Goal: Communication & Community: Answer question/provide support

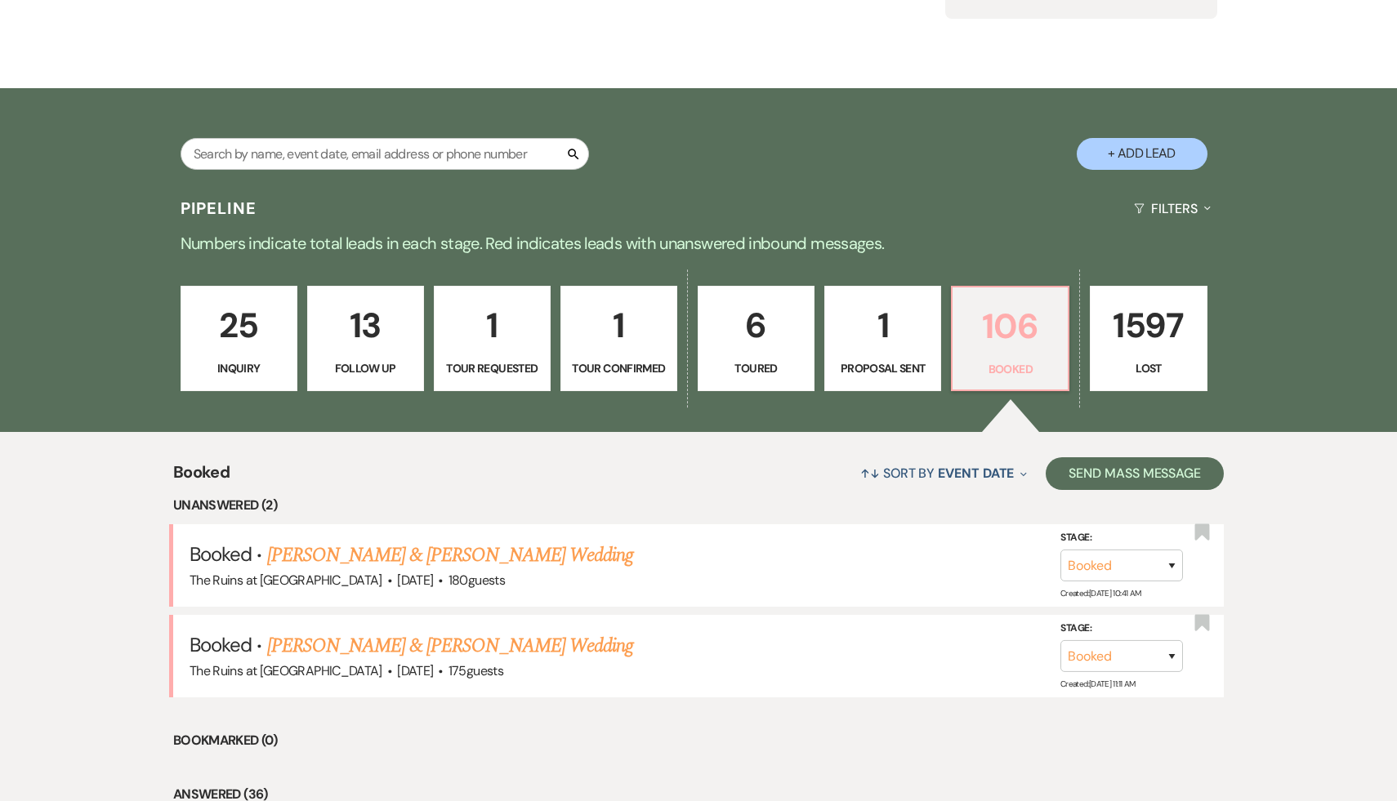
click at [1008, 319] on p "106" at bounding box center [1010, 326] width 96 height 55
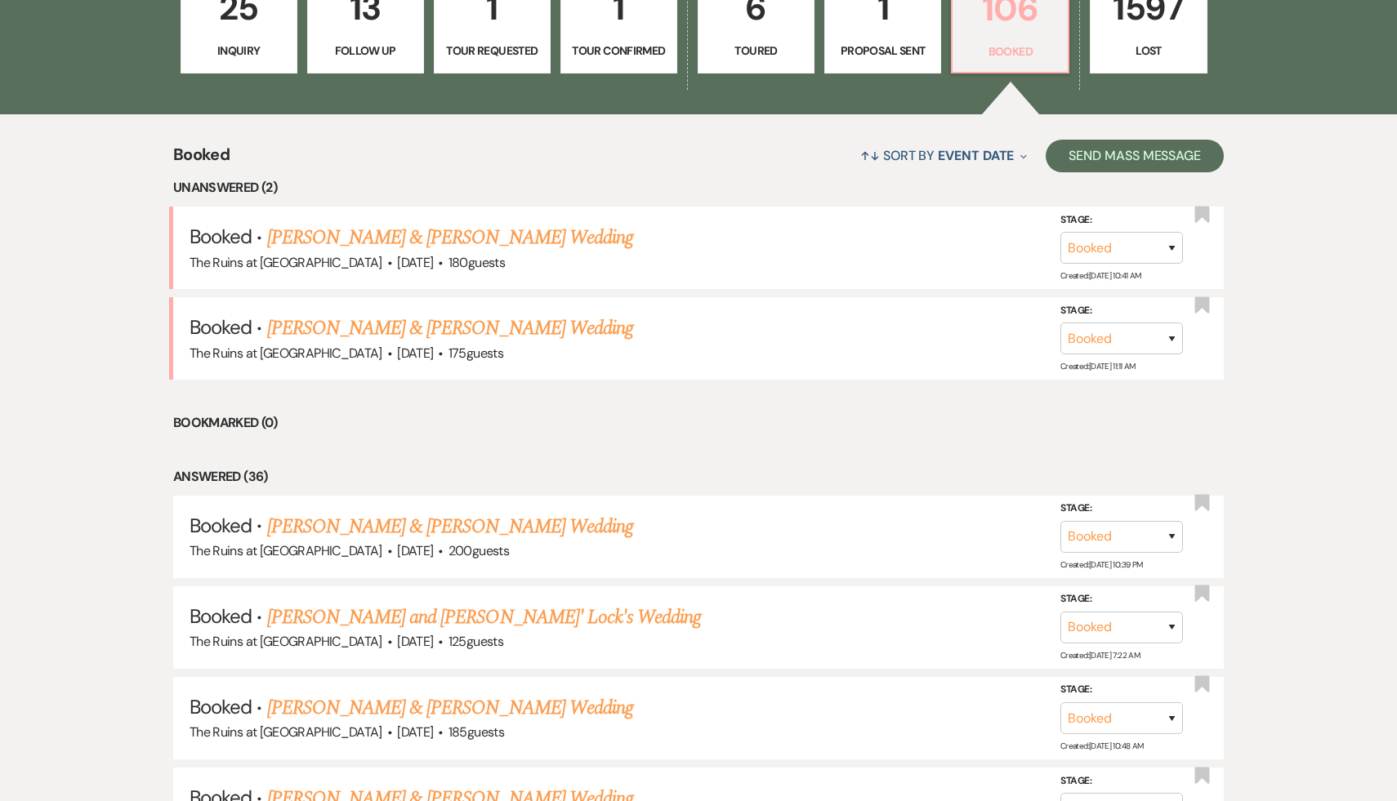
scroll to position [601, 0]
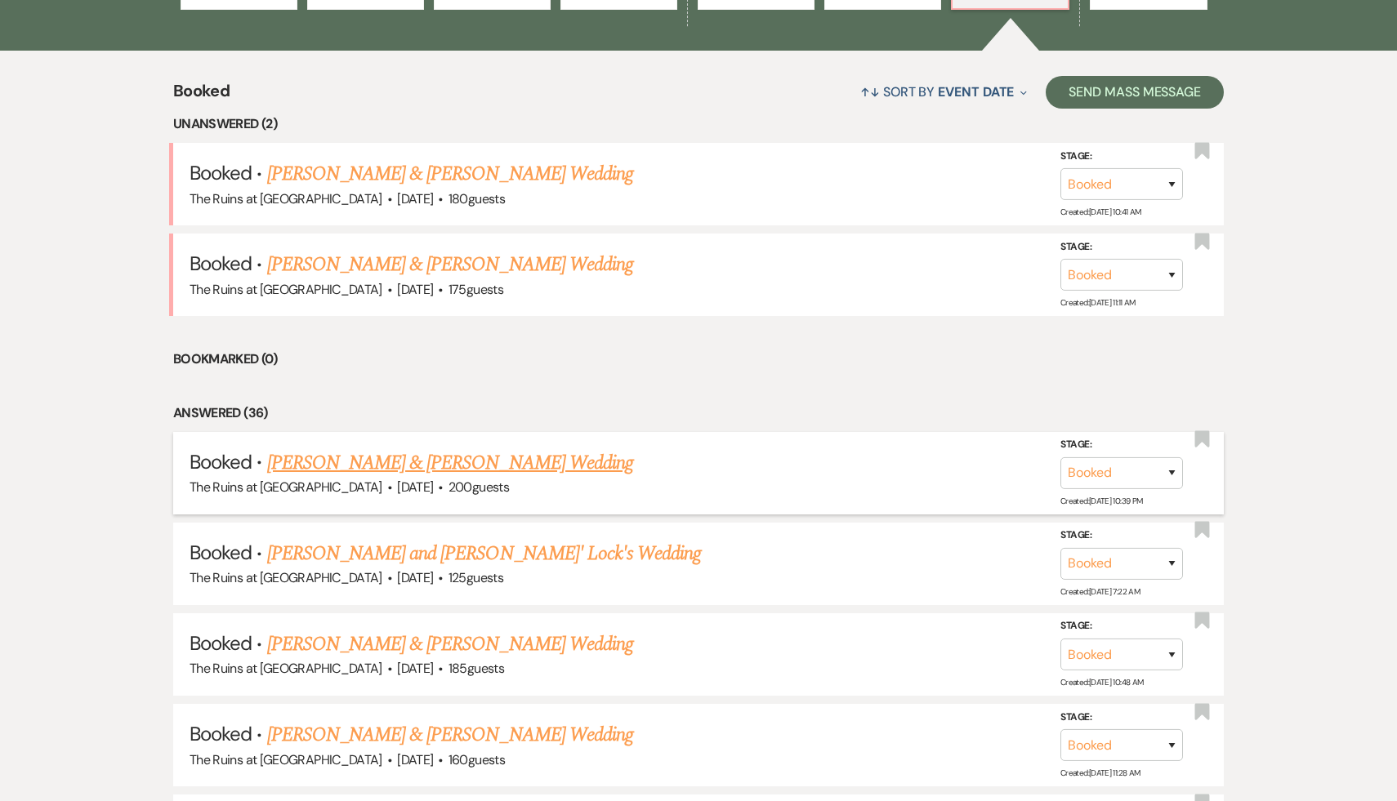
click at [363, 462] on link "[PERSON_NAME] & [PERSON_NAME] Wedding" at bounding box center [450, 463] width 366 height 29
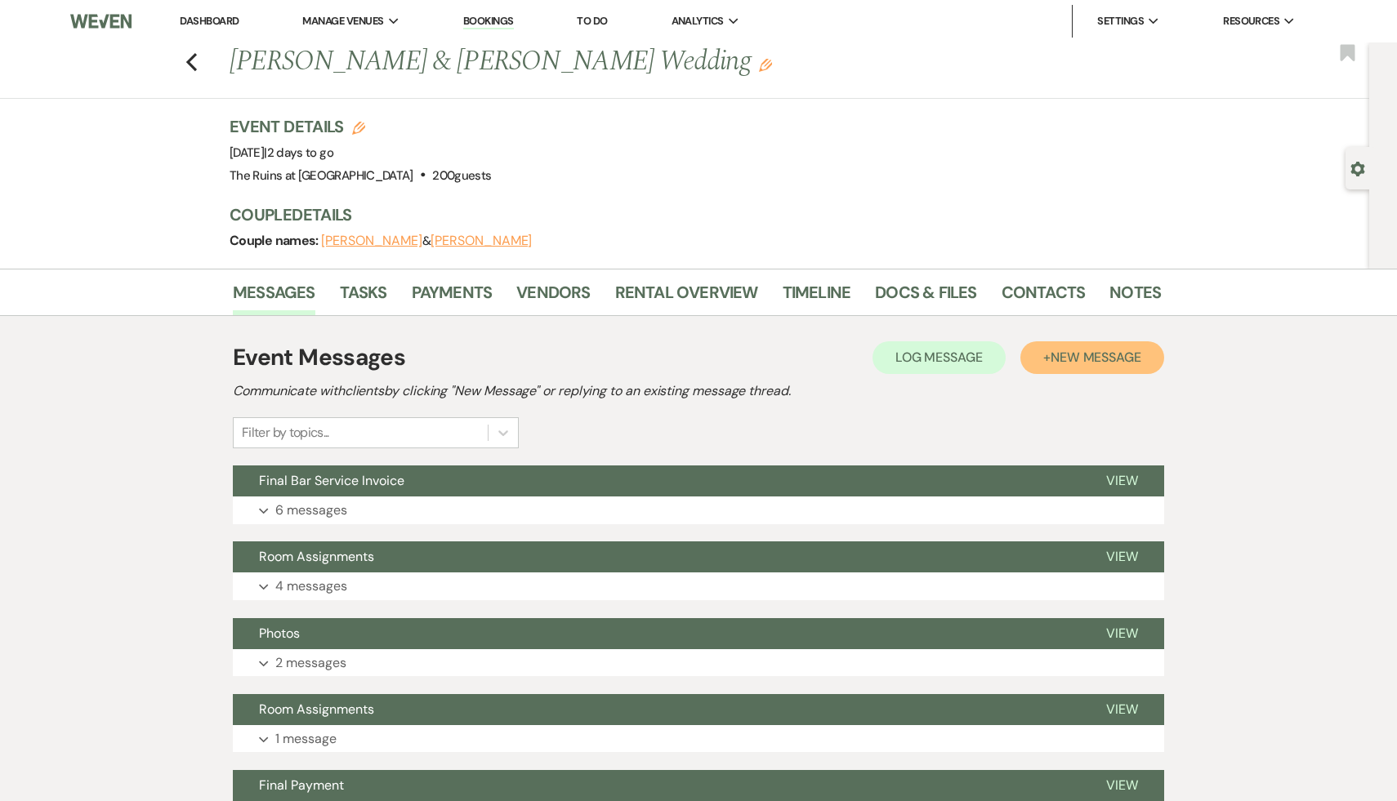
click at [1073, 362] on span "New Message" at bounding box center [1096, 357] width 91 height 17
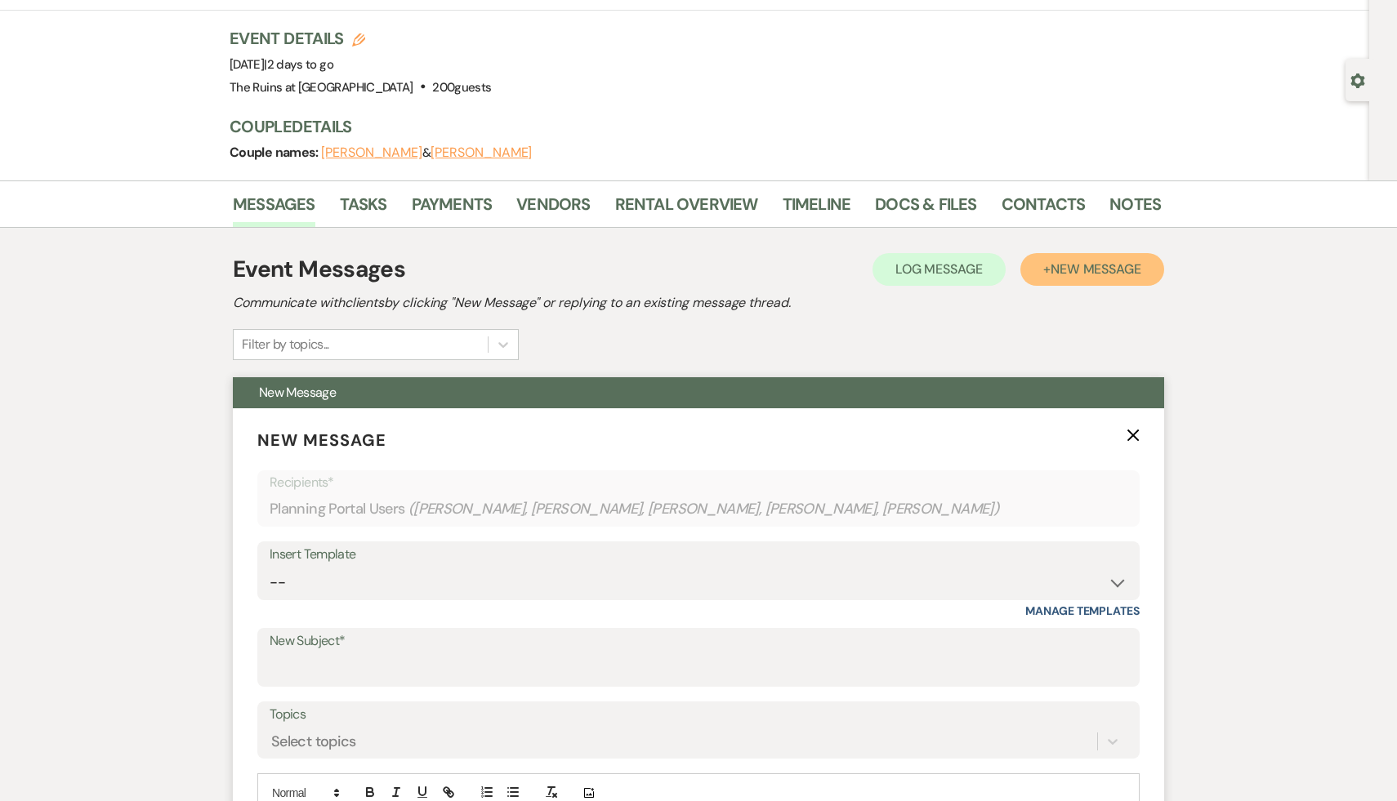
scroll to position [183, 0]
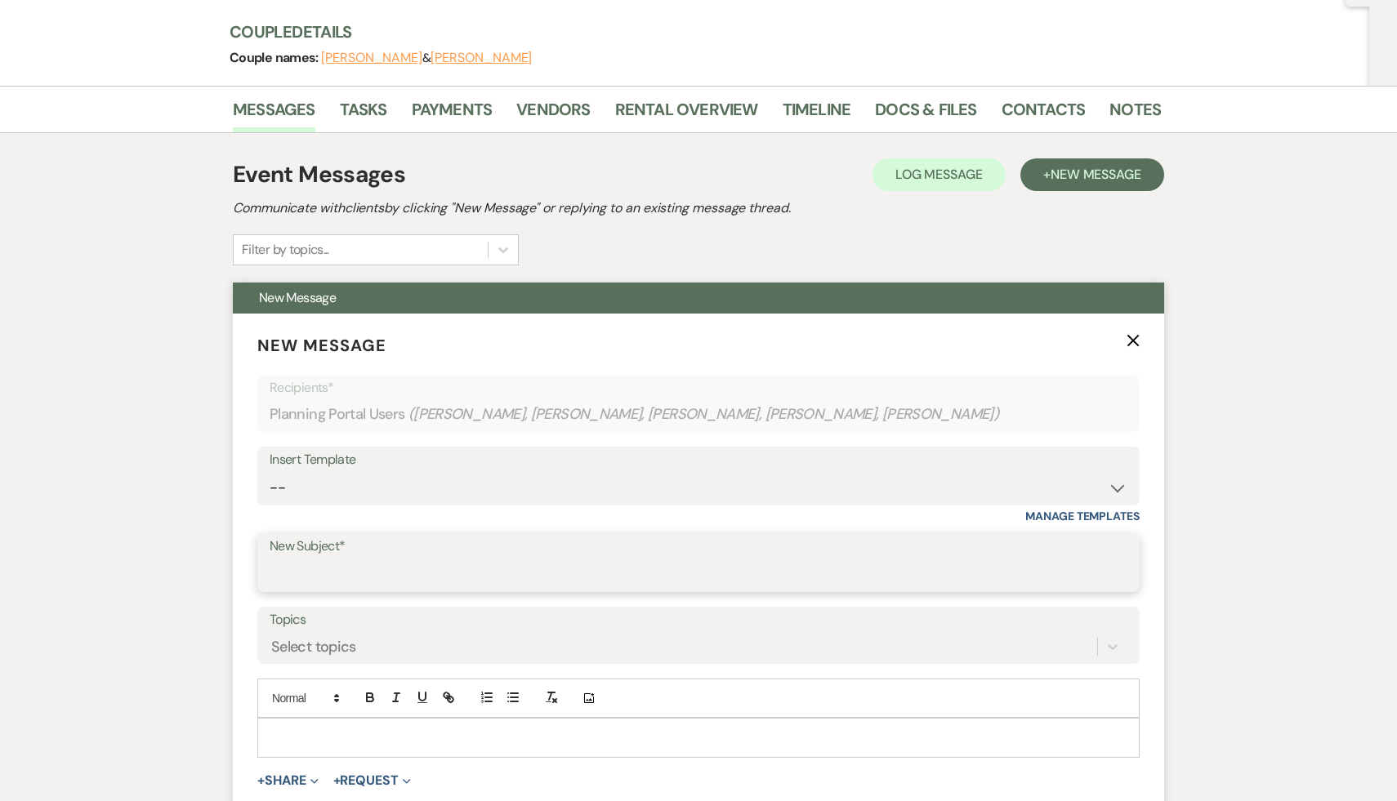
click at [498, 578] on input "New Subject*" at bounding box center [699, 575] width 858 height 32
type input "Fire Pits and Heaters"
click at [417, 734] on p at bounding box center [698, 738] width 856 height 18
click at [933, 109] on link "Docs & Files" at bounding box center [925, 114] width 101 height 36
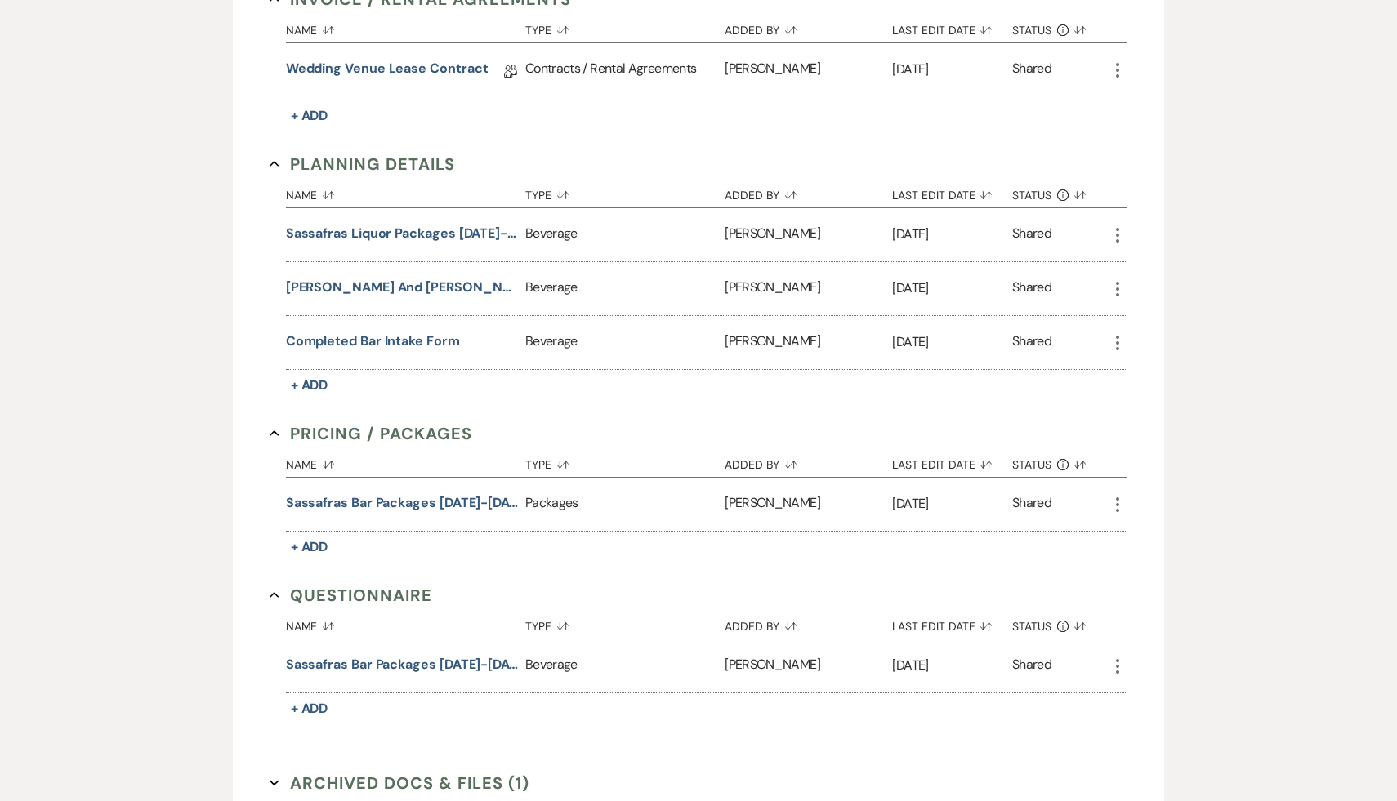
scroll to position [827, 0]
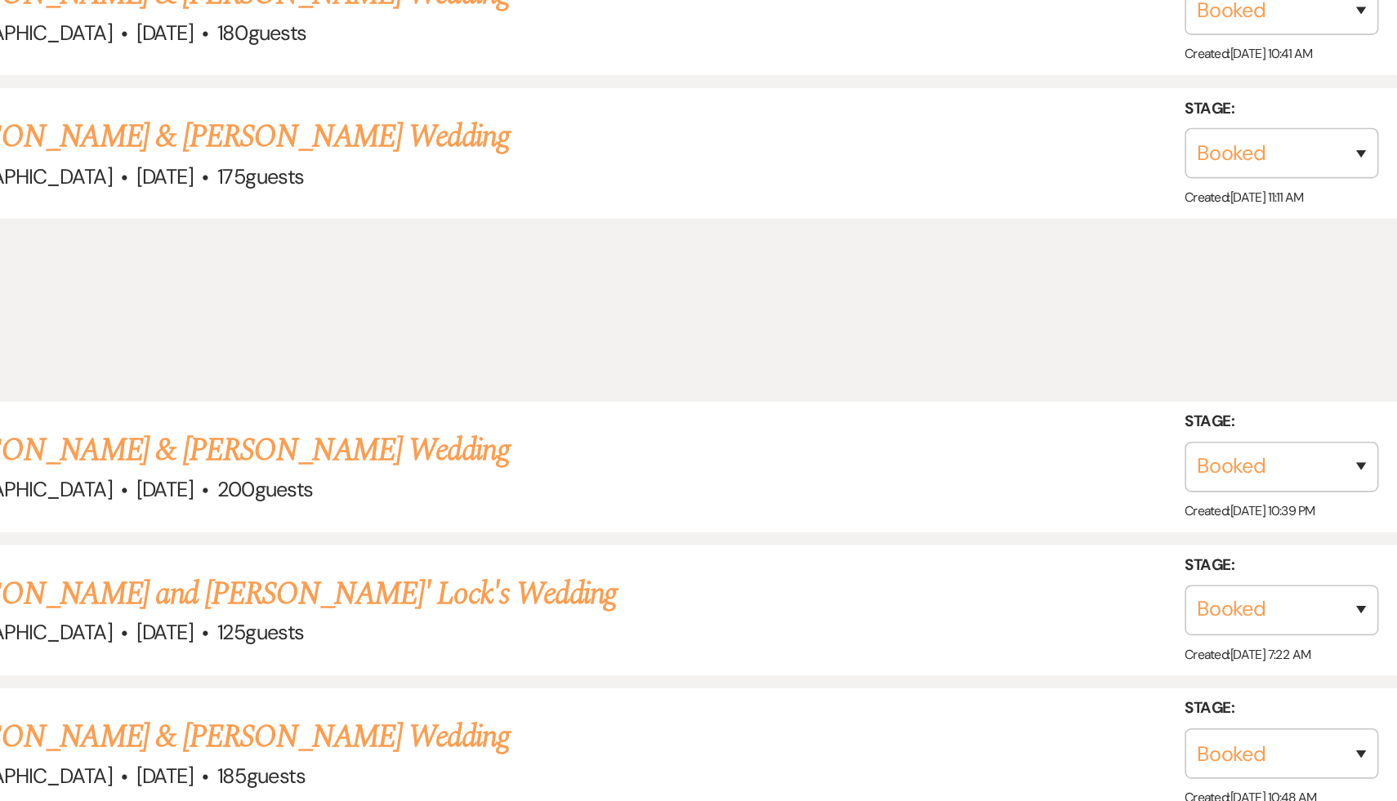
scroll to position [504, 0]
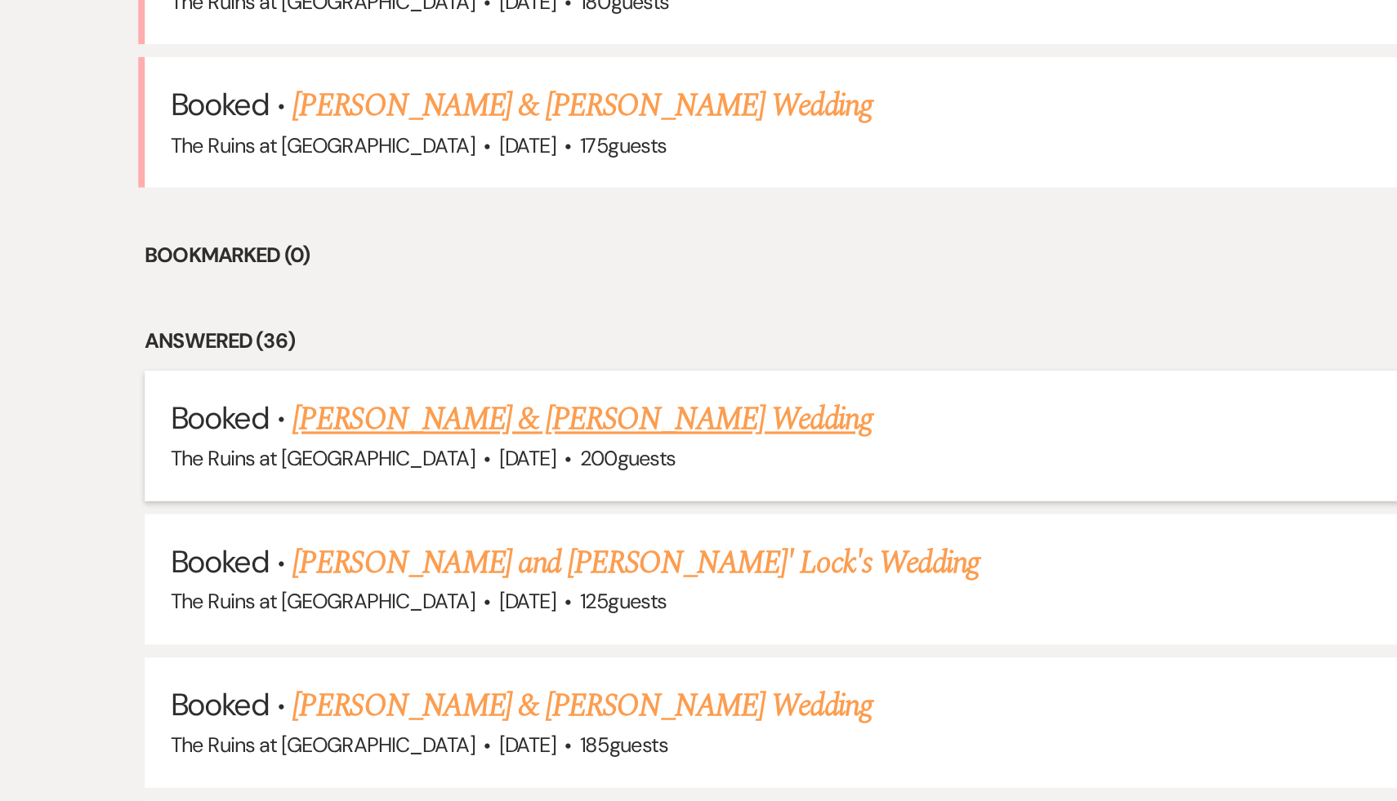
click at [411, 561] on link "[PERSON_NAME] & [PERSON_NAME] Wedding" at bounding box center [450, 560] width 366 height 29
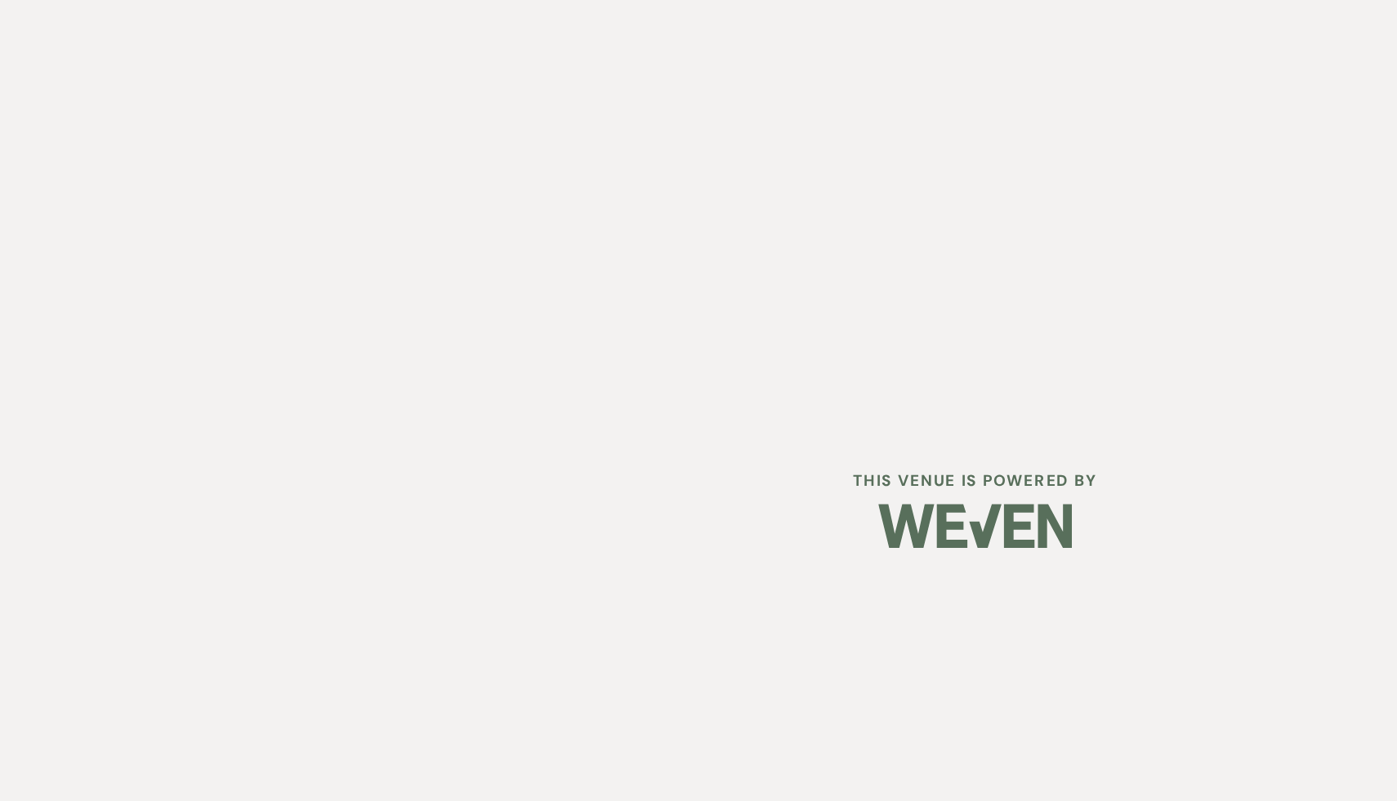
scroll to position [504, 0]
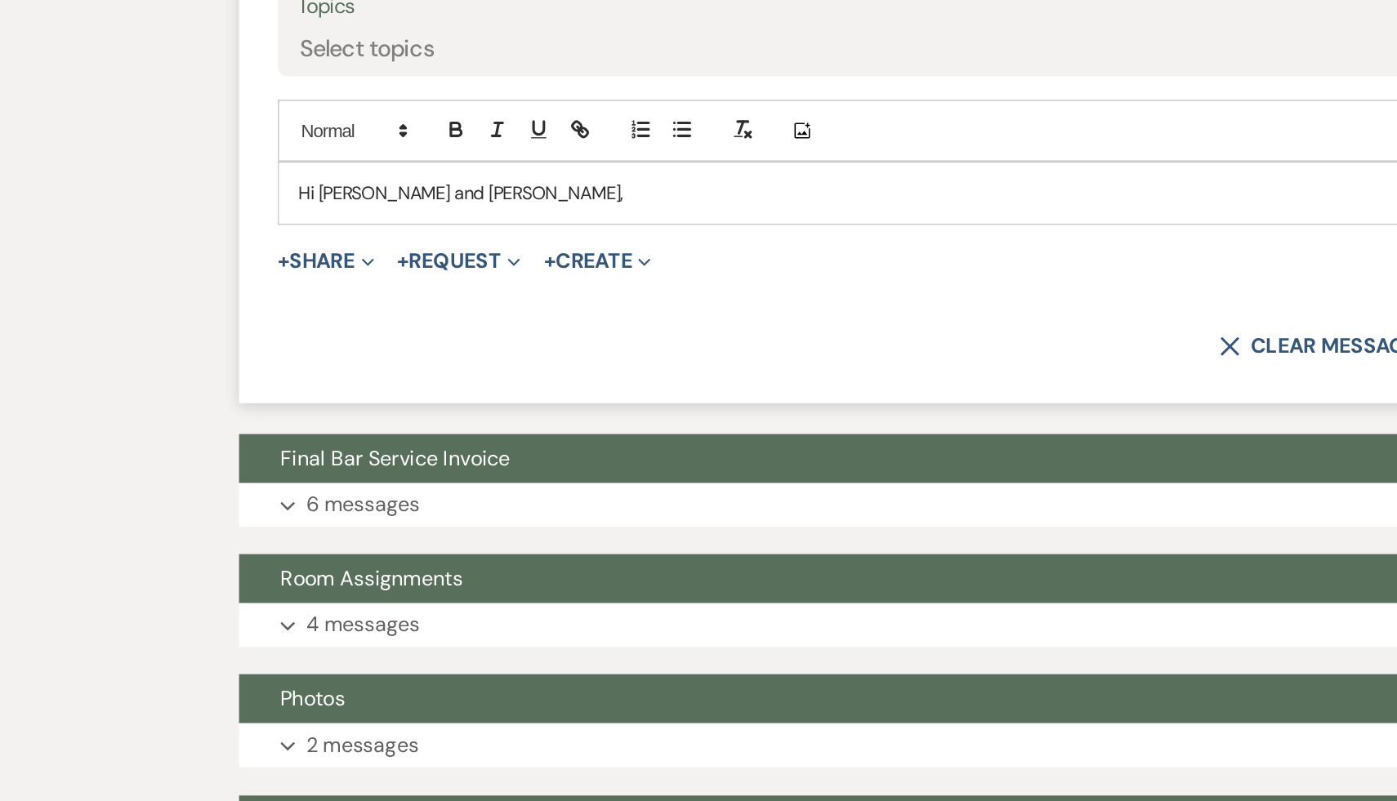
click at [398, 418] on p "Hi Kelly and Joe," at bounding box center [698, 417] width 856 height 18
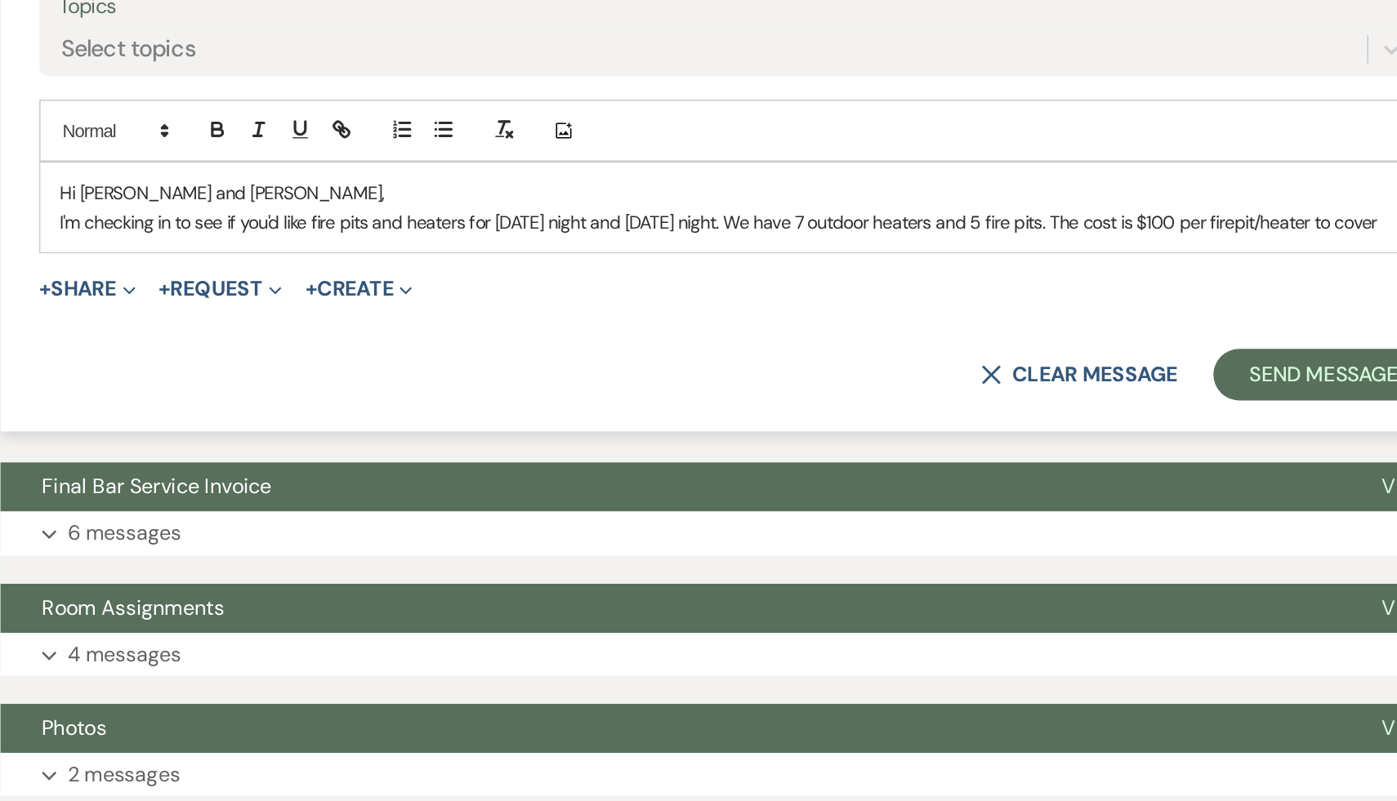
click at [1023, 435] on p "I'm checking in to see if you'd like fire pits and heaters for Friday night and…" at bounding box center [698, 435] width 856 height 18
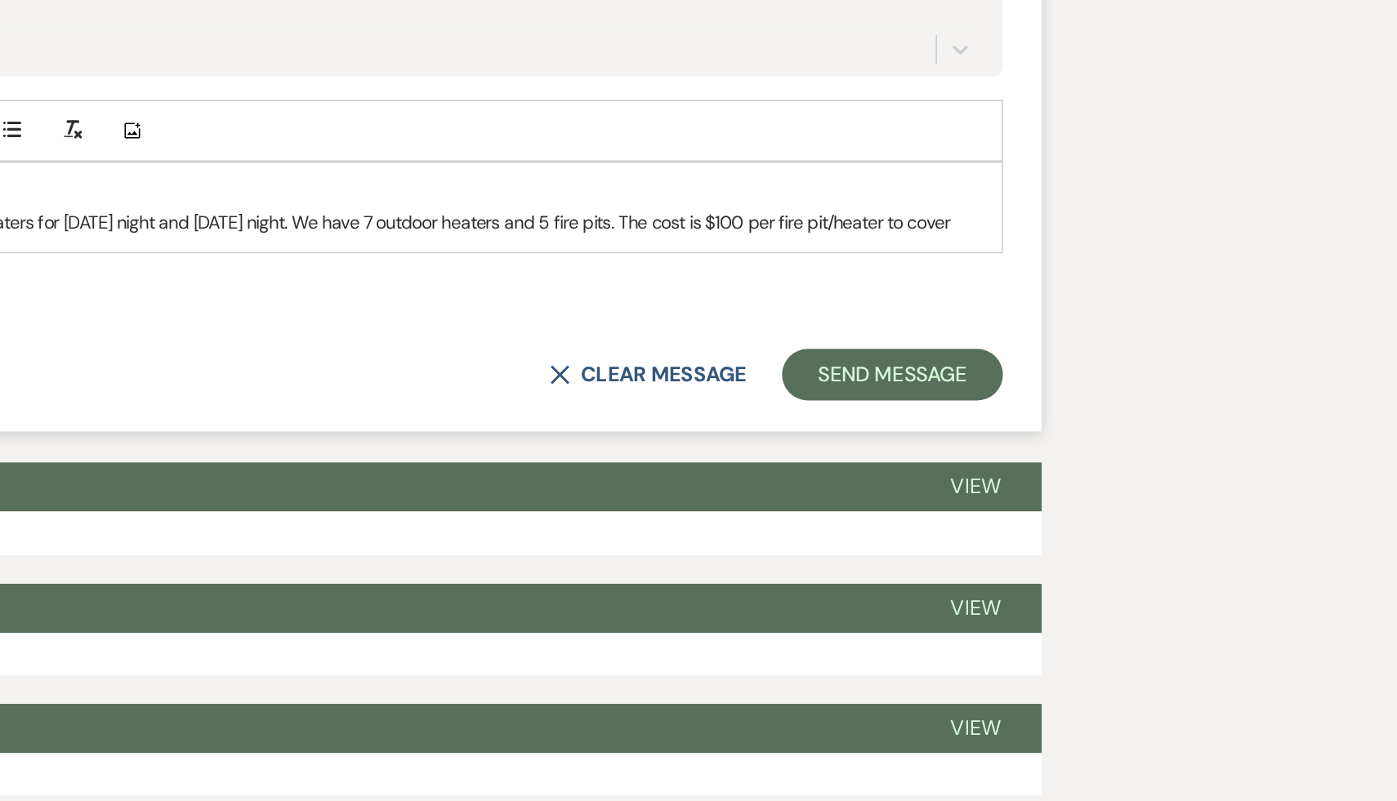
click at [1122, 437] on p "I'm checking in to see if you'd like fire pits and heaters for Friday night and…" at bounding box center [698, 435] width 856 height 18
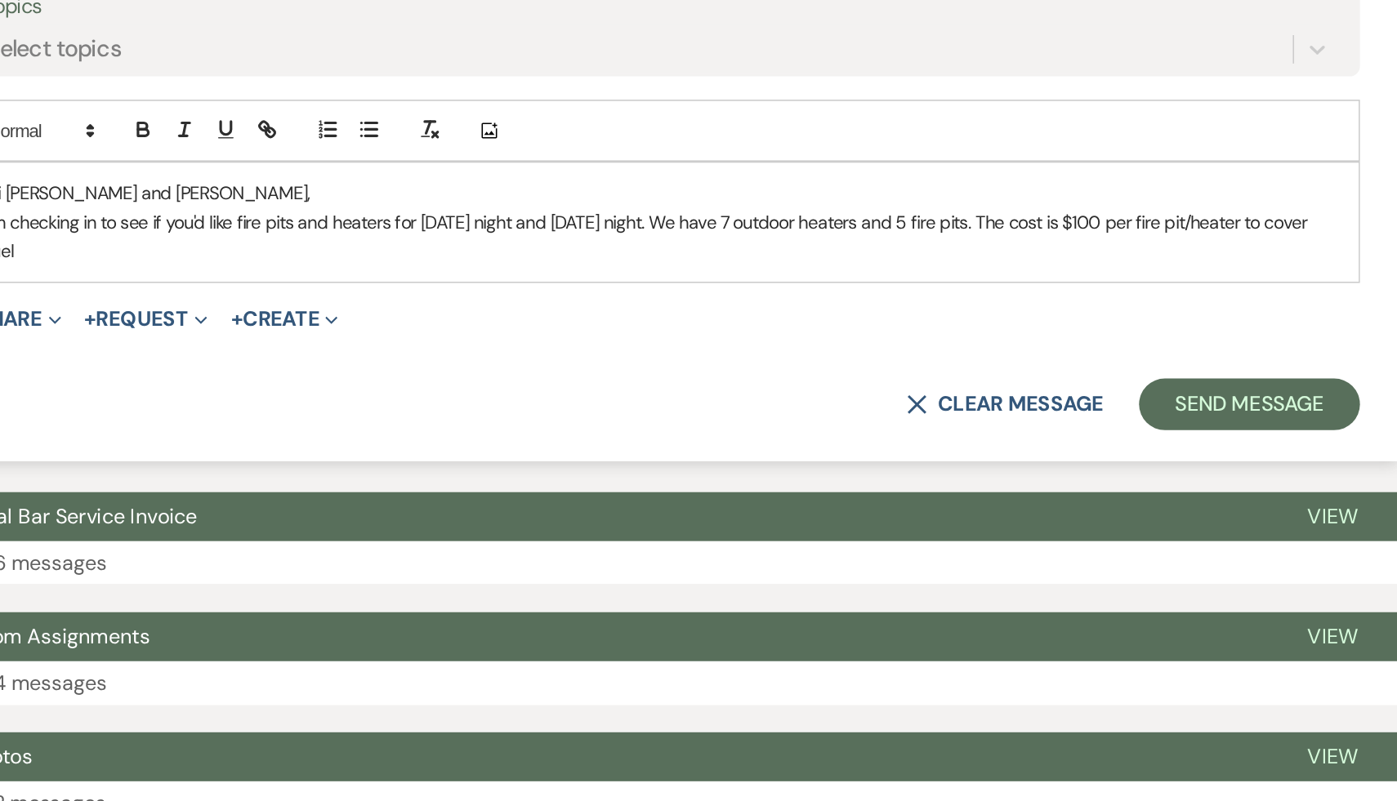
scroll to position [505, 0]
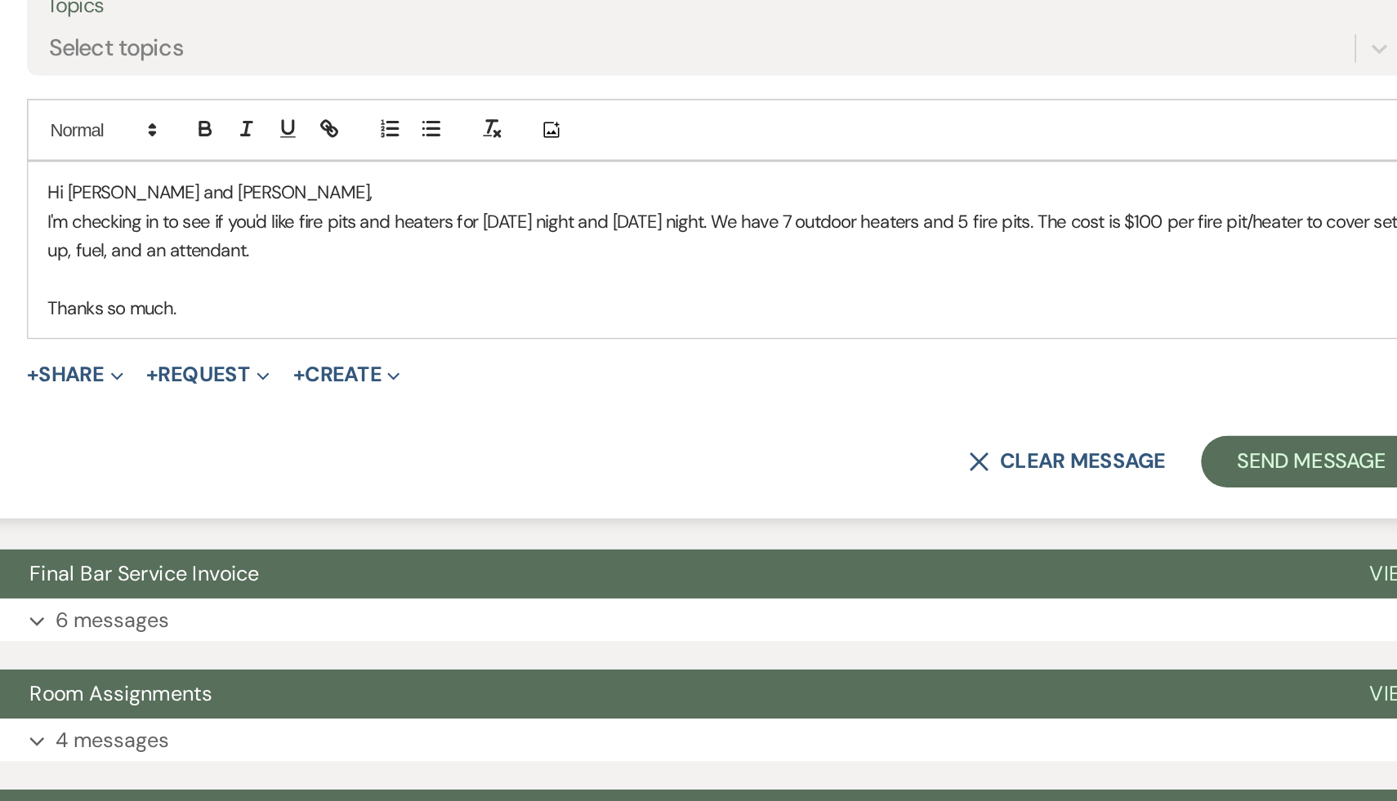
click at [703, 431] on p "I'm checking in to see if you'd like fire pits and heaters for Friday night and…" at bounding box center [698, 444] width 856 height 37
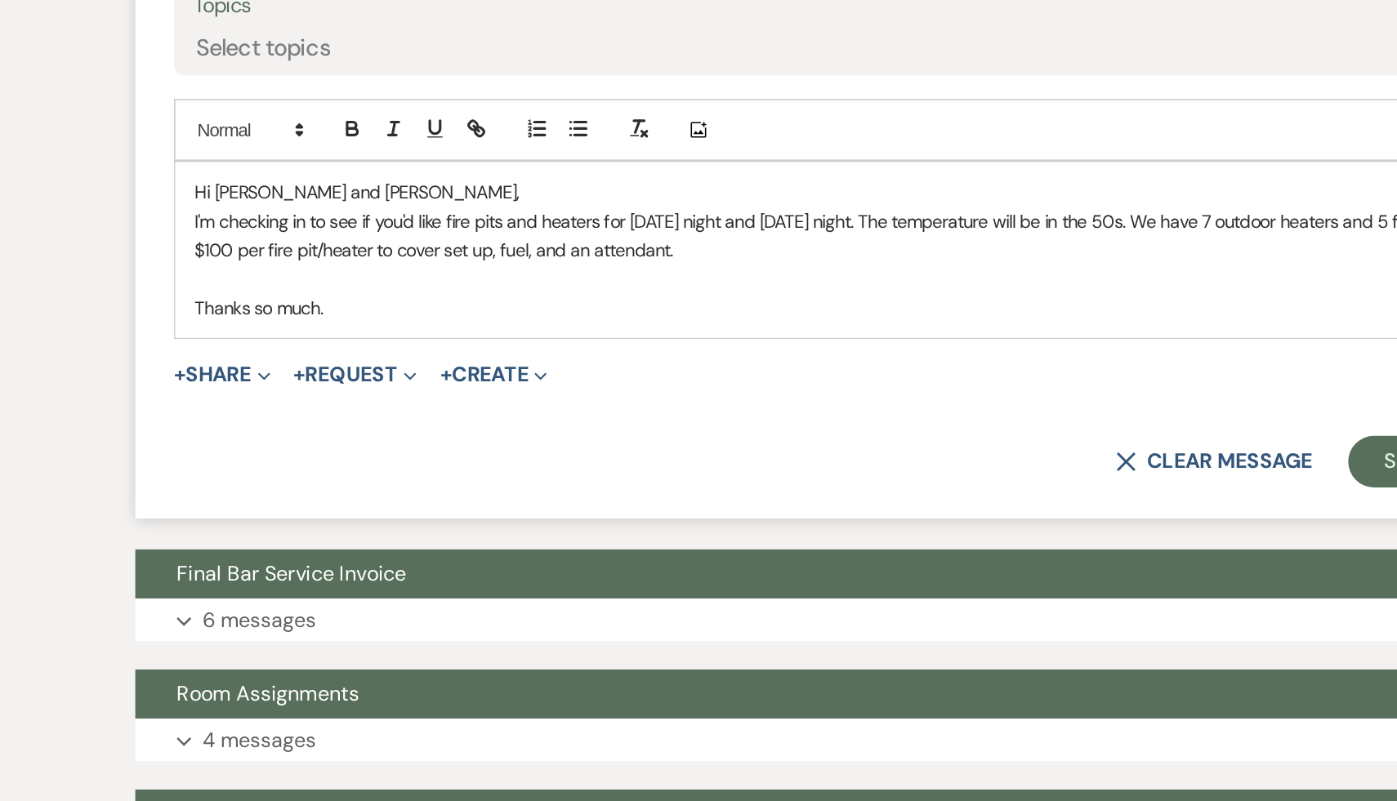
click at [385, 490] on p "Thanks so much." at bounding box center [698, 489] width 856 height 18
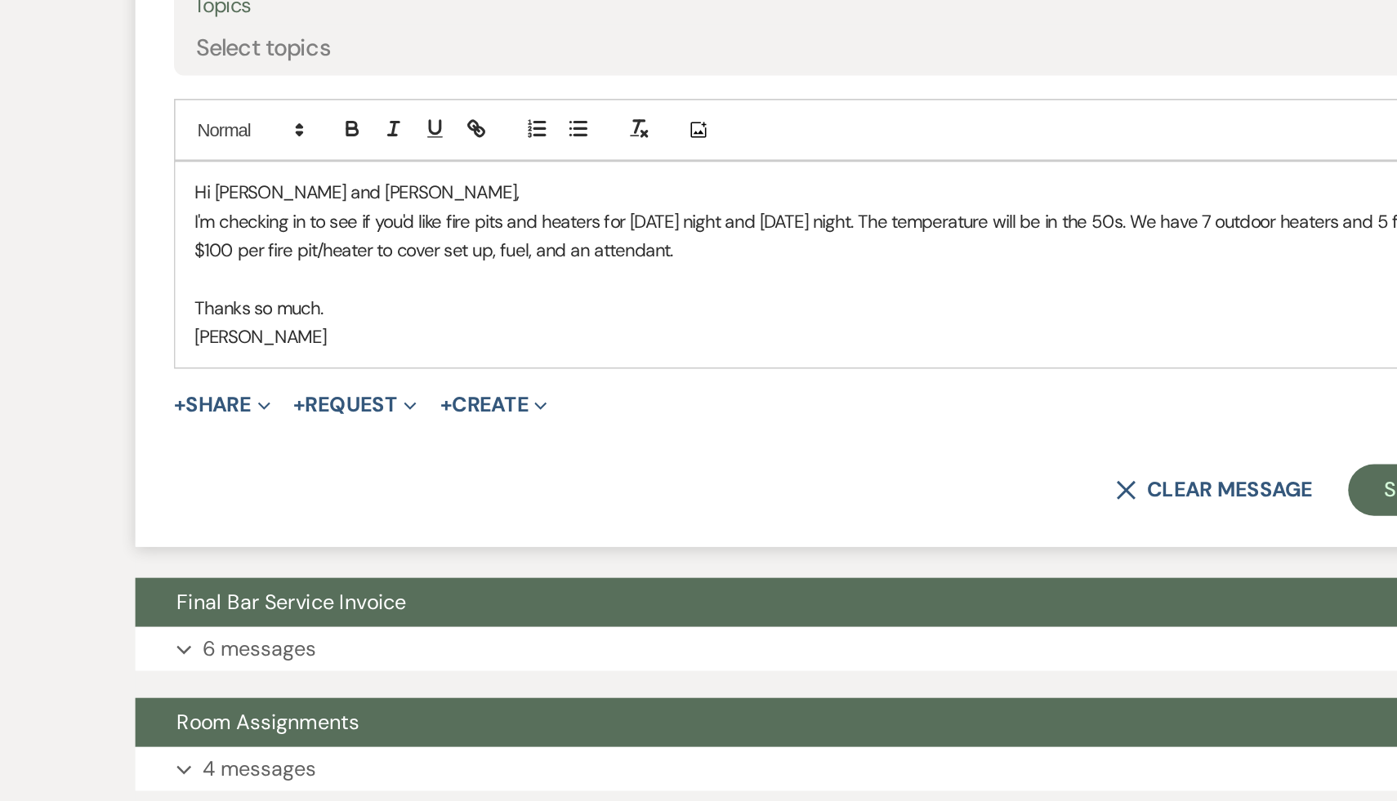
scroll to position [506, 0]
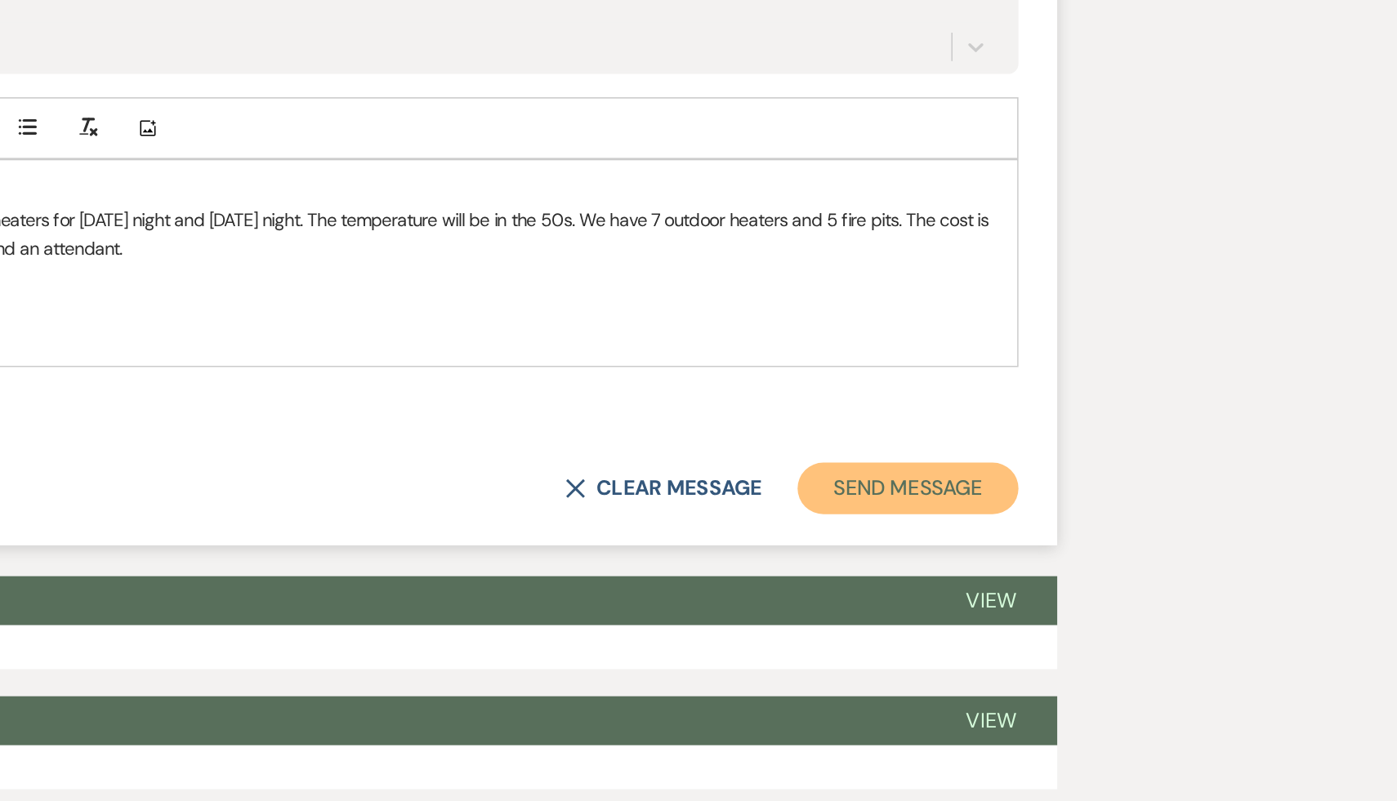
click at [1093, 600] on button "Send Message" at bounding box center [1070, 603] width 140 height 33
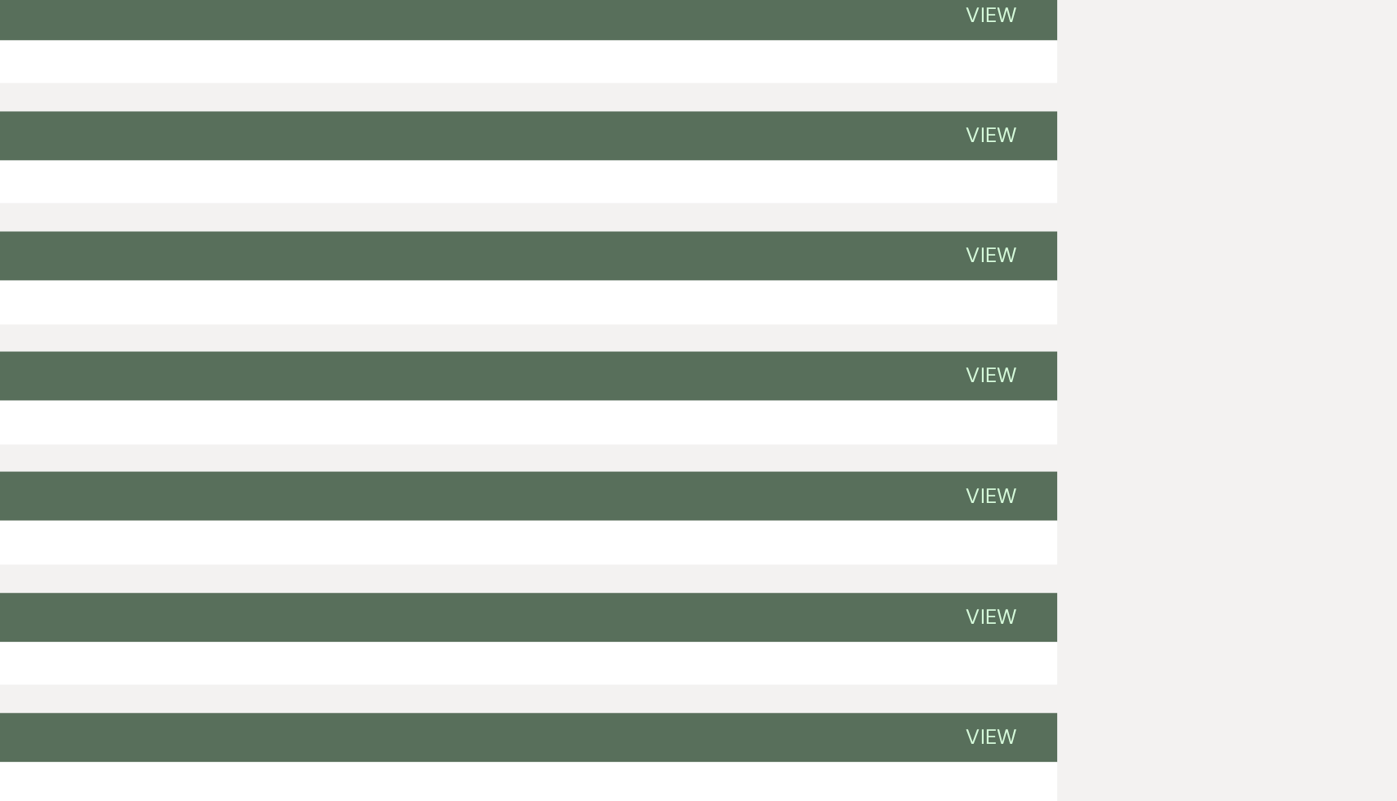
scroll to position [0, 0]
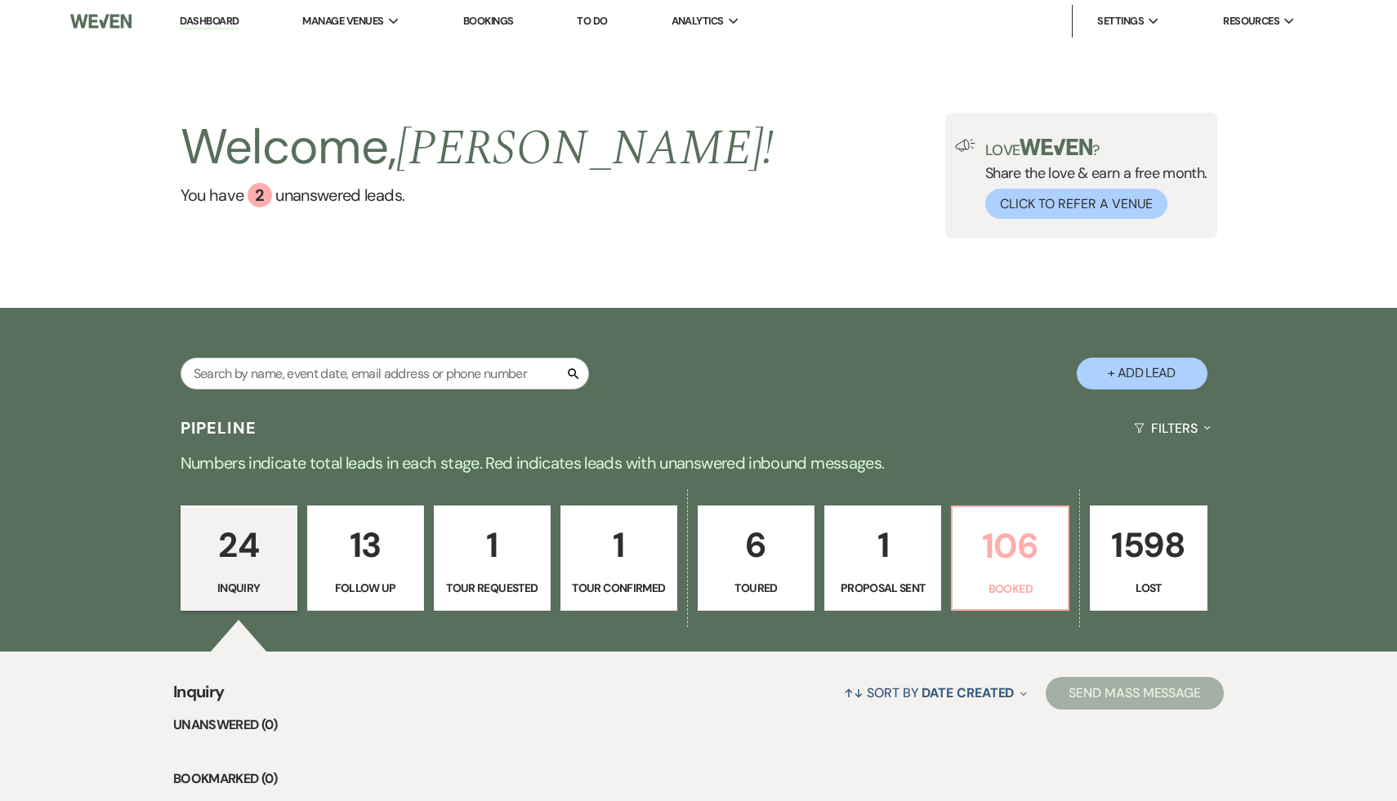
click at [993, 538] on p "106" at bounding box center [1010, 546] width 96 height 55
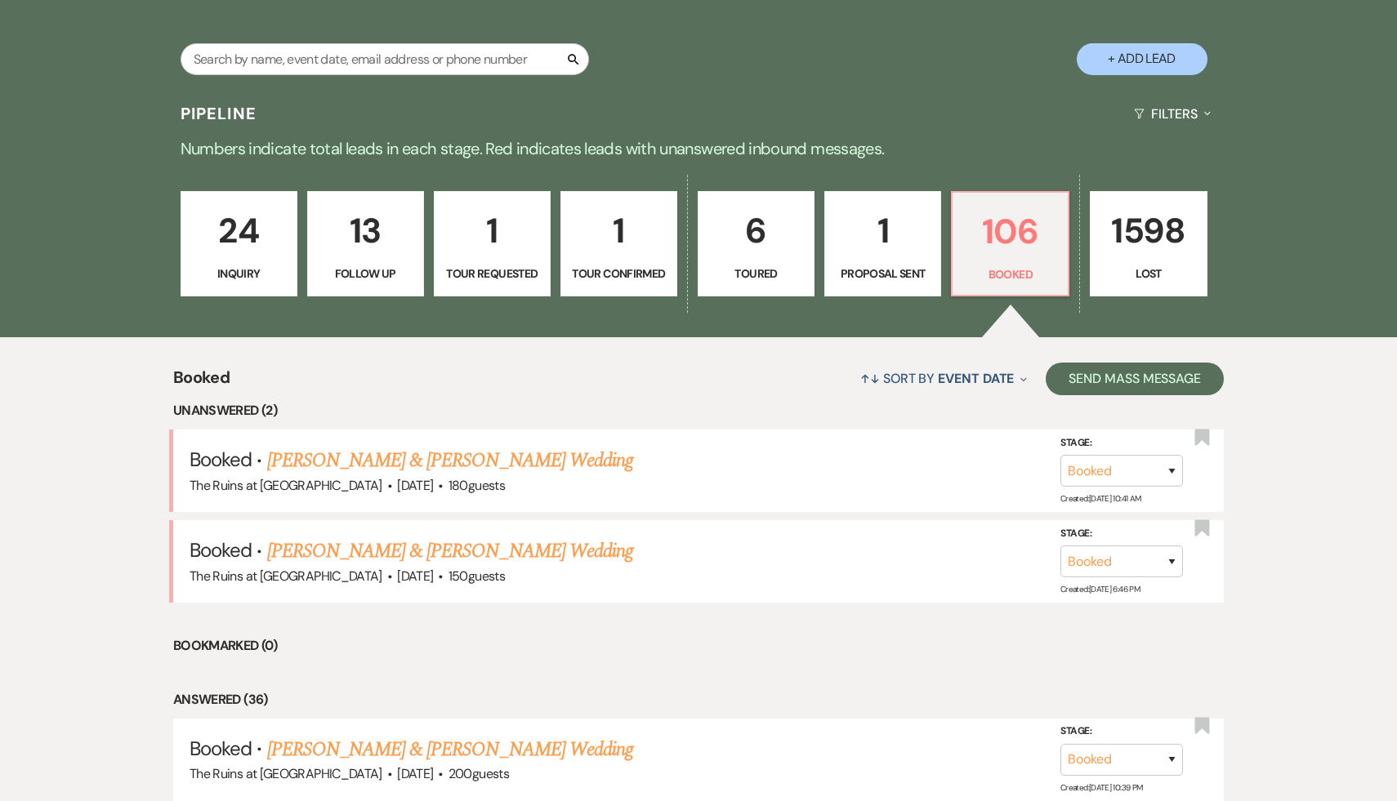
scroll to position [338, 0]
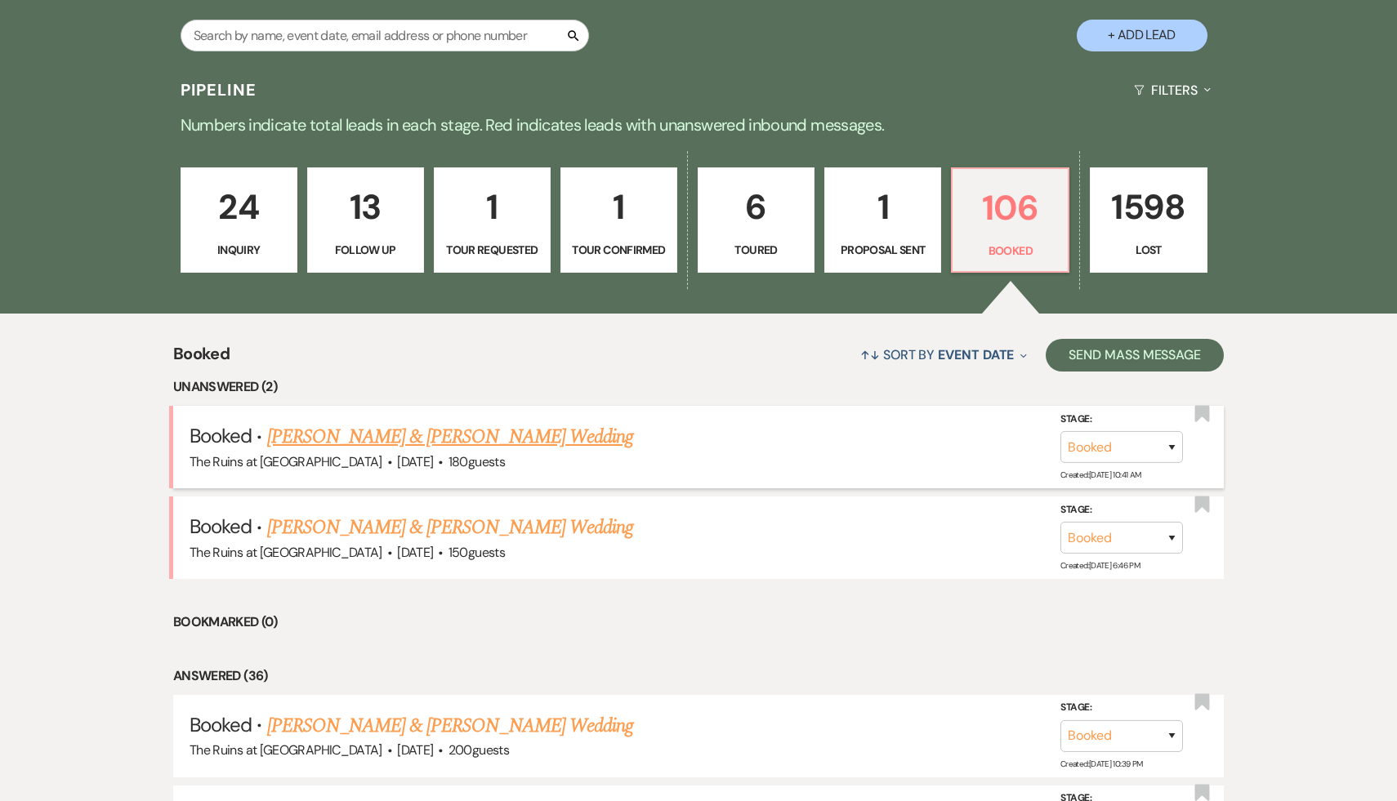
click at [501, 439] on link "[PERSON_NAME] & [PERSON_NAME] Wedding" at bounding box center [450, 436] width 366 height 29
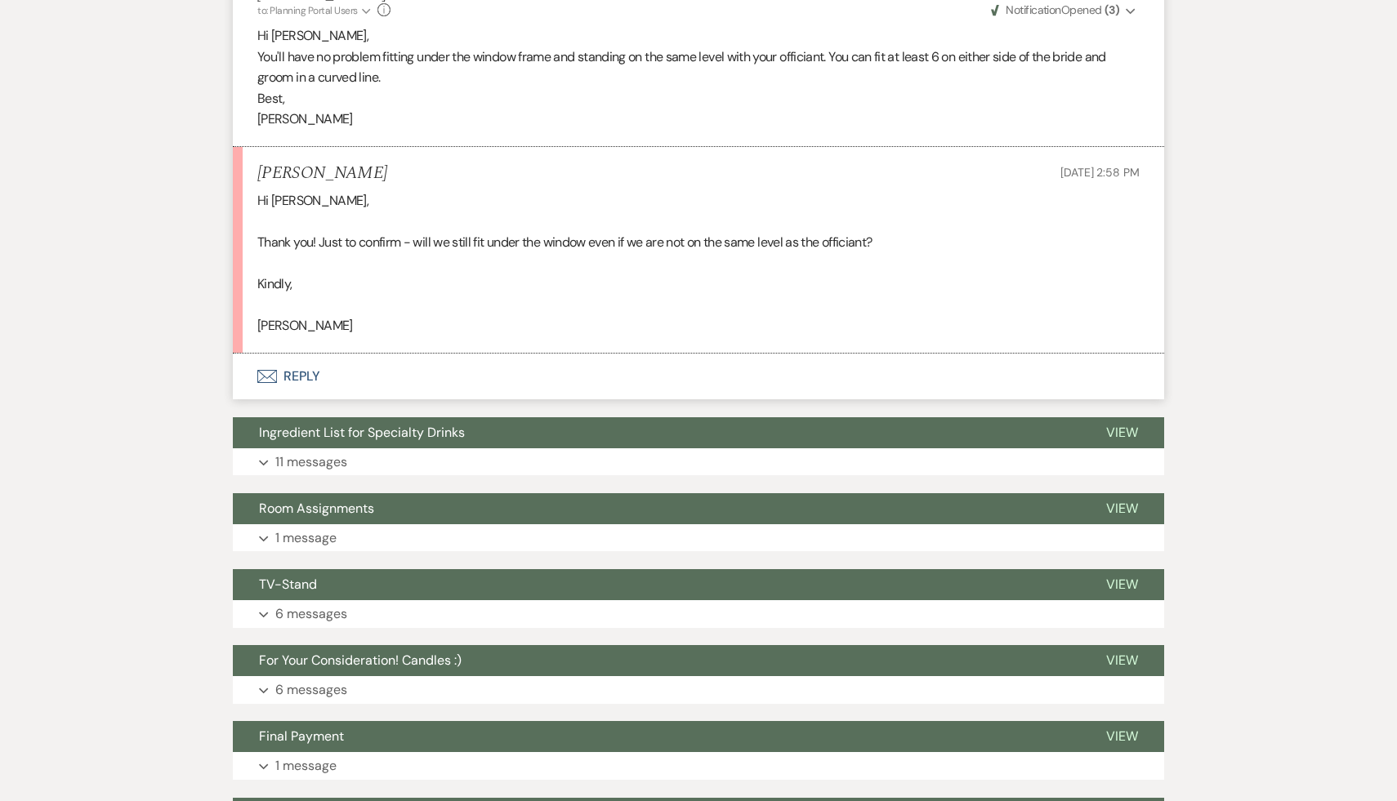
scroll to position [10721, 0]
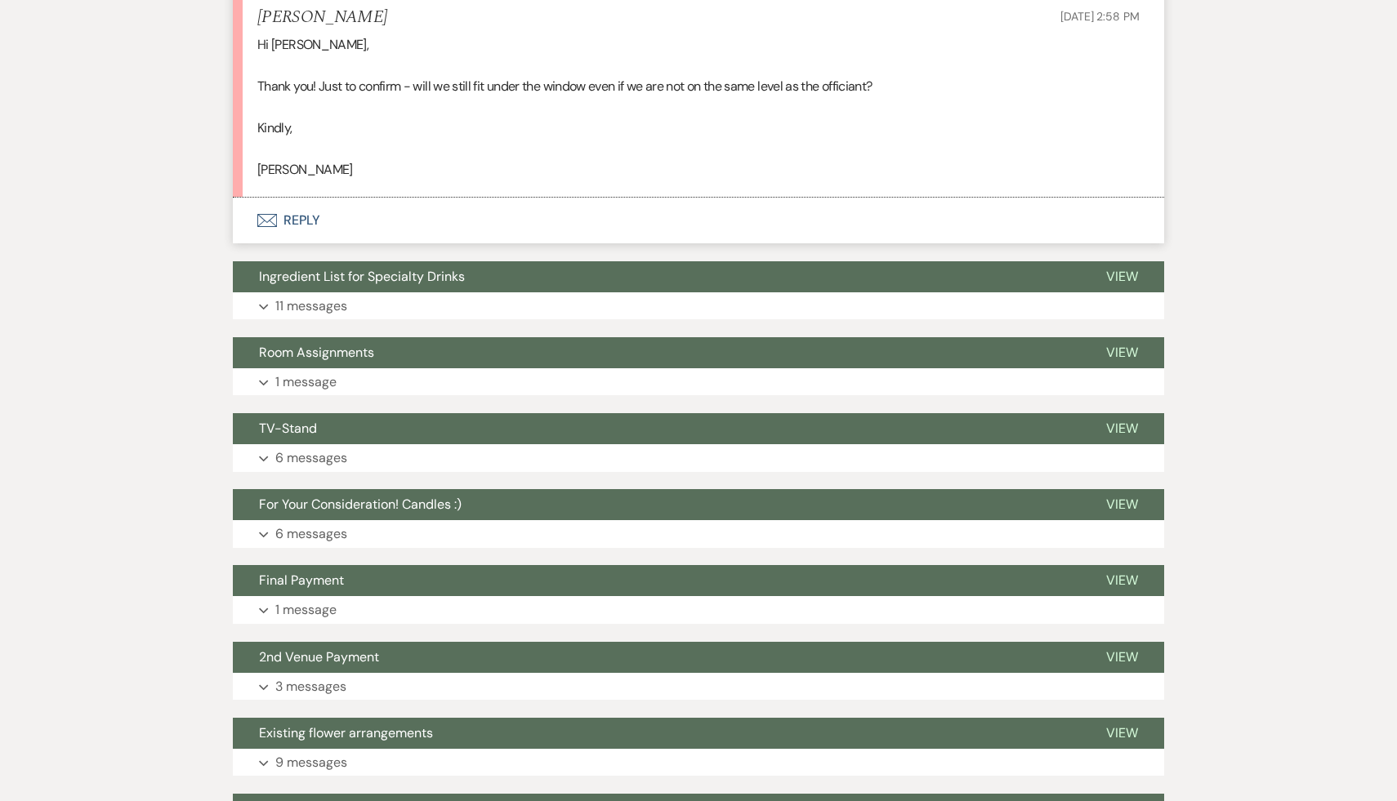
click at [304, 243] on button "Envelope Reply" at bounding box center [698, 221] width 931 height 46
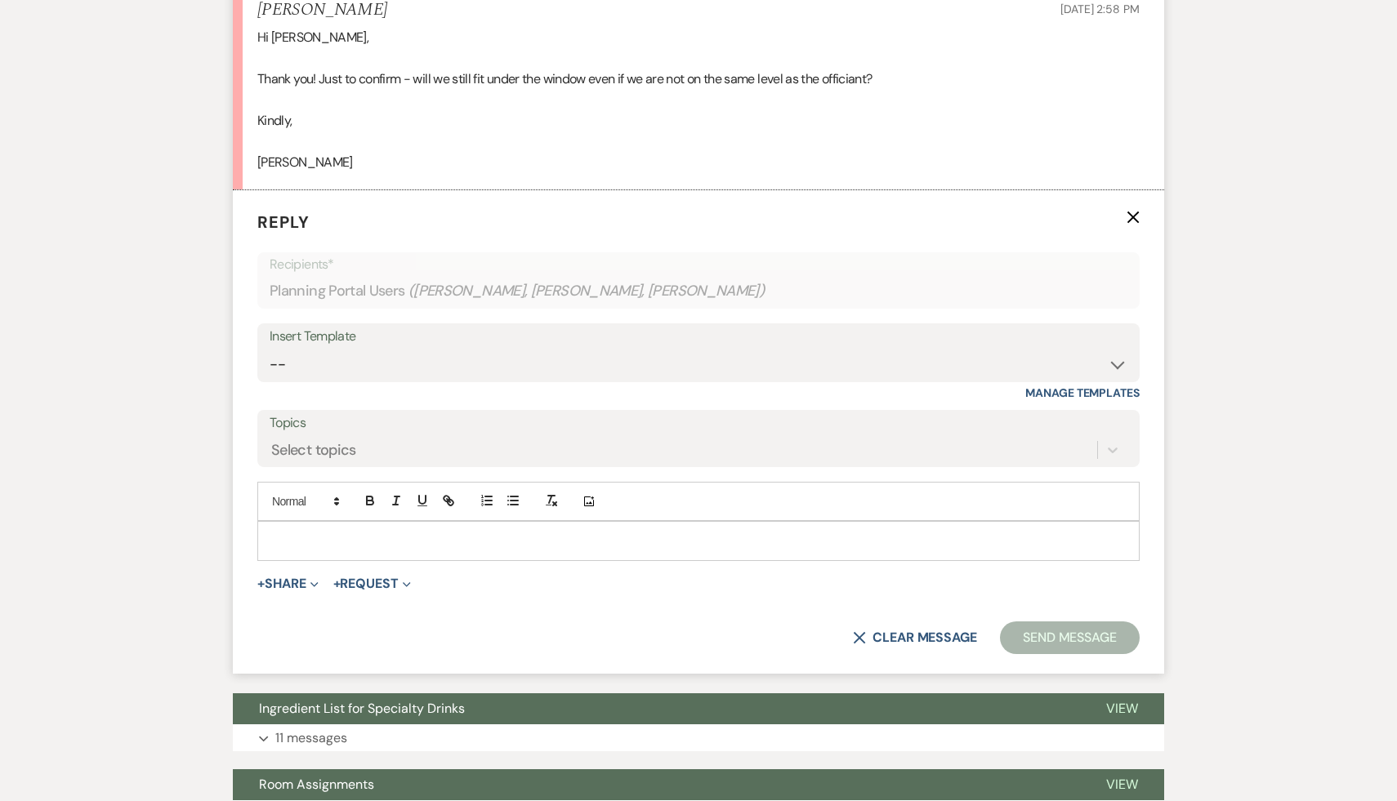
click at [400, 550] on p at bounding box center [698, 541] width 856 height 18
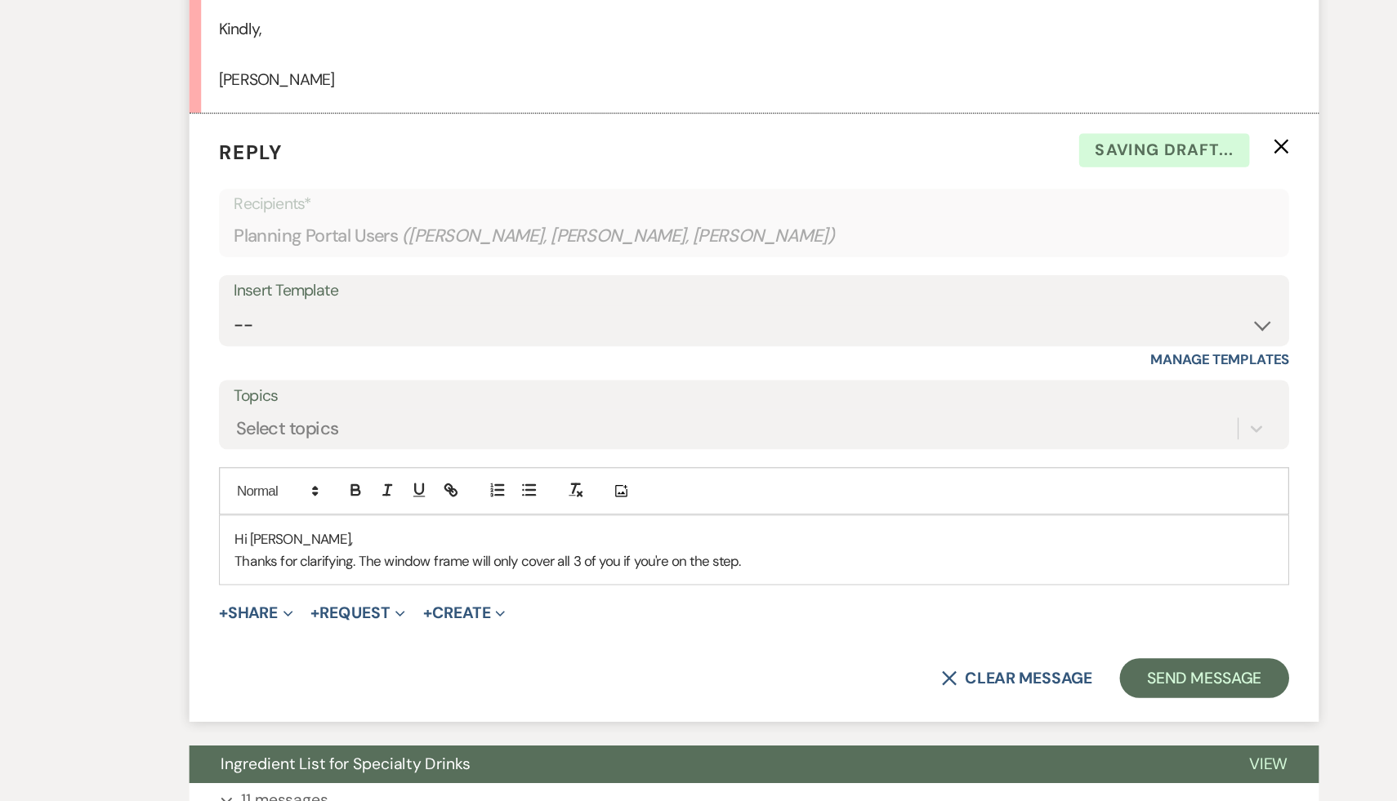
click at [709, 569] on p "Thanks for clarifying. The window frame will only cover all 3 of you if you're …" at bounding box center [698, 560] width 856 height 18
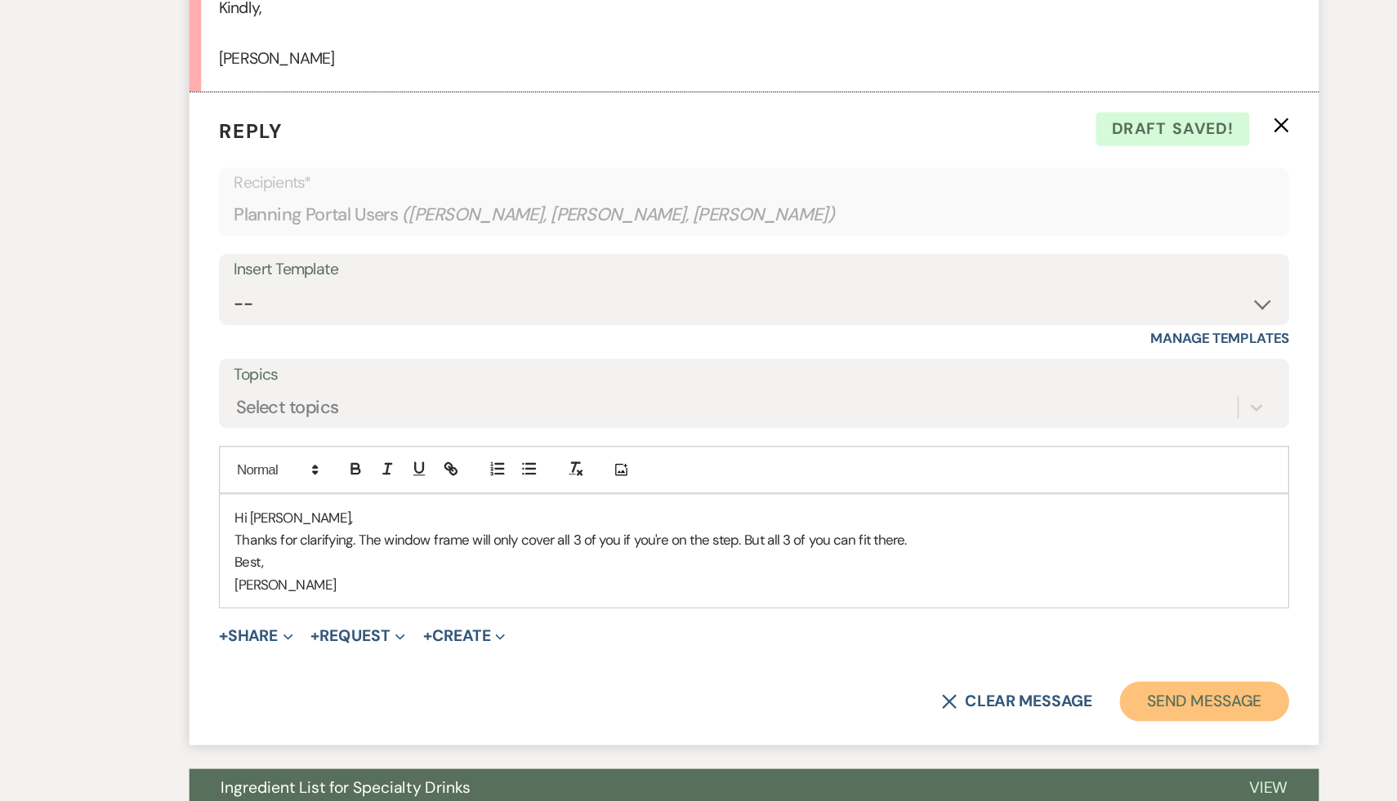
click at [1088, 709] on button "Send Message" at bounding box center [1070, 692] width 140 height 33
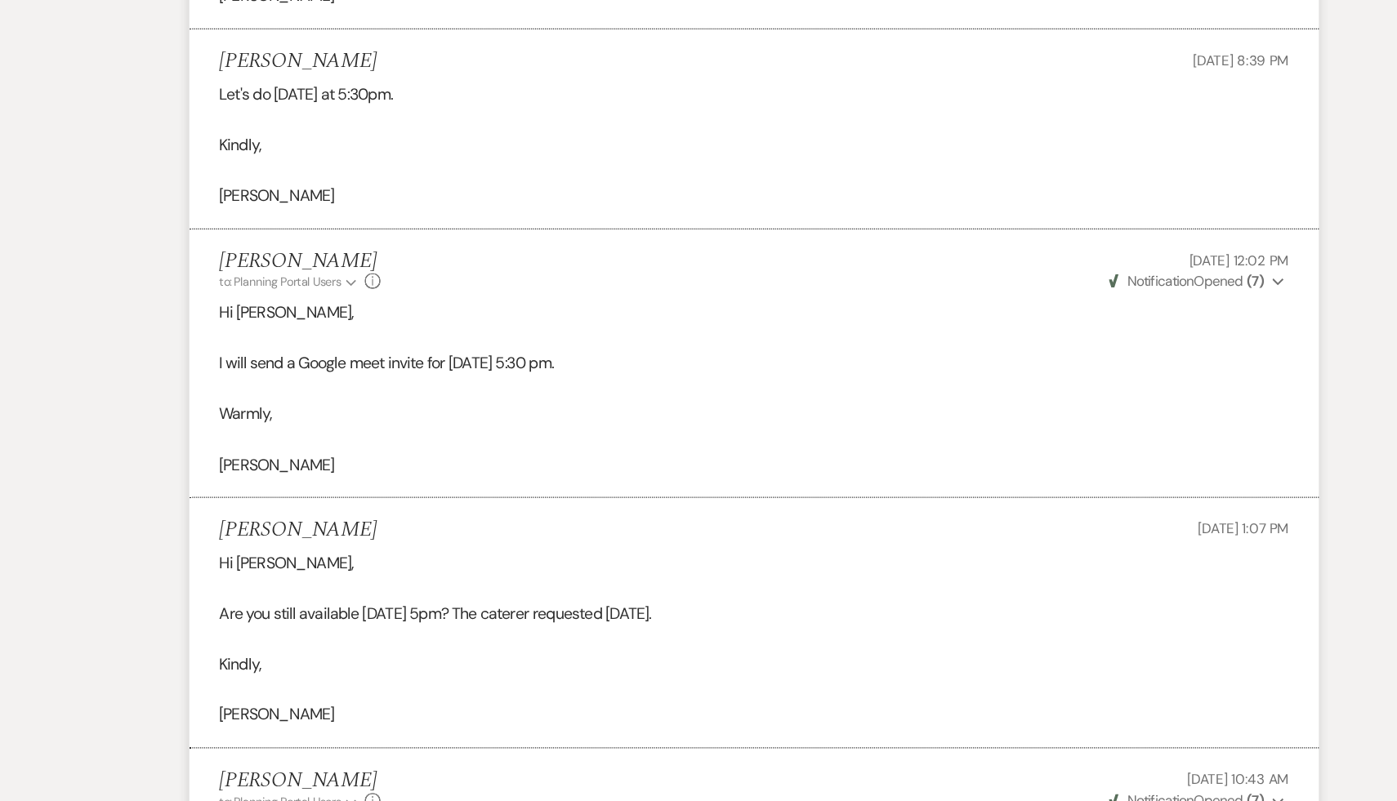
scroll to position [8308, 0]
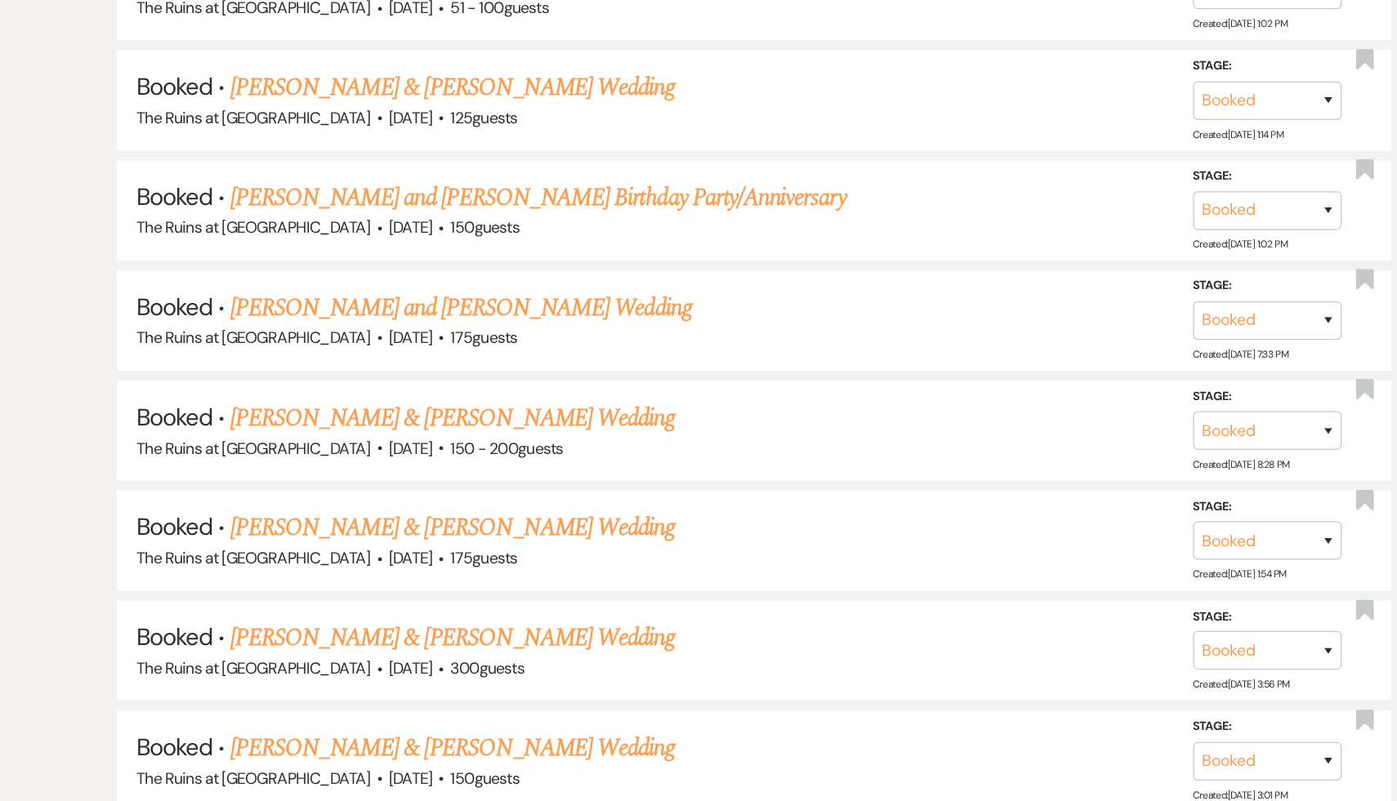
scroll to position [338, 0]
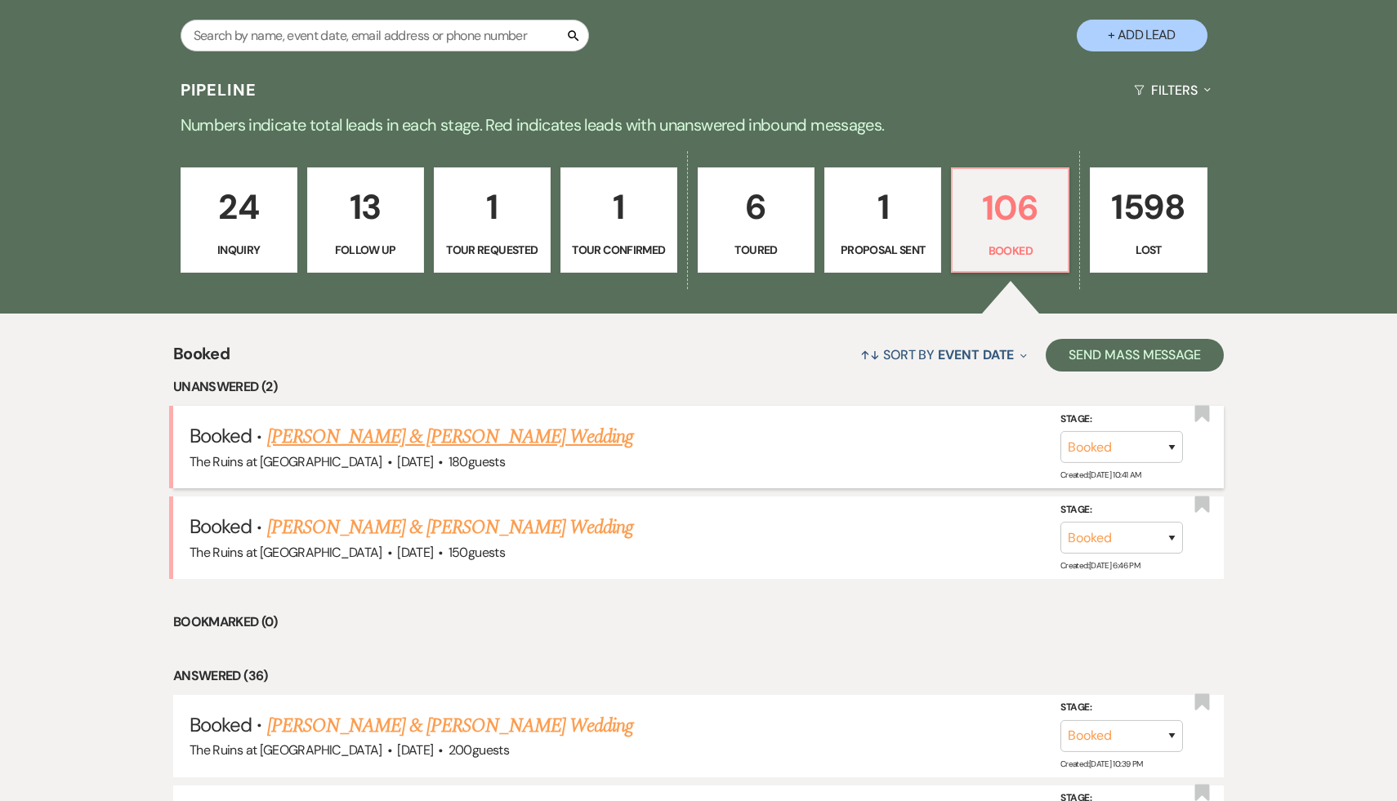
click at [491, 434] on link "[PERSON_NAME] & [PERSON_NAME] Wedding" at bounding box center [450, 436] width 366 height 29
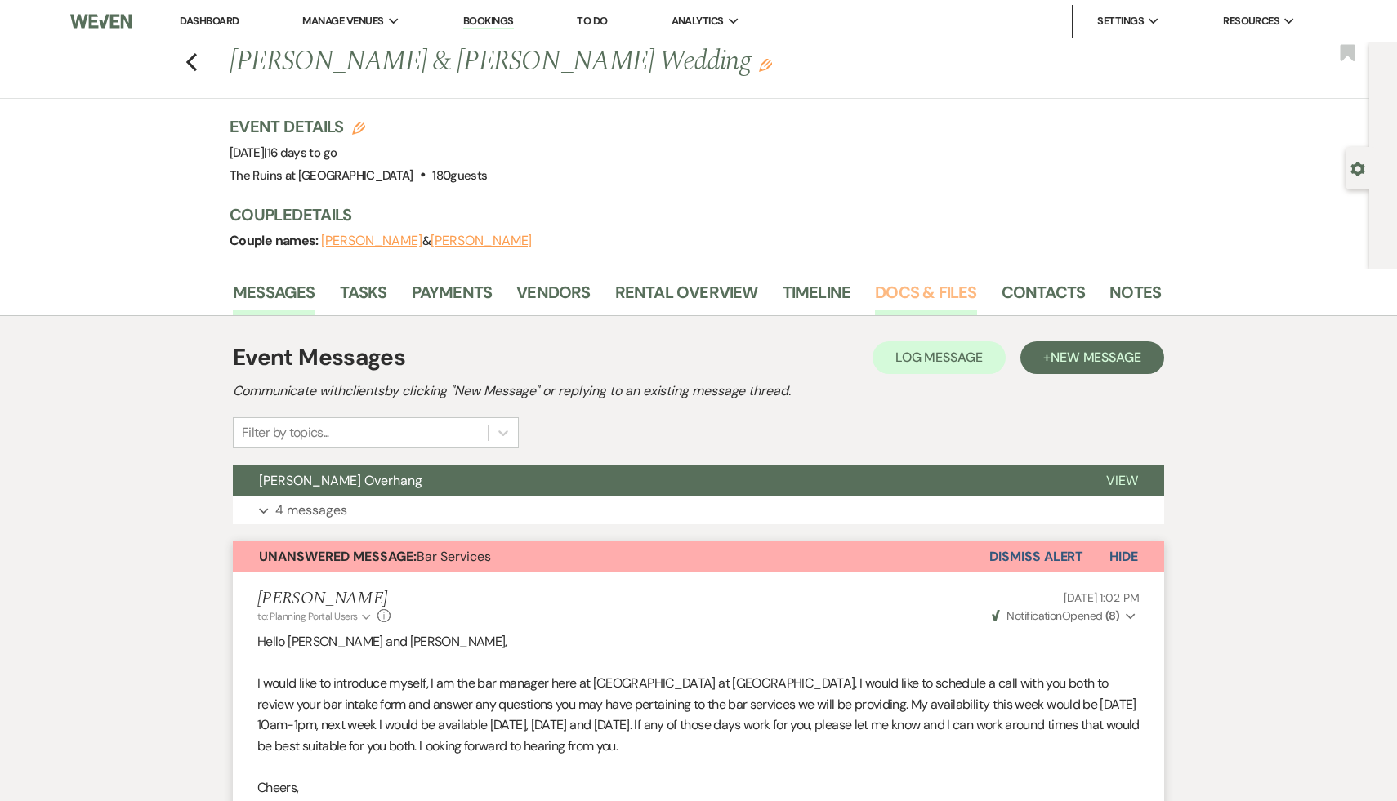
click at [920, 294] on link "Docs & Files" at bounding box center [925, 297] width 101 height 36
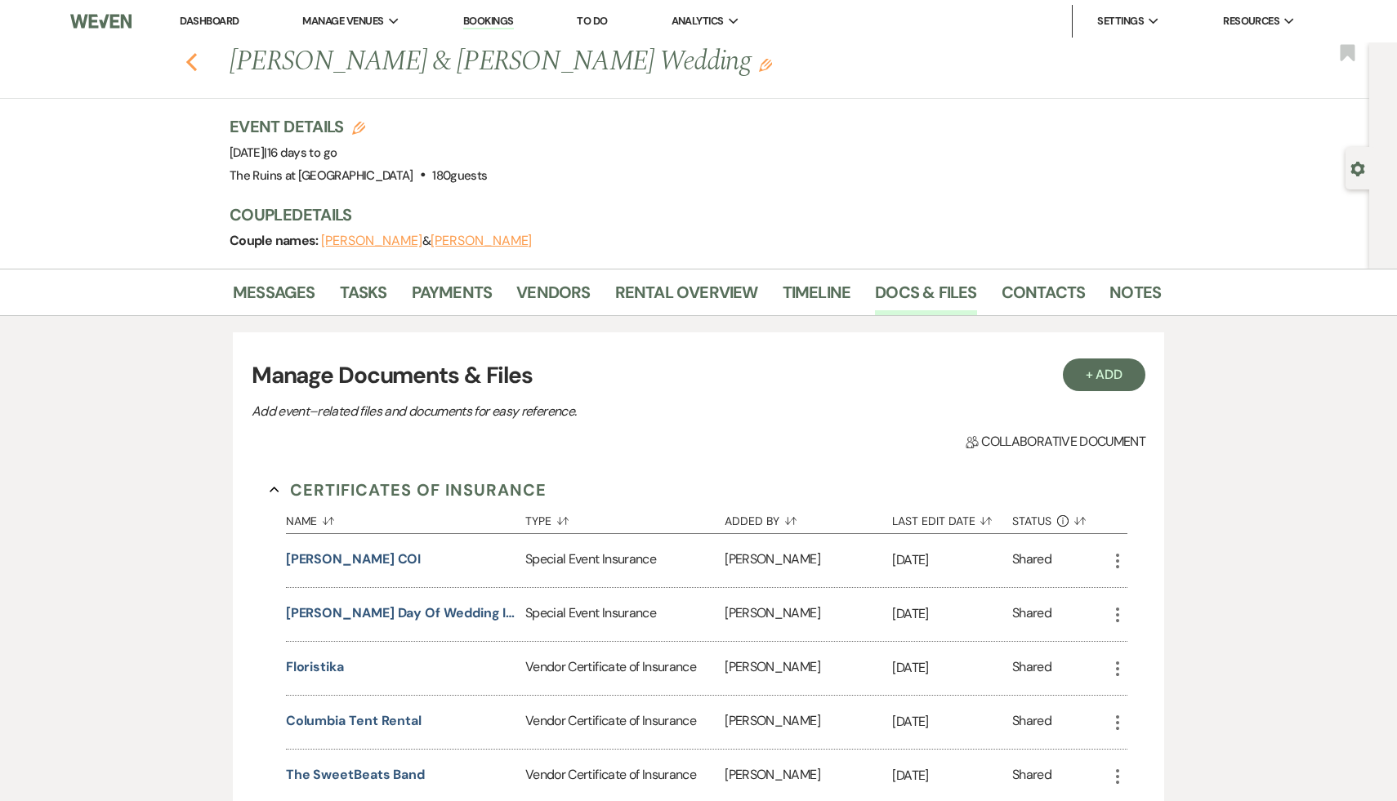
click at [188, 57] on icon "Previous" at bounding box center [191, 62] width 12 height 20
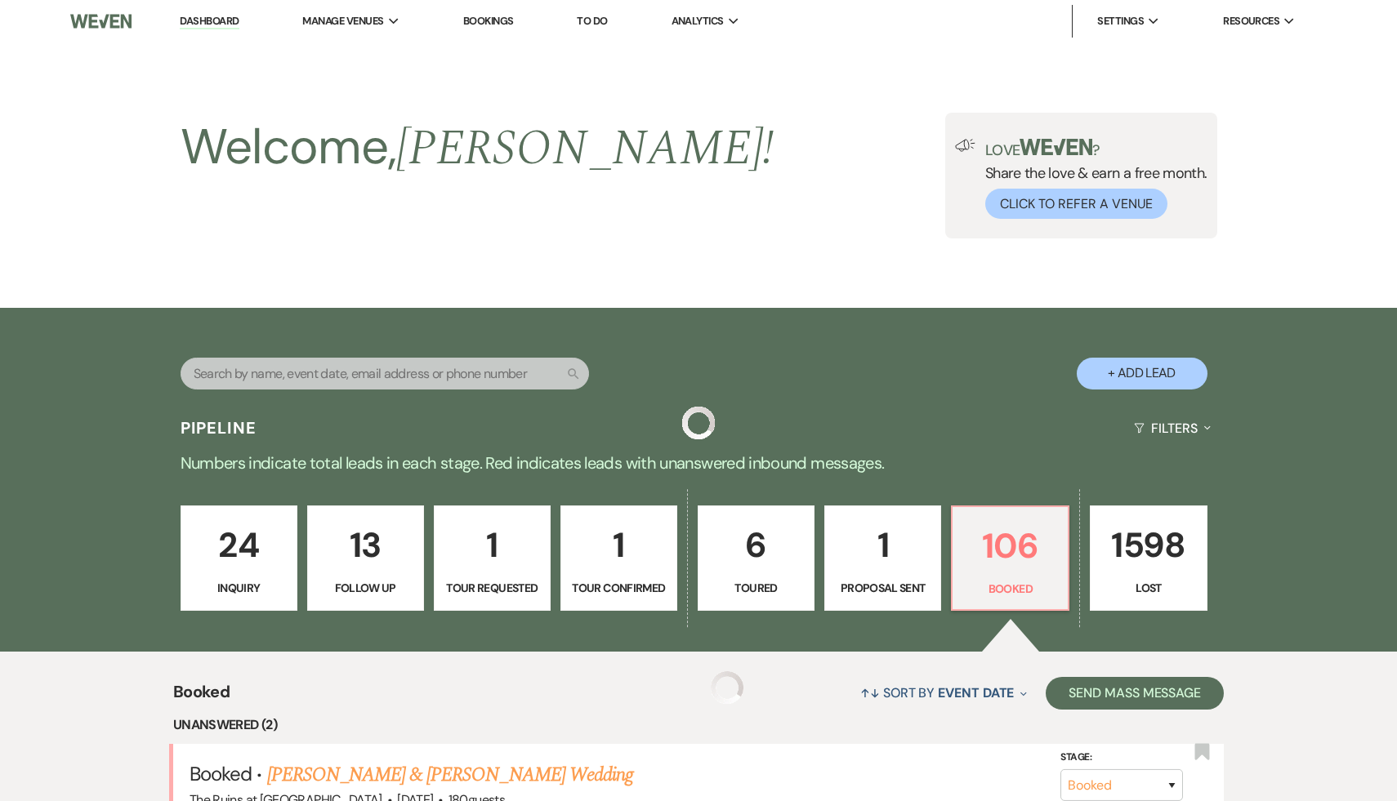
scroll to position [338, 0]
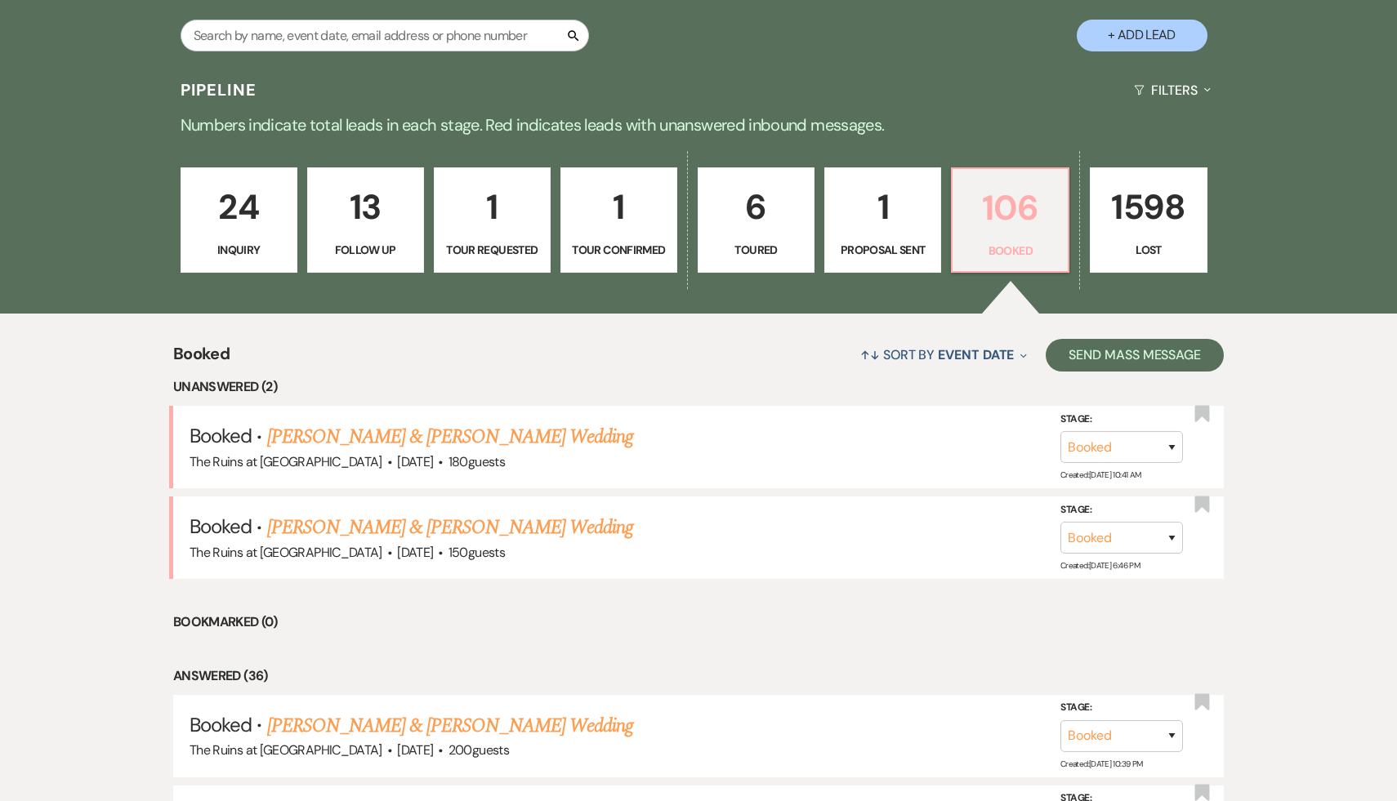
click at [1027, 199] on p "106" at bounding box center [1010, 208] width 96 height 55
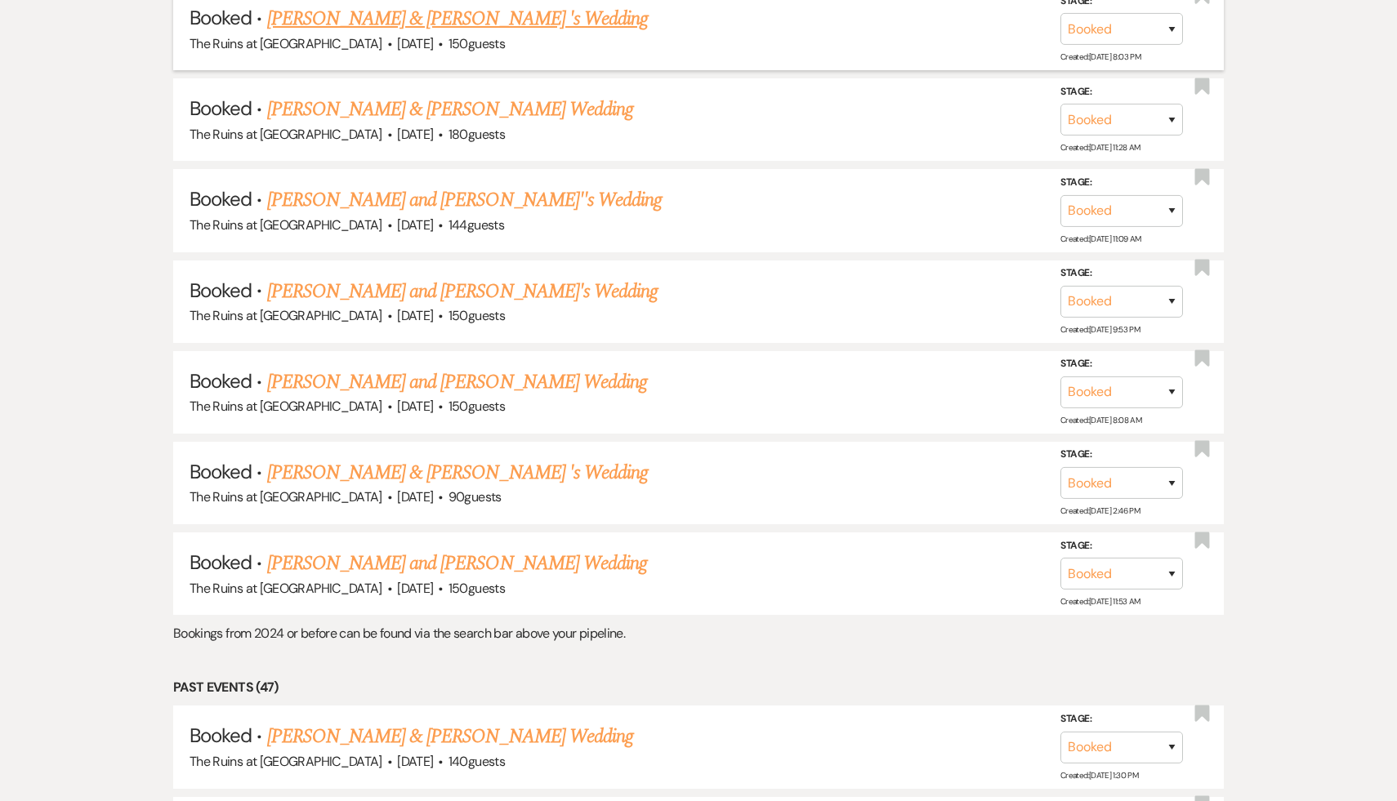
scroll to position [3689, 0]
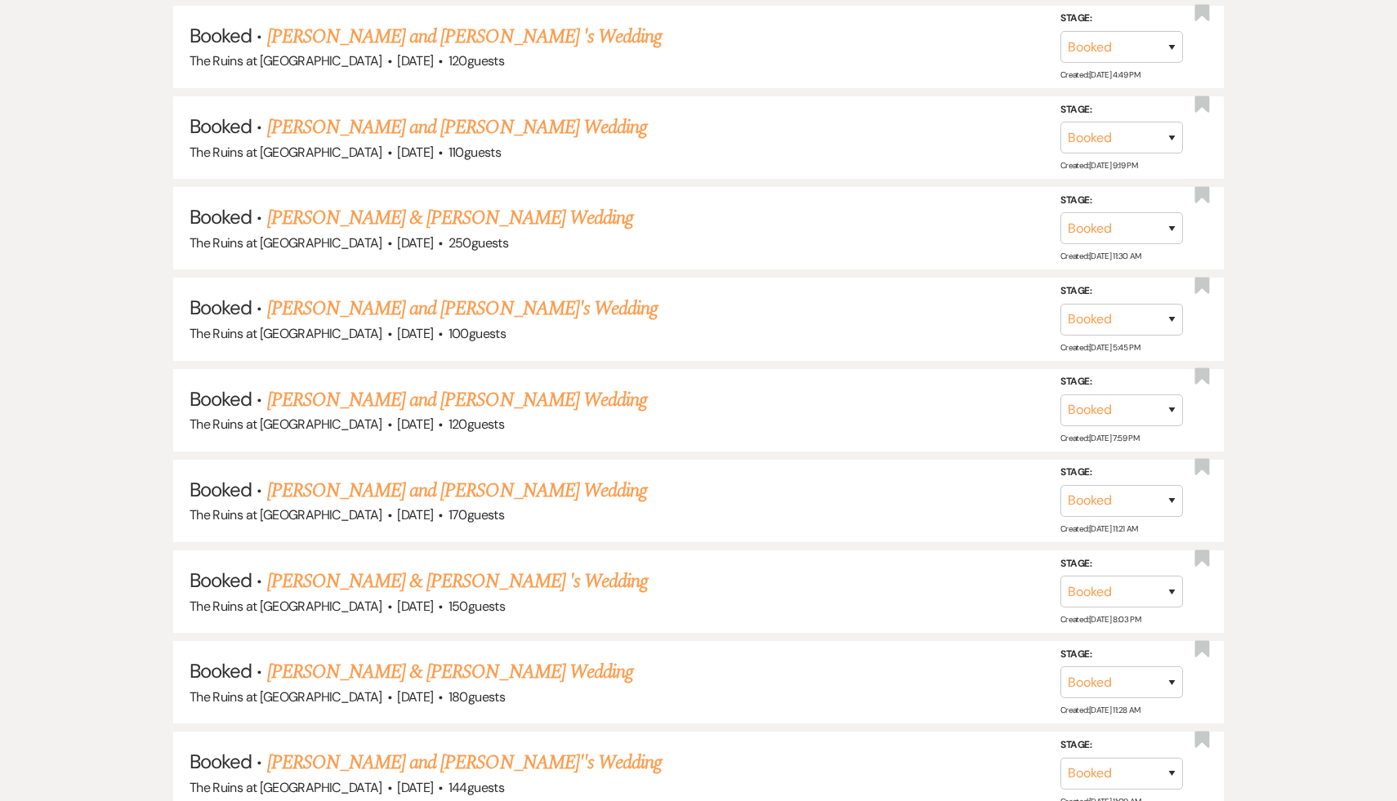
scroll to position [3118, 0]
click at [457, 202] on link "[PERSON_NAME] & [PERSON_NAME] Wedding" at bounding box center [450, 216] width 366 height 29
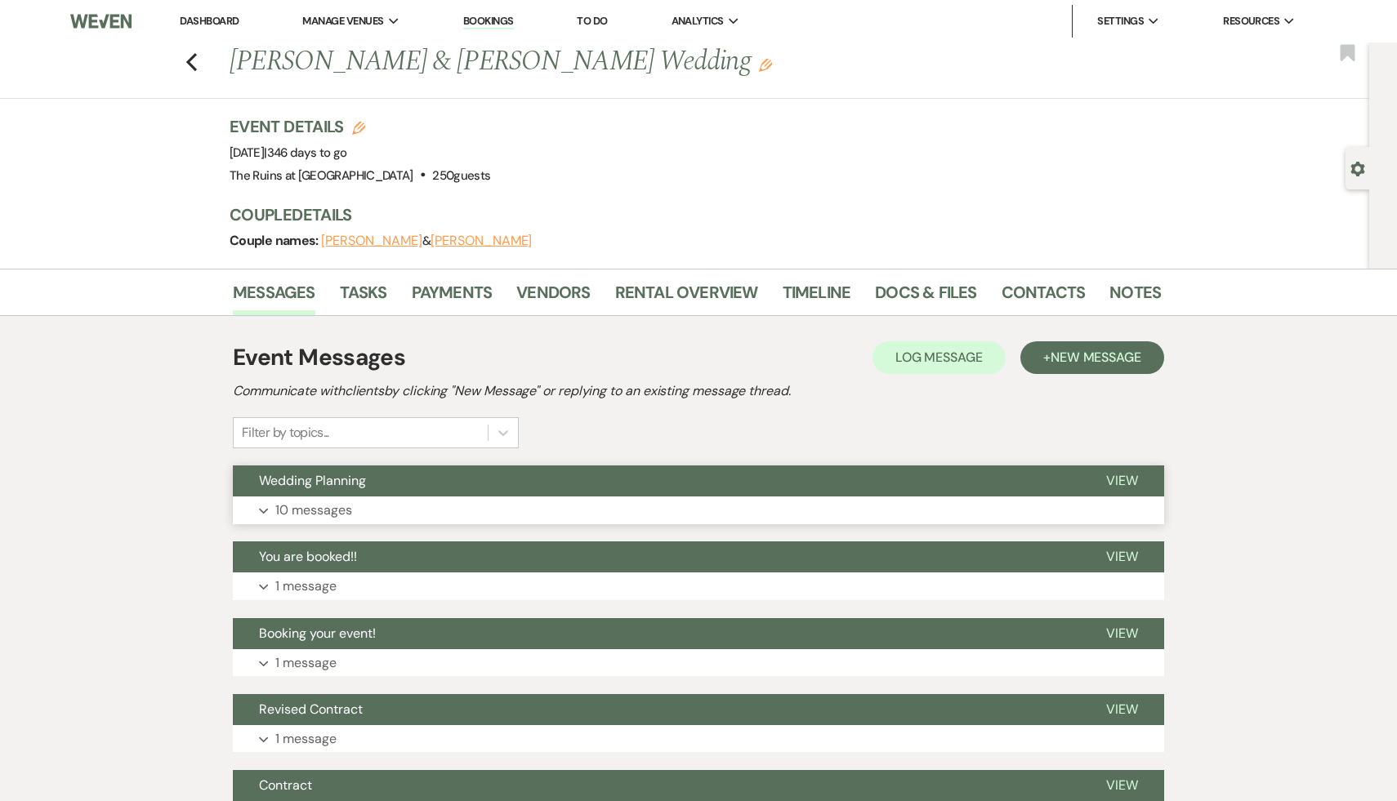
click at [342, 484] on span "Wedding Planning" at bounding box center [312, 480] width 107 height 17
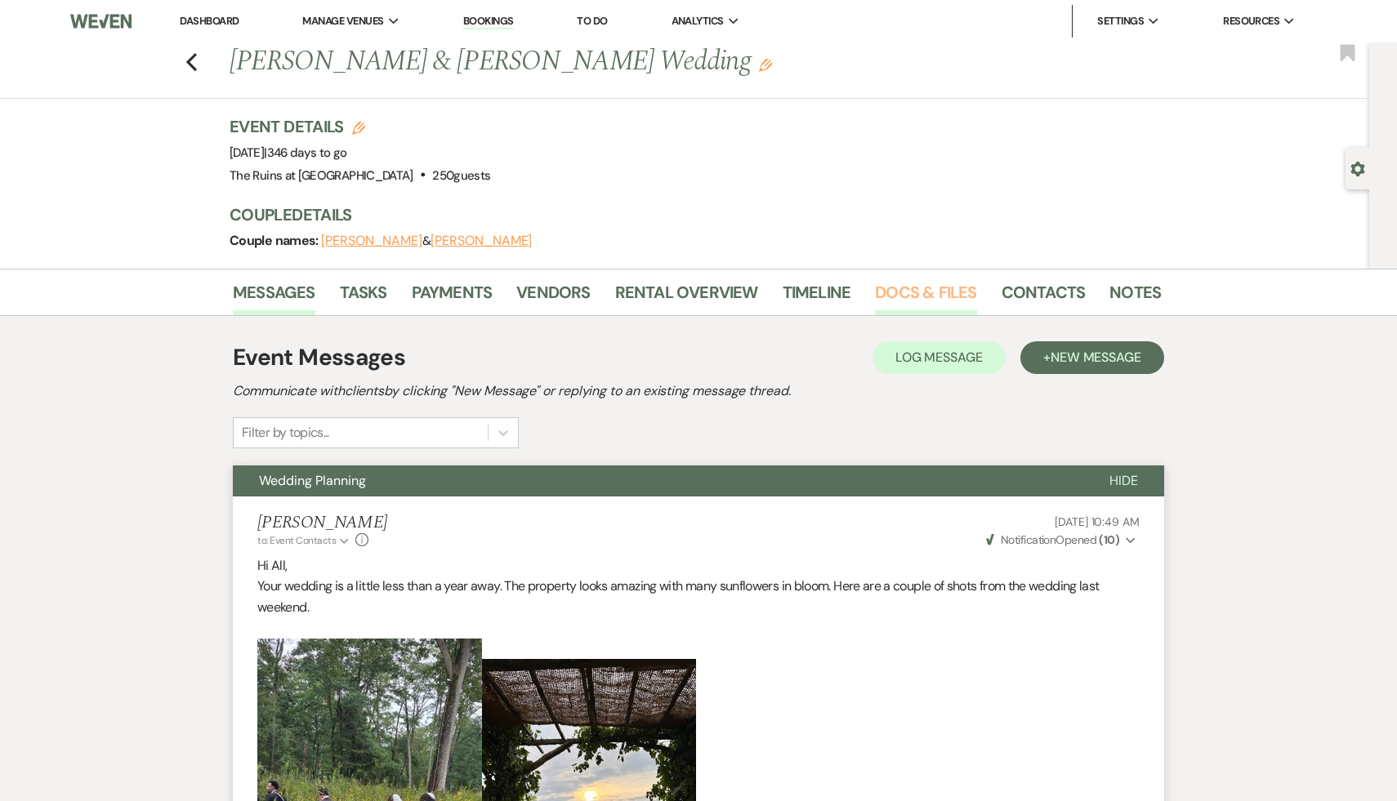
click at [935, 293] on link "Docs & Files" at bounding box center [925, 297] width 101 height 36
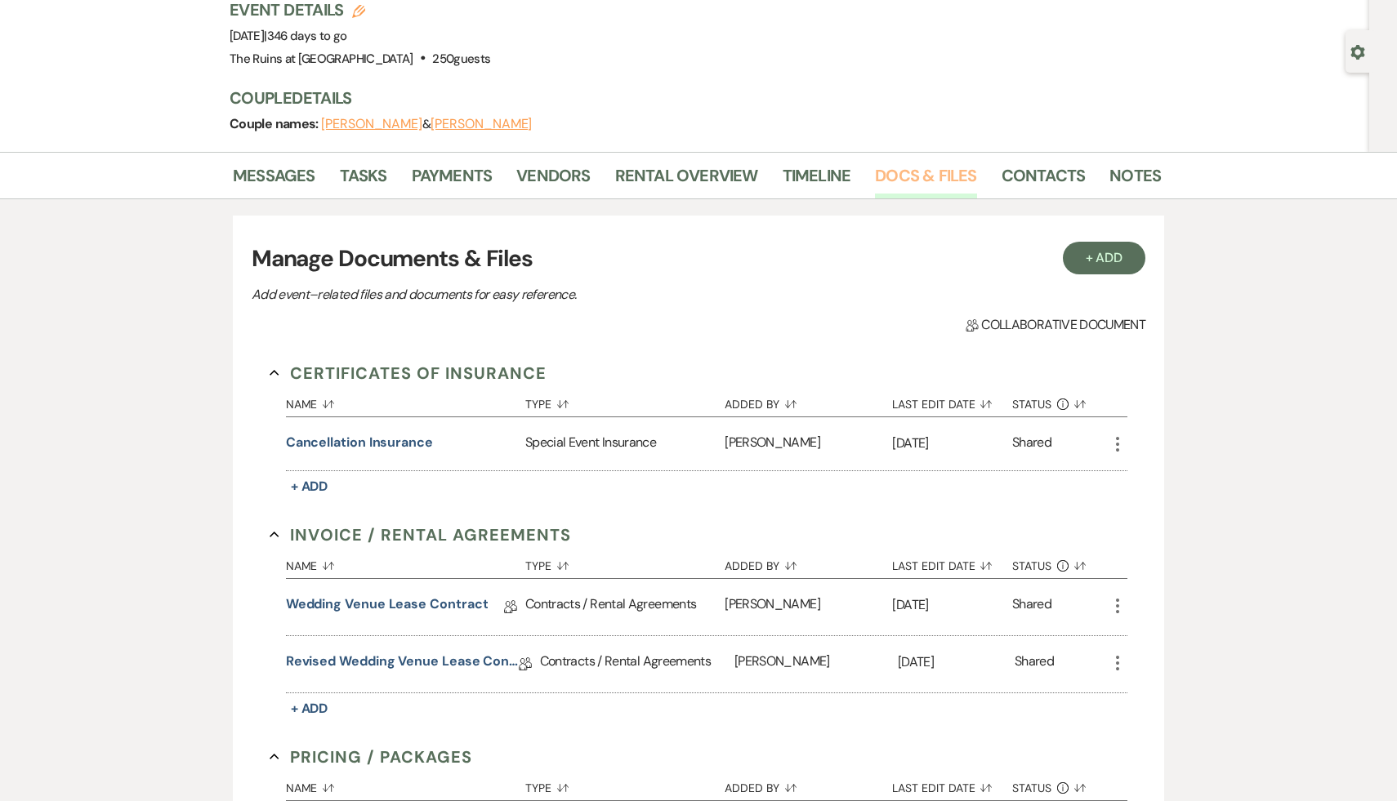
scroll to position [379, 0]
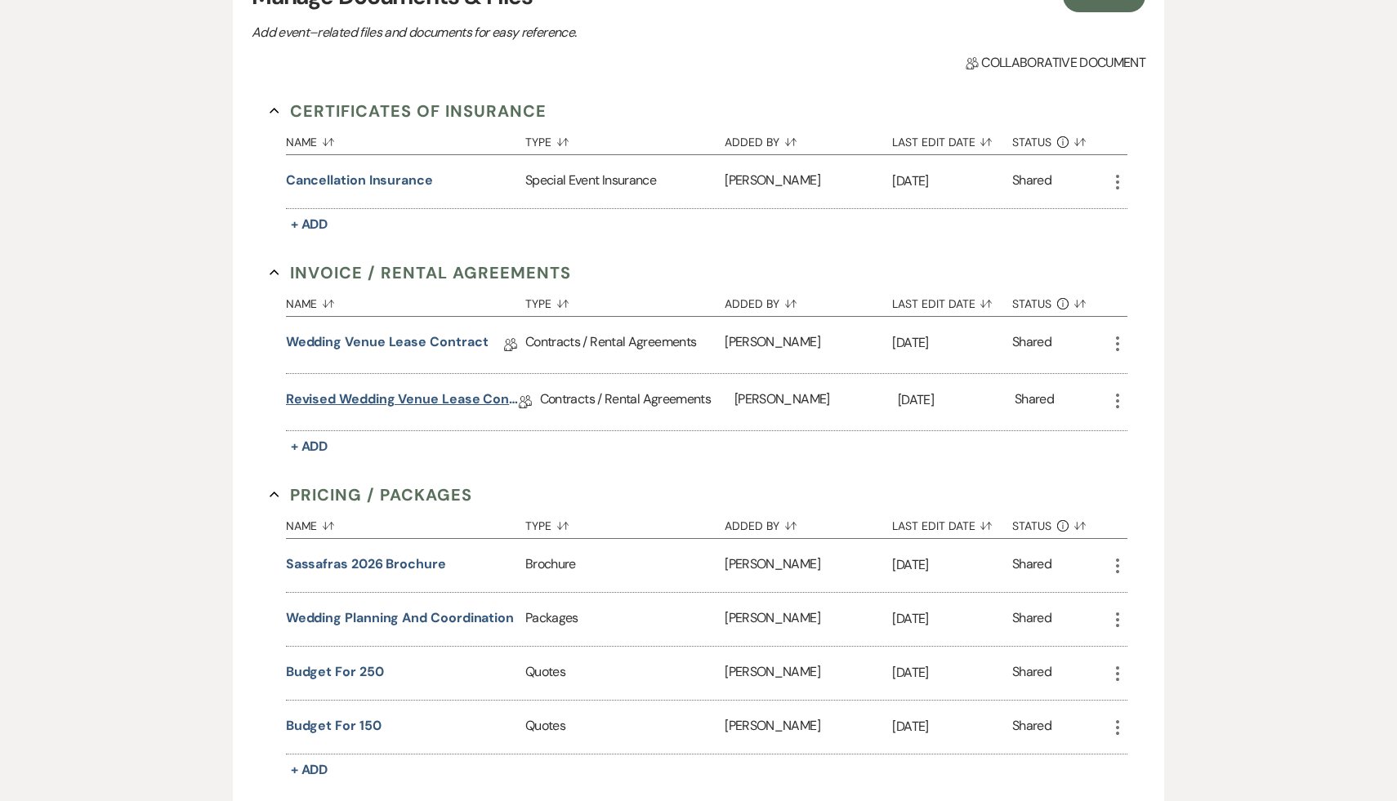
click at [432, 400] on link "Revised Wedding Venue Lease Contract" at bounding box center [402, 402] width 233 height 25
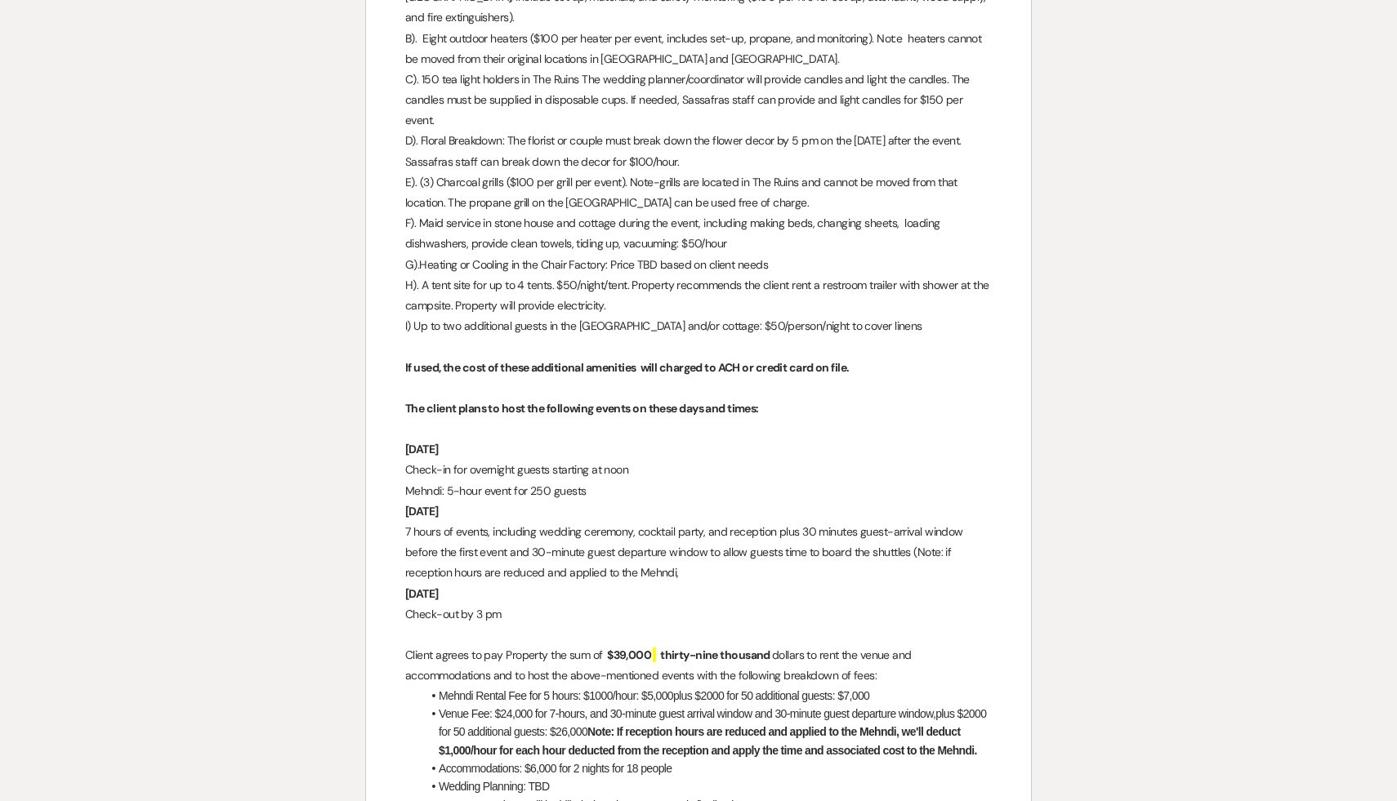
scroll to position [2808, 0]
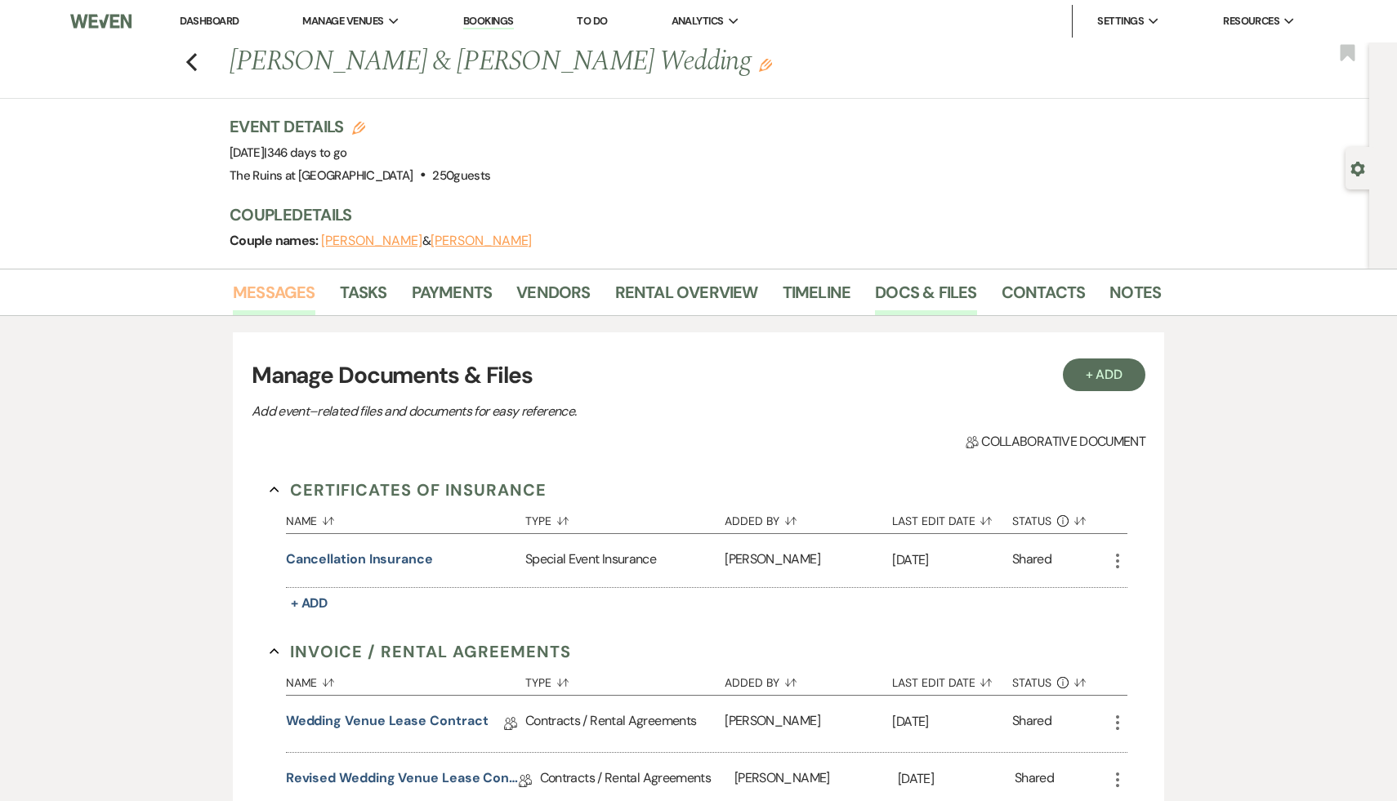
click at [272, 288] on link "Messages" at bounding box center [274, 297] width 83 height 36
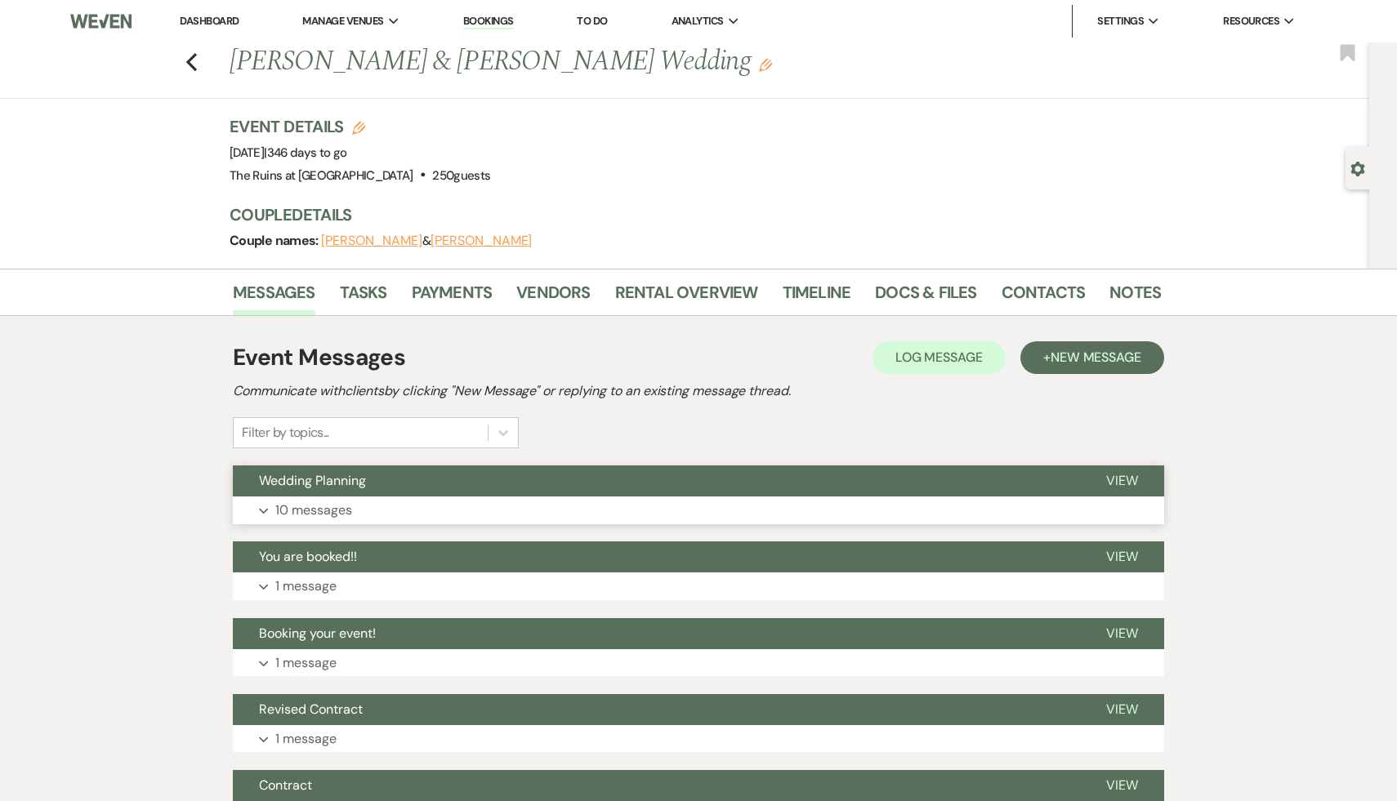
click at [334, 480] on span "Wedding Planning" at bounding box center [312, 480] width 107 height 17
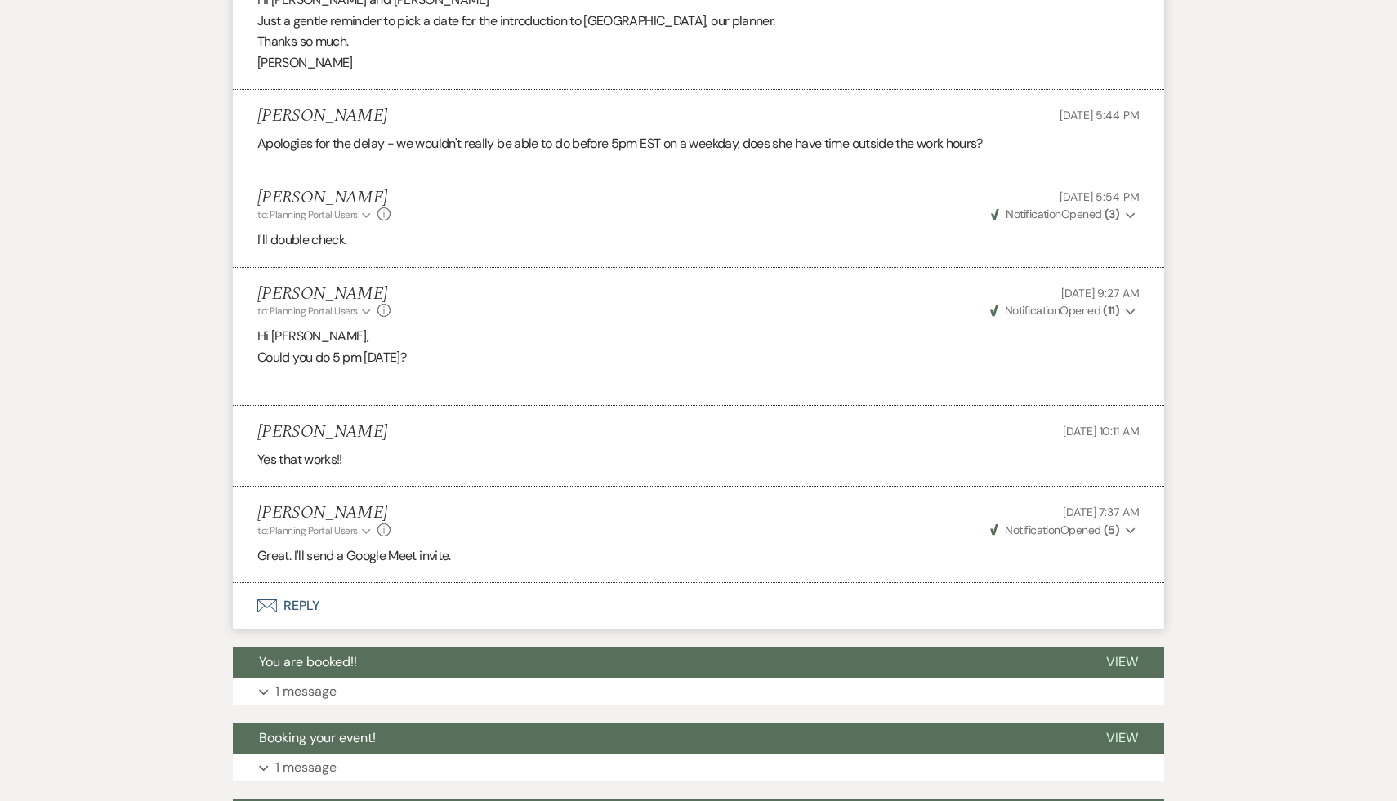
scroll to position [1931, 0]
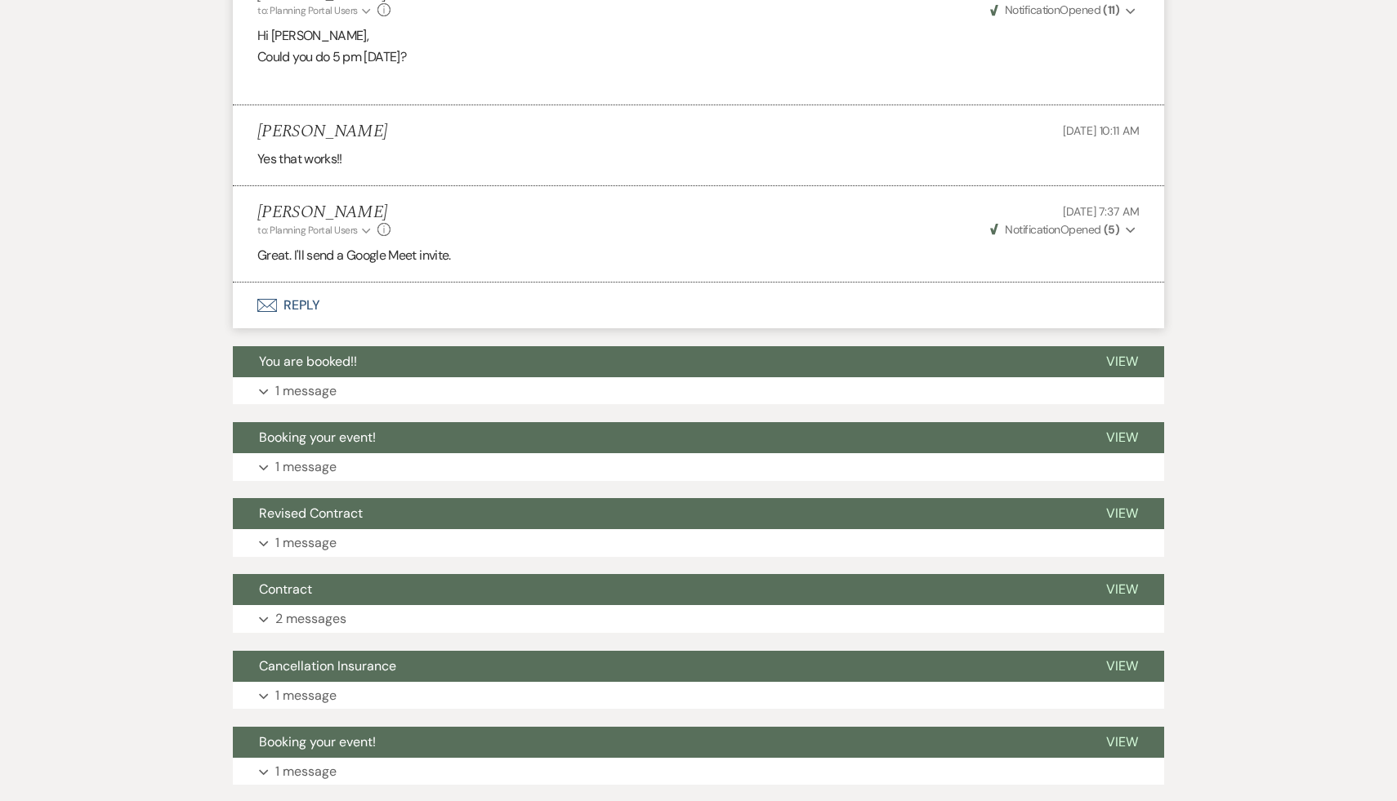
click at [297, 307] on button "Envelope Reply" at bounding box center [698, 306] width 931 height 46
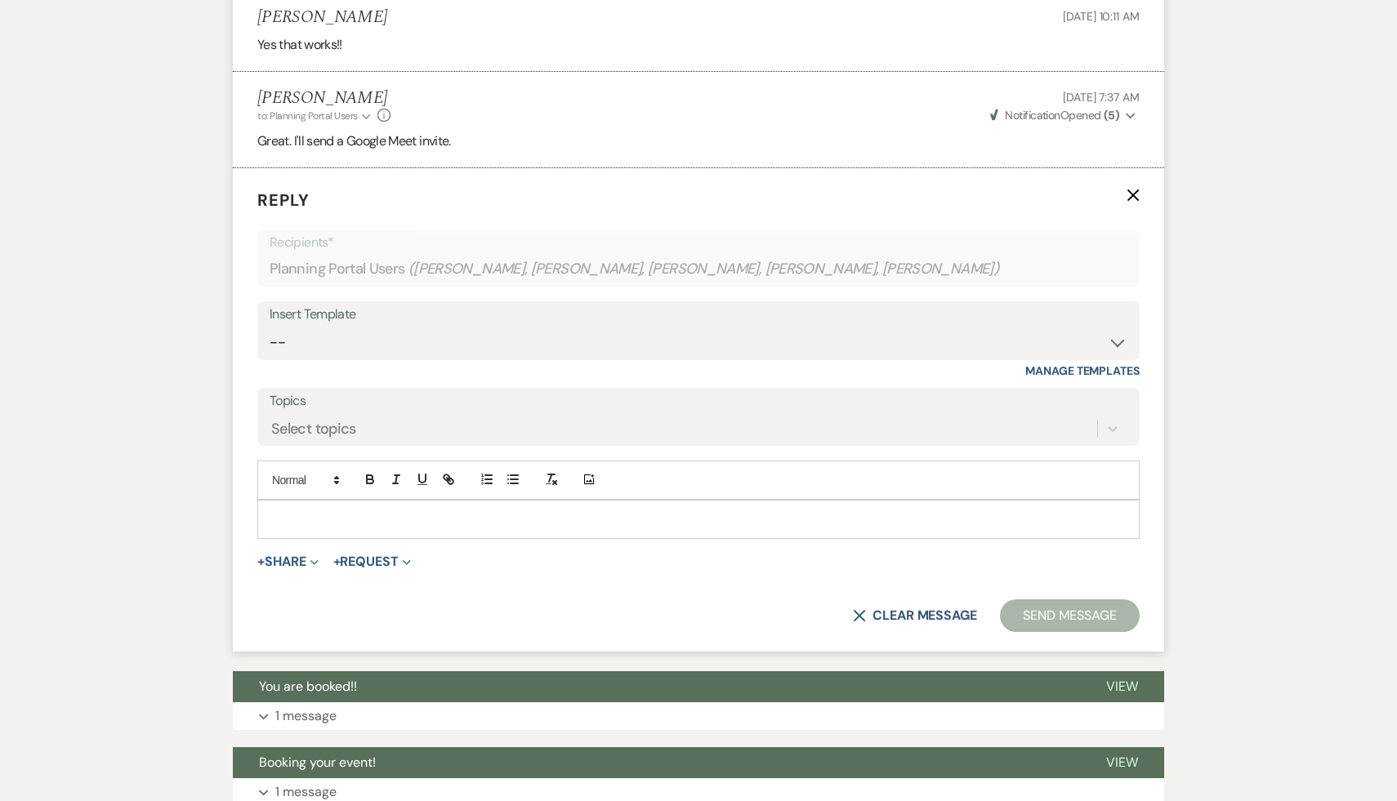
scroll to position [2055, 0]
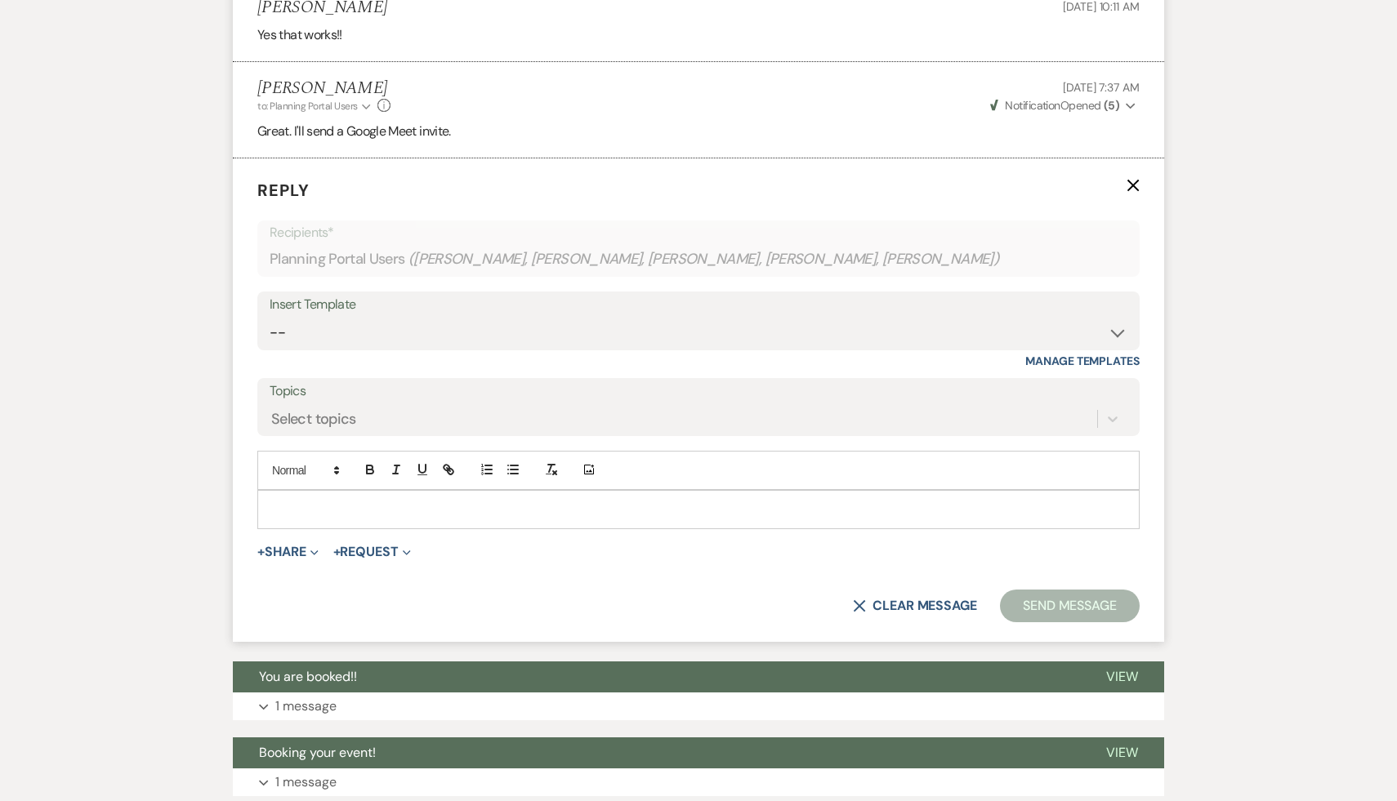
click at [370, 499] on div at bounding box center [698, 510] width 881 height 38
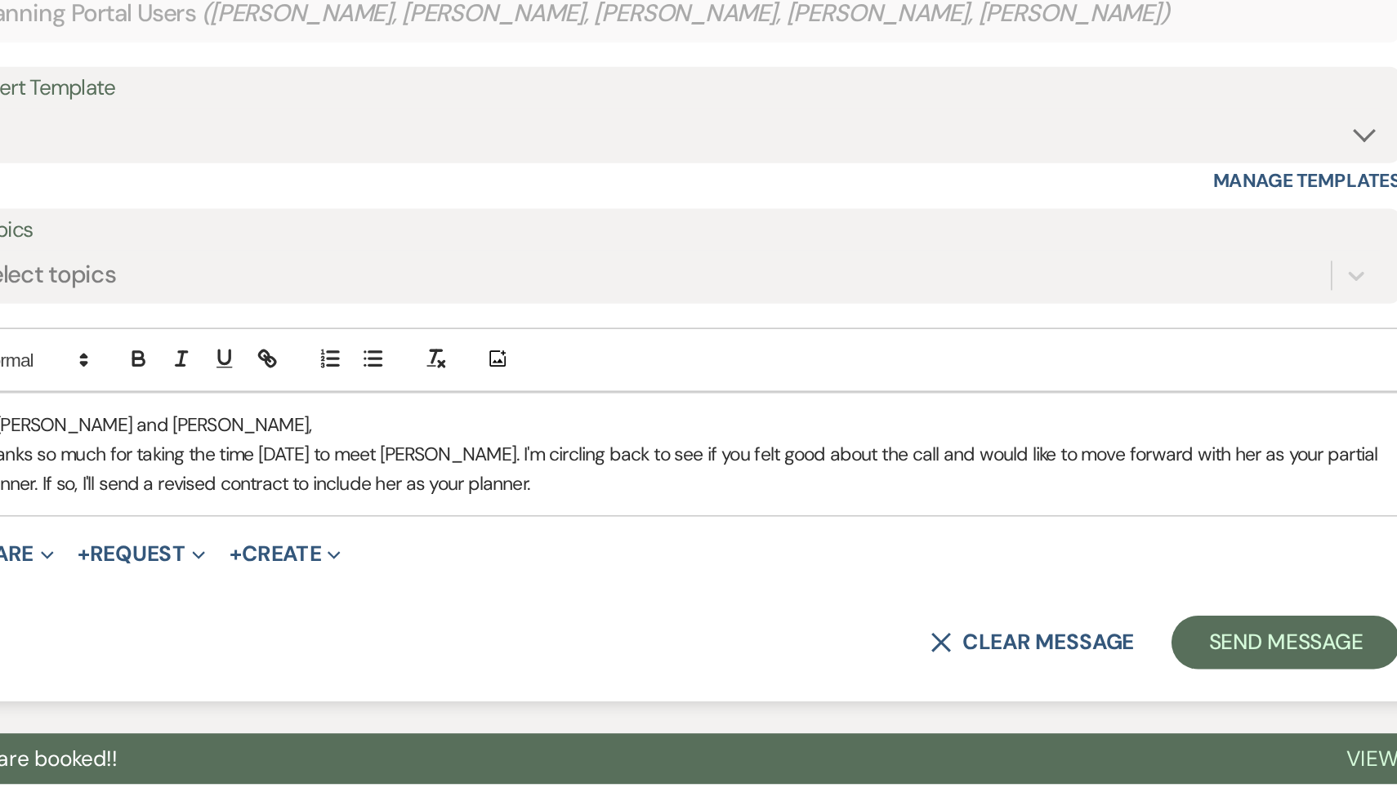
click at [1118, 526] on p "Thanks so much for taking the time [DATE] to meet [PERSON_NAME]. I'm circling b…" at bounding box center [698, 537] width 856 height 37
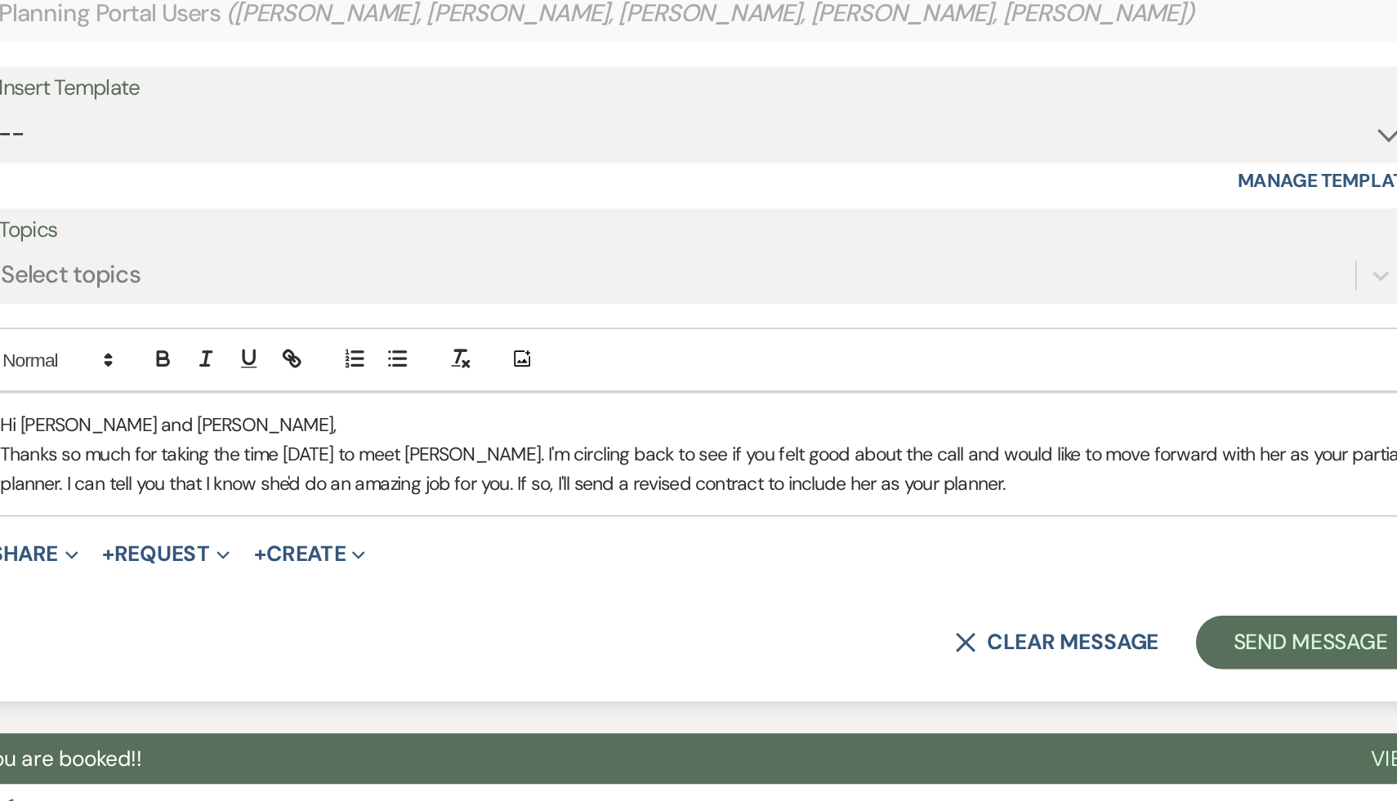
click at [548, 547] on p "Thanks so much for taking the time [DATE] to meet [PERSON_NAME]. I'm circling b…" at bounding box center [698, 537] width 856 height 37
click at [732, 546] on p "Thanks so much for taking the time [DATE] to meet [PERSON_NAME]. I'm circling b…" at bounding box center [698, 537] width 856 height 37
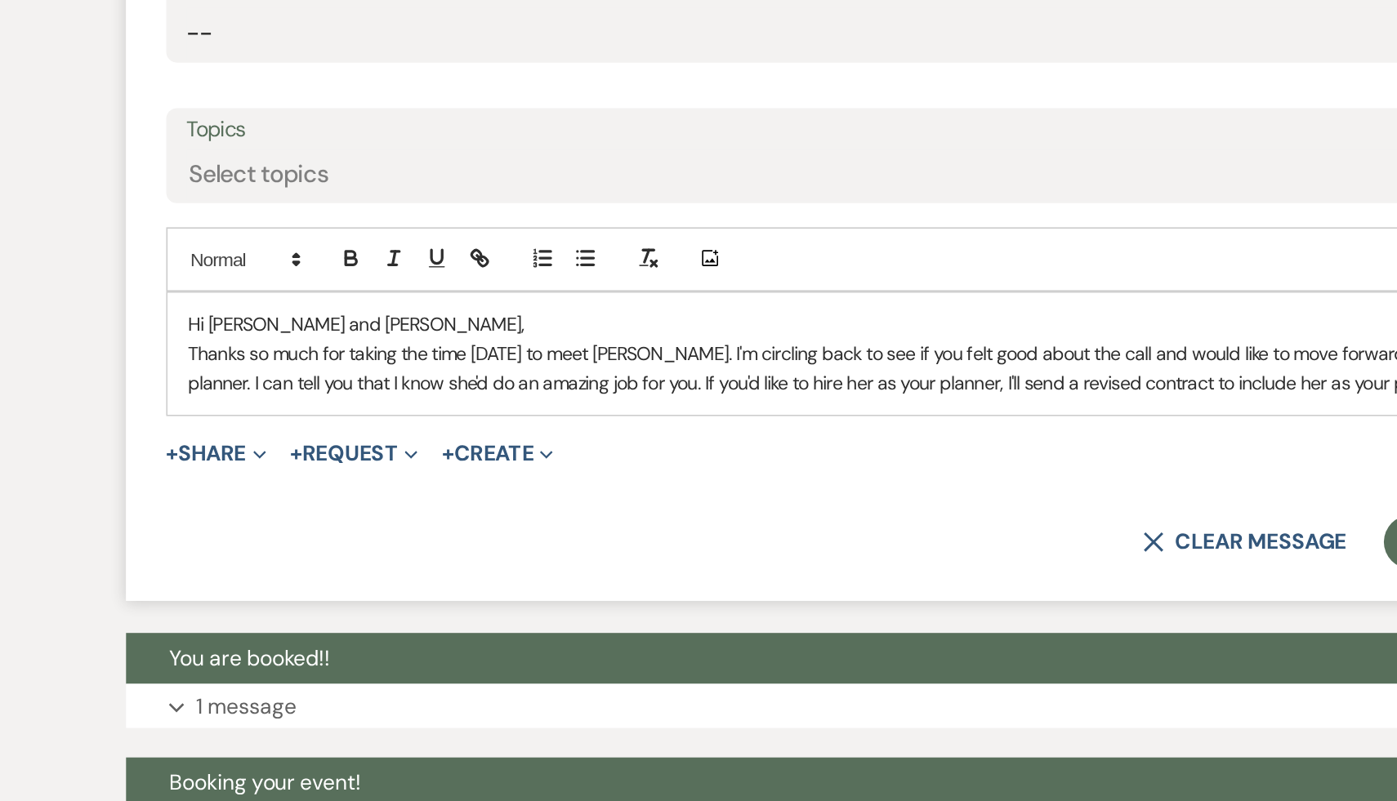
click at [326, 547] on p "Thanks so much for taking the time [DATE] to meet [PERSON_NAME]. I'm circling b…" at bounding box center [698, 537] width 856 height 37
click at [423, 621] on form "Reply X Saving draft... Recipients* Planning Portal Users ( [PERSON_NAME], [PER…" at bounding box center [698, 418] width 931 height 520
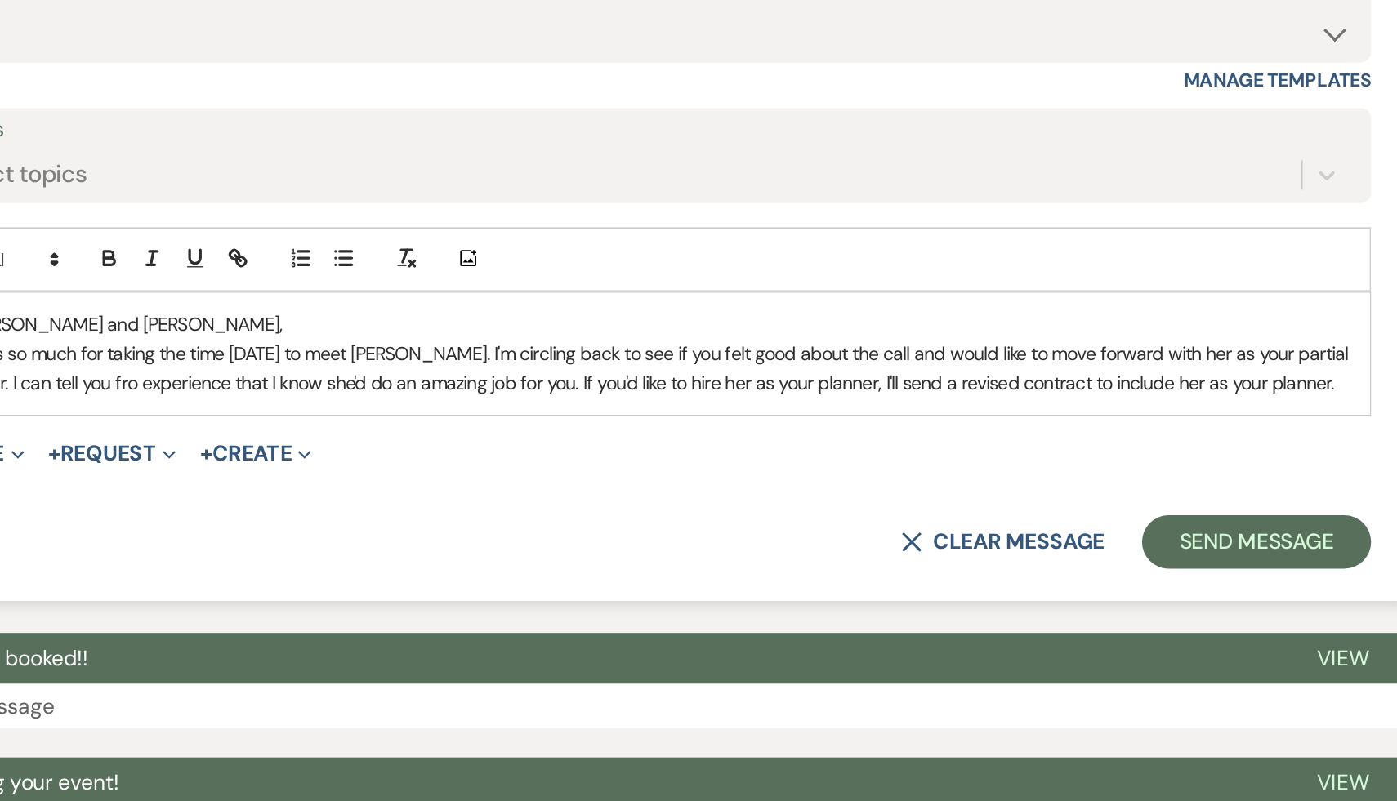
scroll to position [2056, 0]
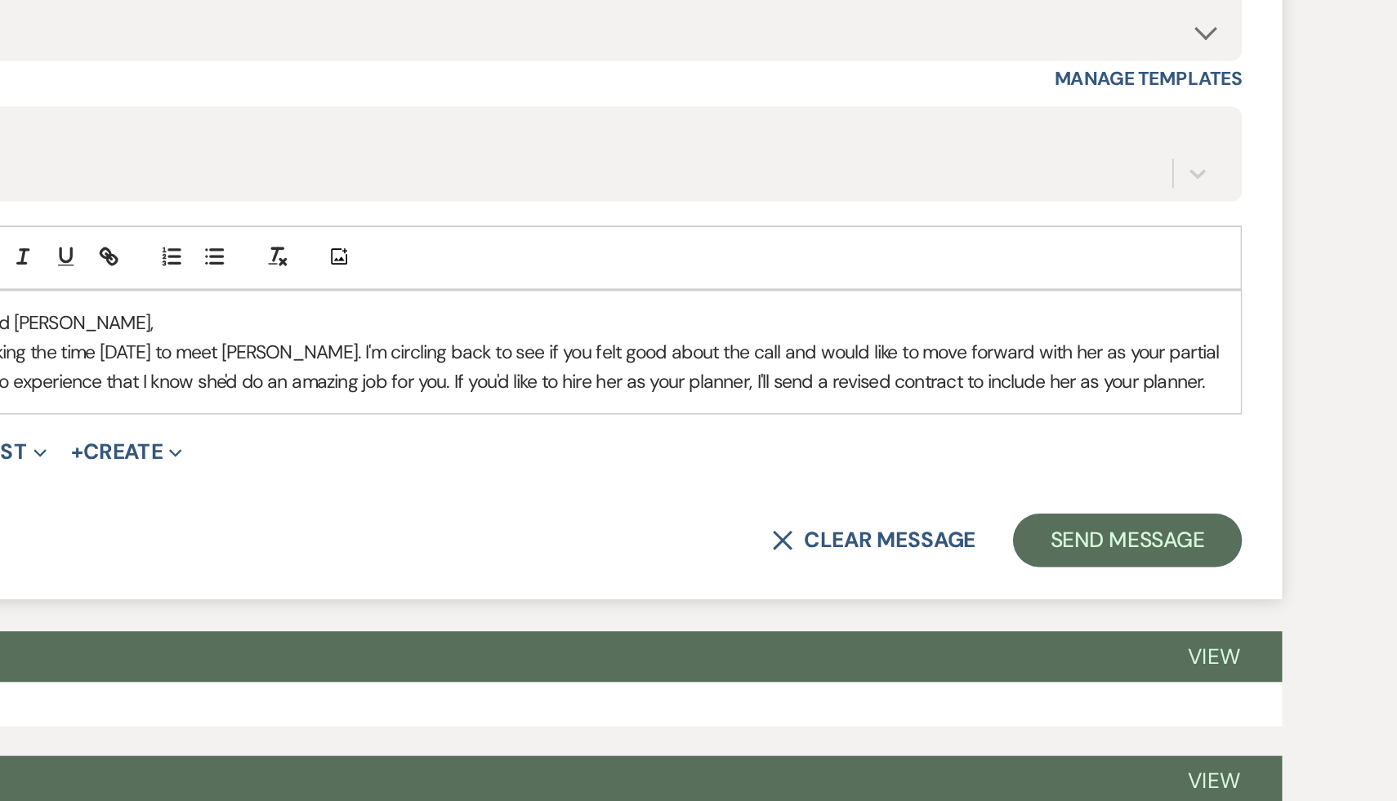
click at [1082, 544] on p "Thanks so much for taking the time [DATE] to meet [PERSON_NAME]. I'm circling b…" at bounding box center [698, 536] width 856 height 37
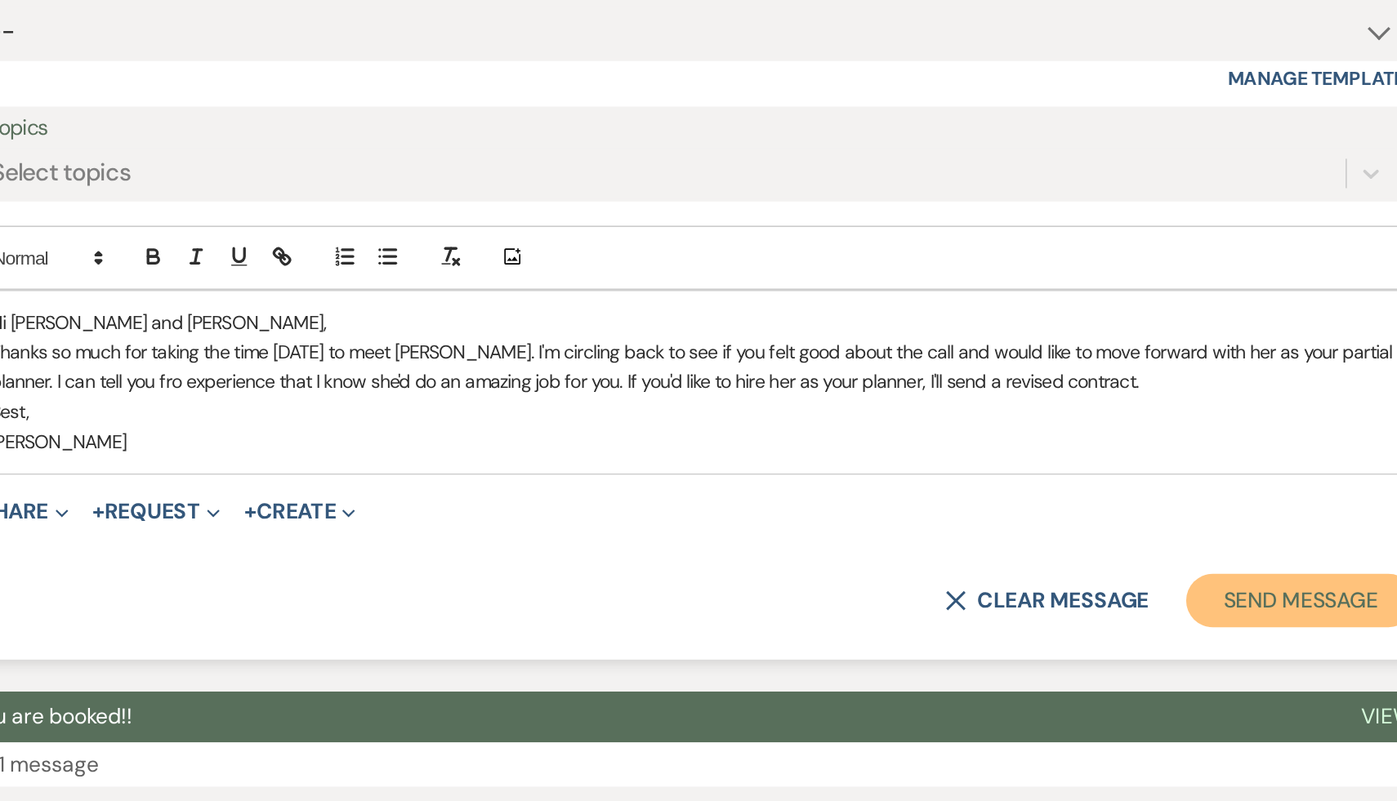
click at [1021, 679] on button "Send Message" at bounding box center [1070, 679] width 140 height 33
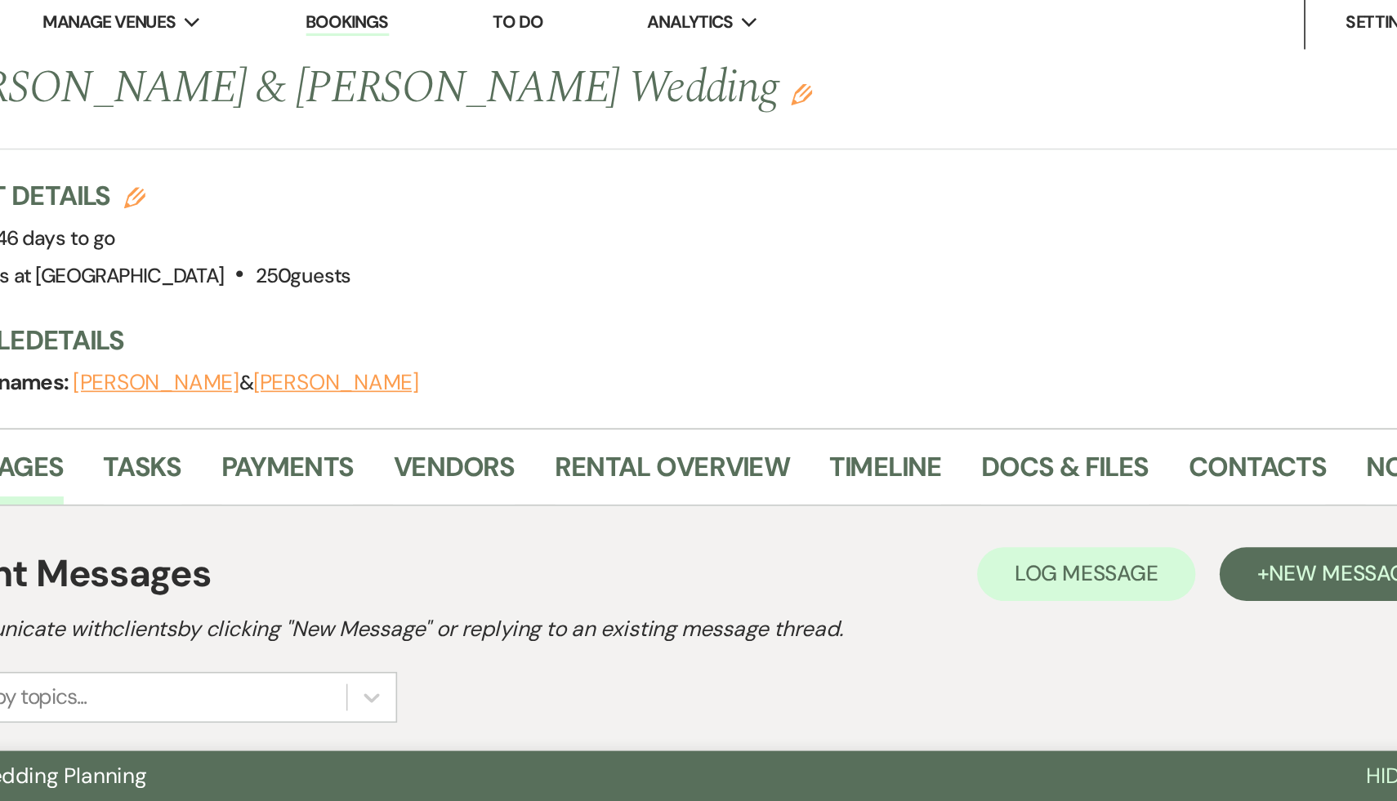
scroll to position [0, 0]
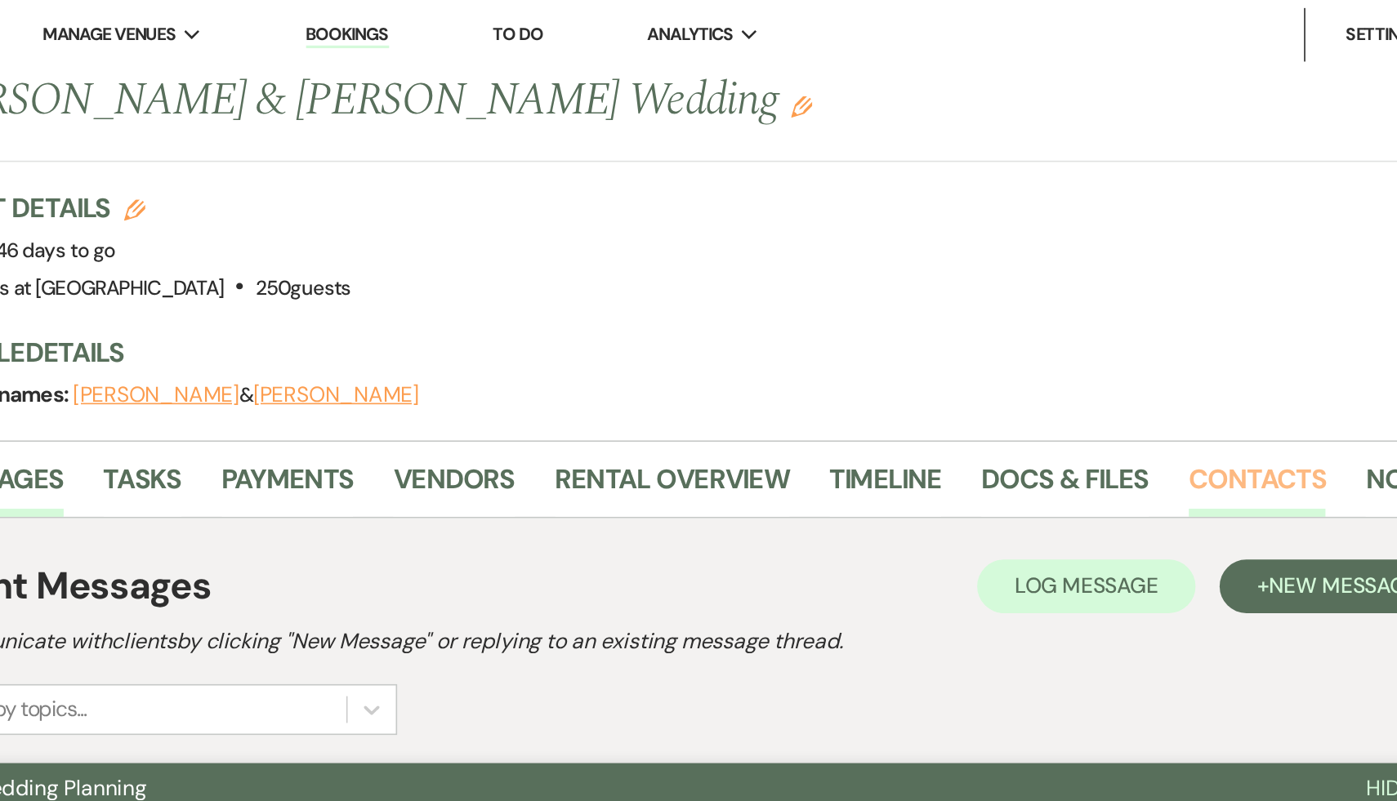
click at [1030, 292] on link "Contacts" at bounding box center [1044, 297] width 84 height 36
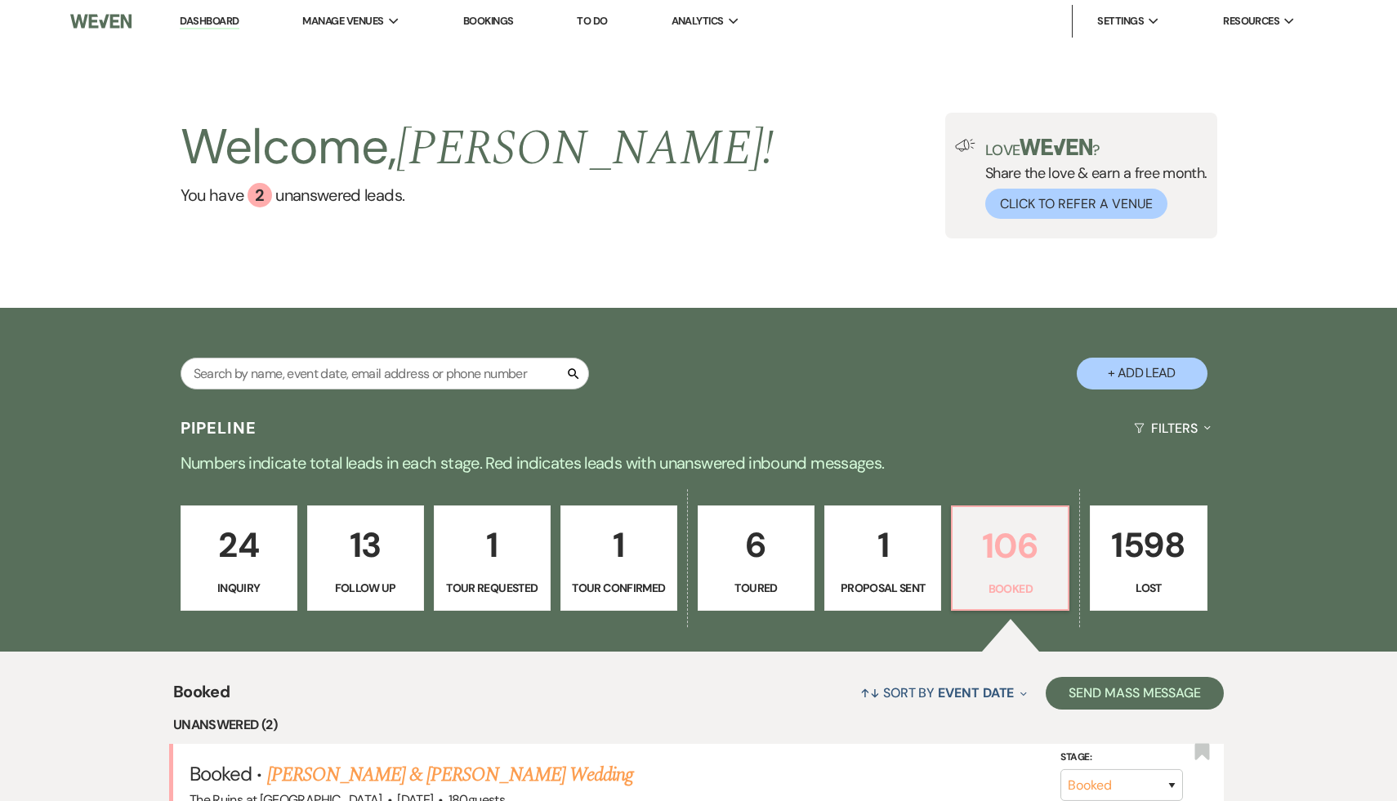
click at [1009, 544] on p "106" at bounding box center [1010, 546] width 96 height 55
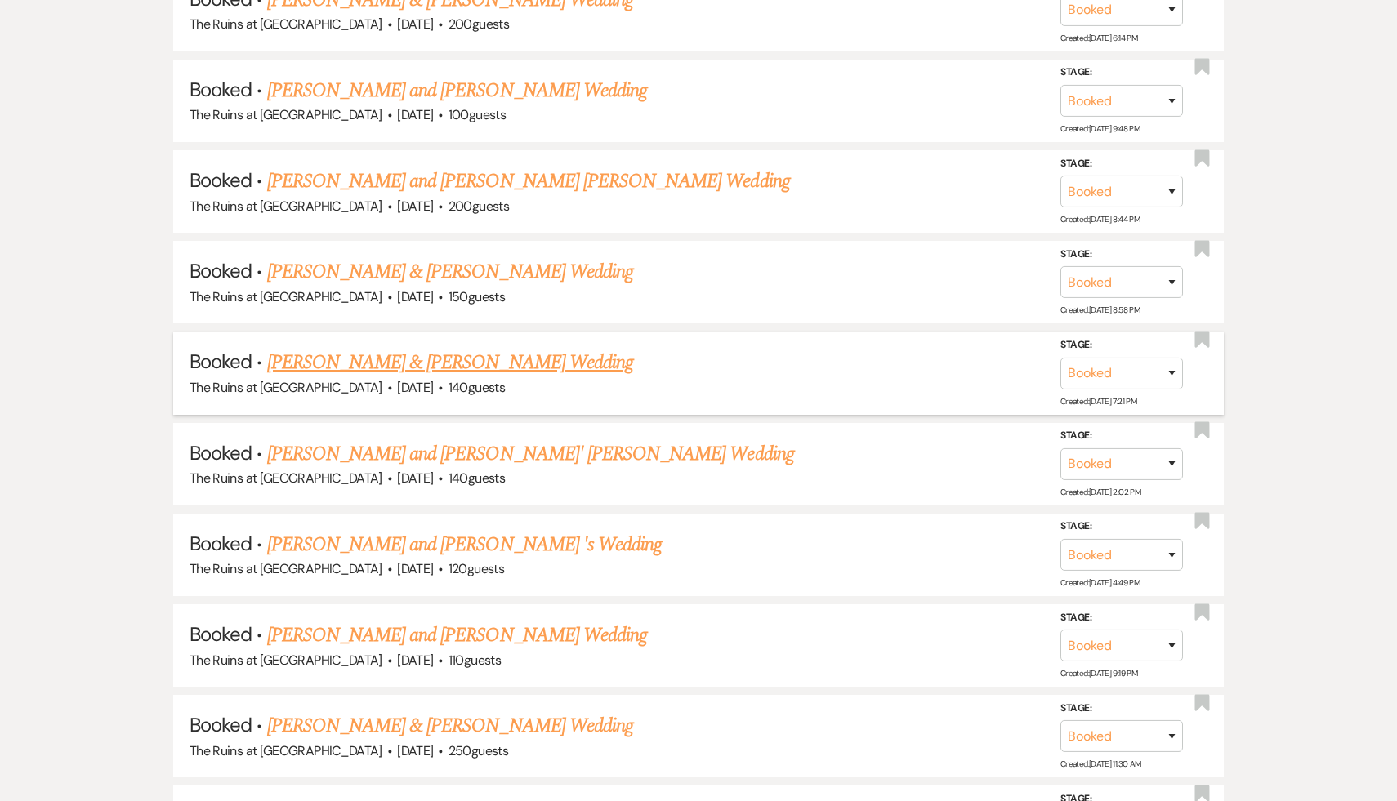
scroll to position [2615, 0]
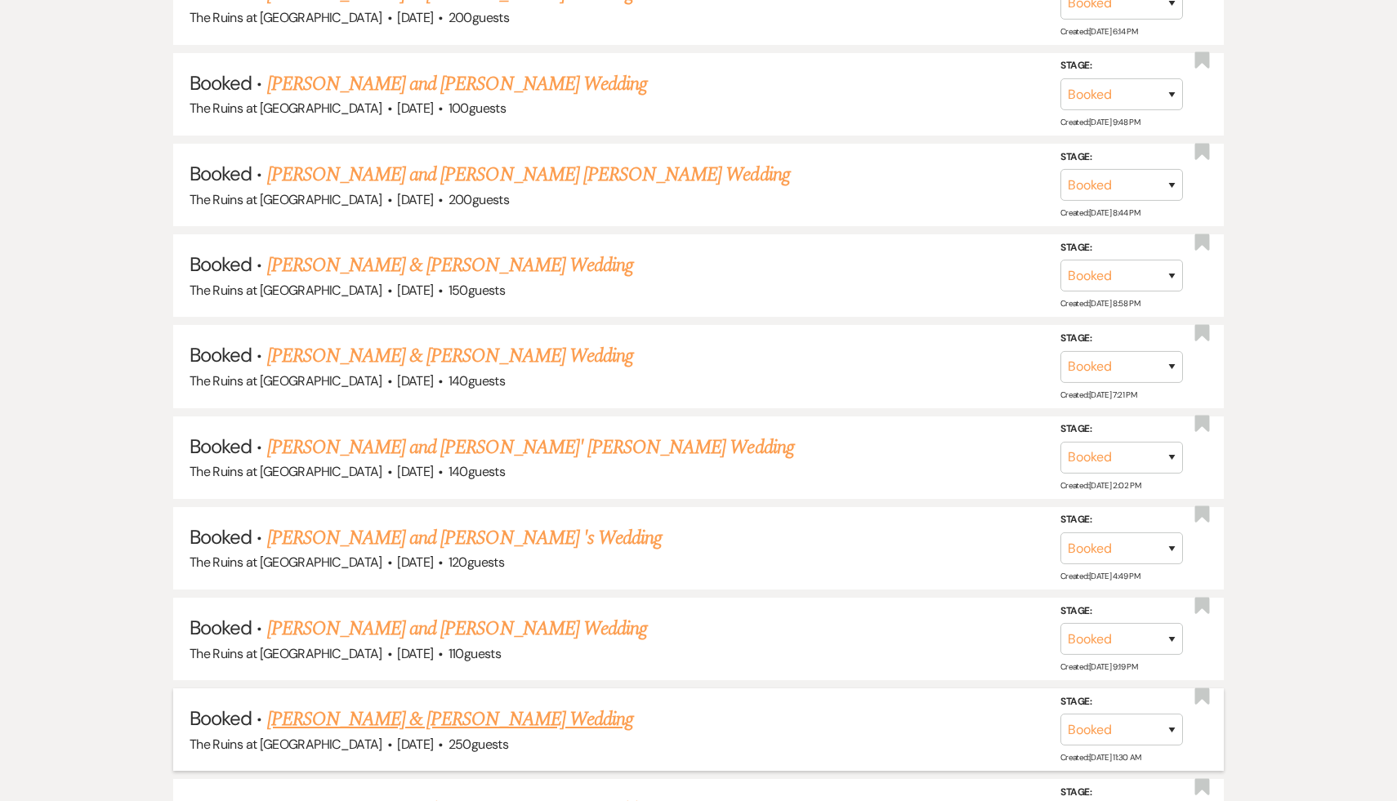
click at [538, 705] on link "[PERSON_NAME] & [PERSON_NAME] Wedding" at bounding box center [450, 719] width 366 height 29
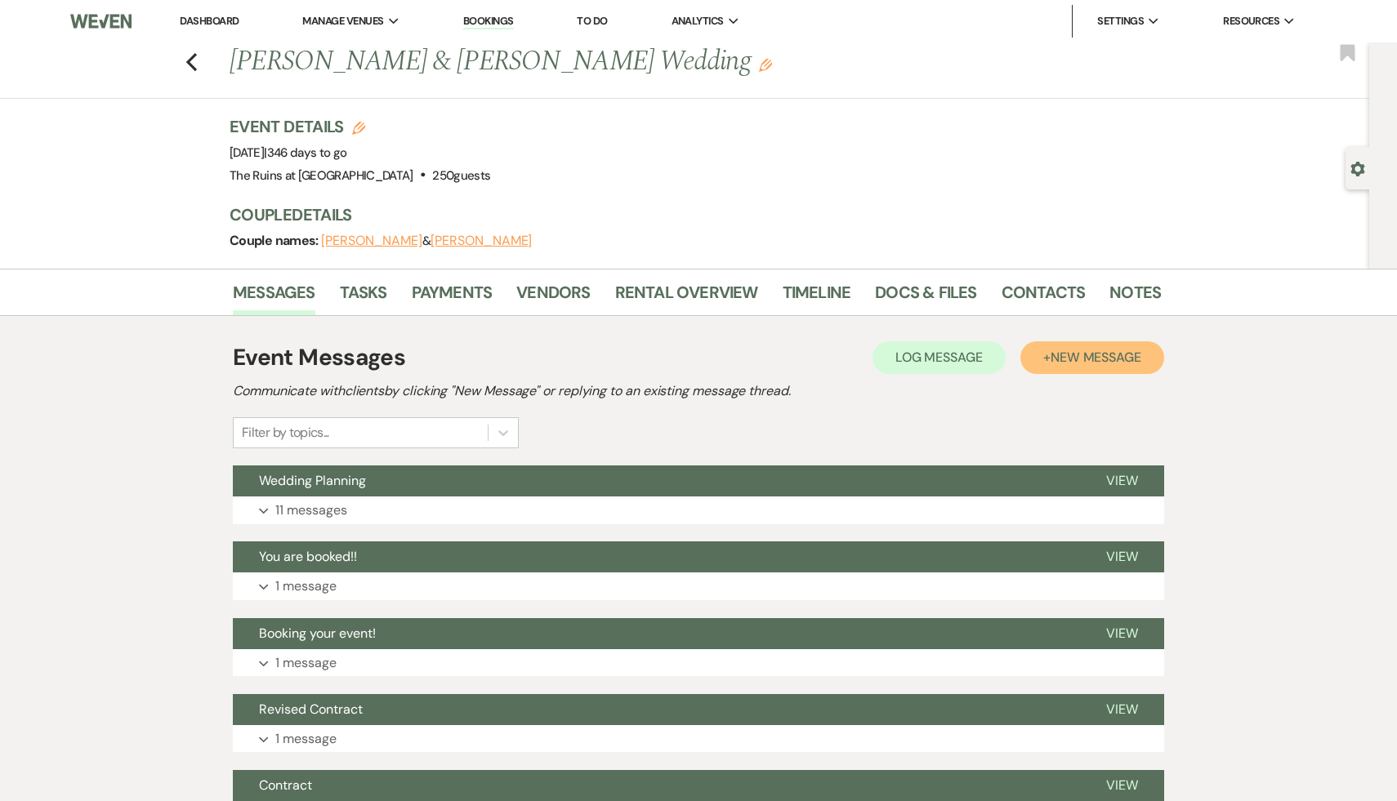
click at [1098, 357] on span "New Message" at bounding box center [1096, 357] width 91 height 17
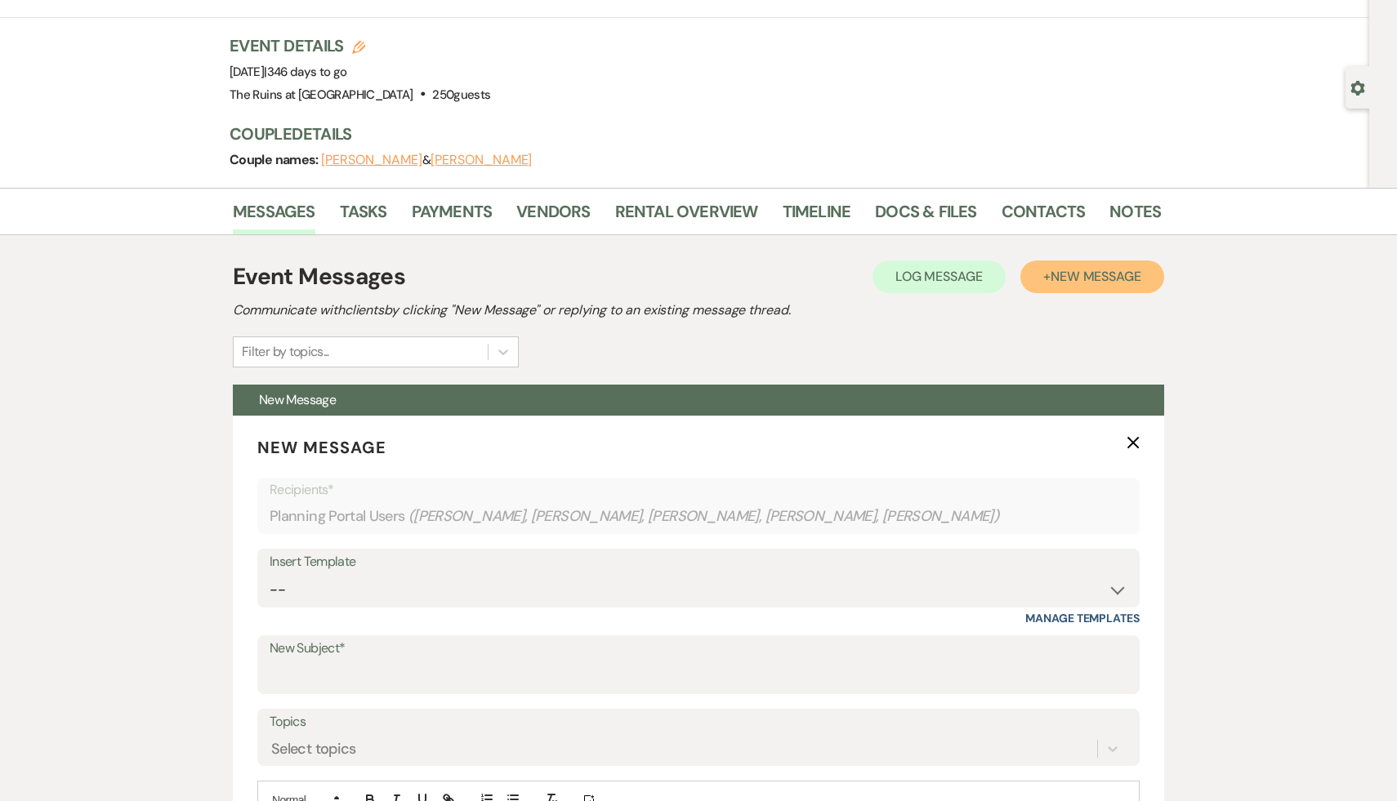
scroll to position [153, 0]
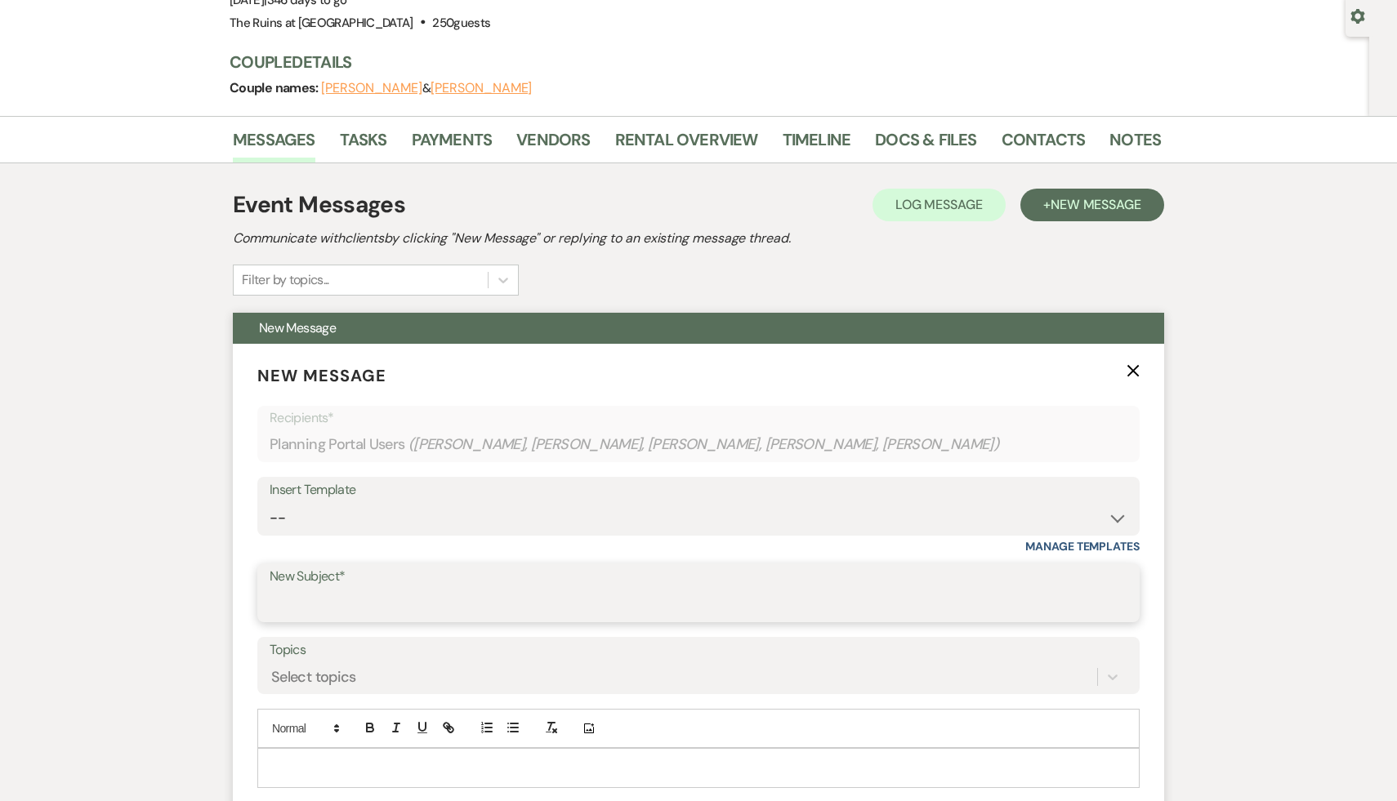
click at [449, 605] on input "New Subject*" at bounding box center [699, 605] width 858 height 32
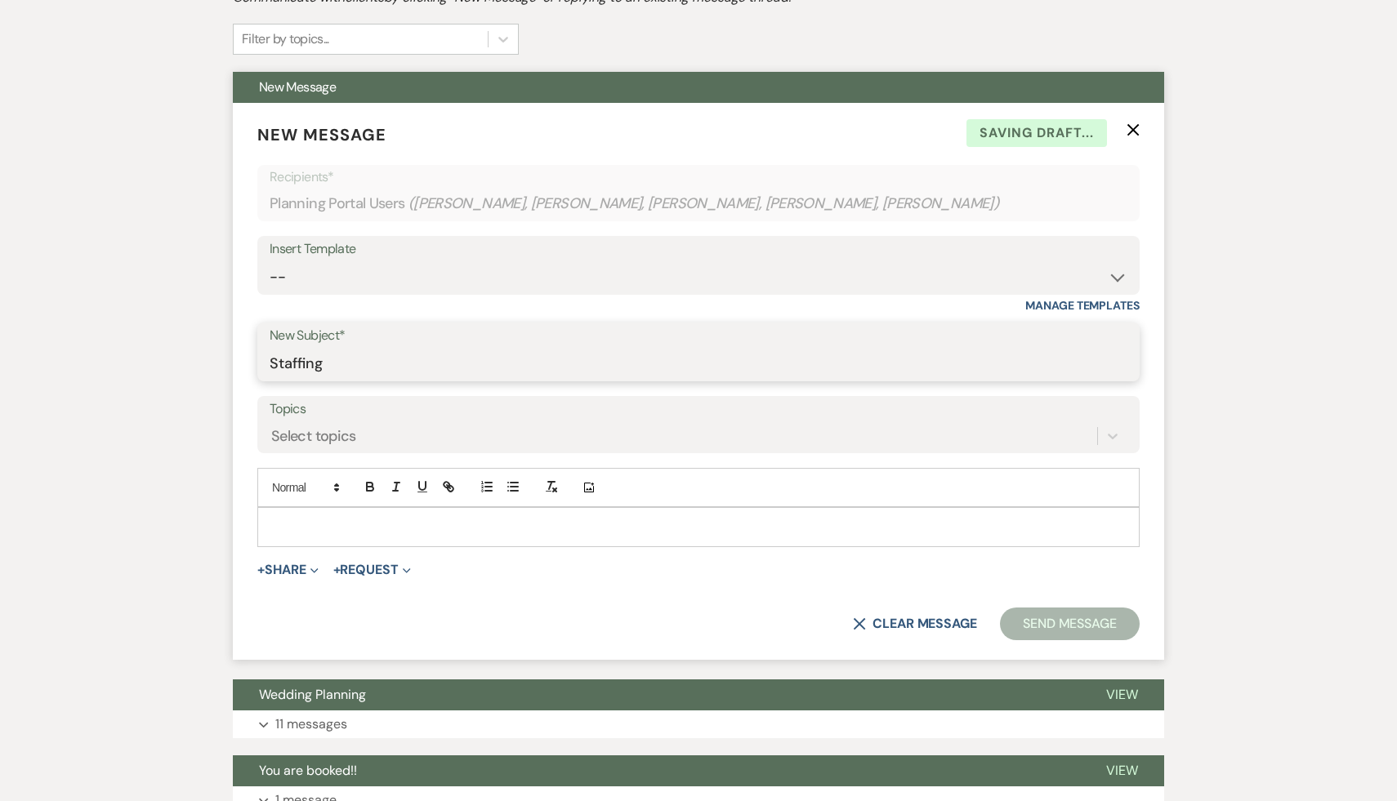
scroll to position [608, 0]
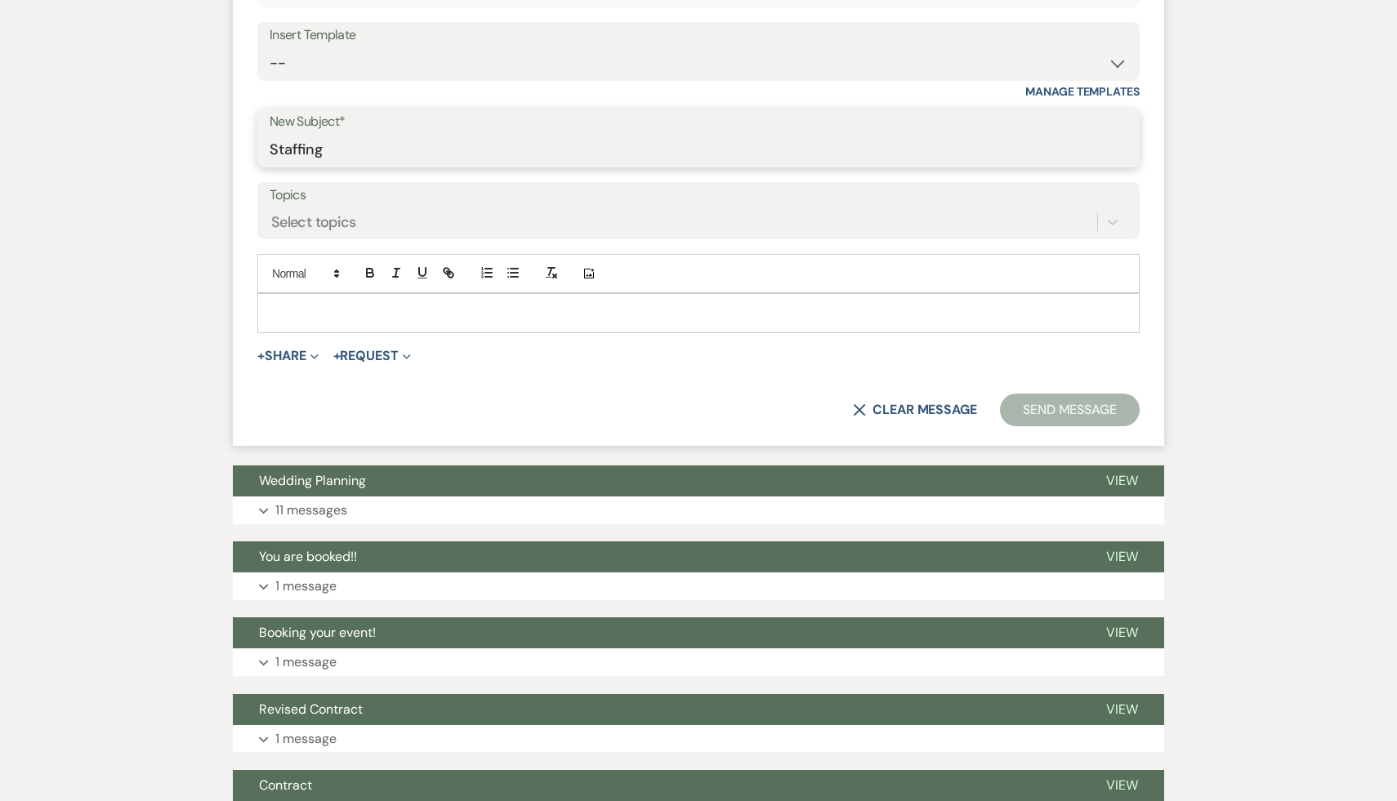
type input "Staffing"
click at [418, 318] on p at bounding box center [698, 313] width 856 height 18
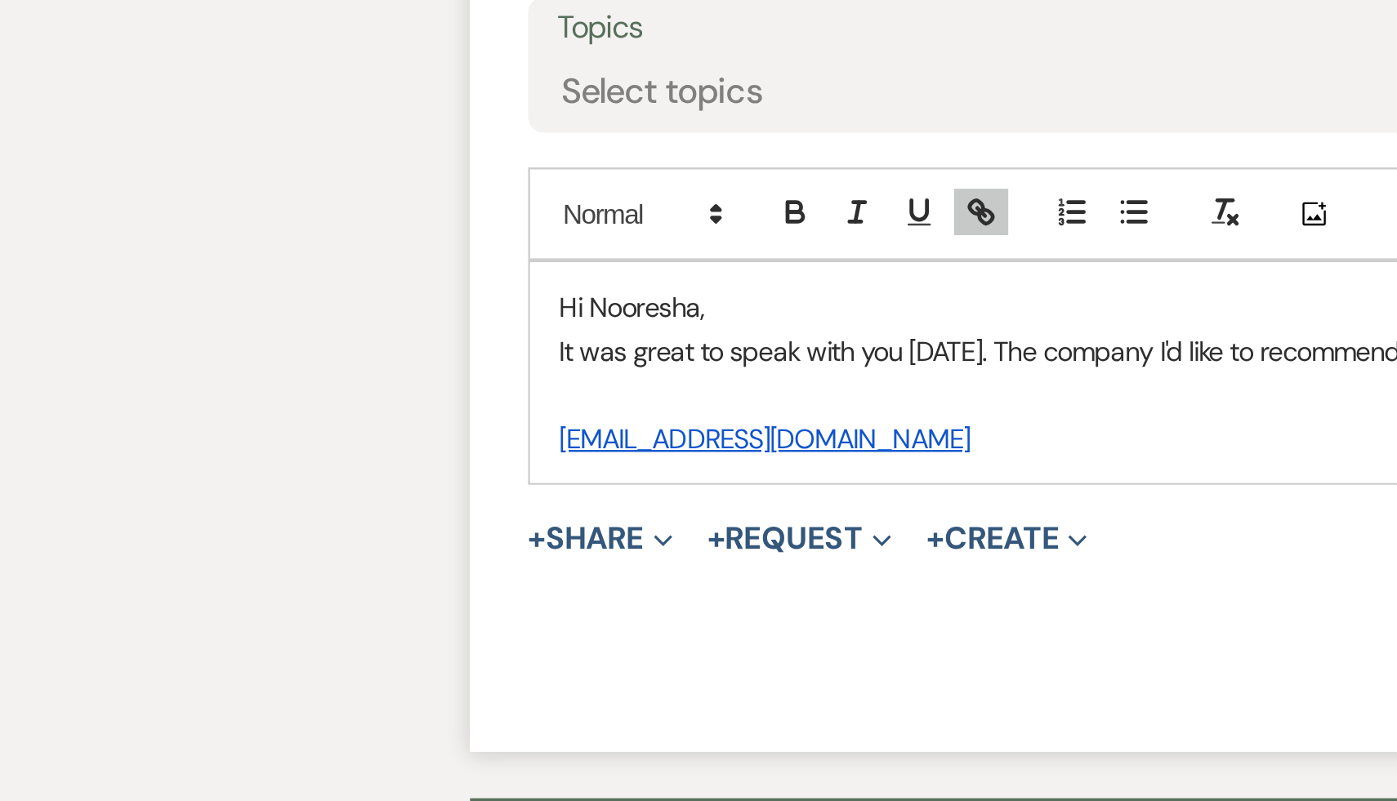
click at [280, 350] on p at bounding box center [698, 350] width 856 height 18
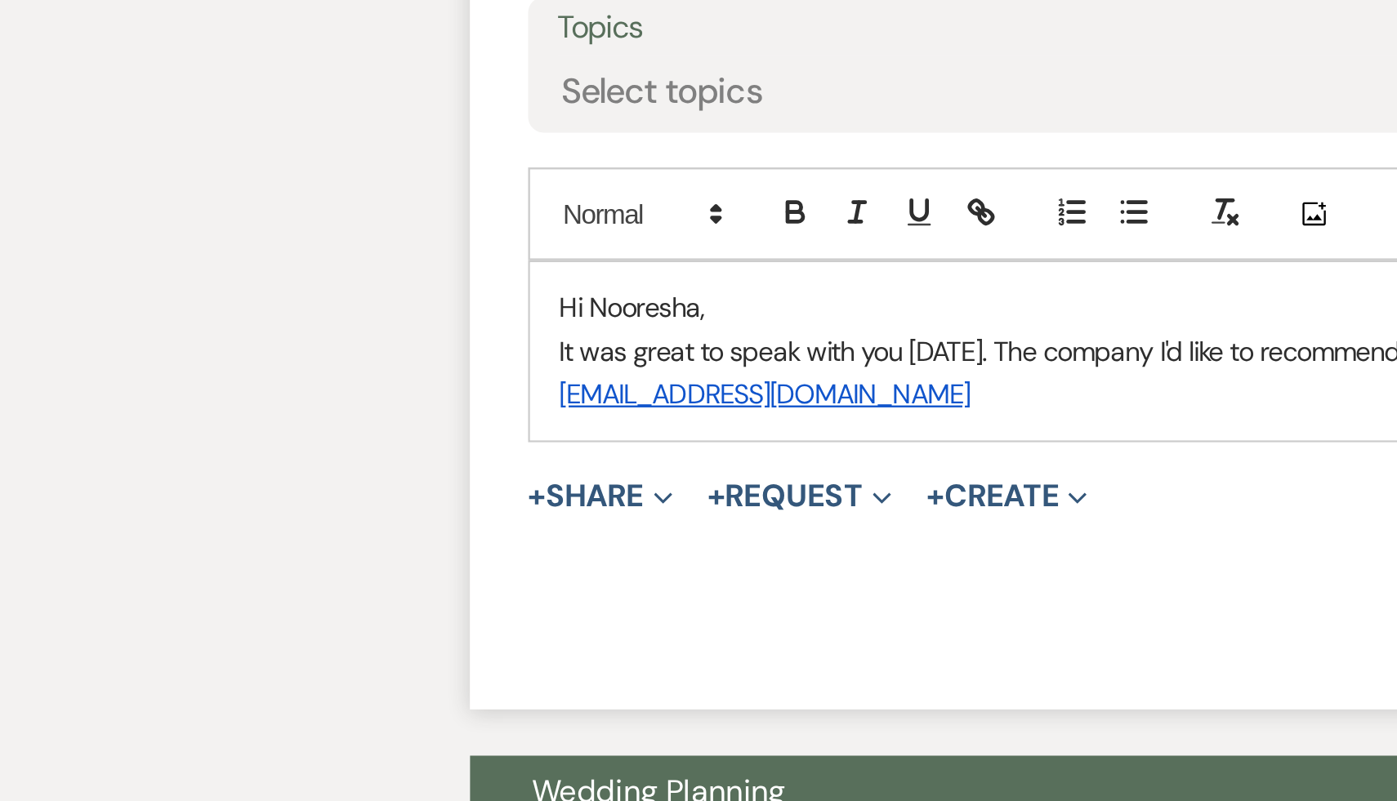
click at [428, 349] on p "[EMAIL_ADDRESS][DOMAIN_NAME]" at bounding box center [698, 350] width 856 height 18
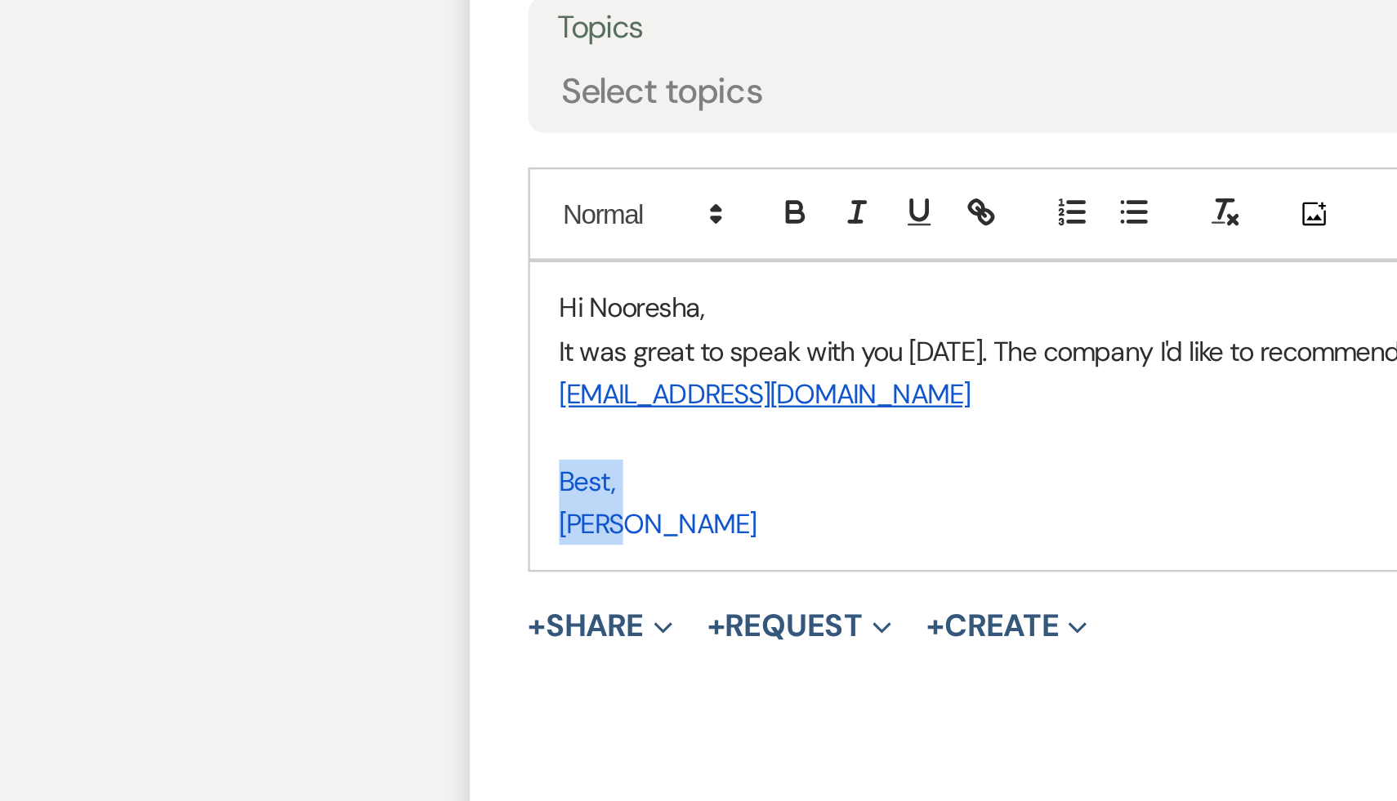
drag, startPoint x: 308, startPoint y: 410, endPoint x: 268, endPoint y: 386, distance: 46.9
click at [268, 386] on div "Hi Nooresha, It was great to speak with you [DATE]. The company I'd like to rec…" at bounding box center [698, 358] width 881 height 129
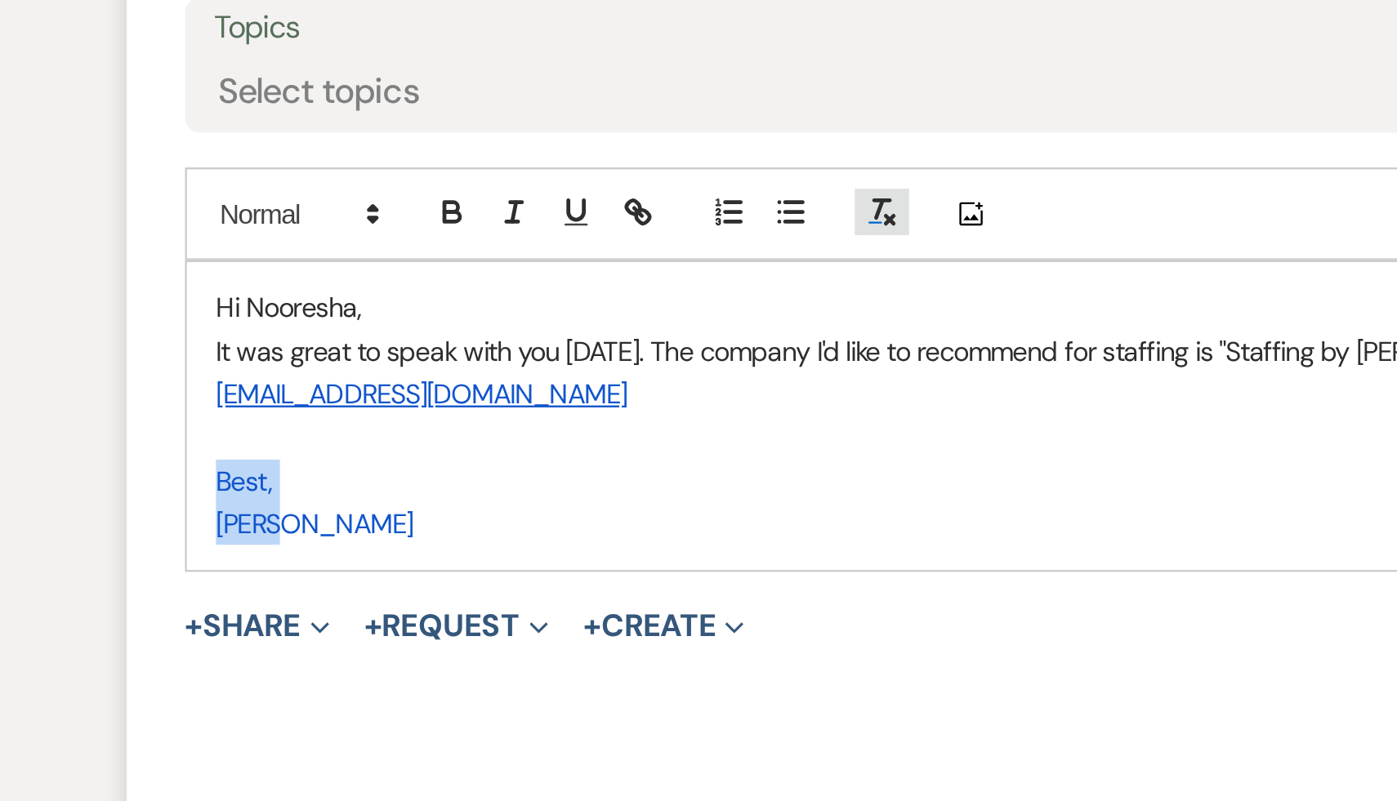
click at [550, 273] on line "button" at bounding box center [550, 271] width 2 height 7
click at [476, 388] on p "Best," at bounding box center [698, 386] width 856 height 18
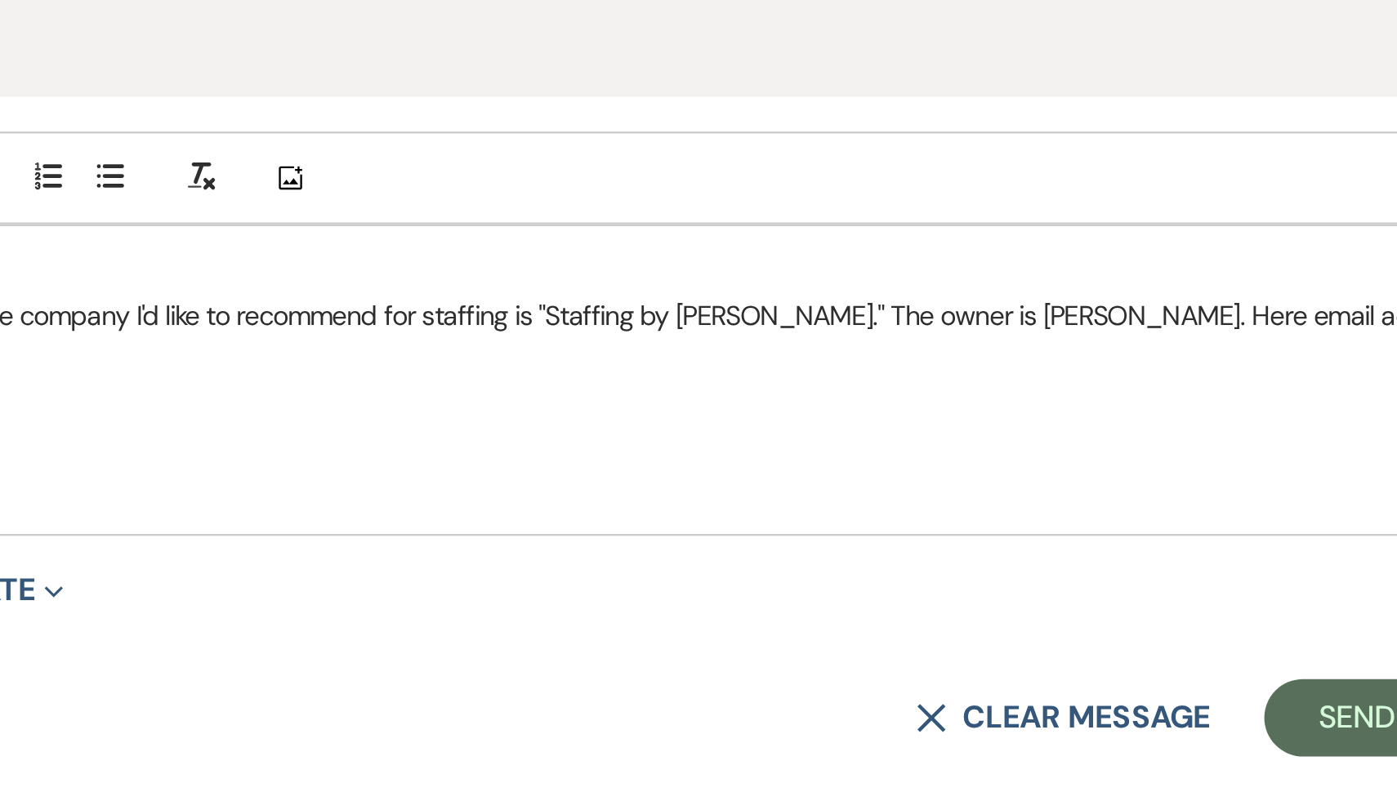
click at [950, 333] on p "It was great to speak with you [DATE]. The company I'd like to recommend for st…" at bounding box center [698, 332] width 856 height 18
click at [1024, 500] on button "Send Message" at bounding box center [1070, 501] width 140 height 33
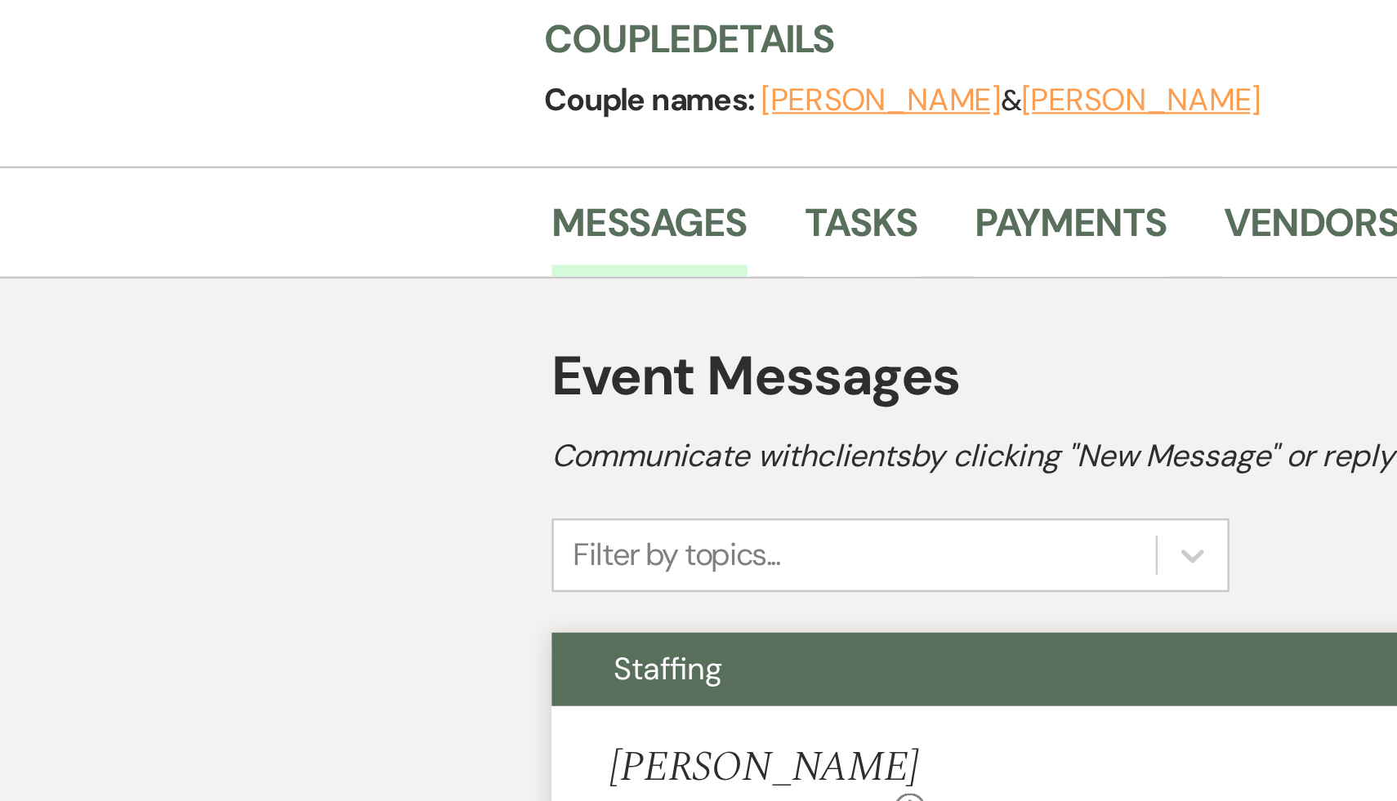
scroll to position [0, 0]
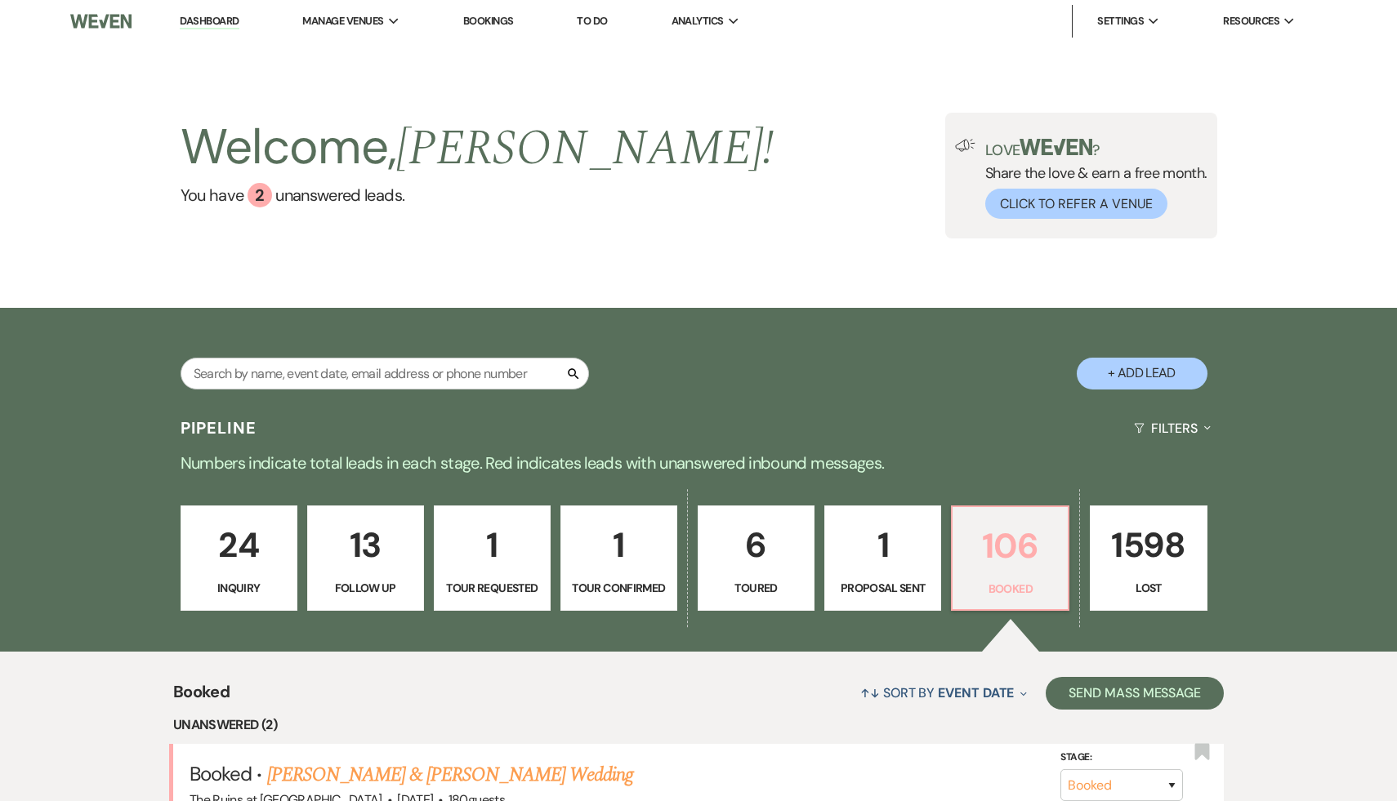
click at [1015, 548] on p "106" at bounding box center [1010, 546] width 96 height 55
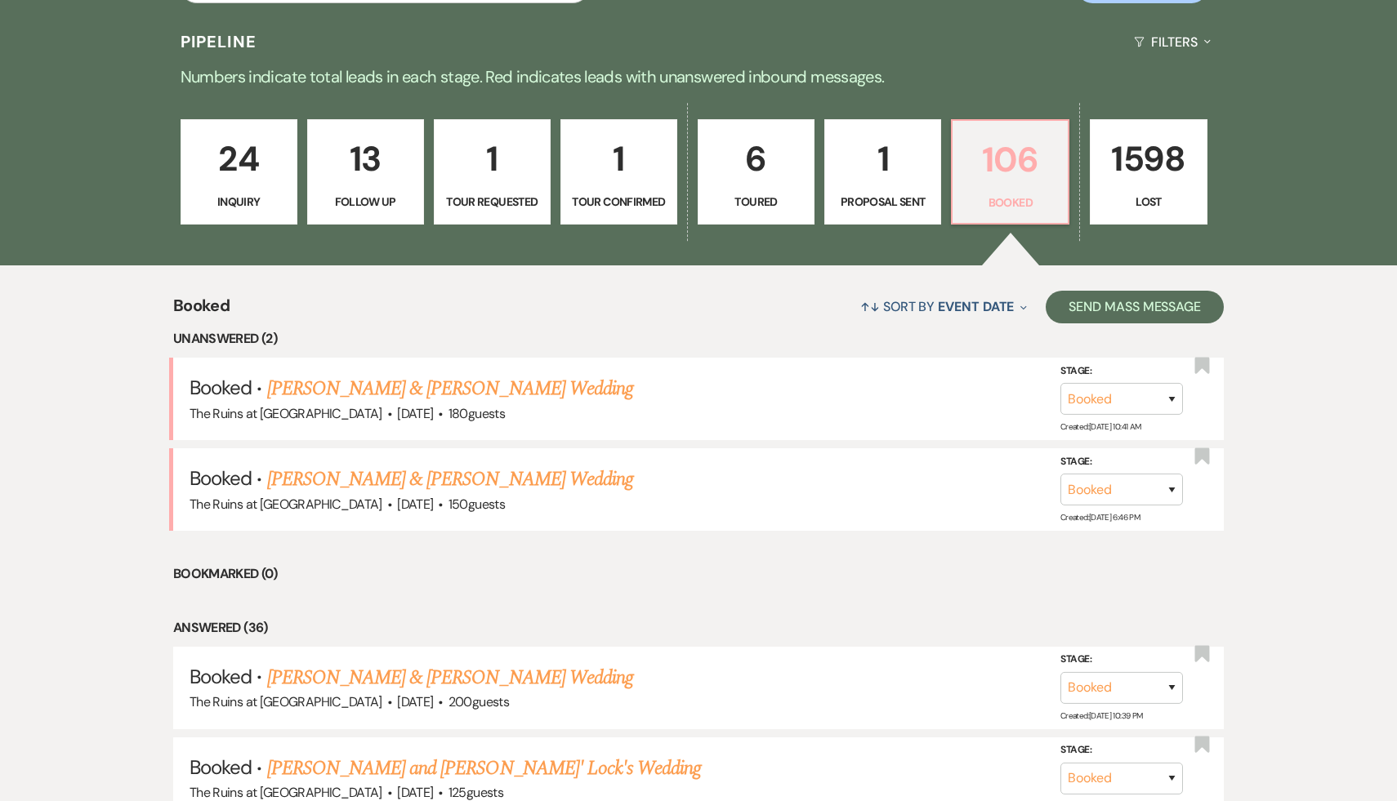
scroll to position [316, 0]
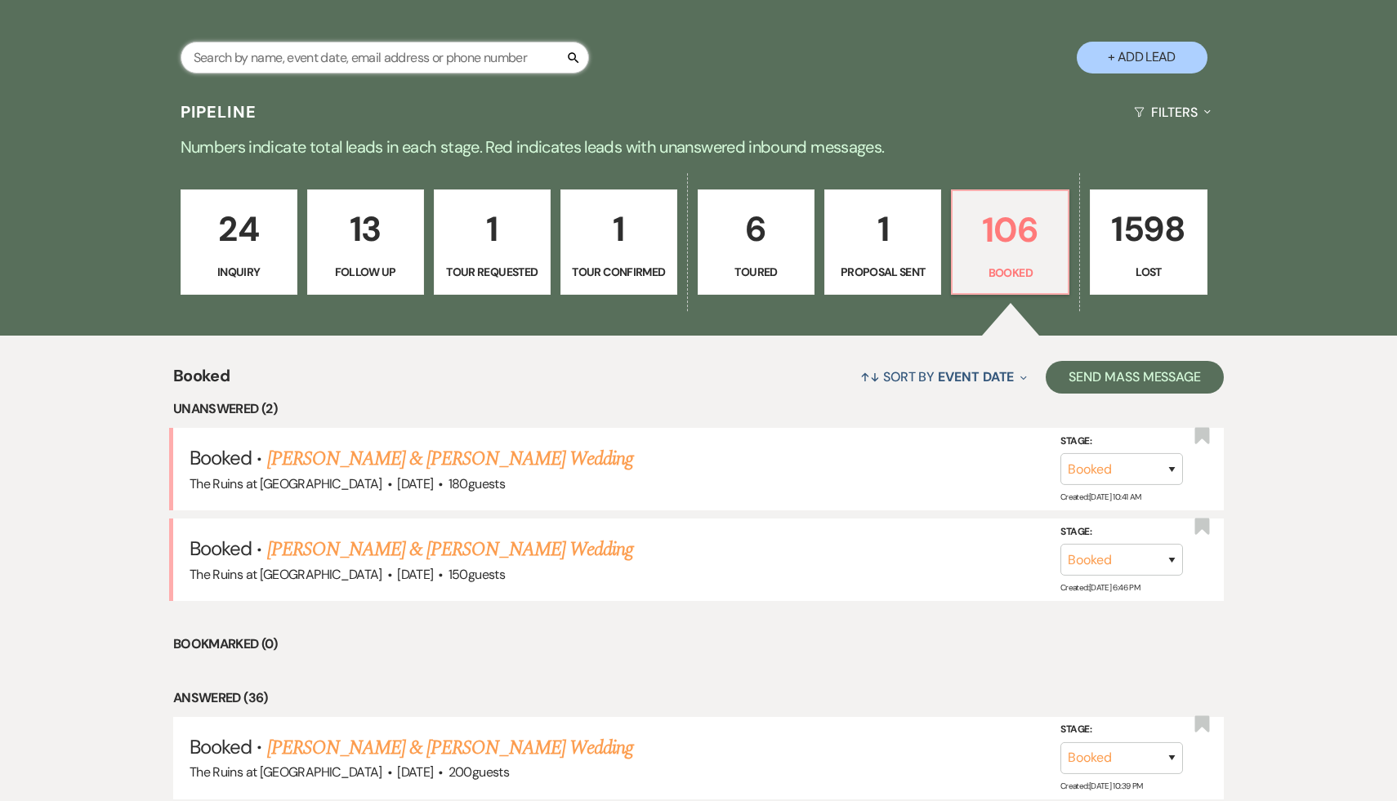
click at [446, 51] on input "text" at bounding box center [385, 58] width 408 height 32
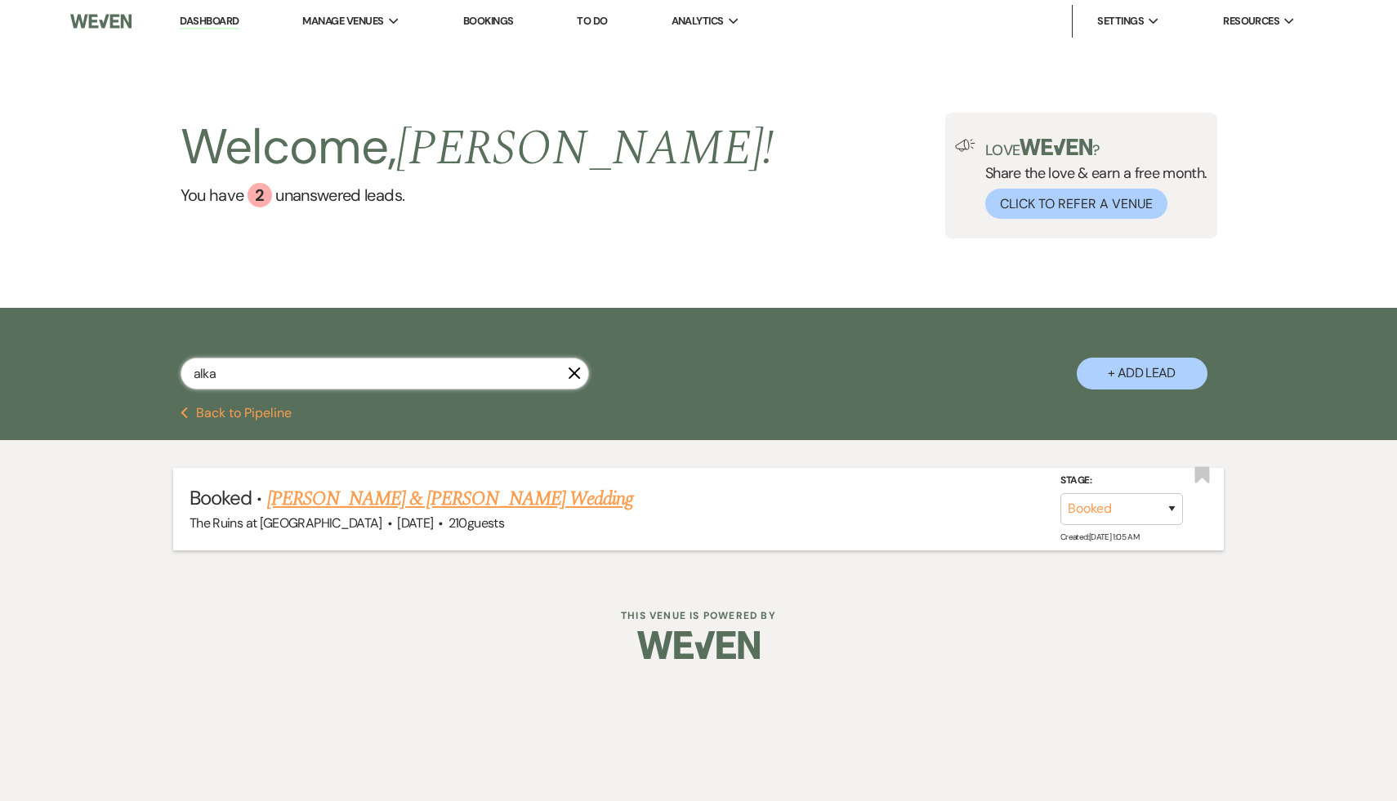
type input "alka"
click at [388, 495] on link "[PERSON_NAME] & [PERSON_NAME] Wedding" at bounding box center [450, 498] width 366 height 29
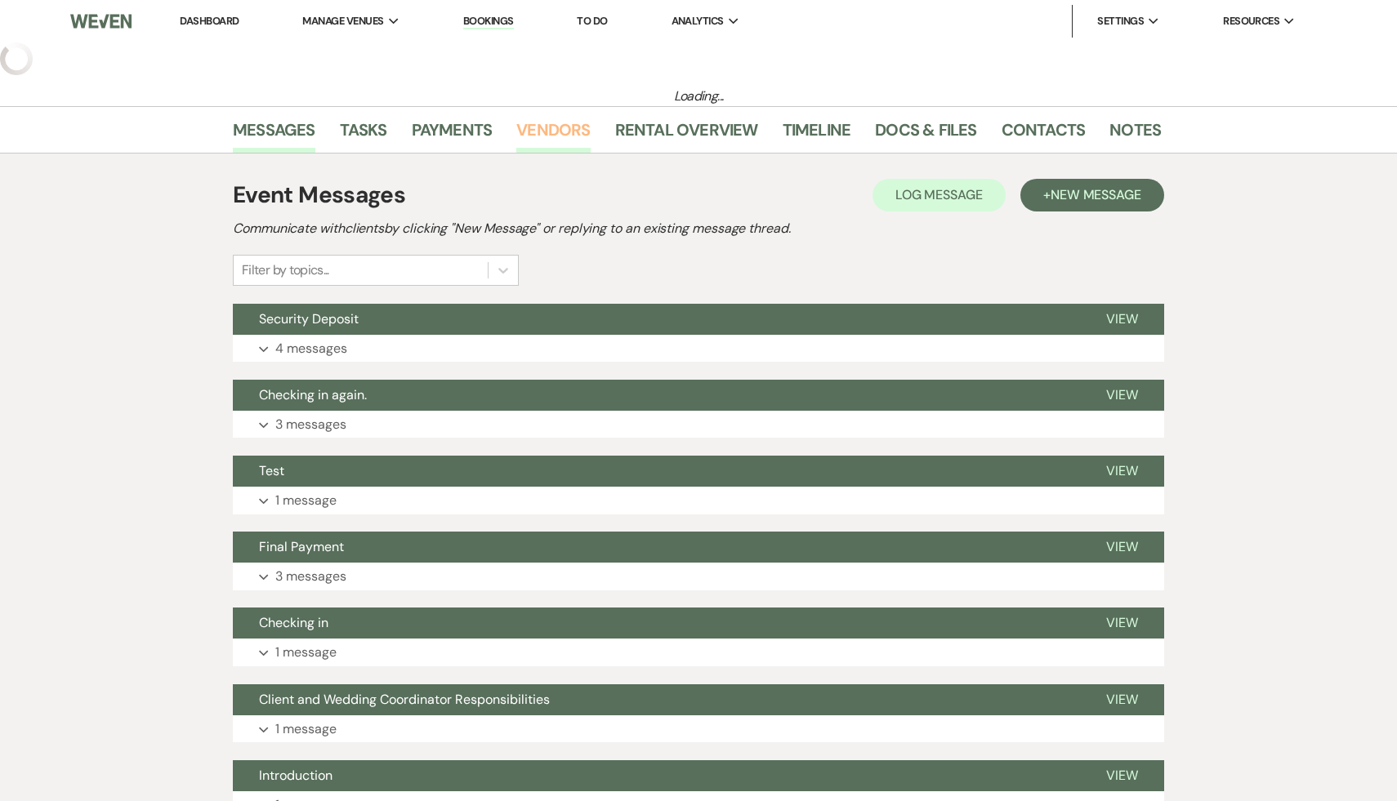
click at [562, 126] on link "Vendors" at bounding box center [553, 135] width 74 height 36
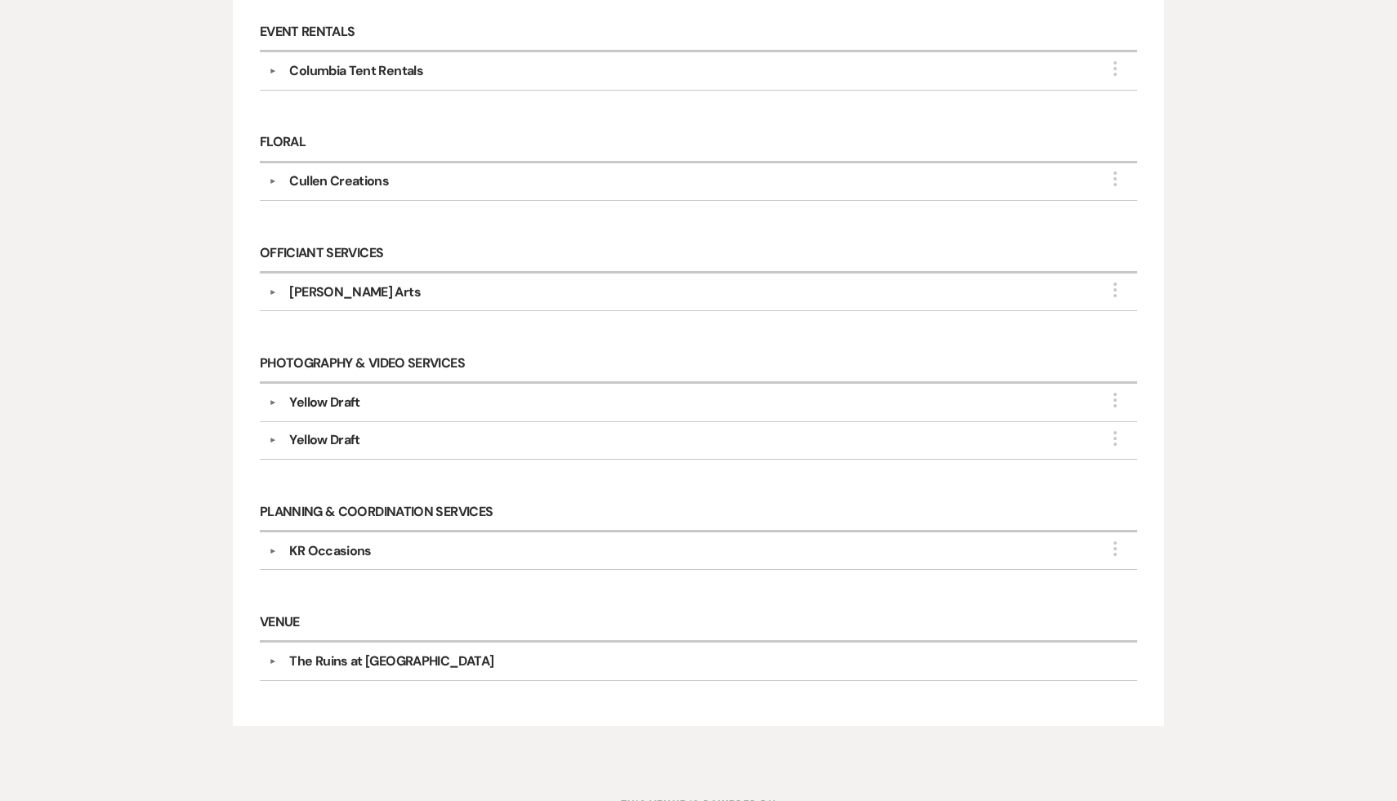
scroll to position [581, 0]
click at [339, 291] on div "[PERSON_NAME] Arts" at bounding box center [354, 293] width 131 height 20
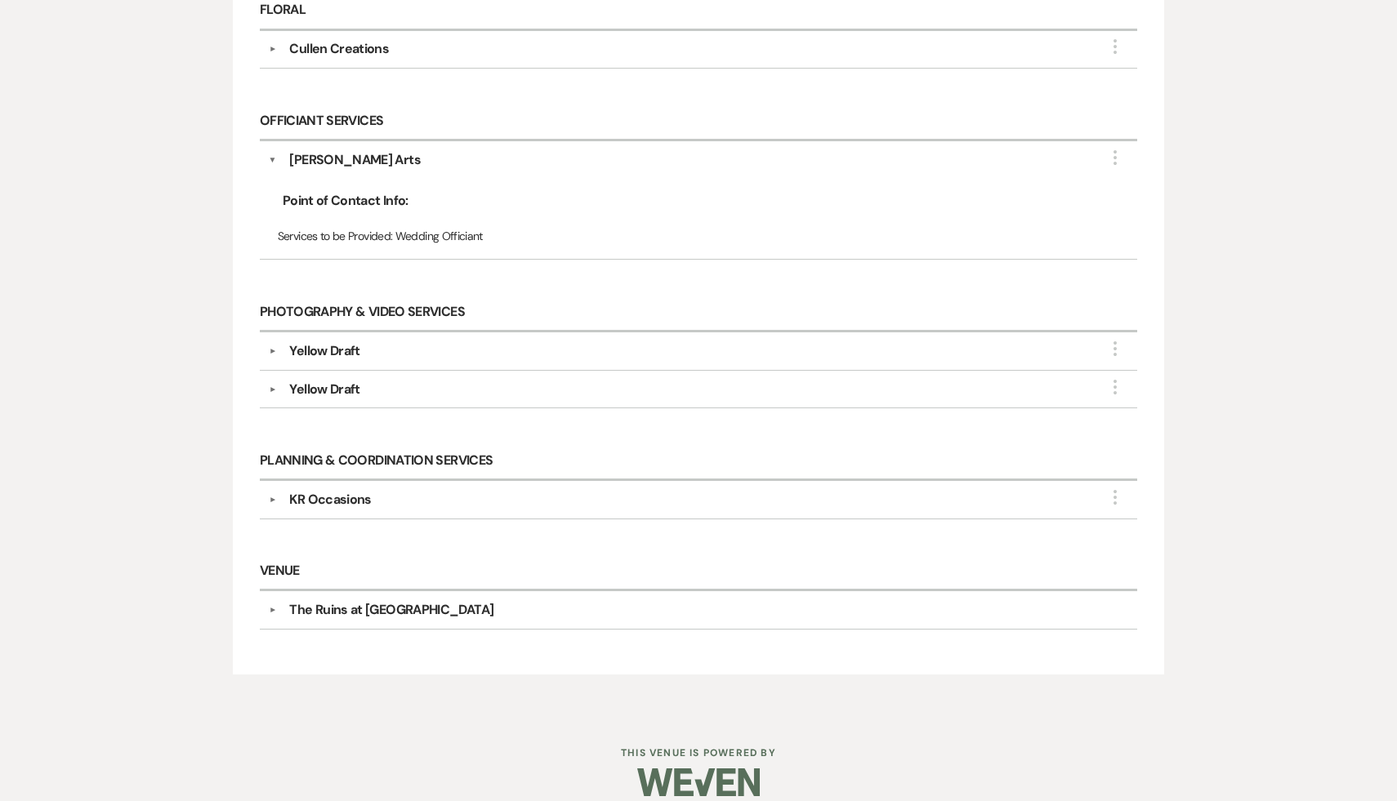
scroll to position [724, 0]
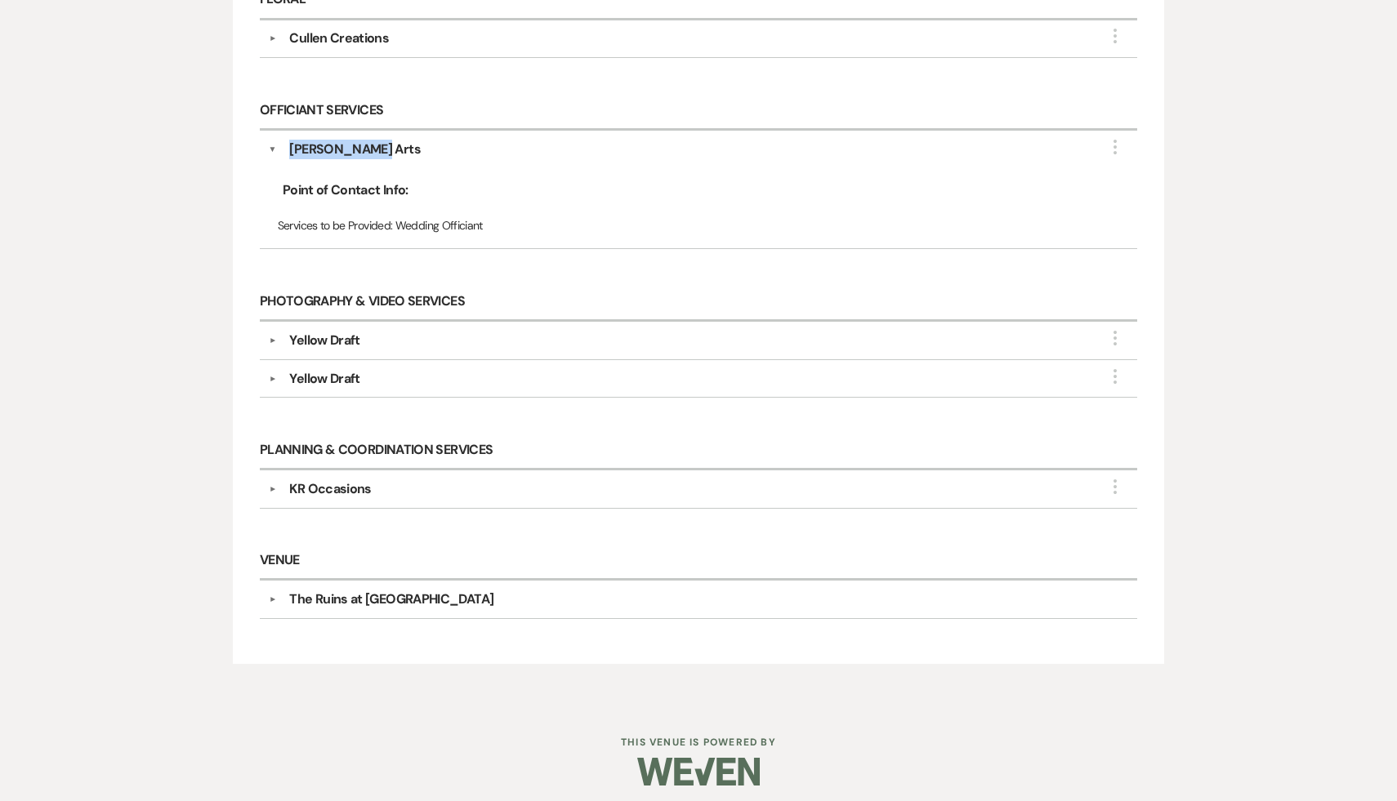
drag, startPoint x: 381, startPoint y: 136, endPoint x: 288, endPoint y: 140, distance: 92.4
click at [288, 140] on div "[PERSON_NAME] Arts" at bounding box center [702, 150] width 852 height 20
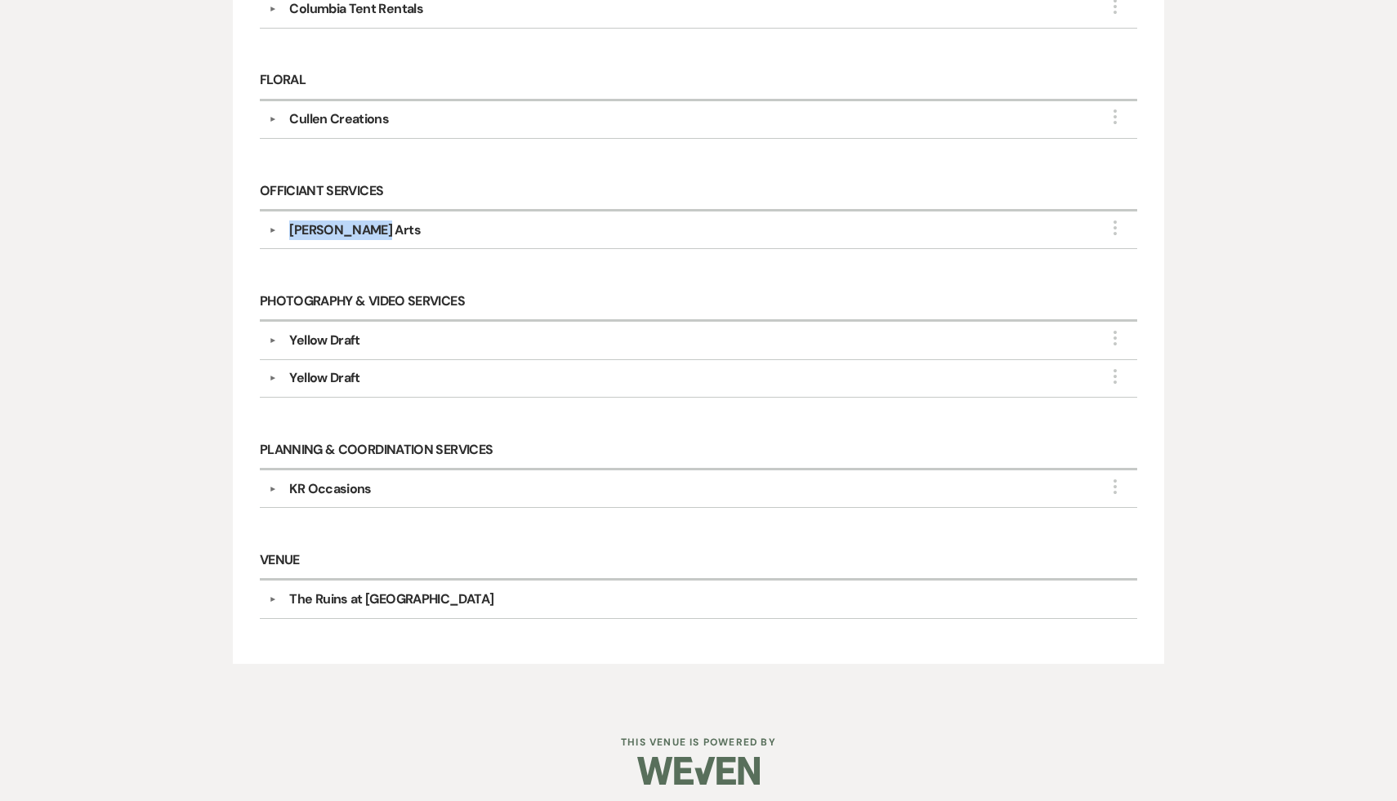
copy div "[PERSON_NAME] Arts"
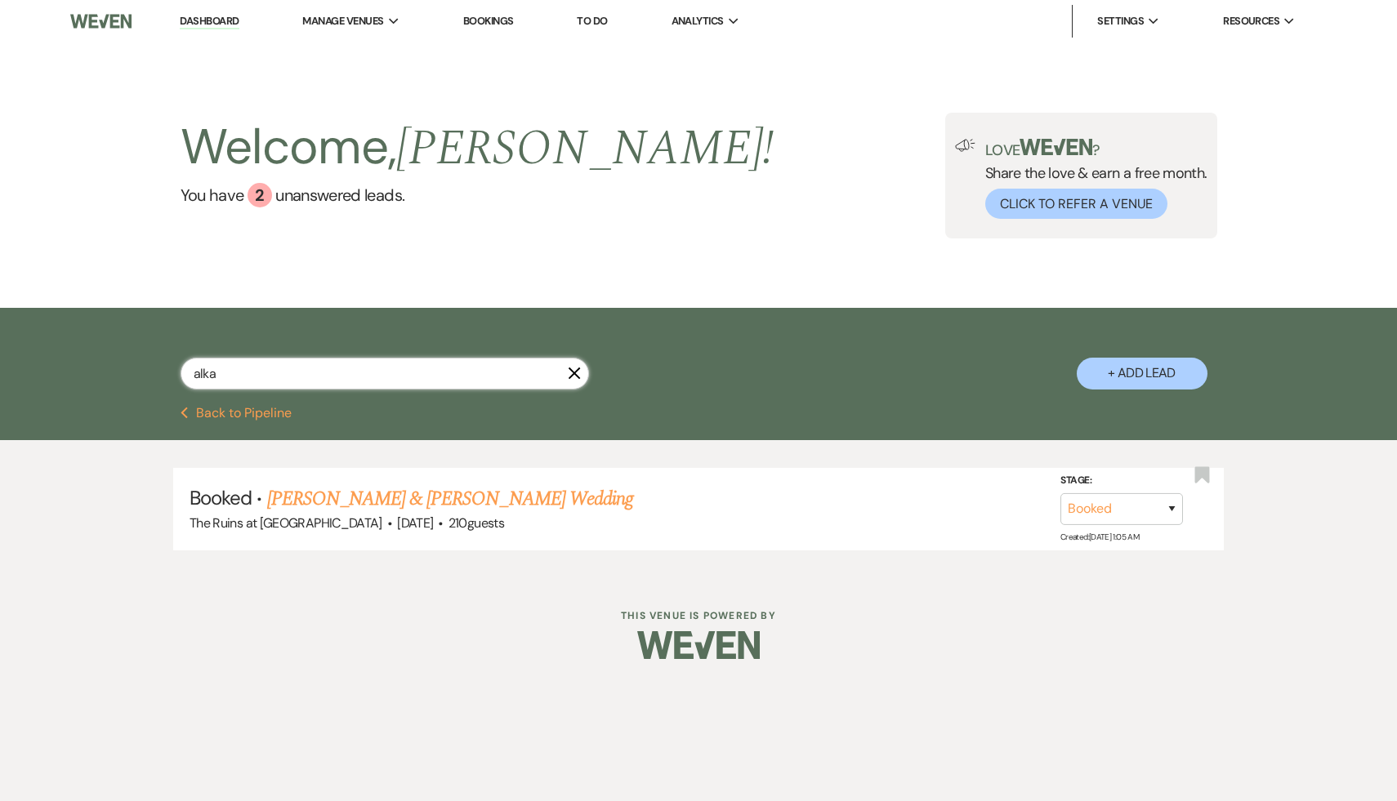
click at [359, 378] on input "alka" at bounding box center [385, 374] width 408 height 32
type input "a"
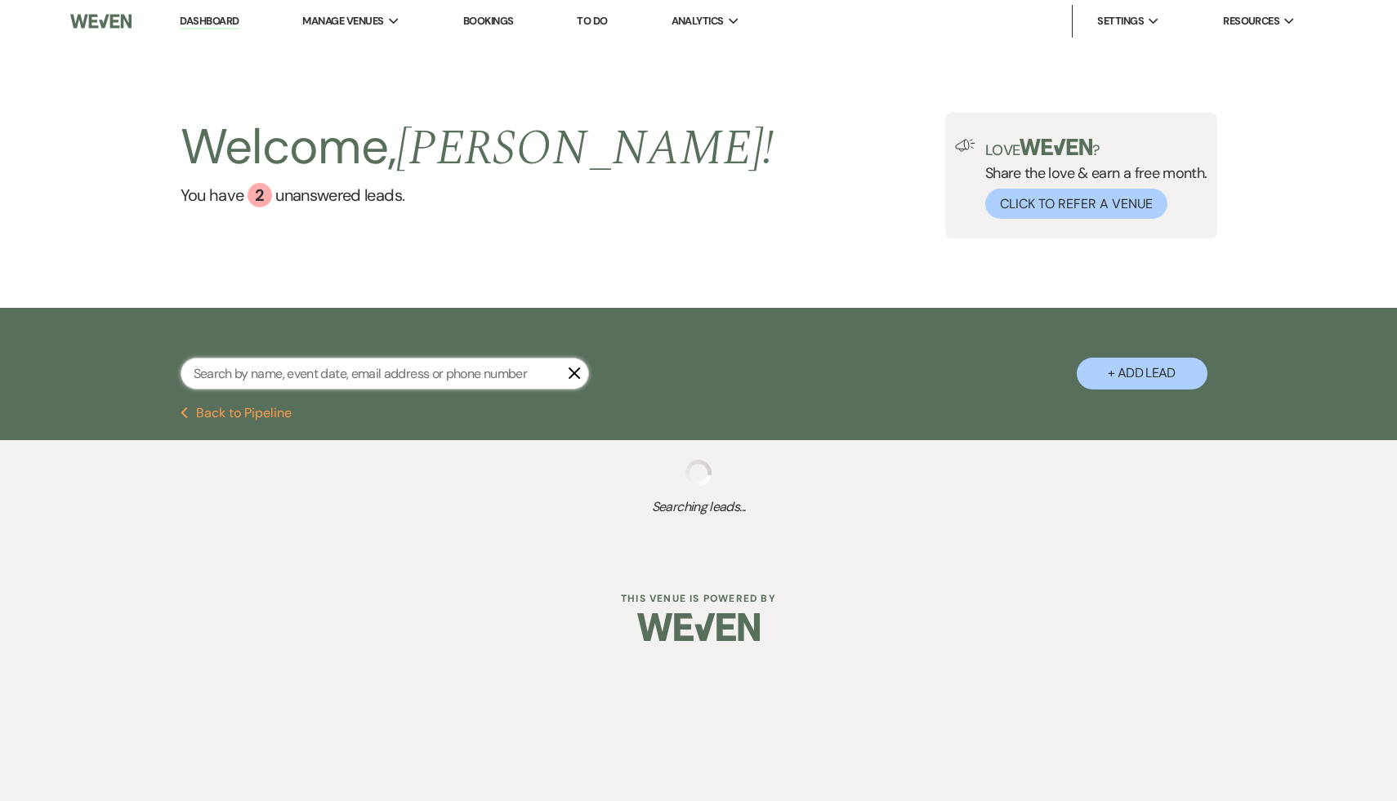
select select "8"
select select "5"
select select "8"
select select "5"
select select "8"
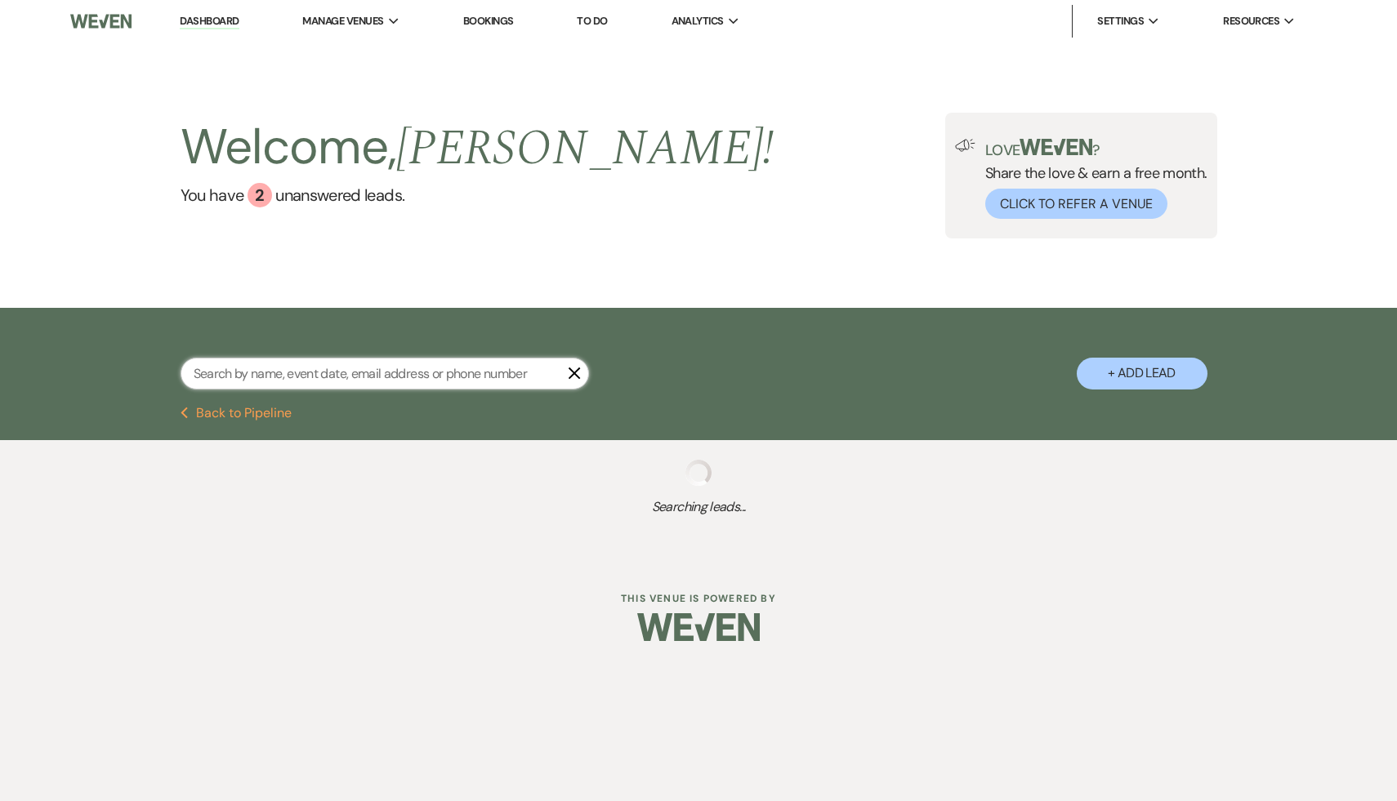
select select "8"
select select "5"
select select "8"
select select "7"
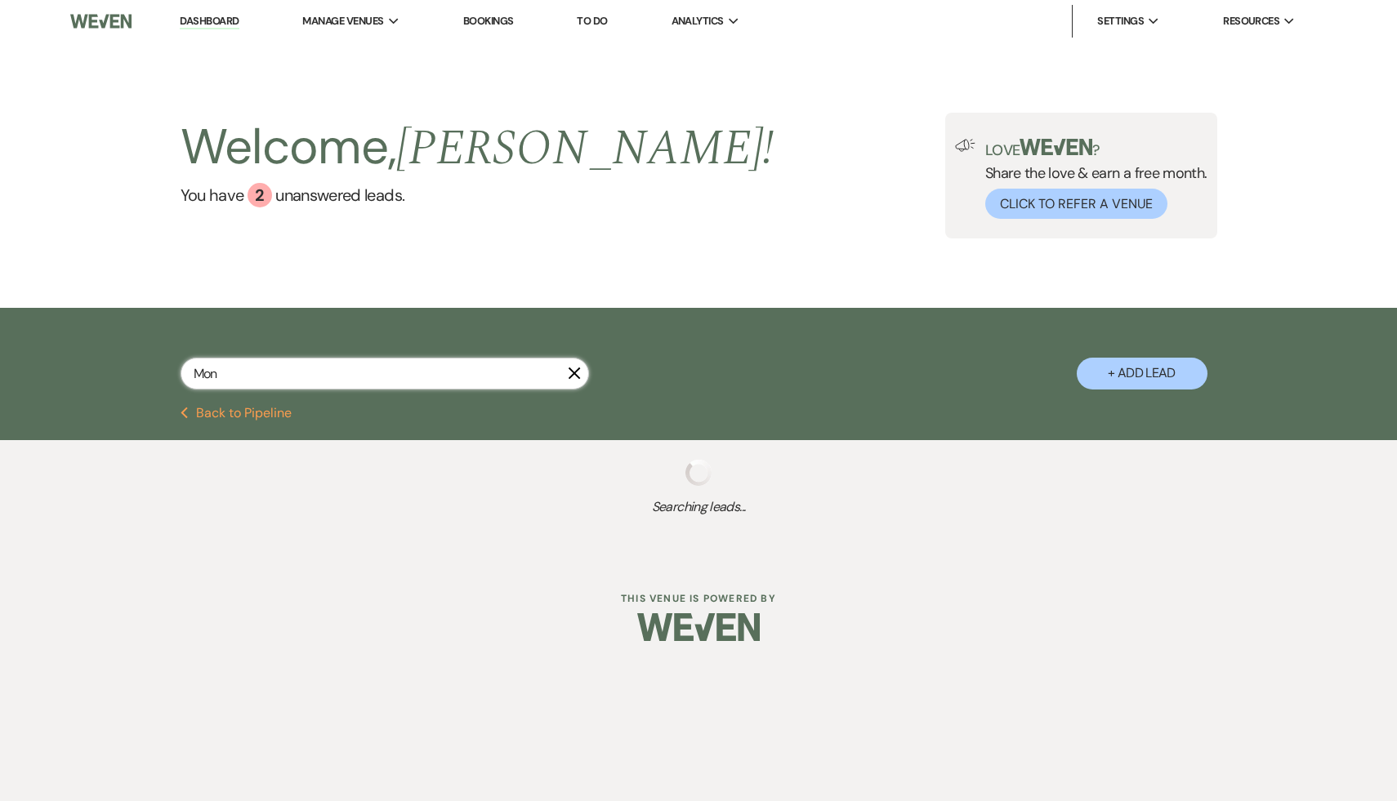
type input "Moni"
select select "8"
select select "7"
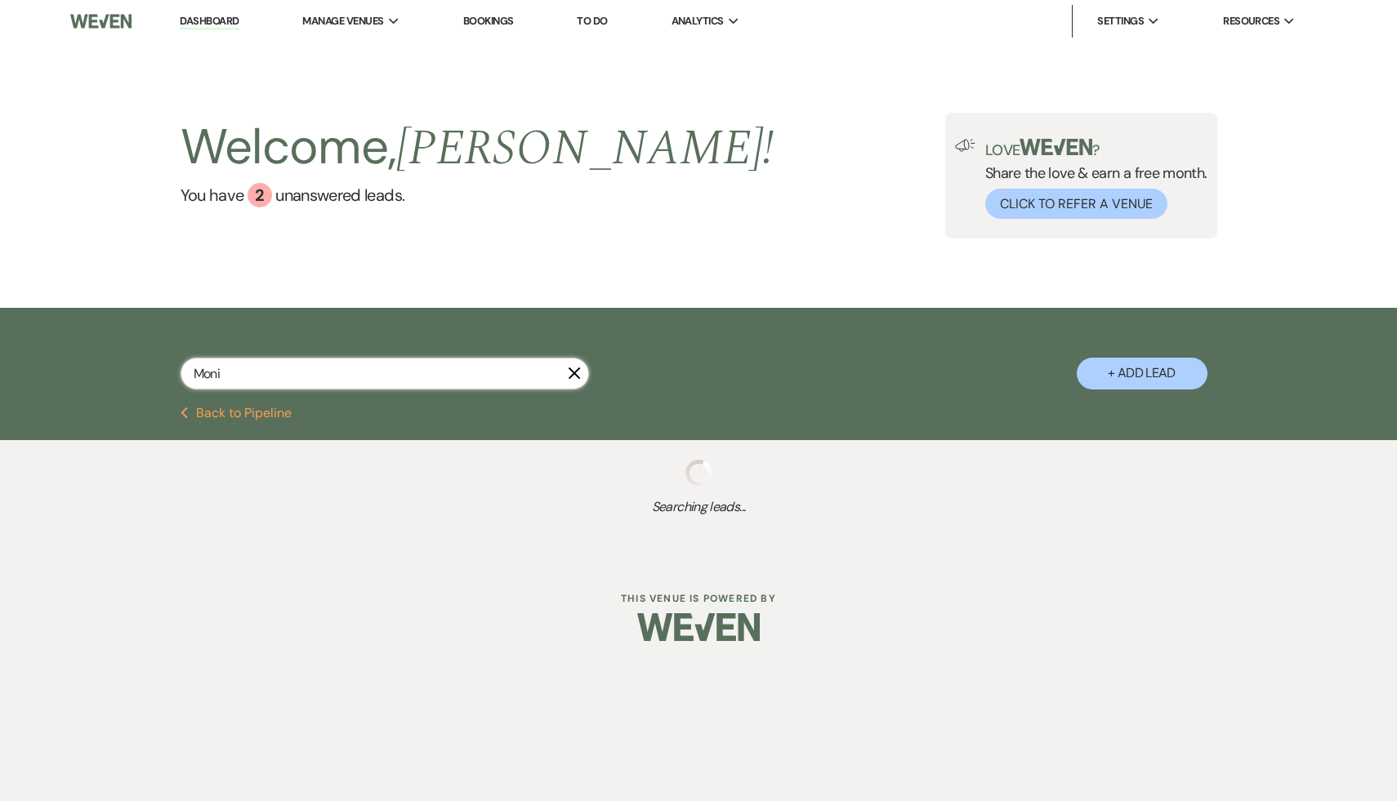
select select "8"
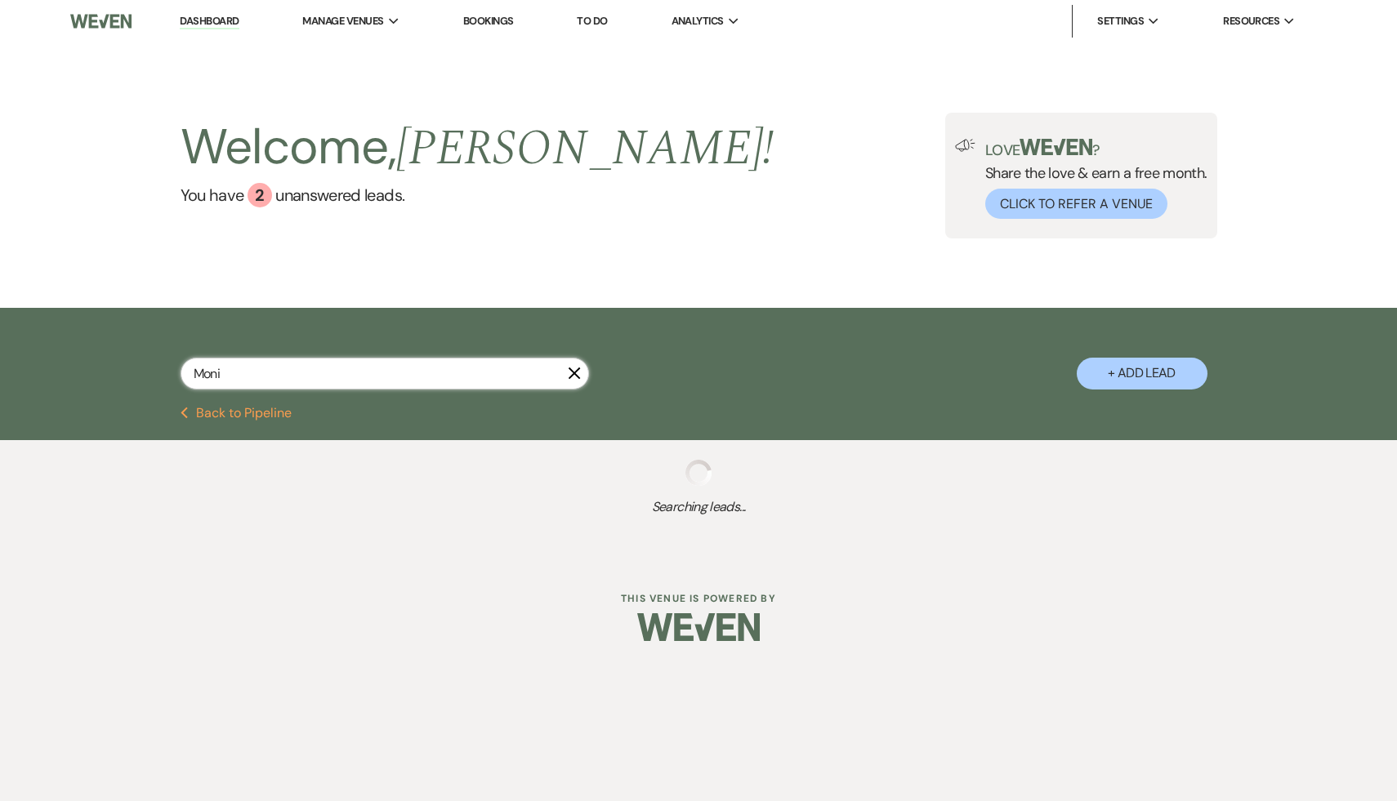
select select "4"
select select "8"
select select "4"
select select "8"
select select "4"
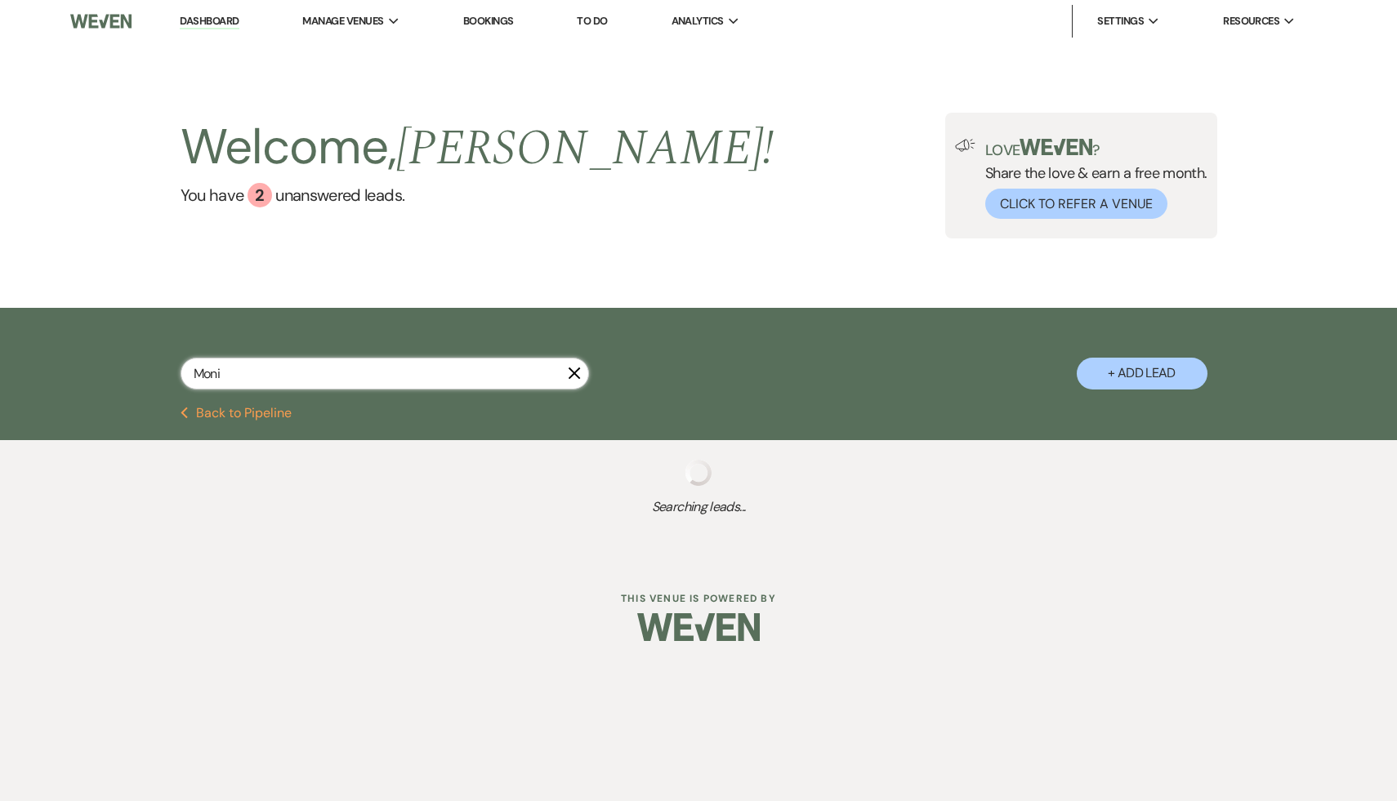
select select "8"
select select "4"
select select "8"
select select "5"
select select "8"
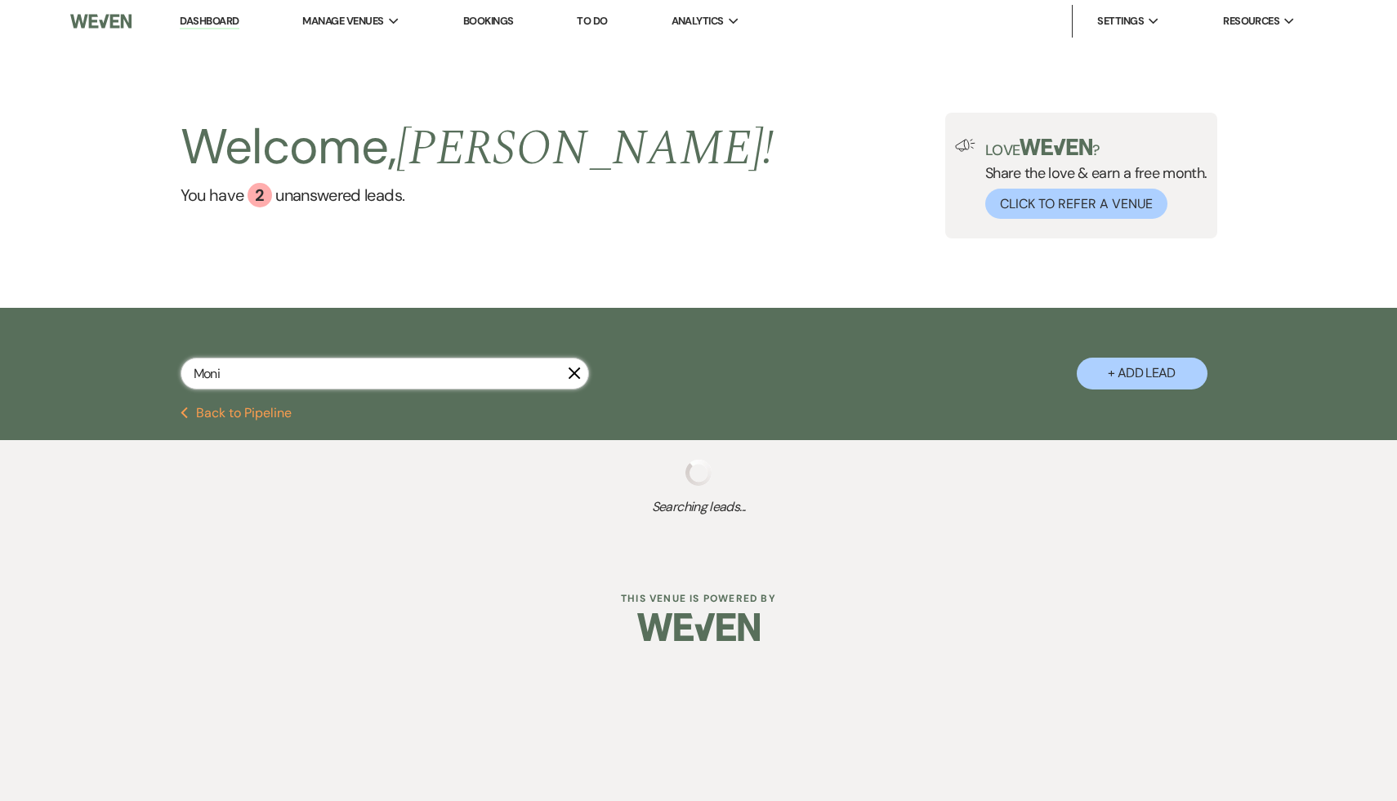
select select "8"
select select "7"
select select "8"
select select "4"
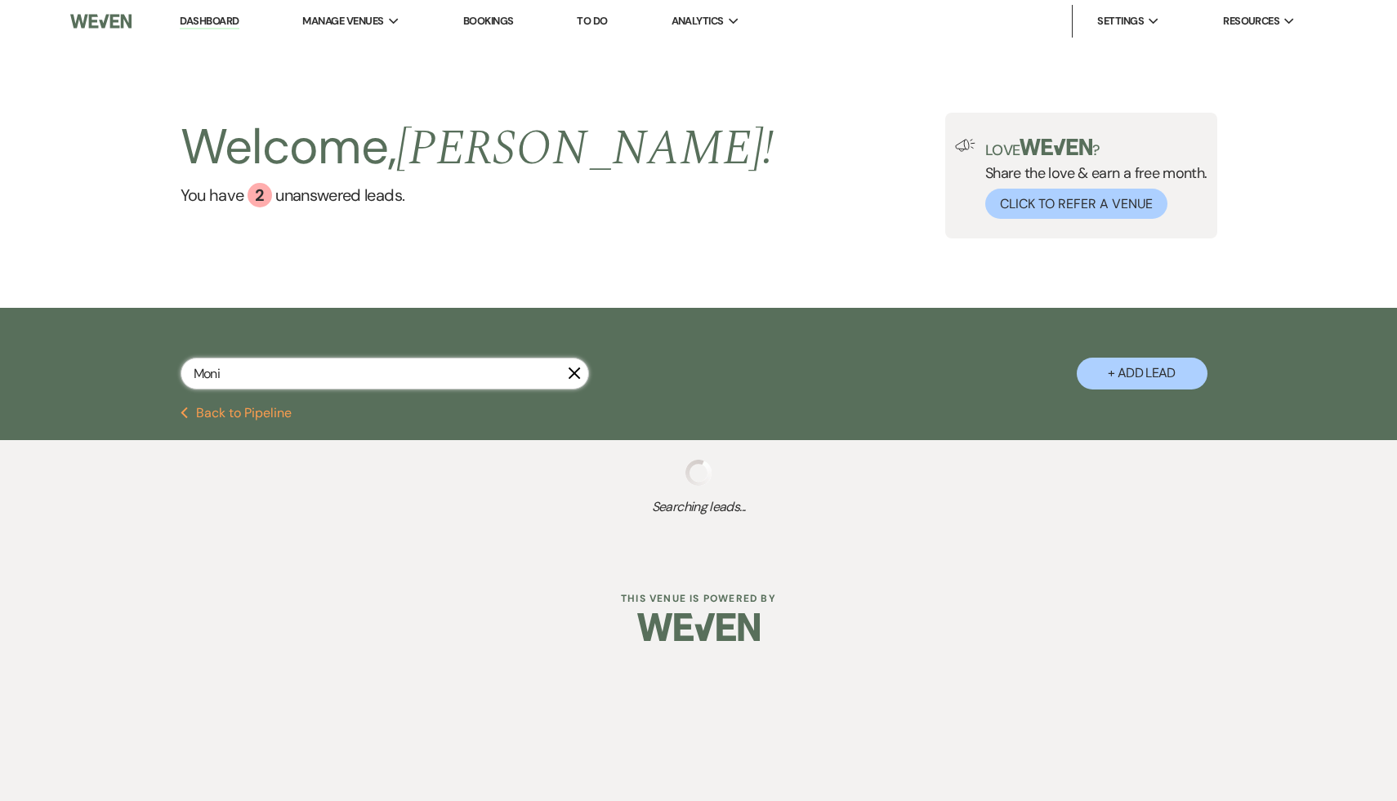
select select "8"
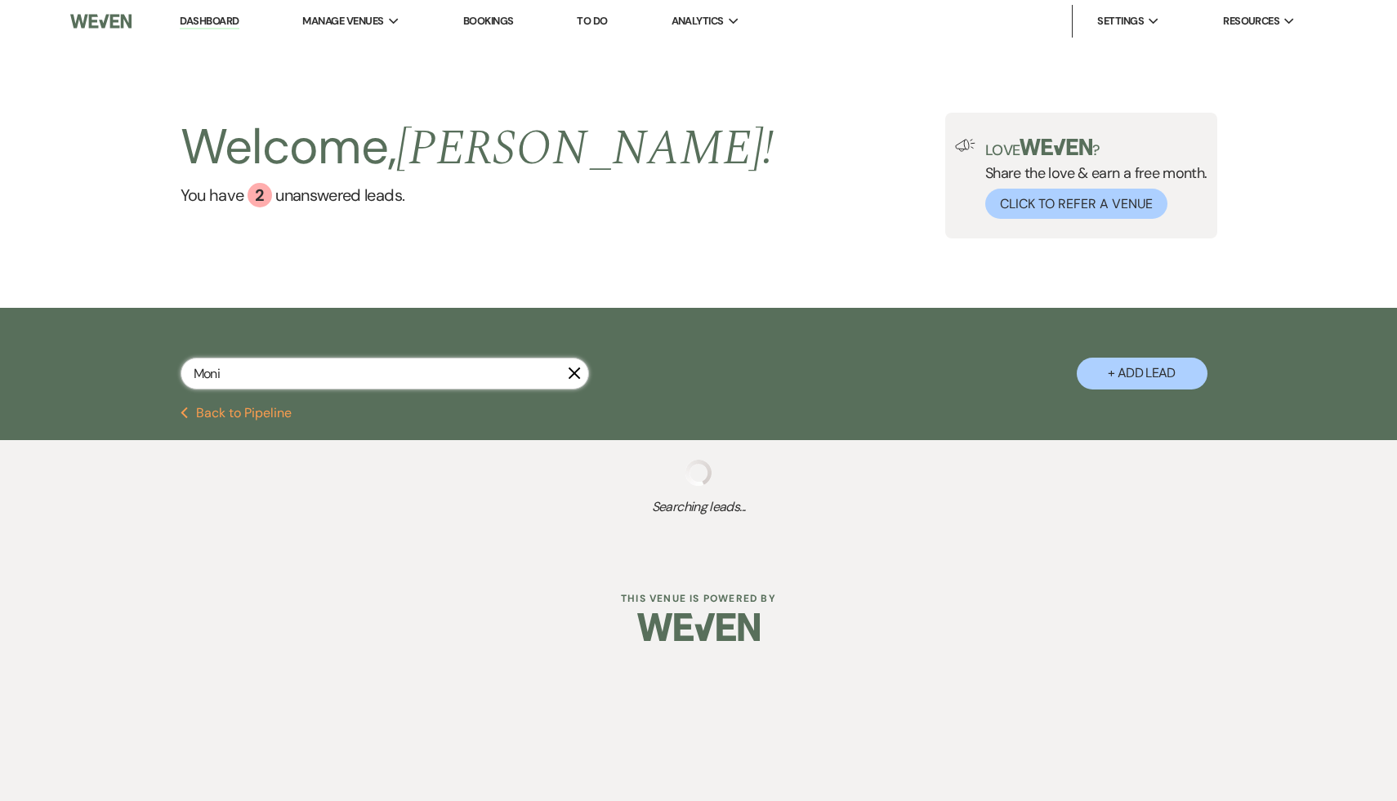
select select "8"
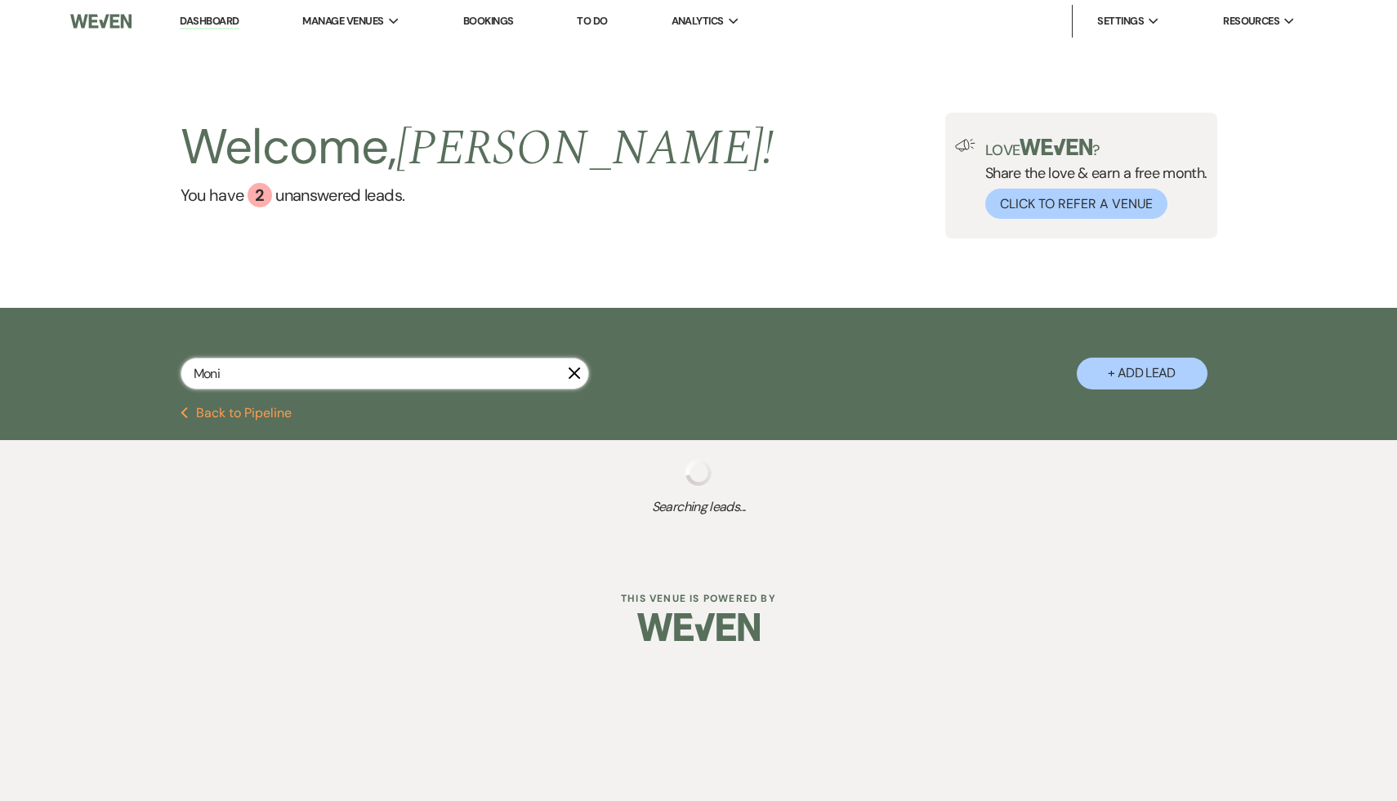
select select "8"
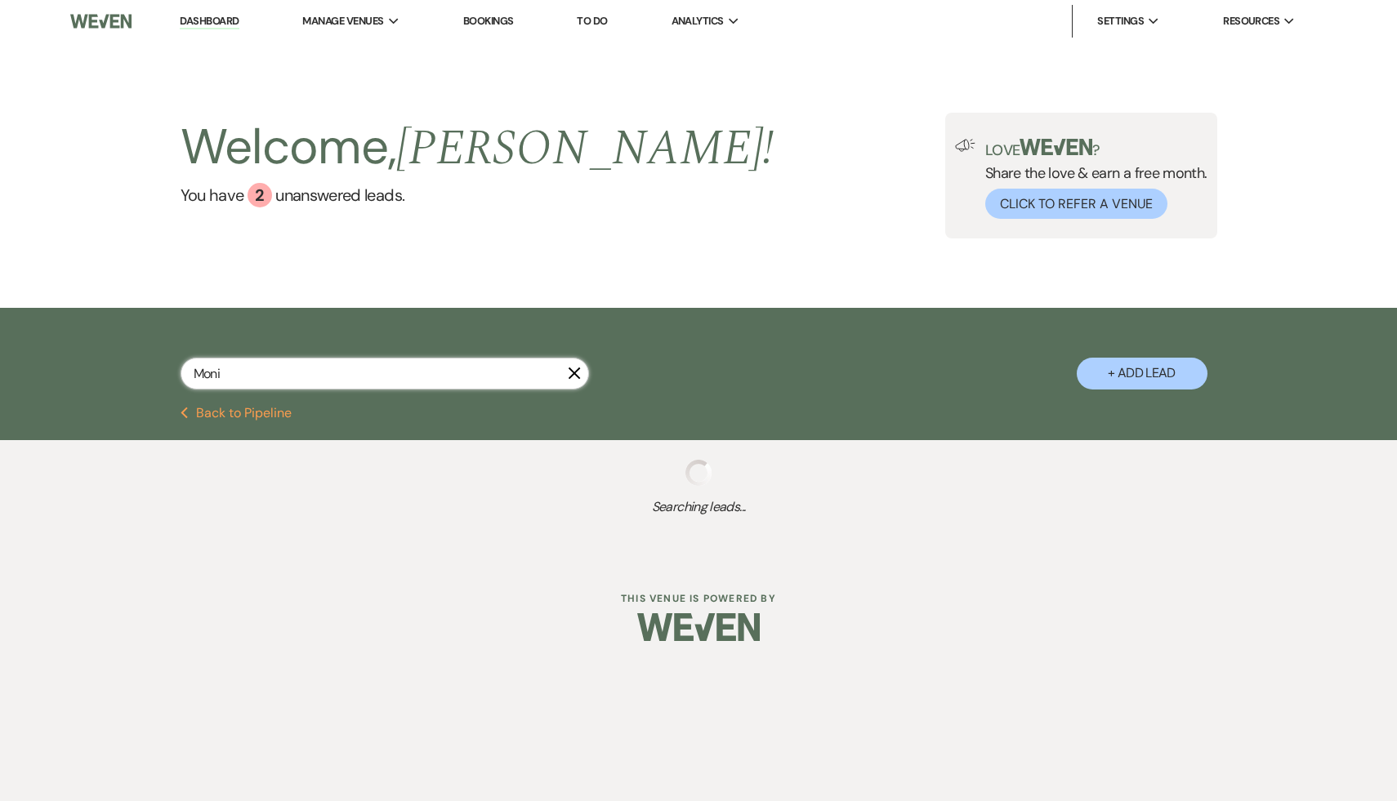
select select "8"
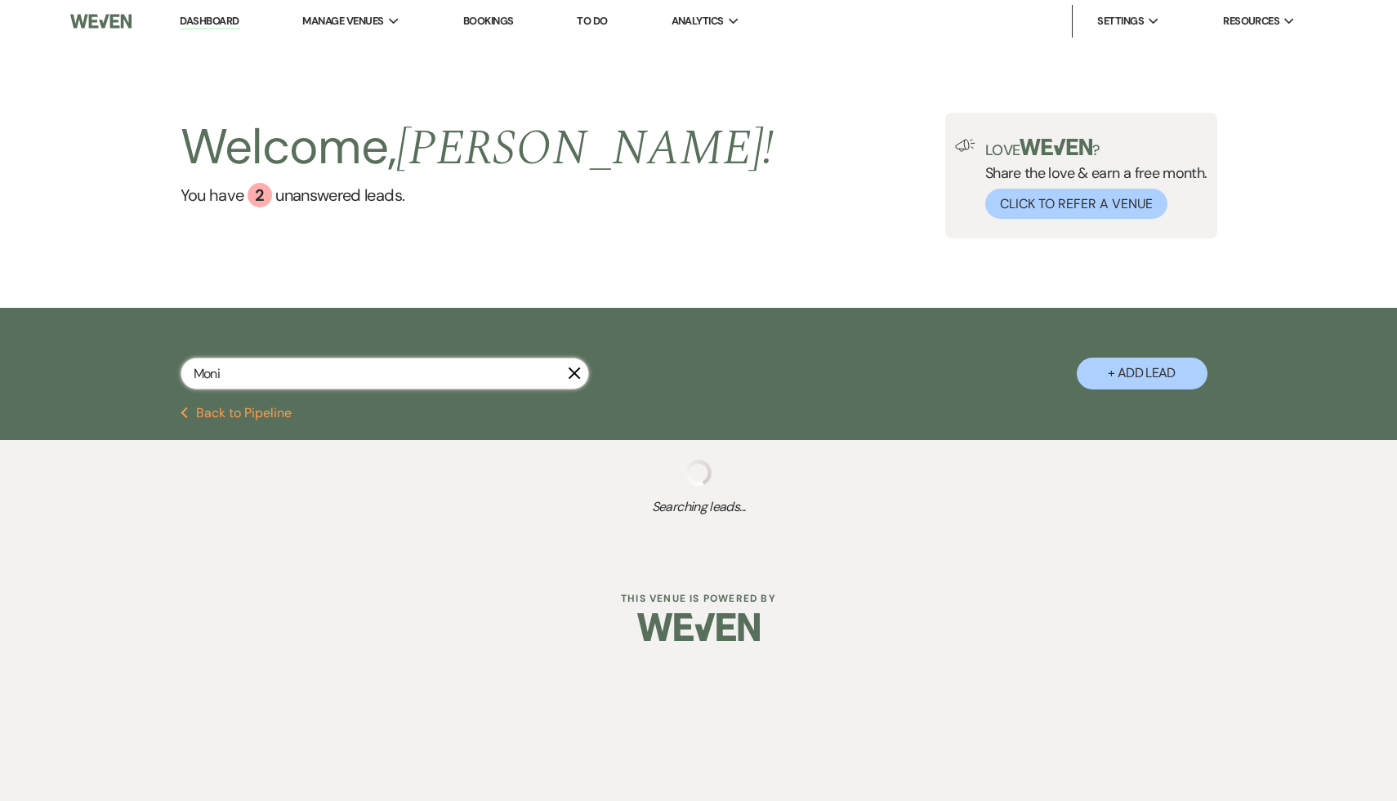
select select "8"
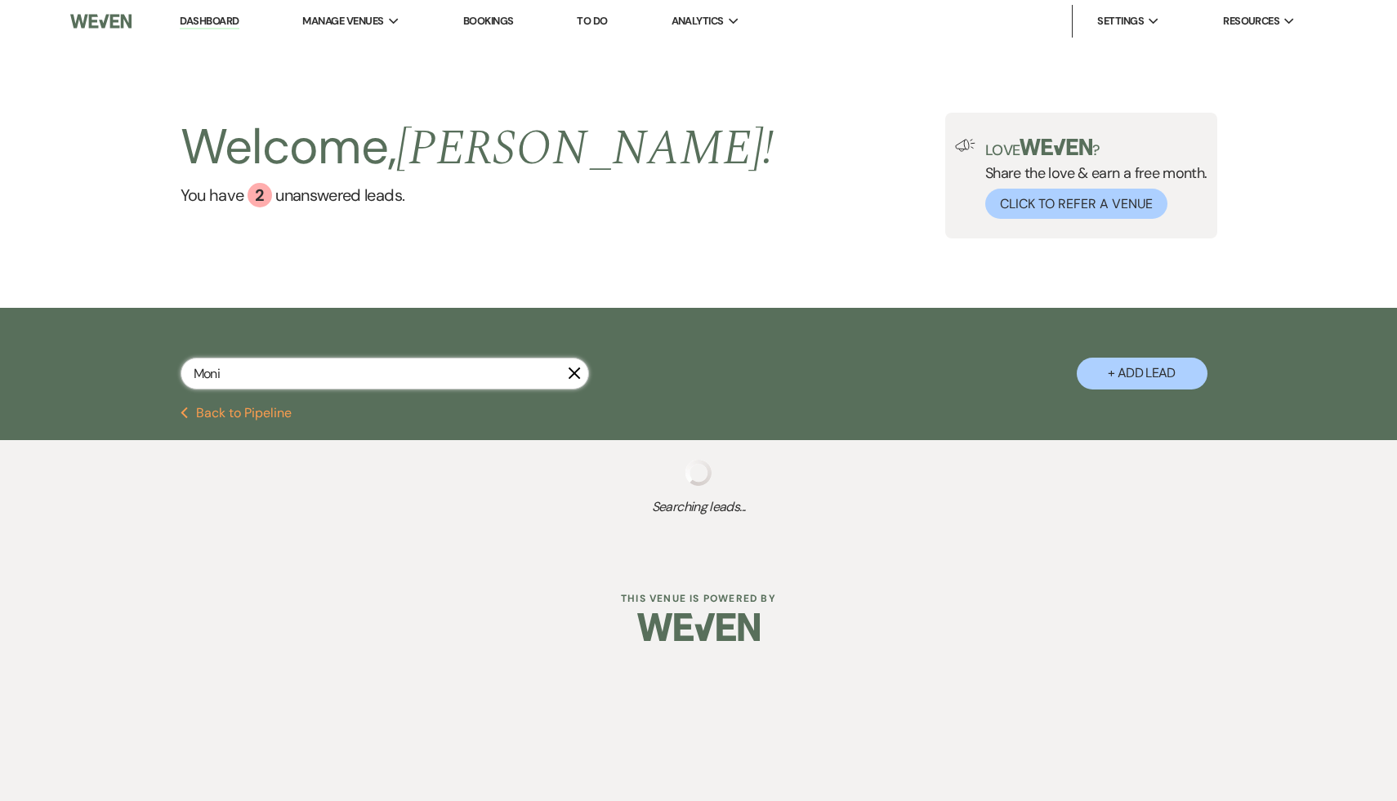
select select "8"
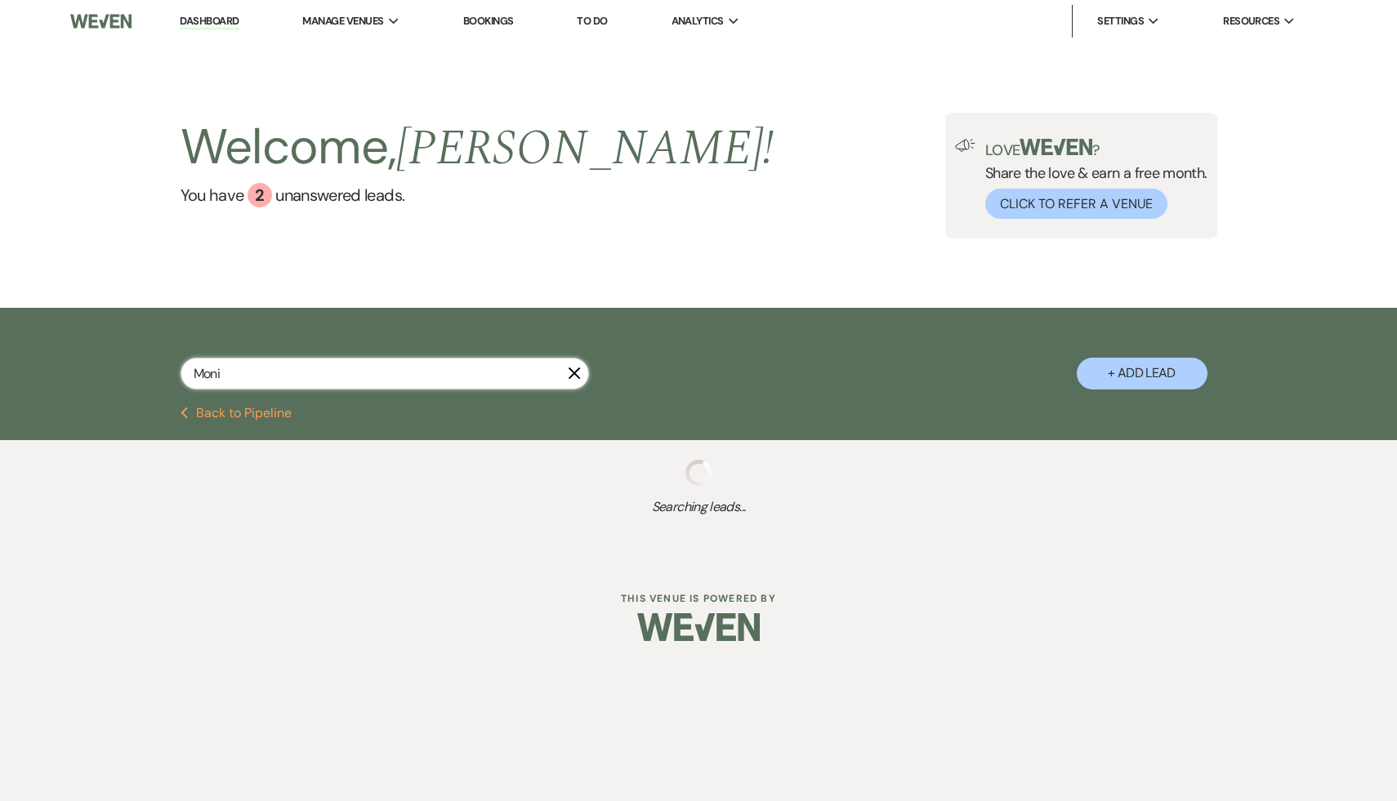
select select "8"
select select "7"
select select "8"
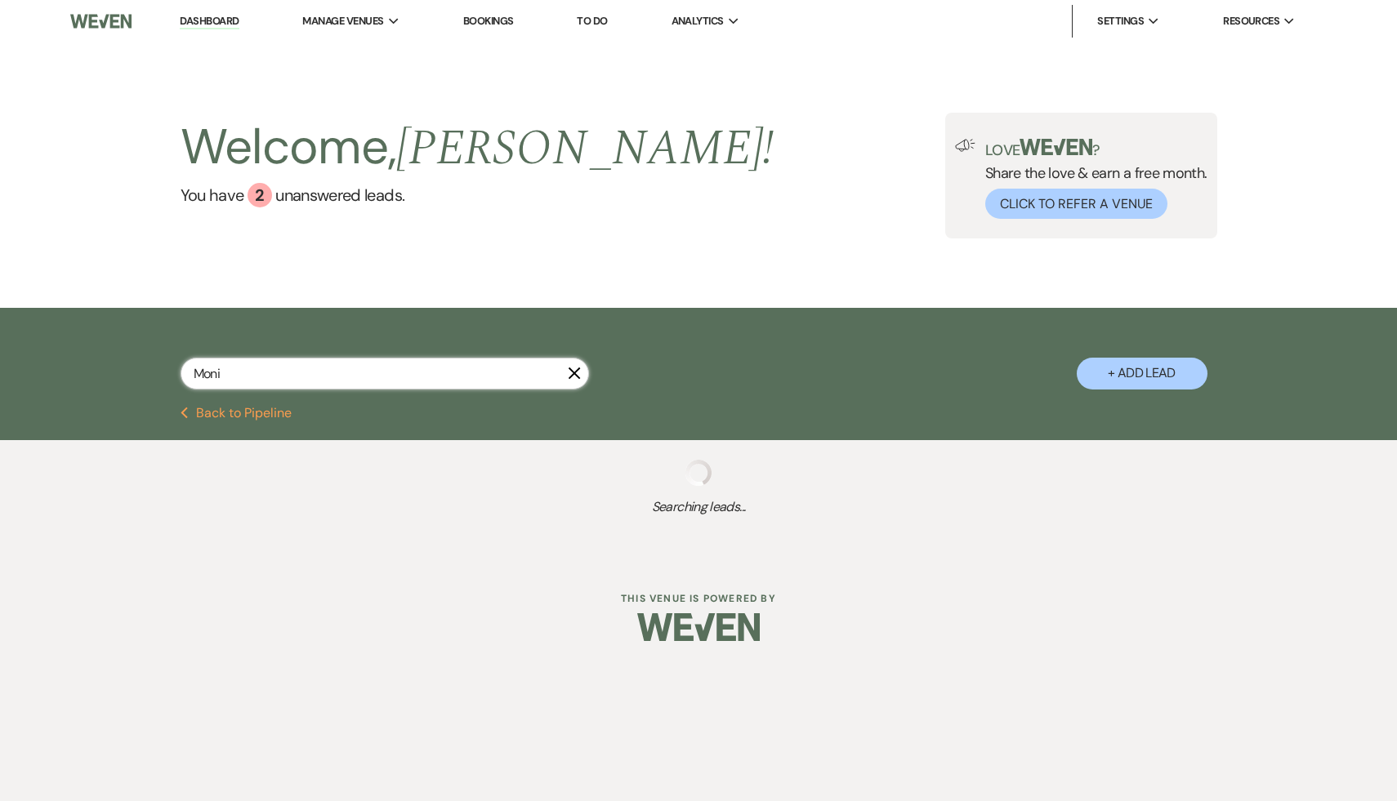
select select "8"
select select "7"
select select "8"
select select "5"
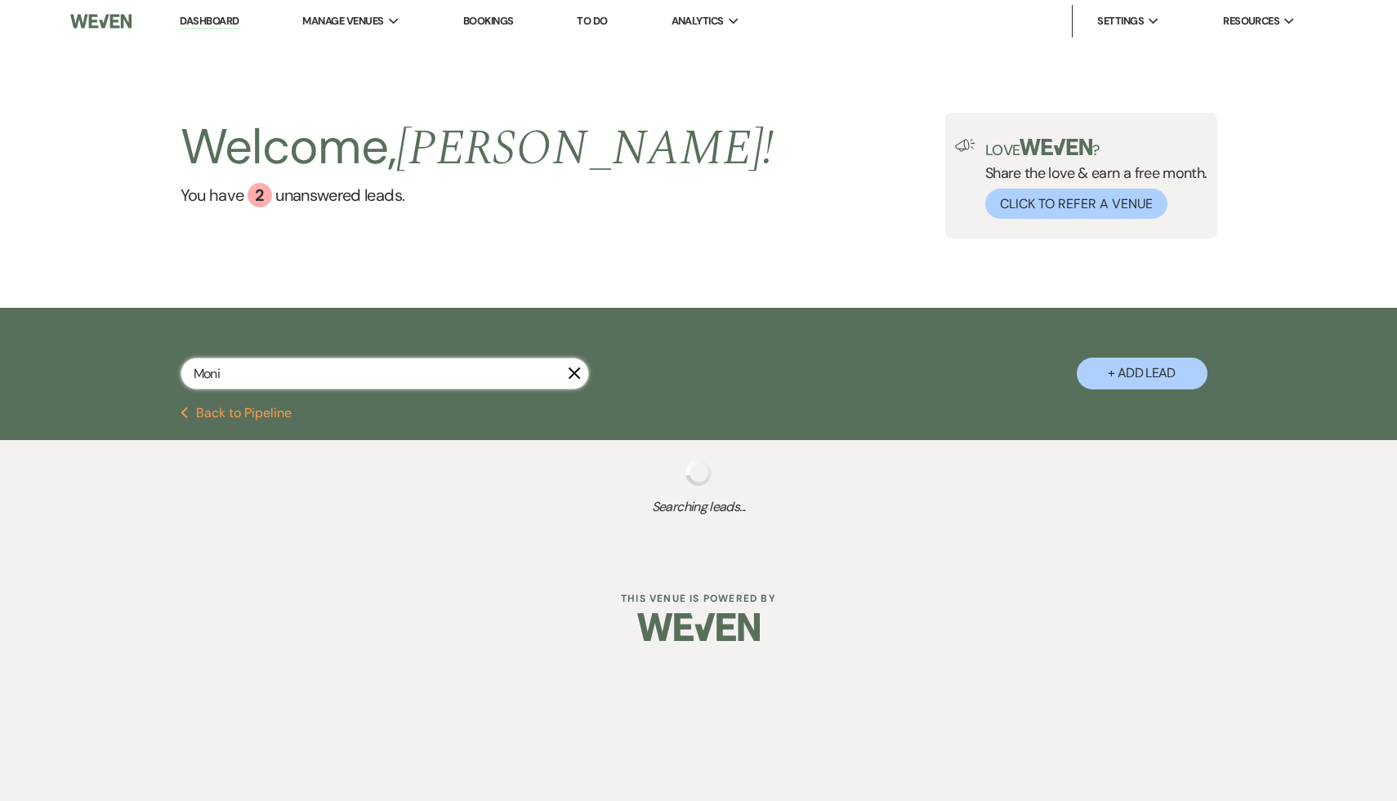
select select "8"
select select "7"
select select "8"
select select "10"
select select "8"
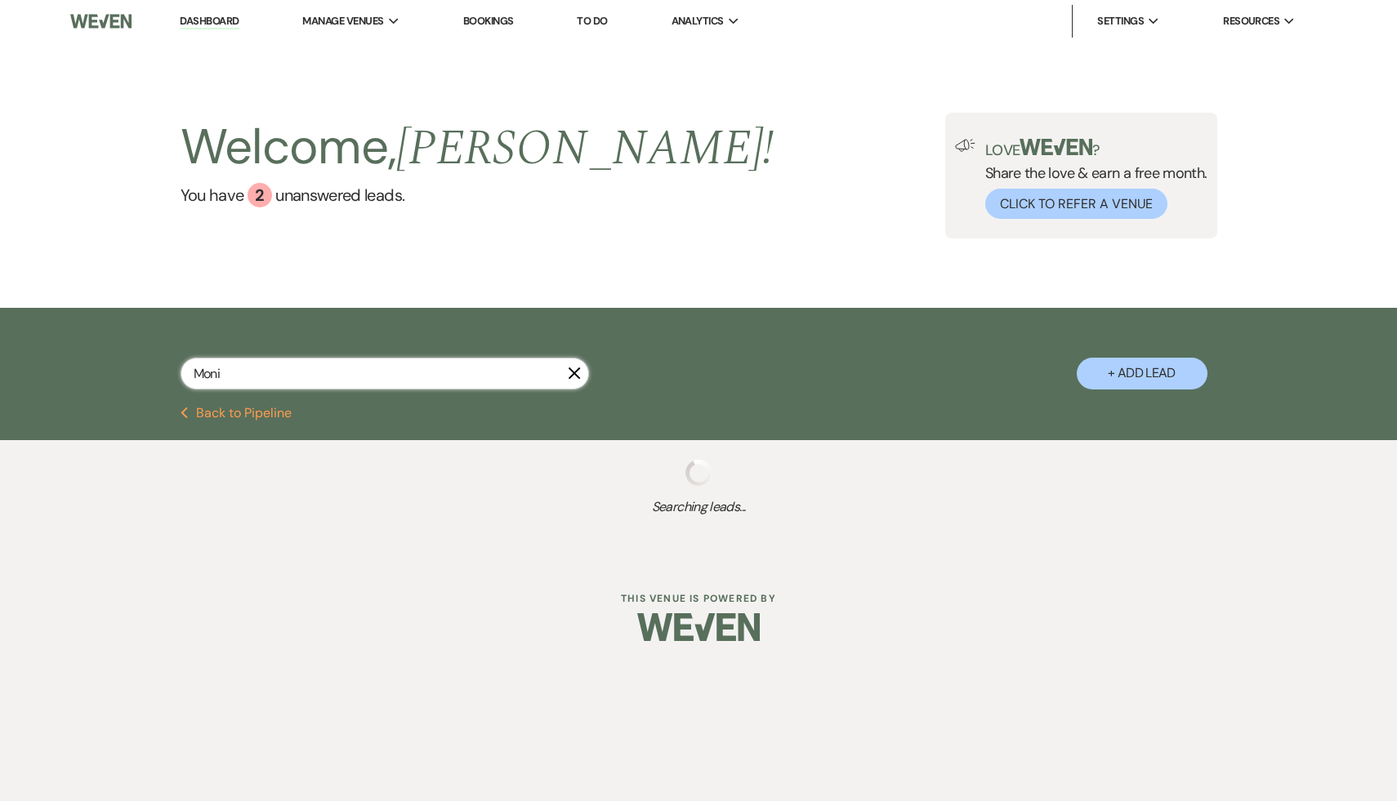
select select "5"
select select "8"
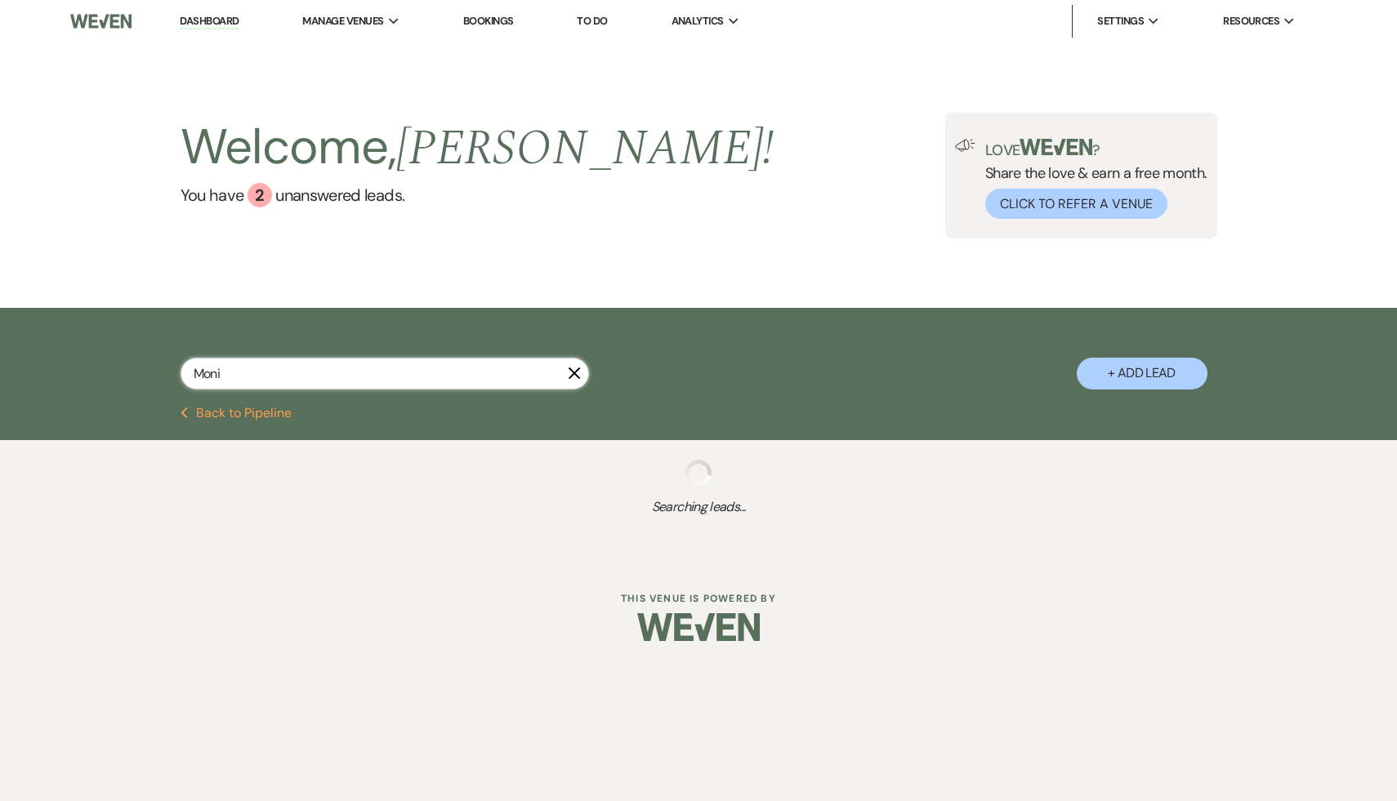
select select "8"
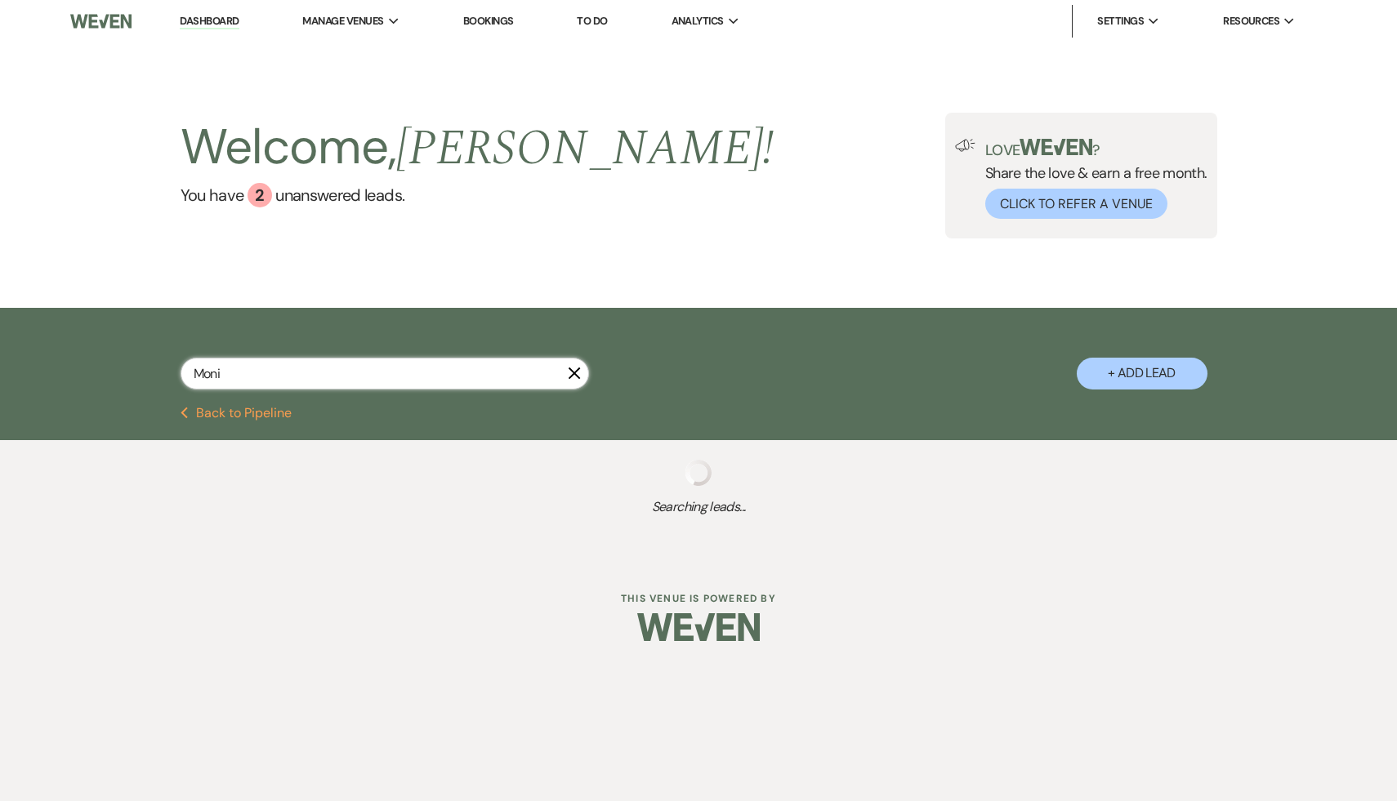
select select "8"
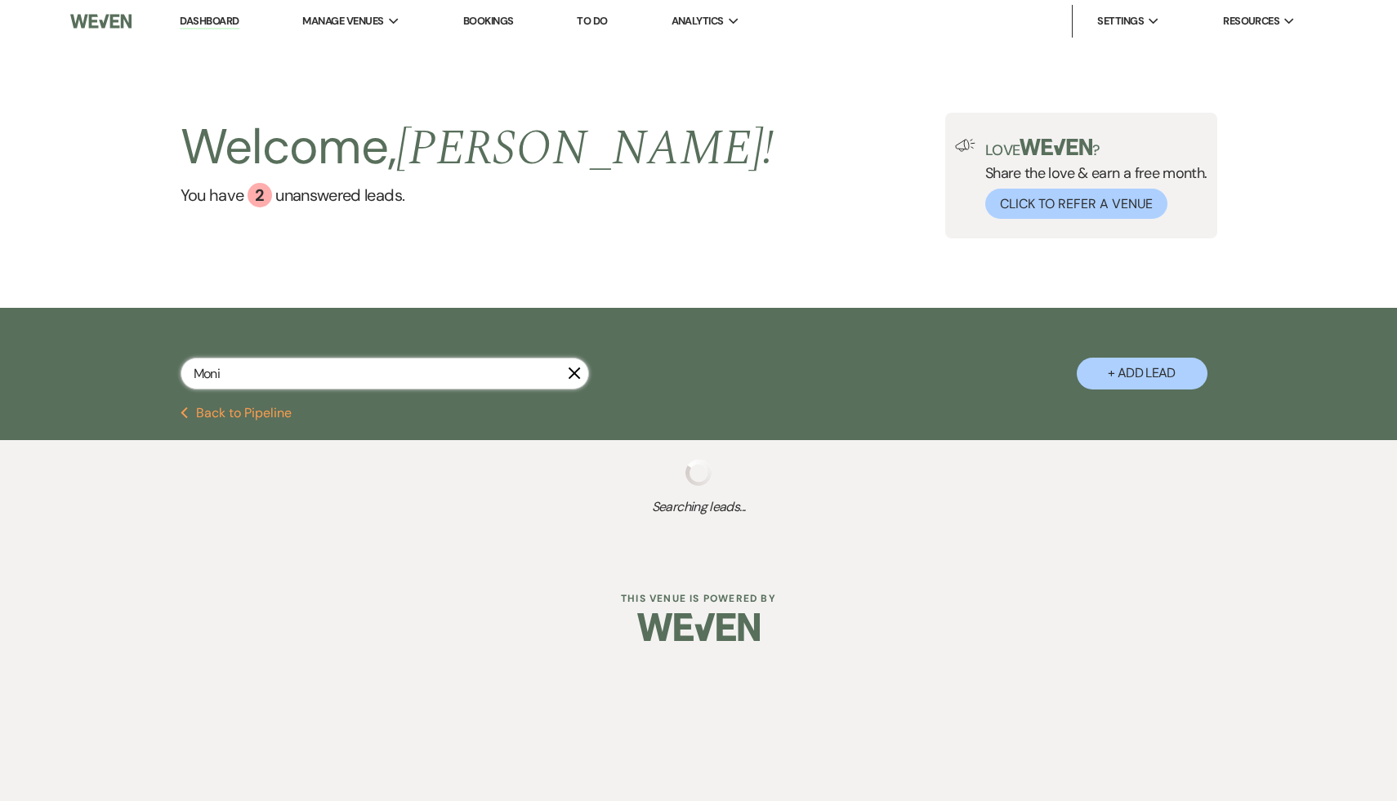
select select "8"
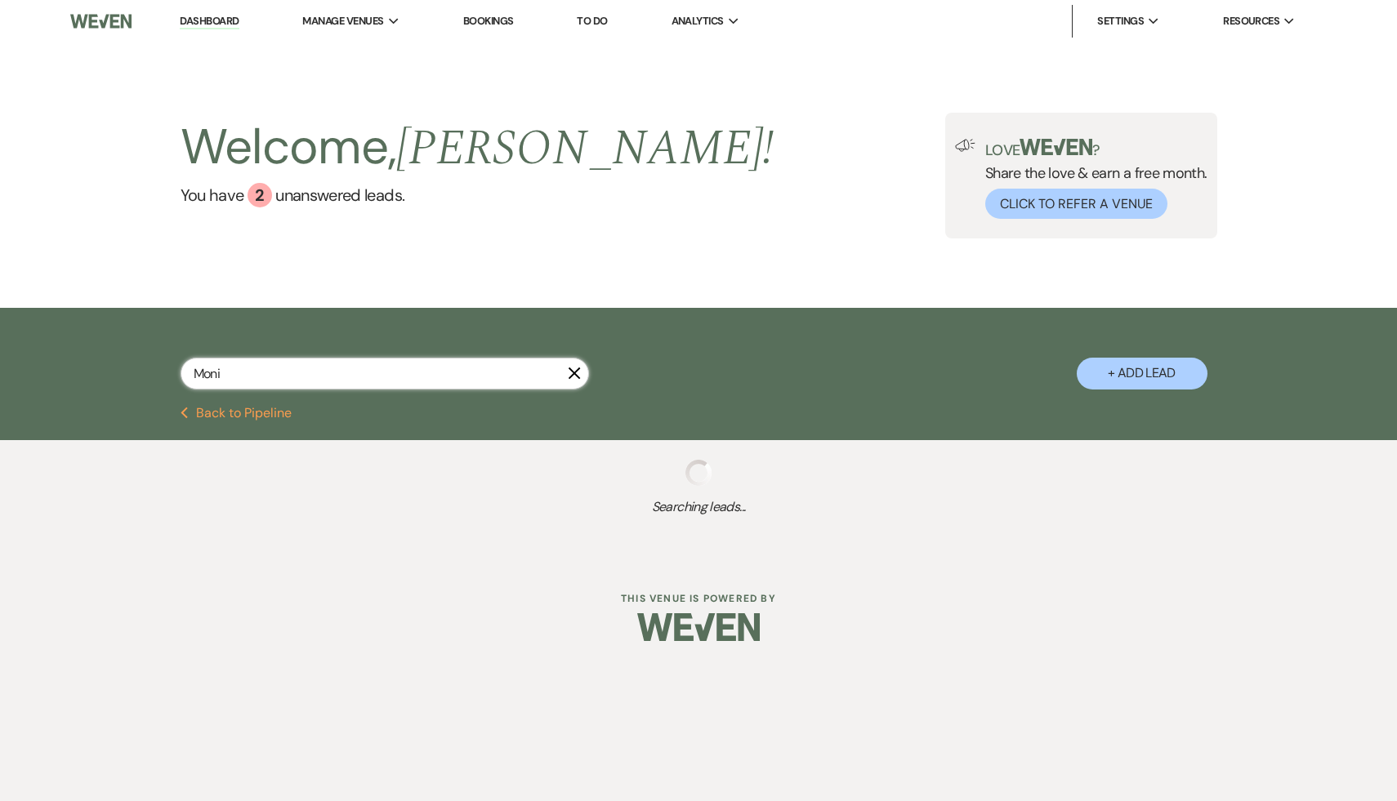
select select "7"
select select "8"
select select "10"
select select "8"
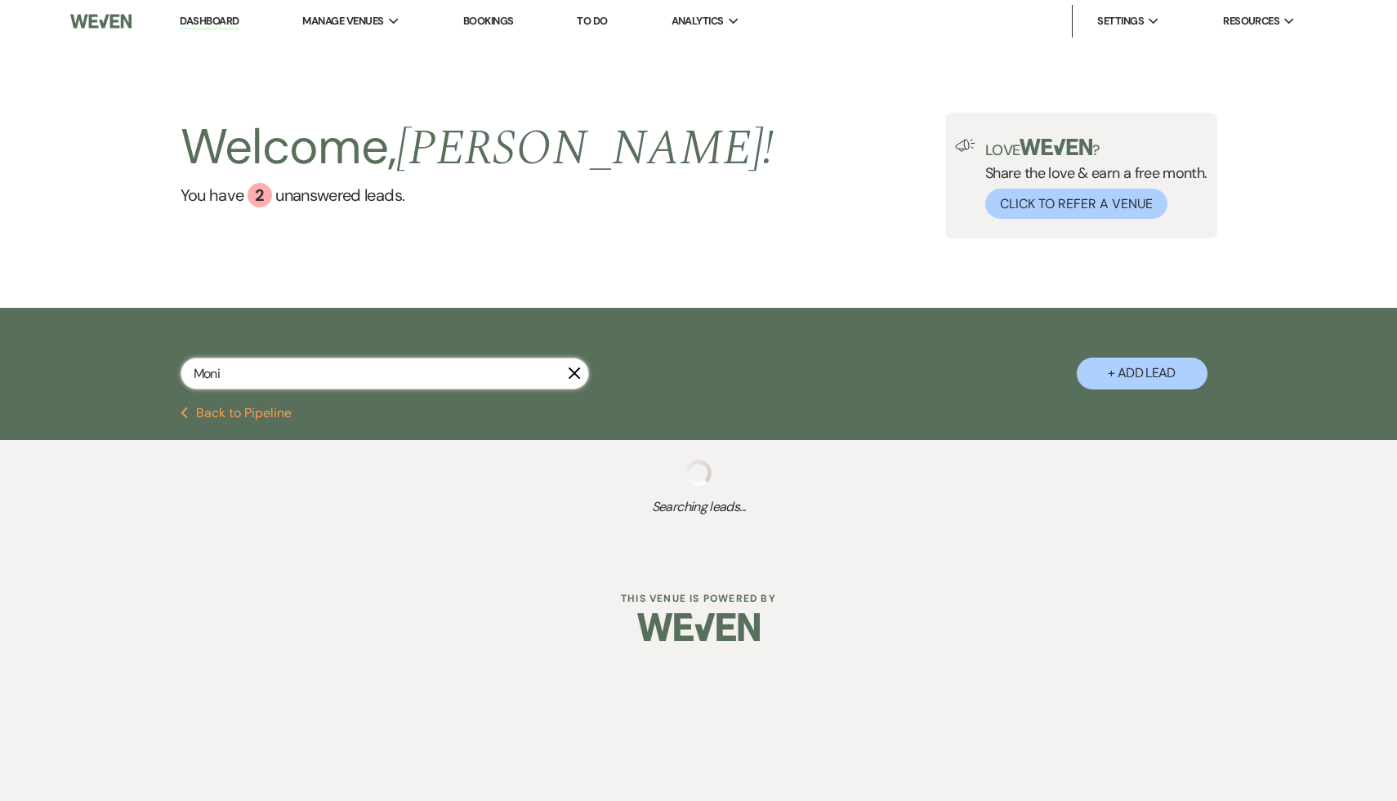
select select "8"
select select "5"
select select "8"
select select "5"
select select "8"
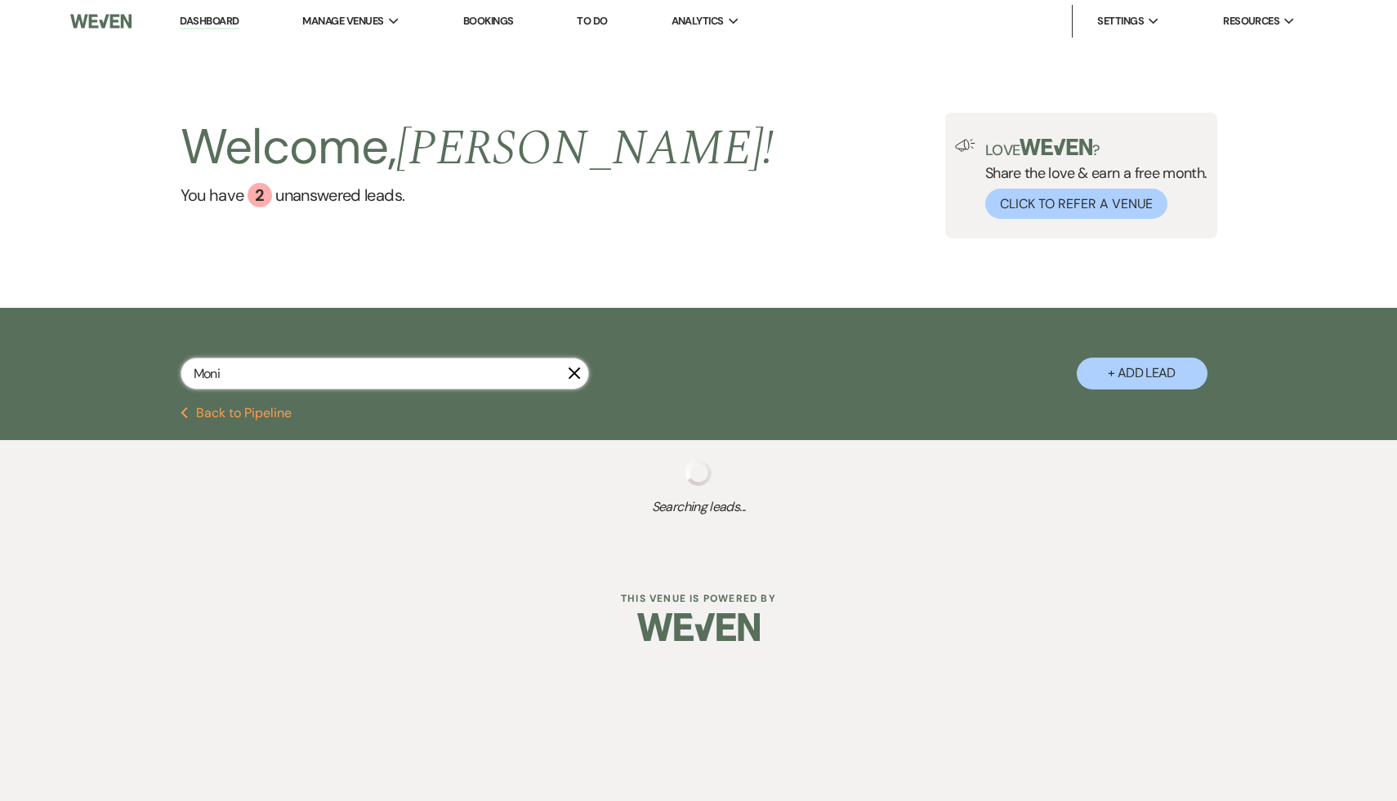
select select "8"
select select "5"
select select "8"
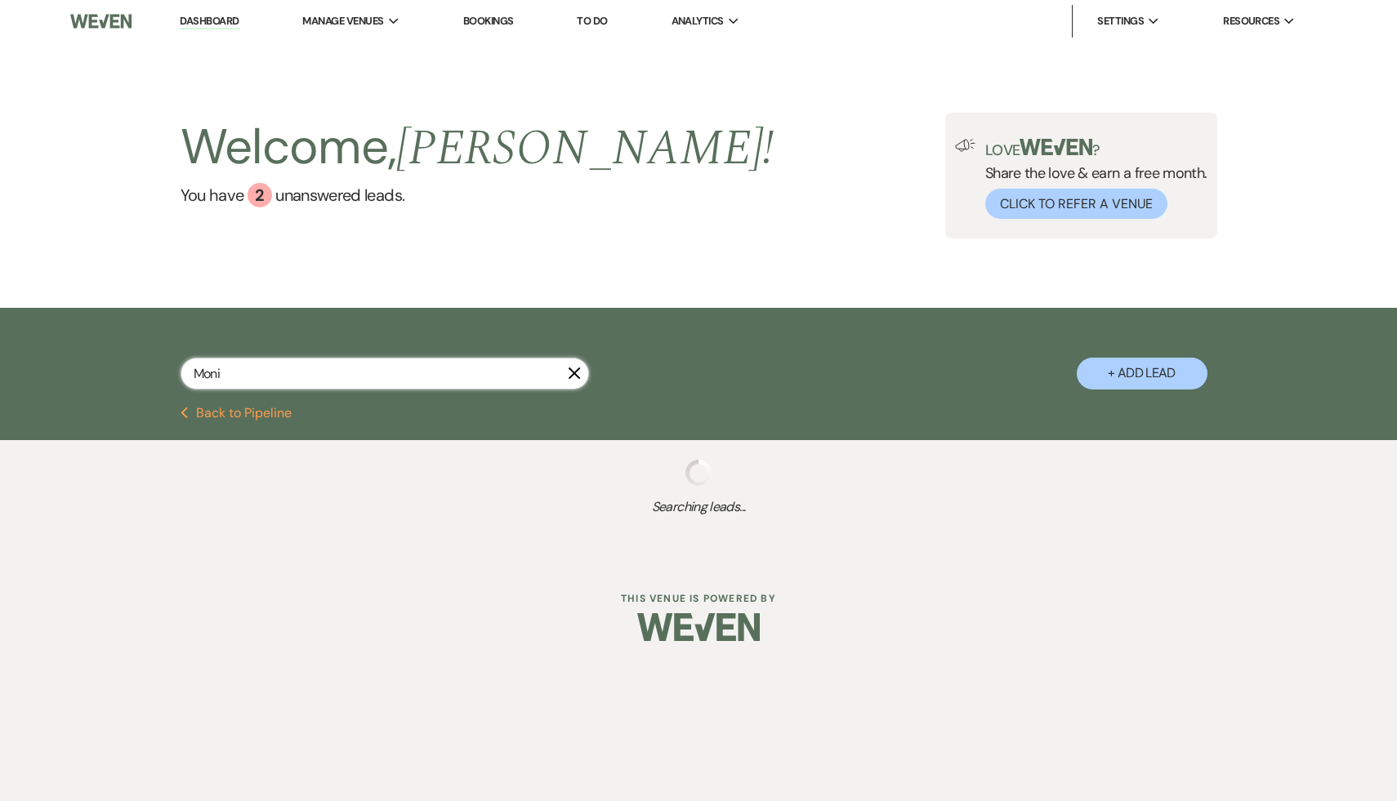
select select "8"
select select "5"
select select "8"
select select "5"
select select "8"
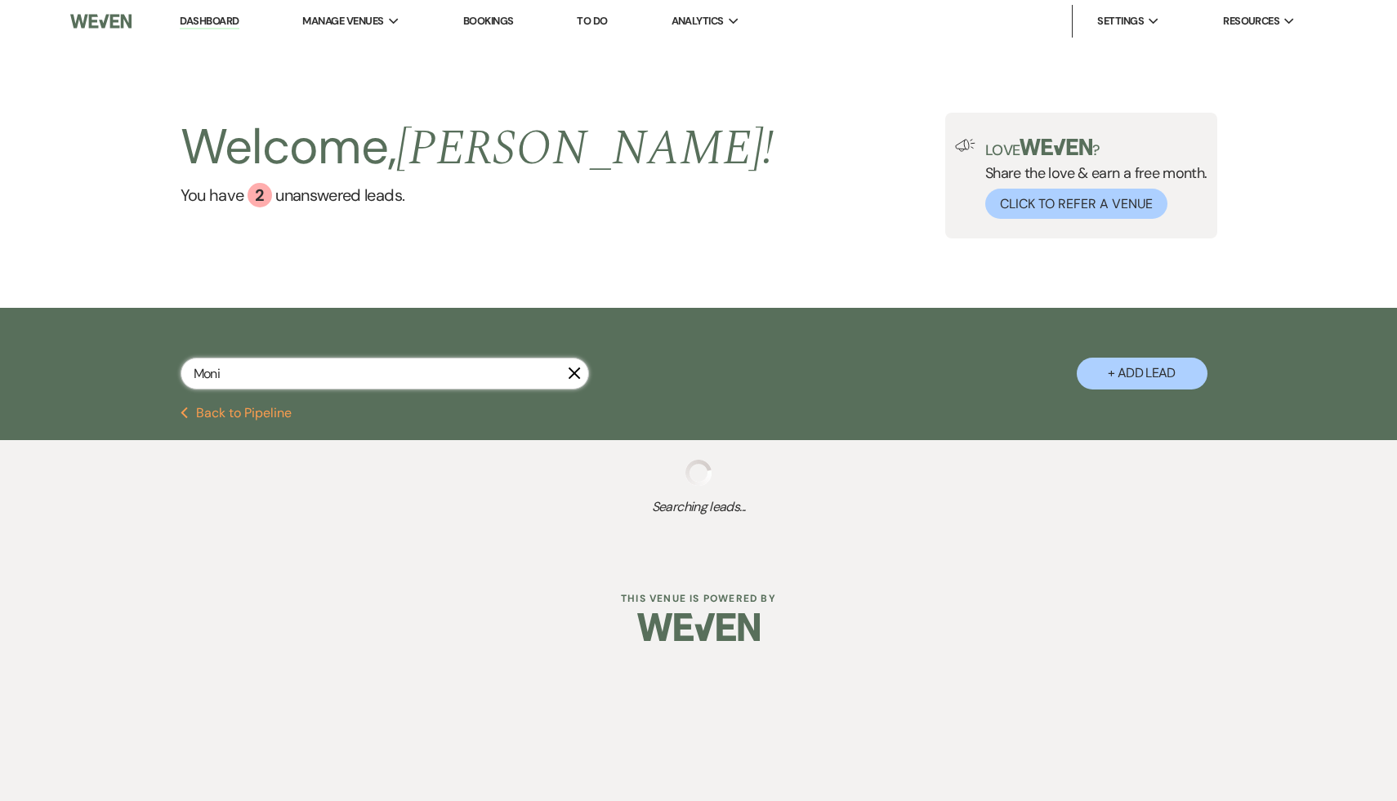
select select "5"
select select "8"
select select "5"
select select "8"
select select "5"
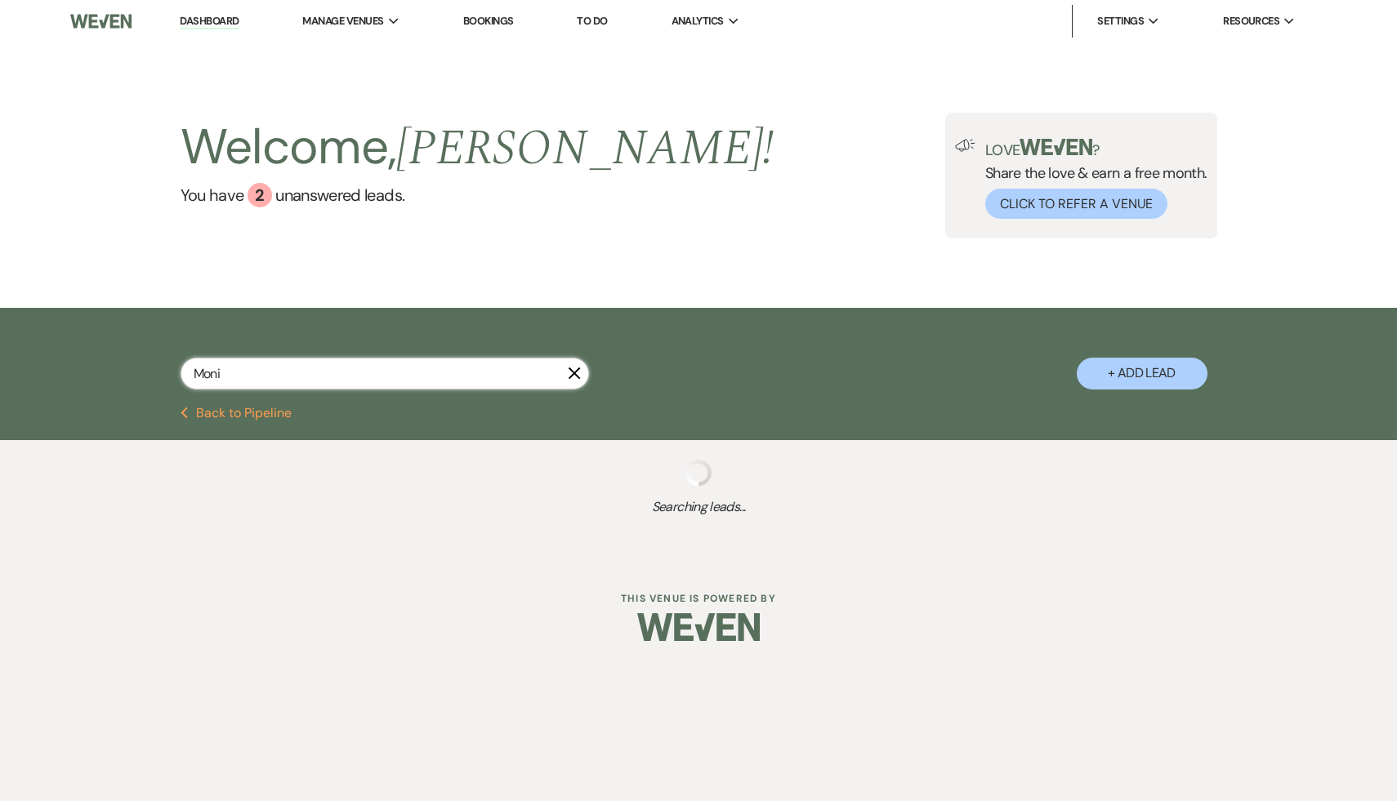
select select "8"
select select "7"
select select "8"
select select "1"
select select "8"
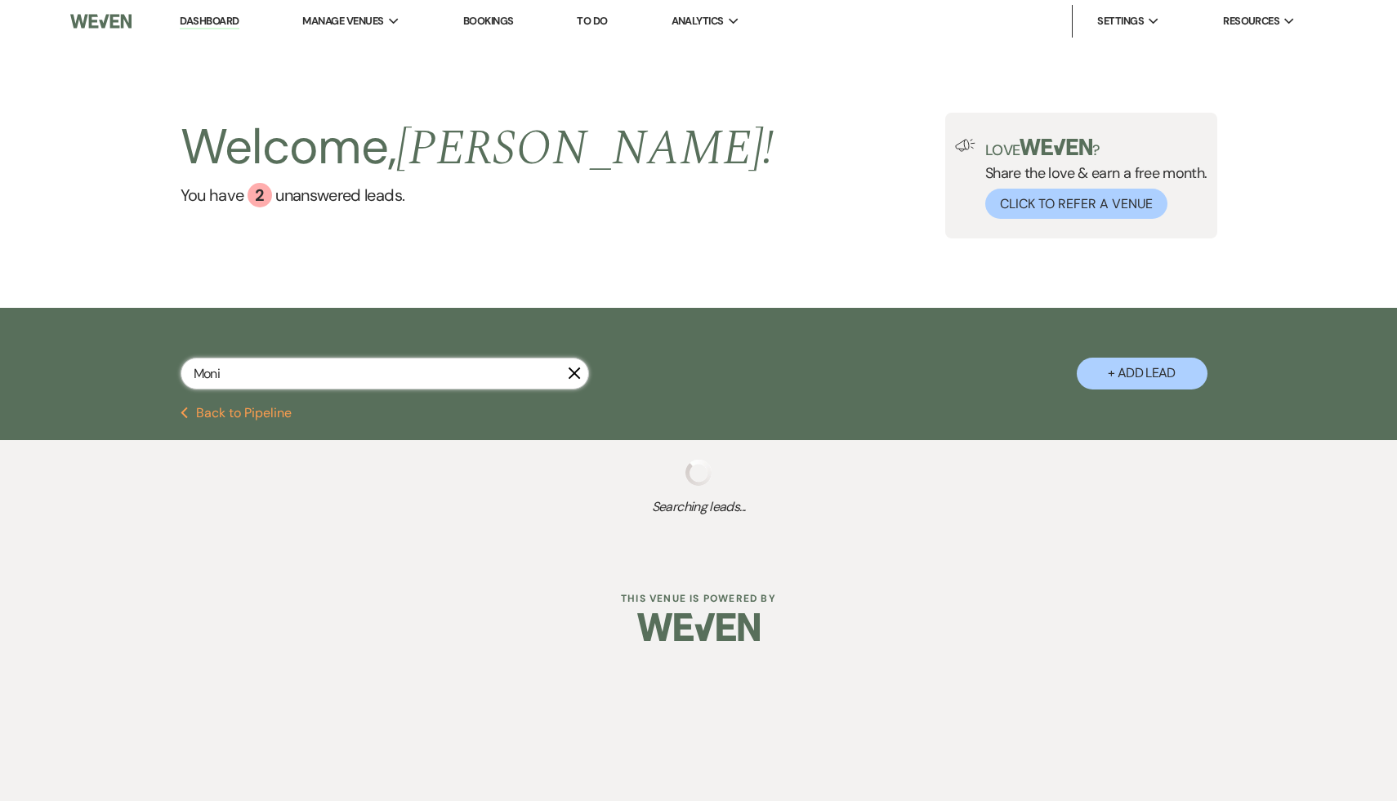
select select "5"
select select "8"
select select "5"
select select "8"
select select "5"
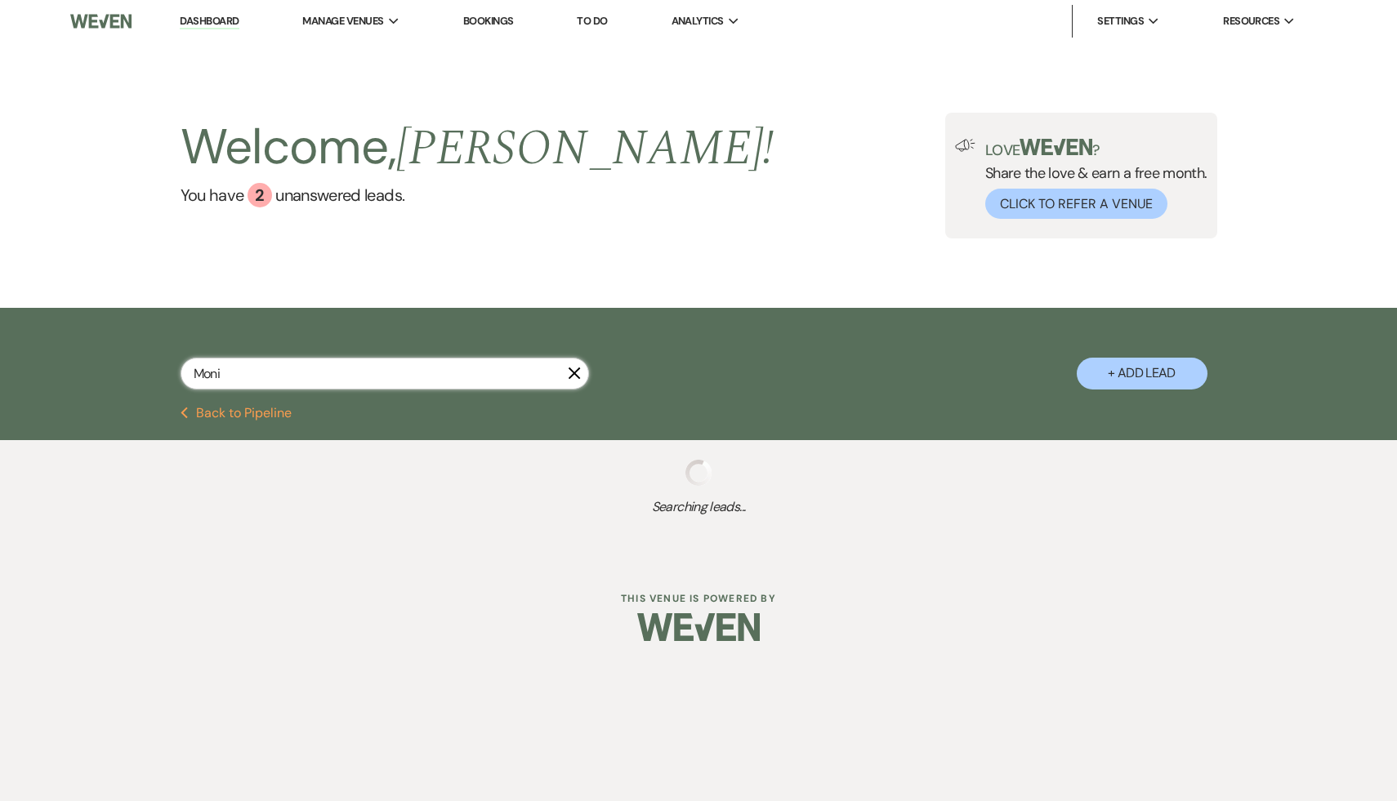
select select "8"
select select "6"
select select "8"
select select "5"
select select "8"
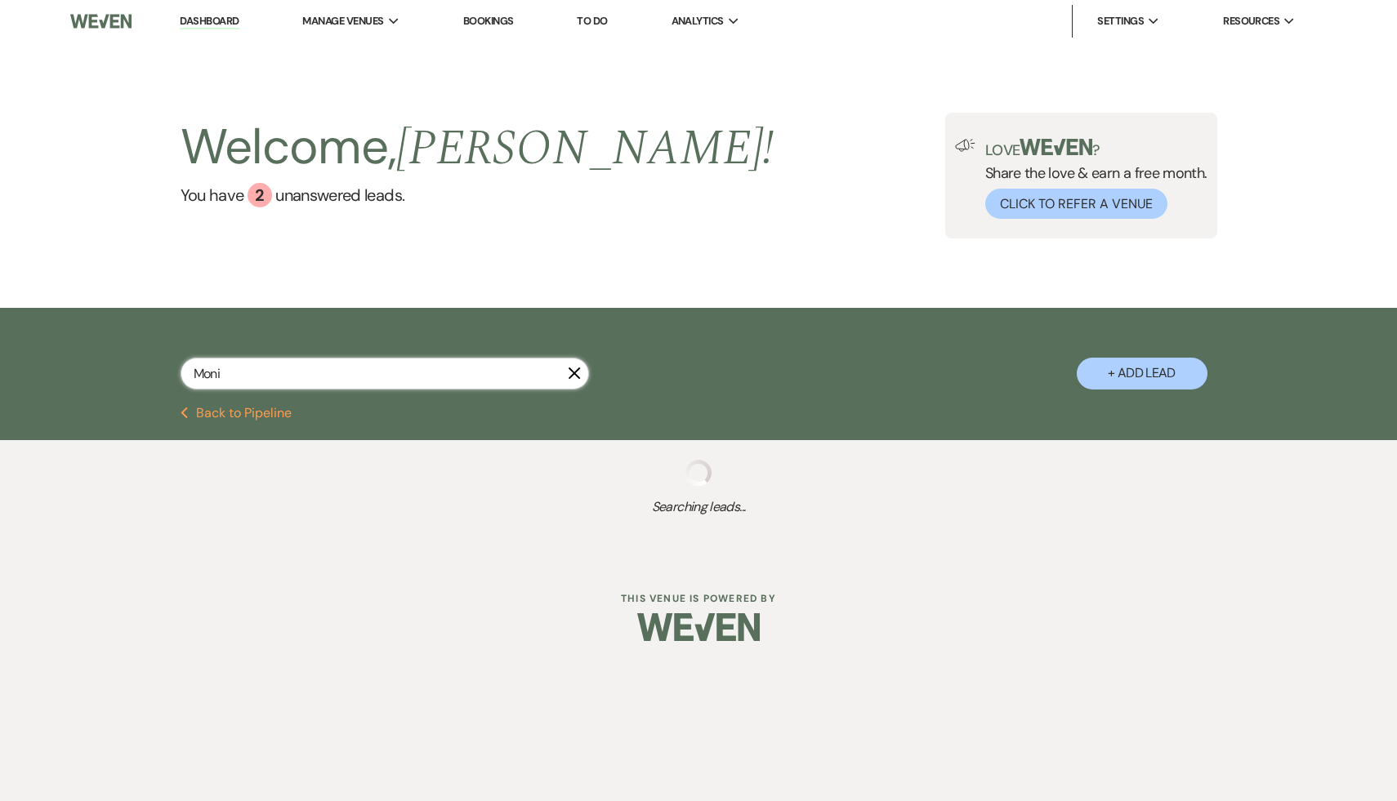
select select "5"
select select "8"
select select "6"
select select "8"
select select "5"
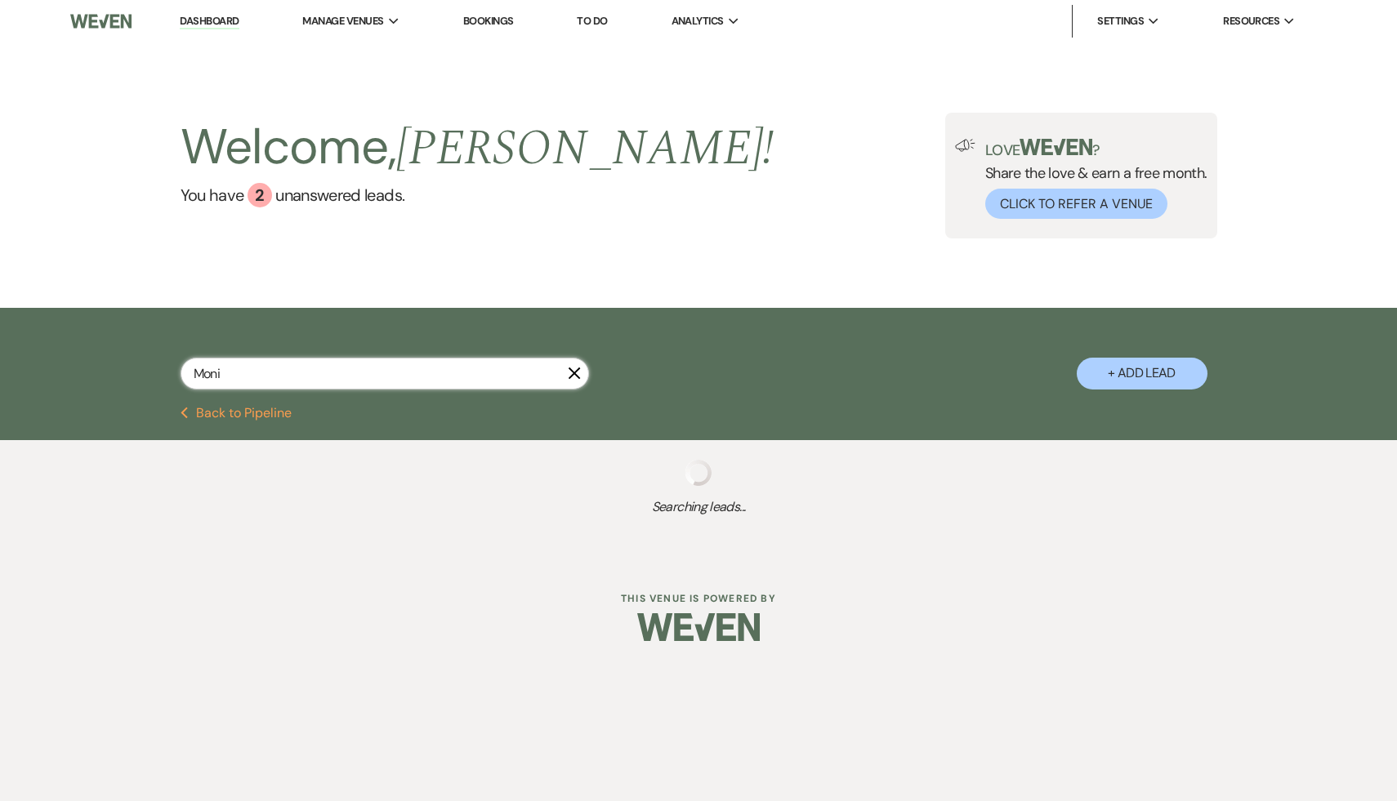
select select "8"
select select "5"
select select "8"
select select "5"
select select "8"
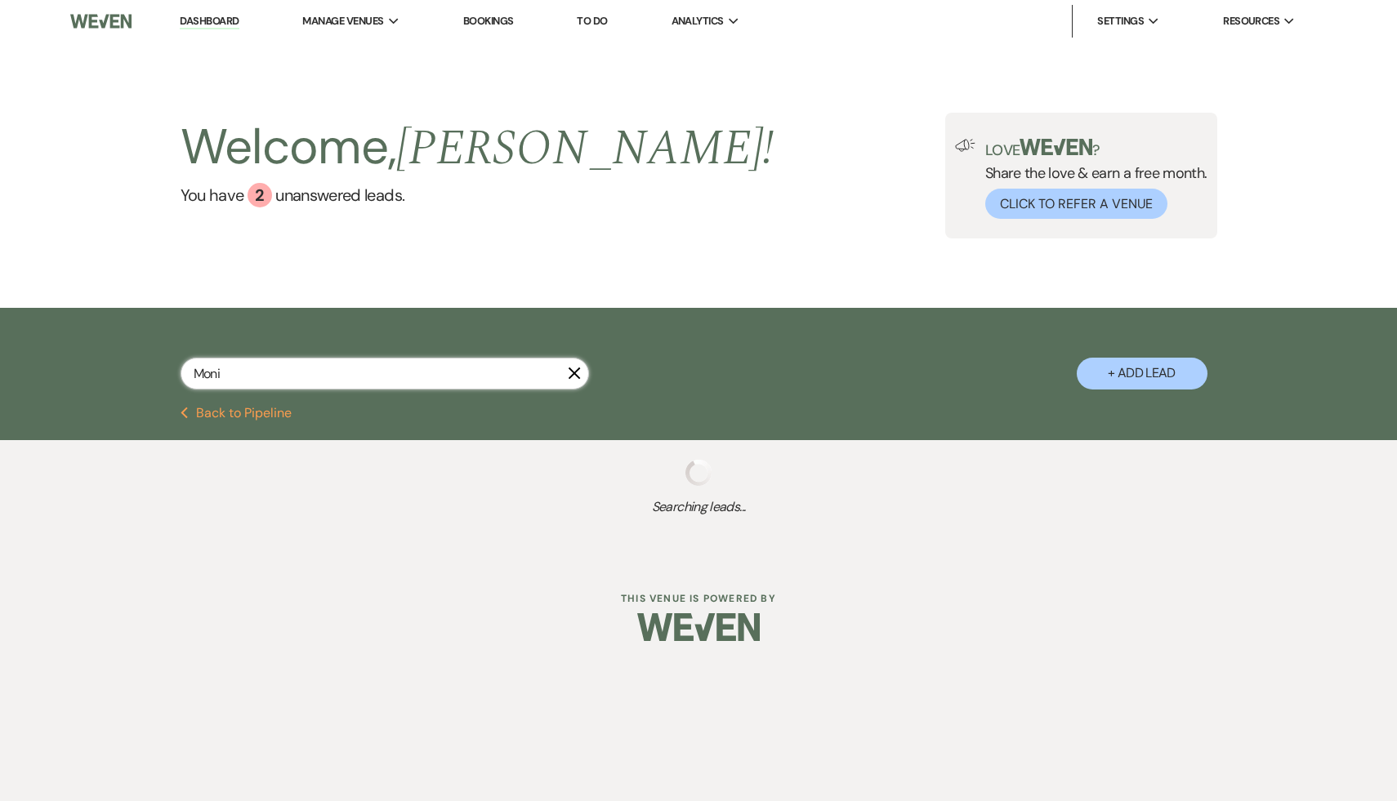
select select "8"
select select "5"
select select "8"
select select "5"
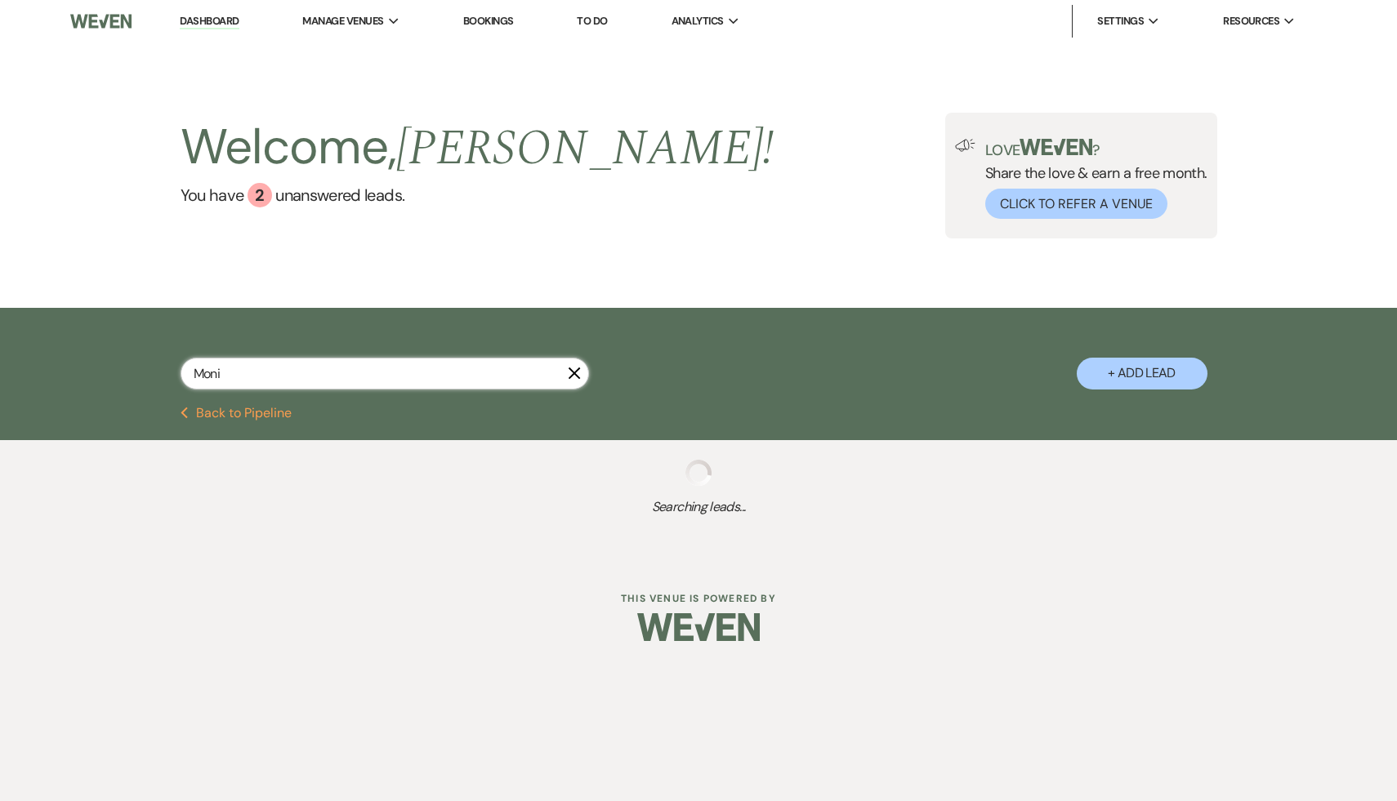
select select "8"
select select "5"
select select "8"
select select "5"
select select "8"
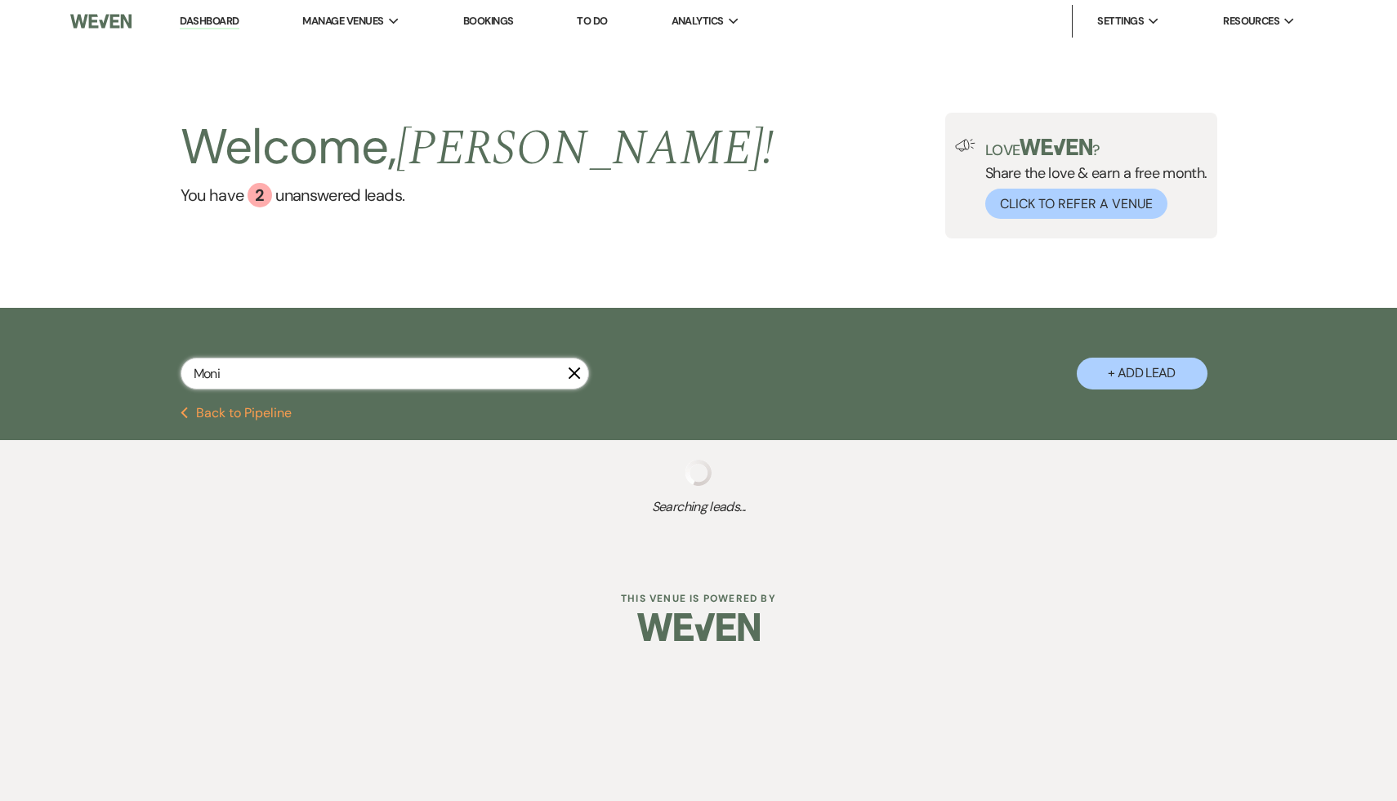
select select "5"
select select "8"
select select "7"
select select "8"
select select "7"
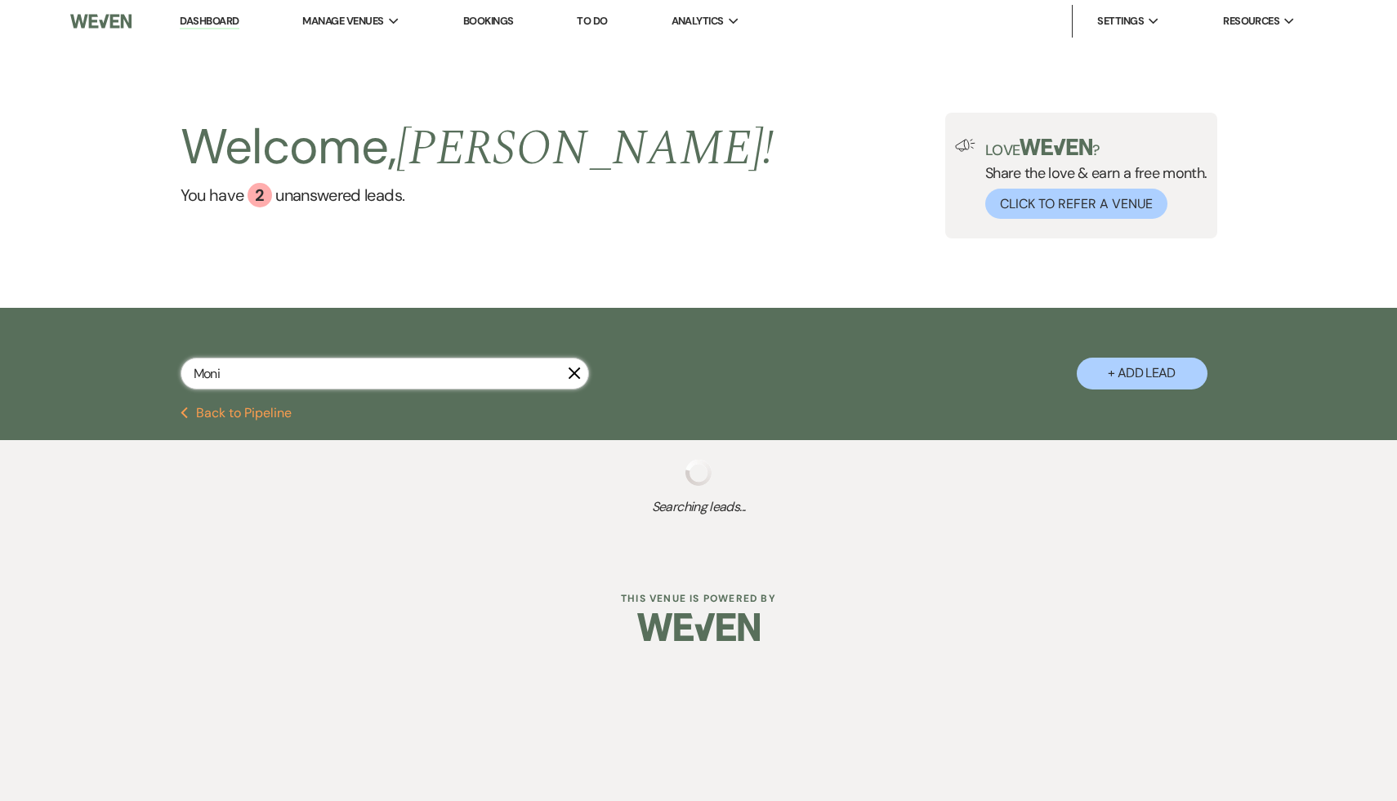
select select "8"
select select "5"
select select "8"
select select "6"
select select "8"
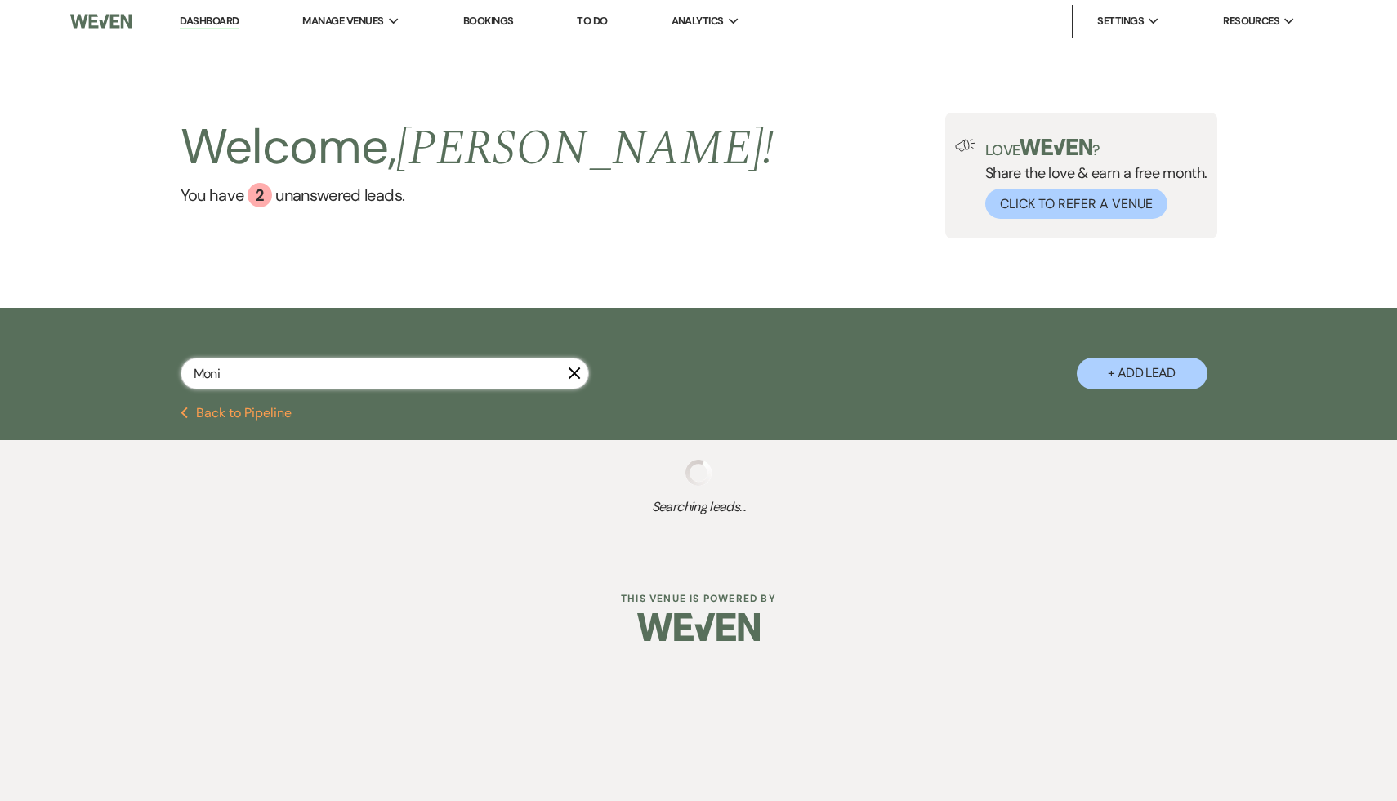
select select "7"
select select "8"
select select "5"
select select "8"
select select "7"
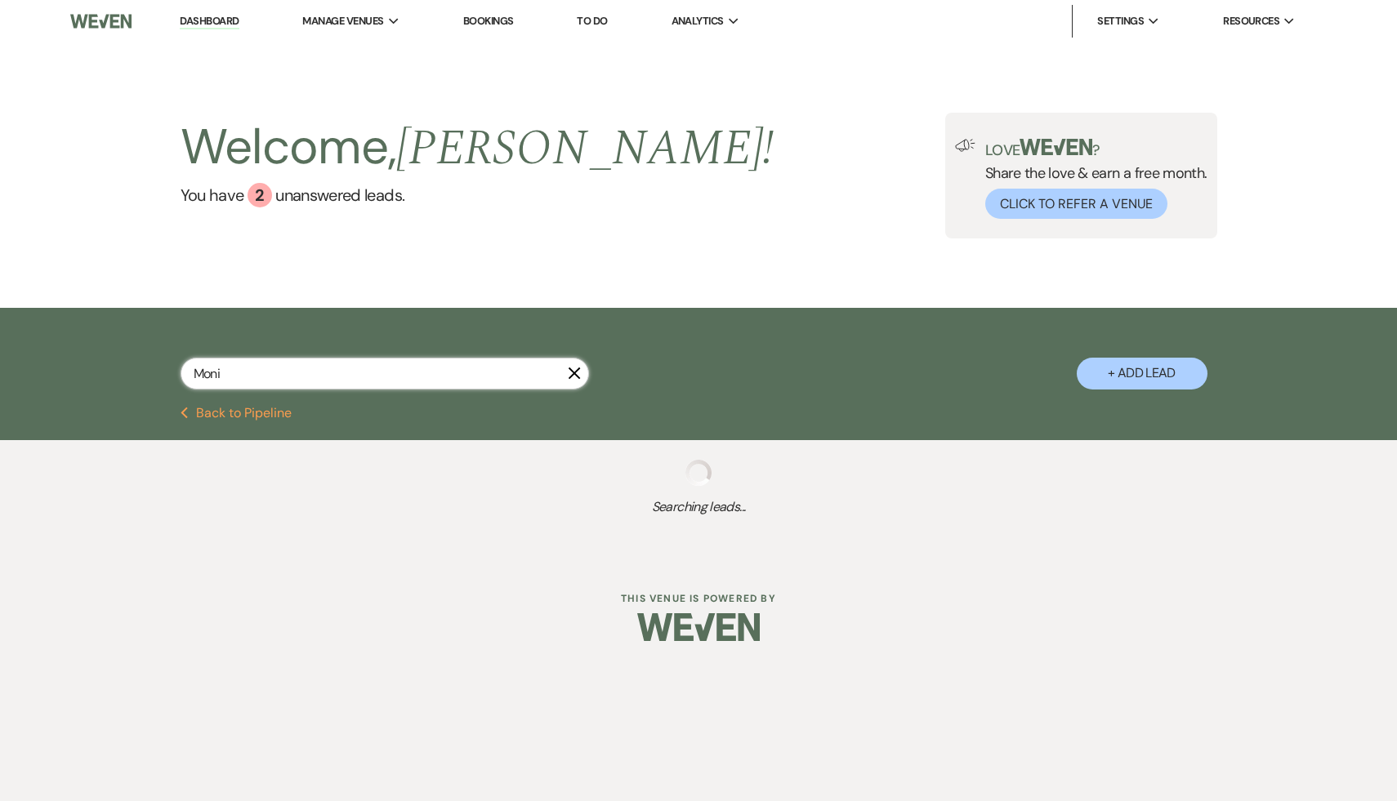
select select "8"
select select "4"
select select "8"
select select "7"
select select "8"
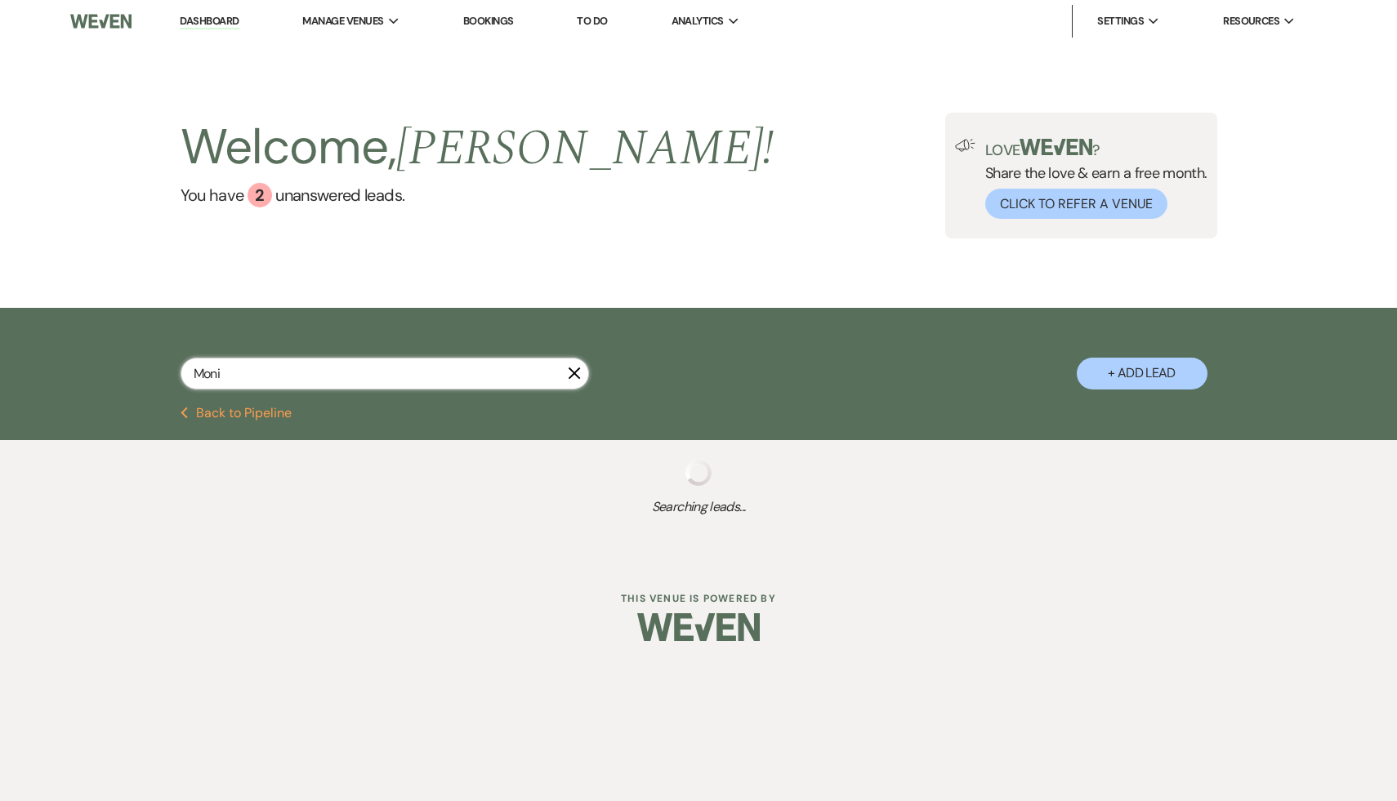
select select "7"
select select "8"
select select "5"
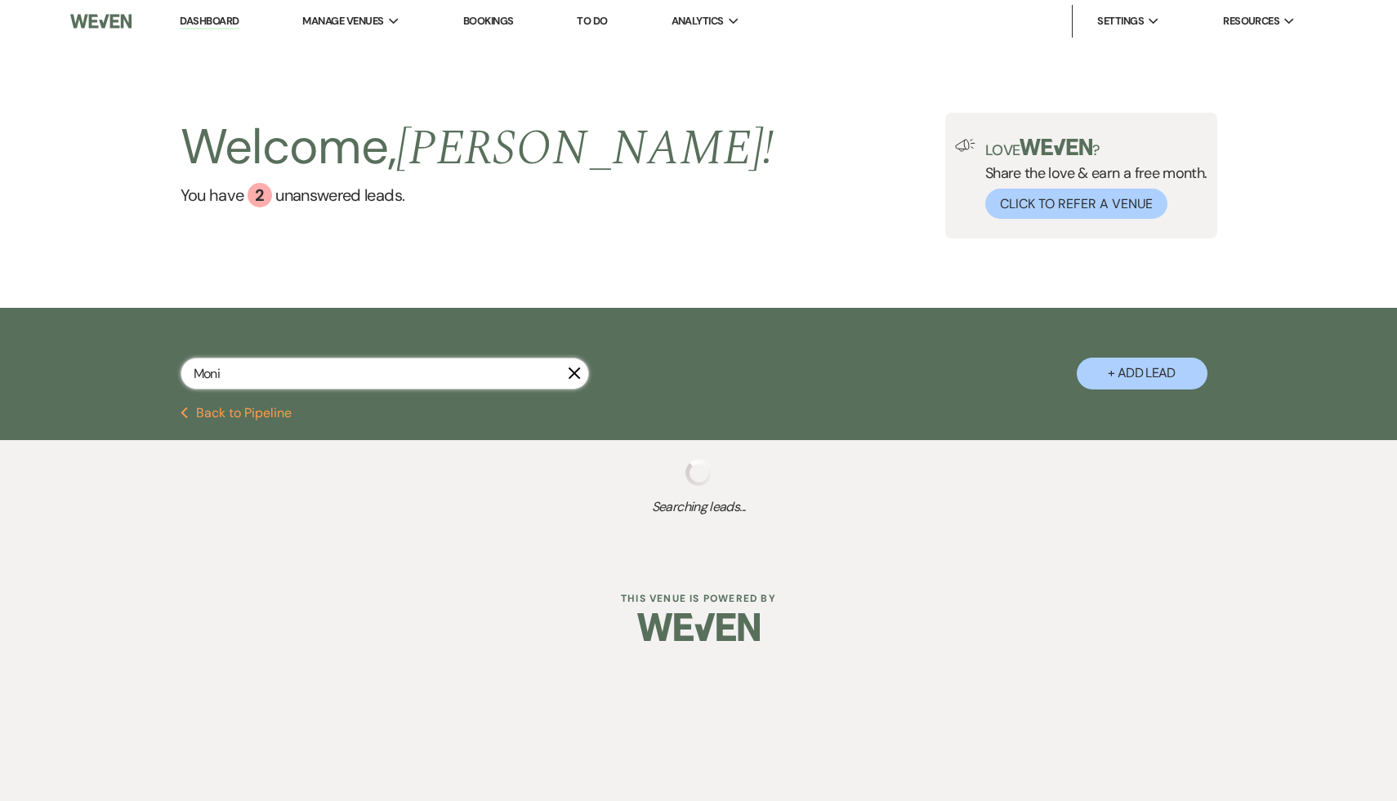
select select "8"
select select "5"
select select "8"
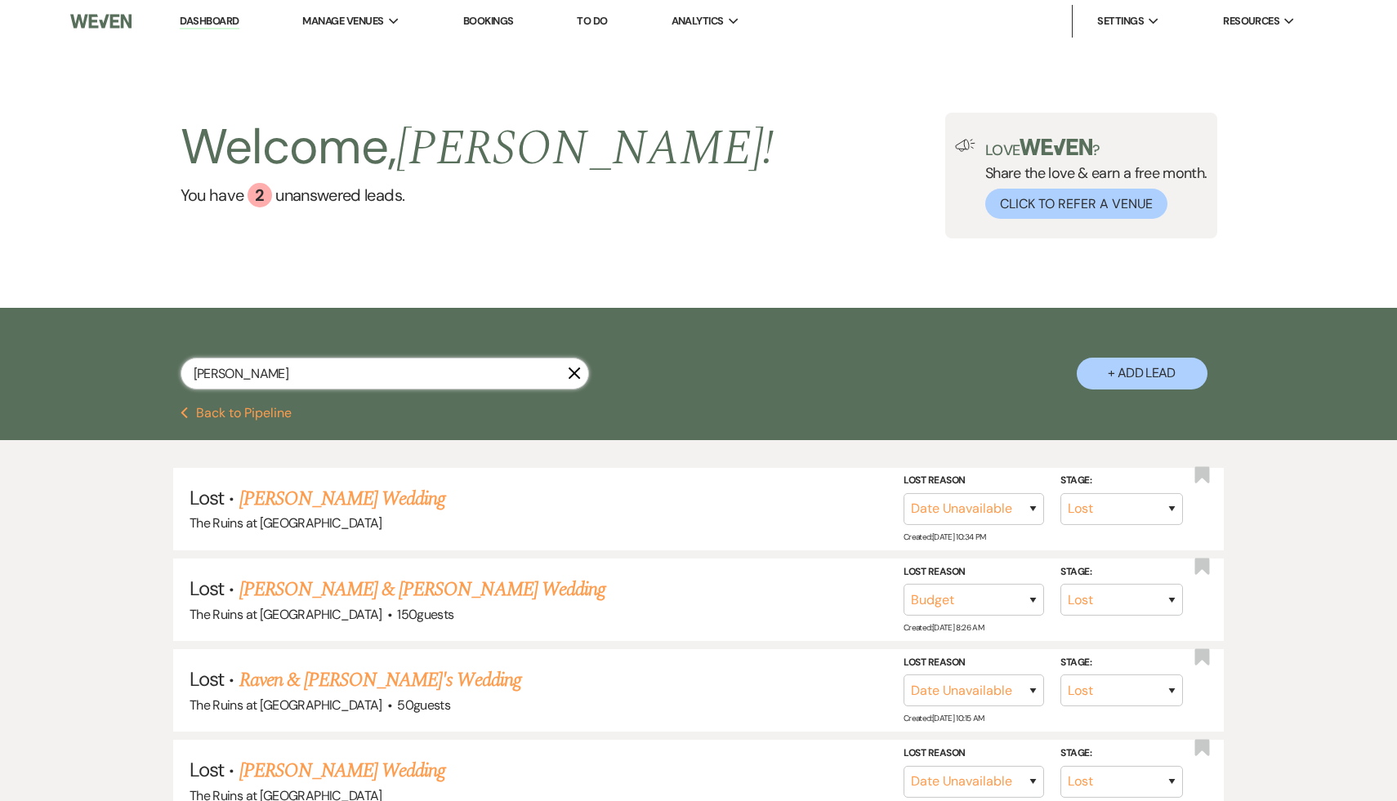
type input "[PERSON_NAME]"
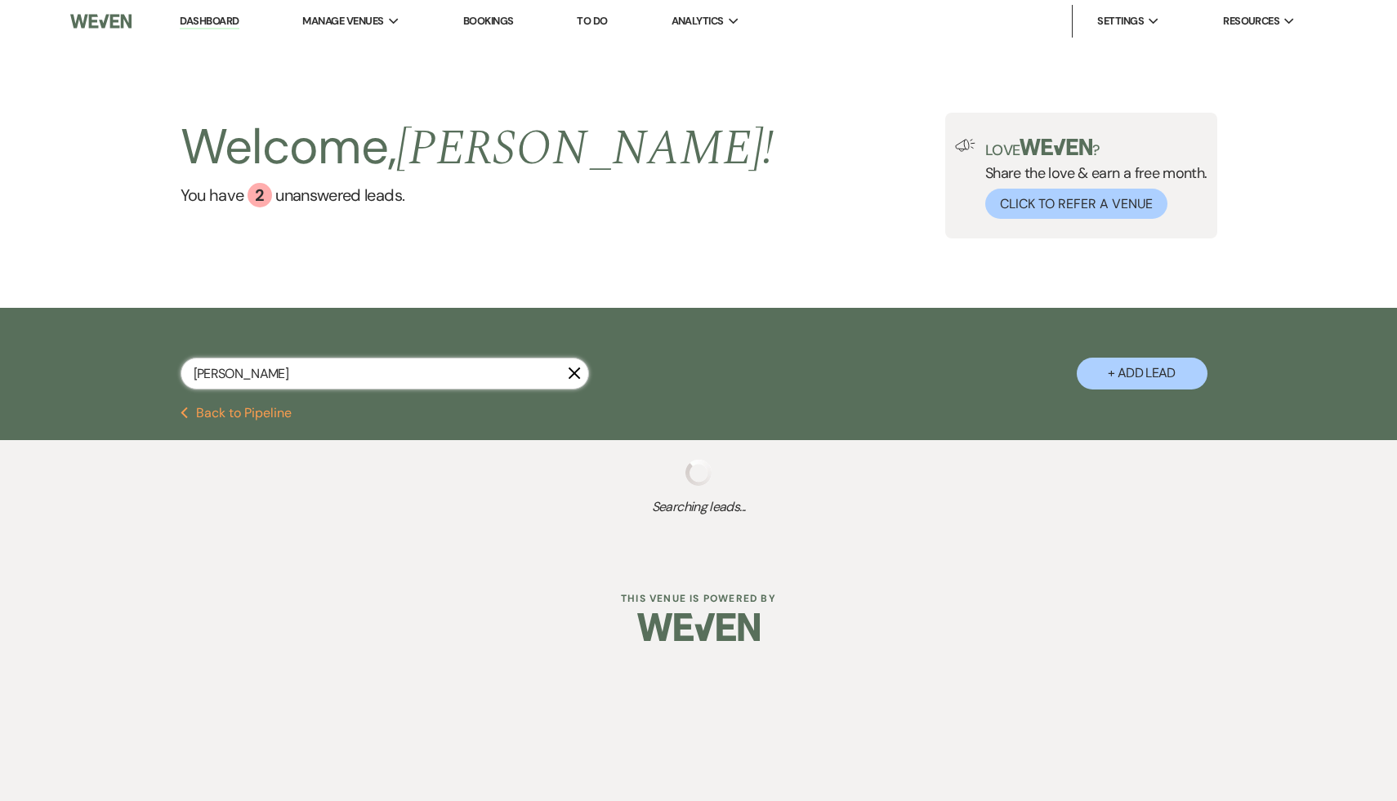
select select "8"
select select "5"
select select "8"
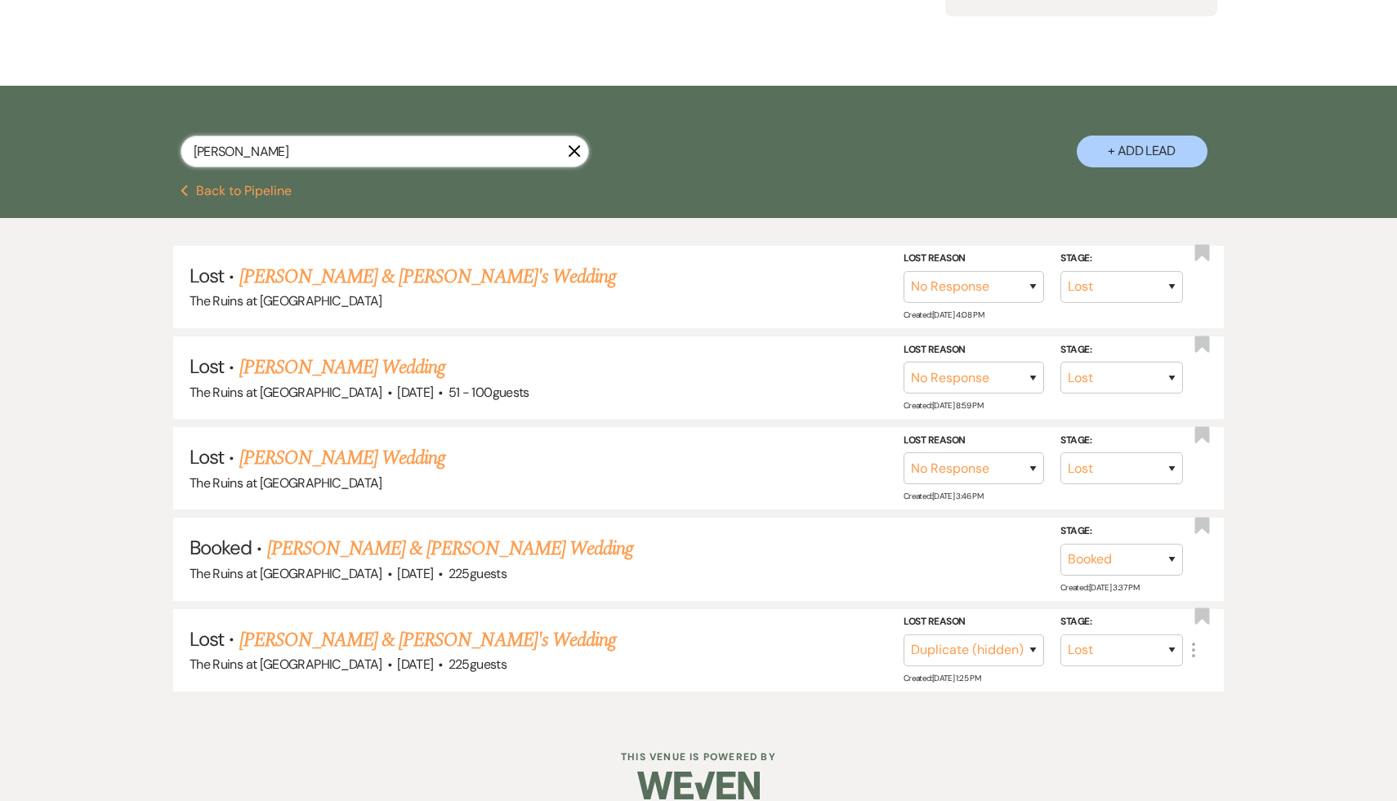
scroll to position [241, 0]
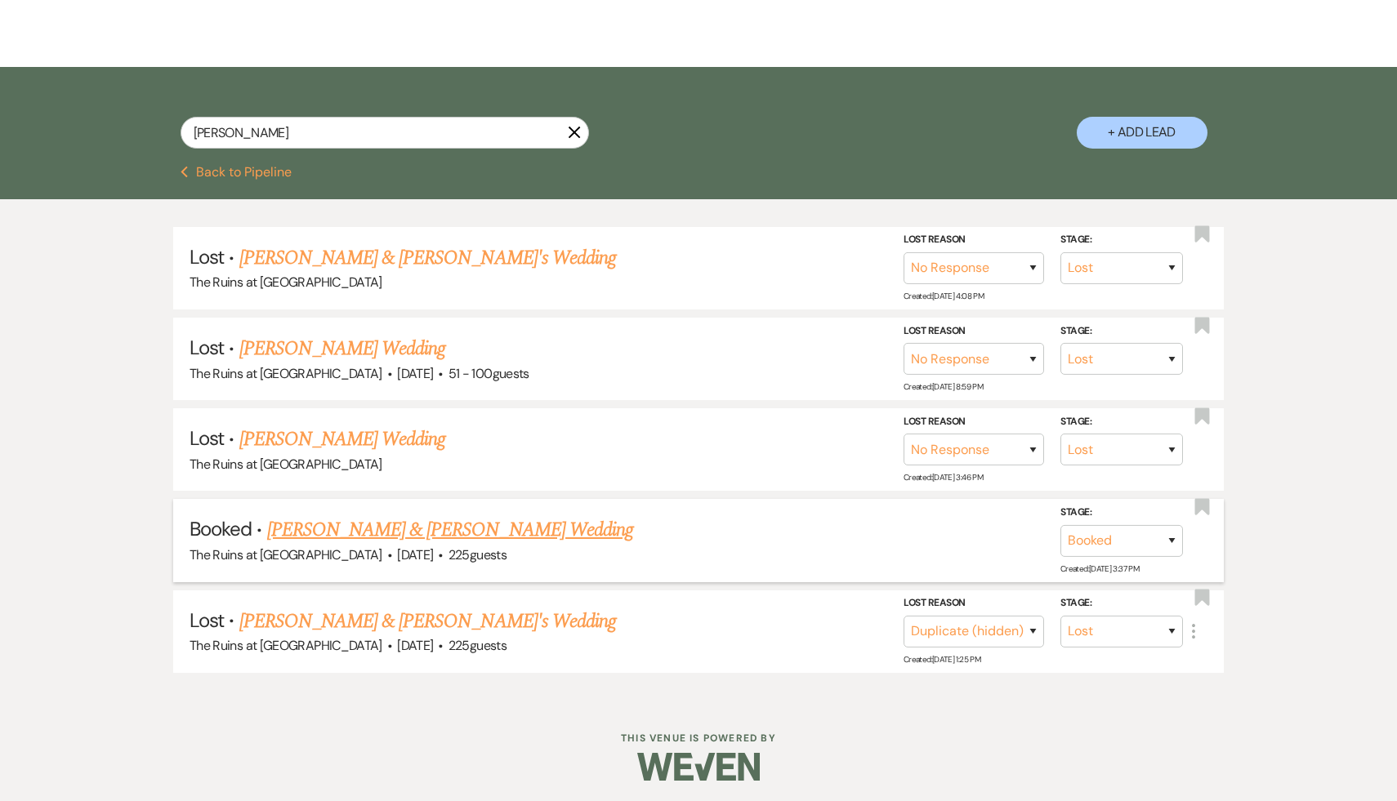
click at [470, 529] on link "[PERSON_NAME] & [PERSON_NAME] Wedding" at bounding box center [450, 530] width 366 height 29
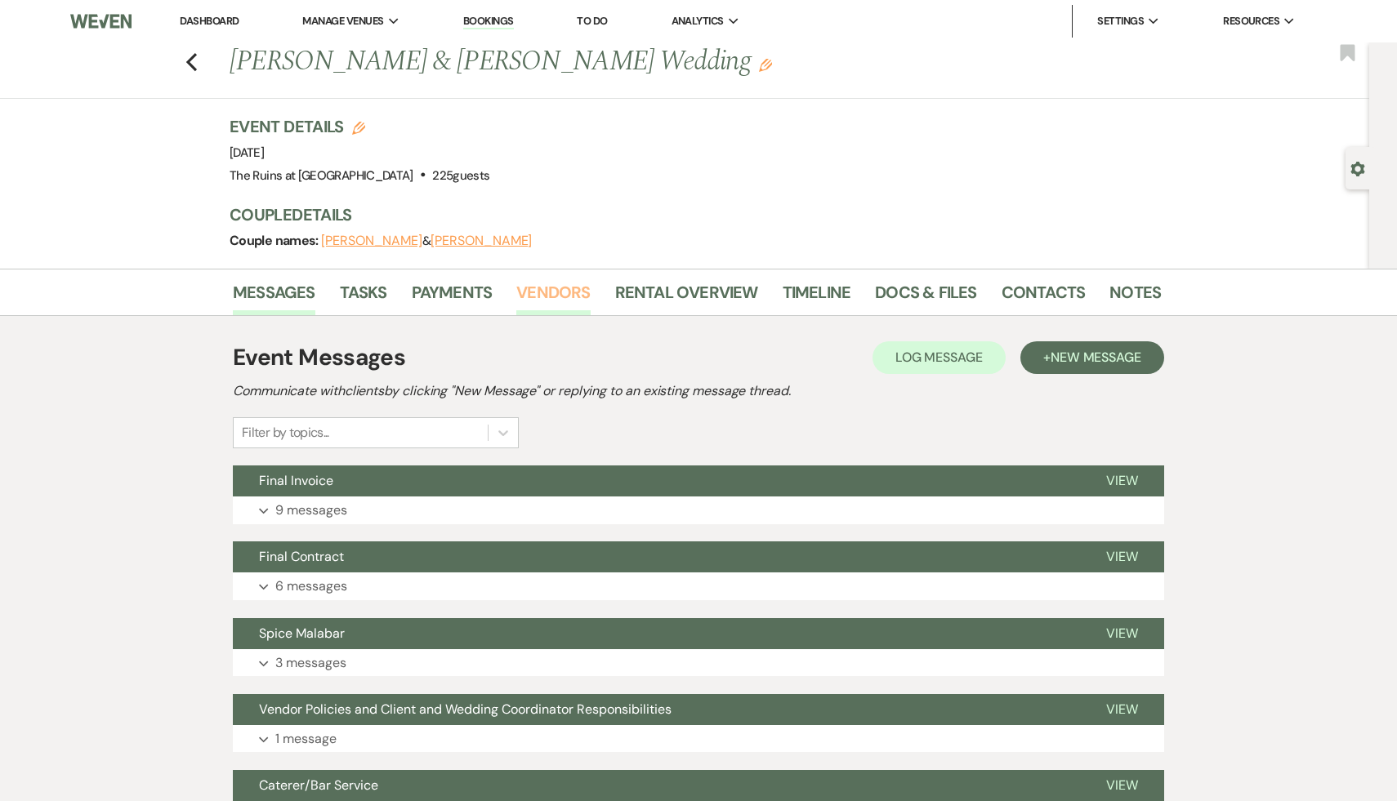
click at [563, 288] on link "Vendors" at bounding box center [553, 297] width 74 height 36
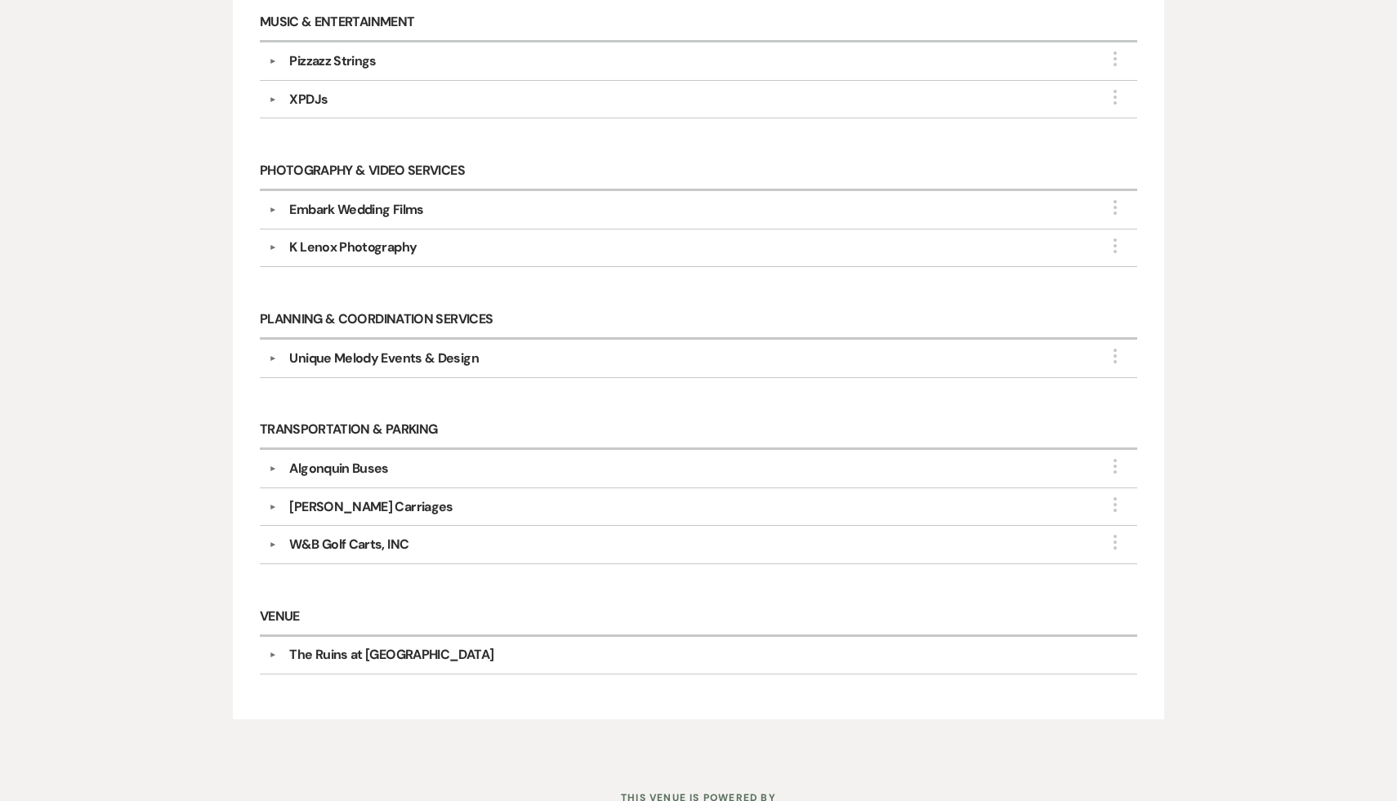
scroll to position [787, 0]
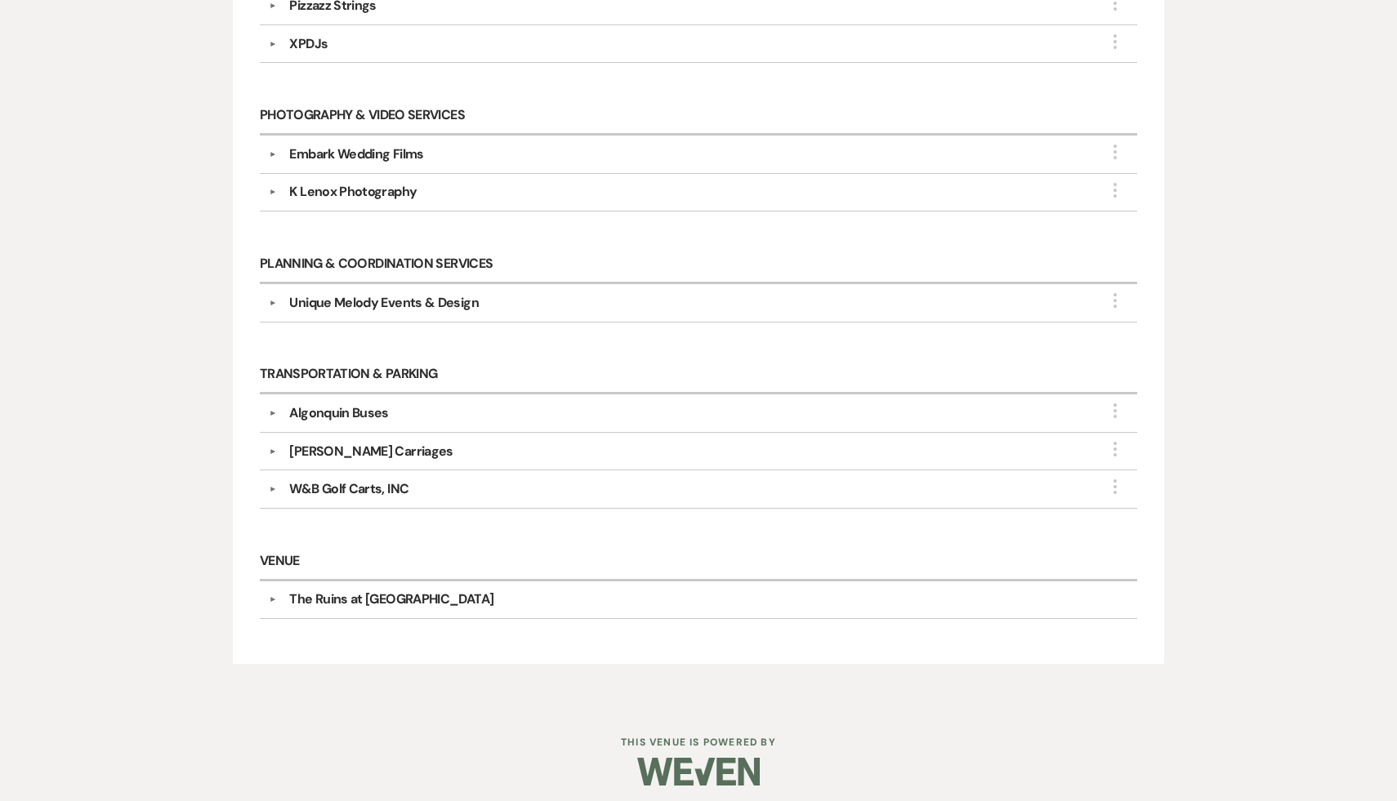
click at [386, 442] on div "[PERSON_NAME] Carriages" at bounding box center [370, 452] width 163 height 20
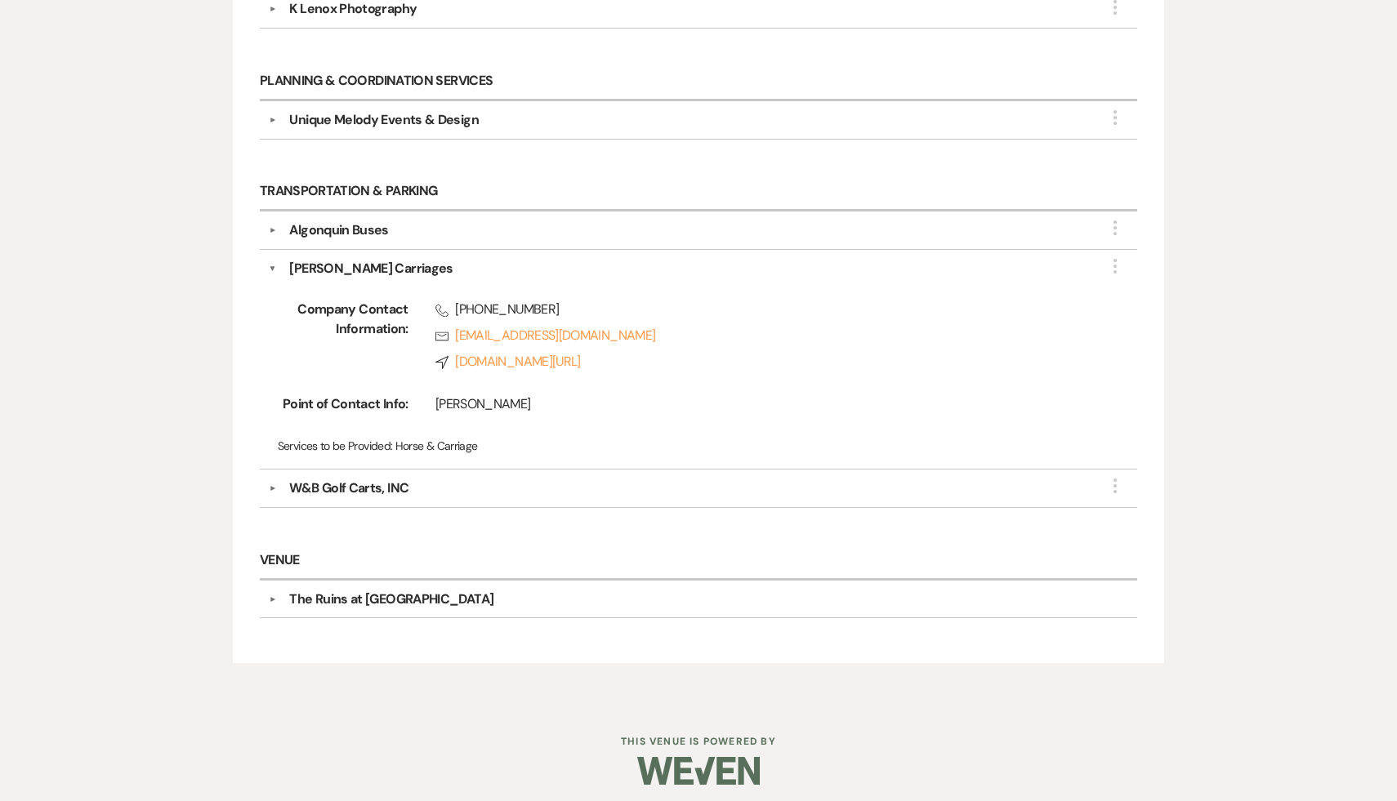
scroll to position [0, 0]
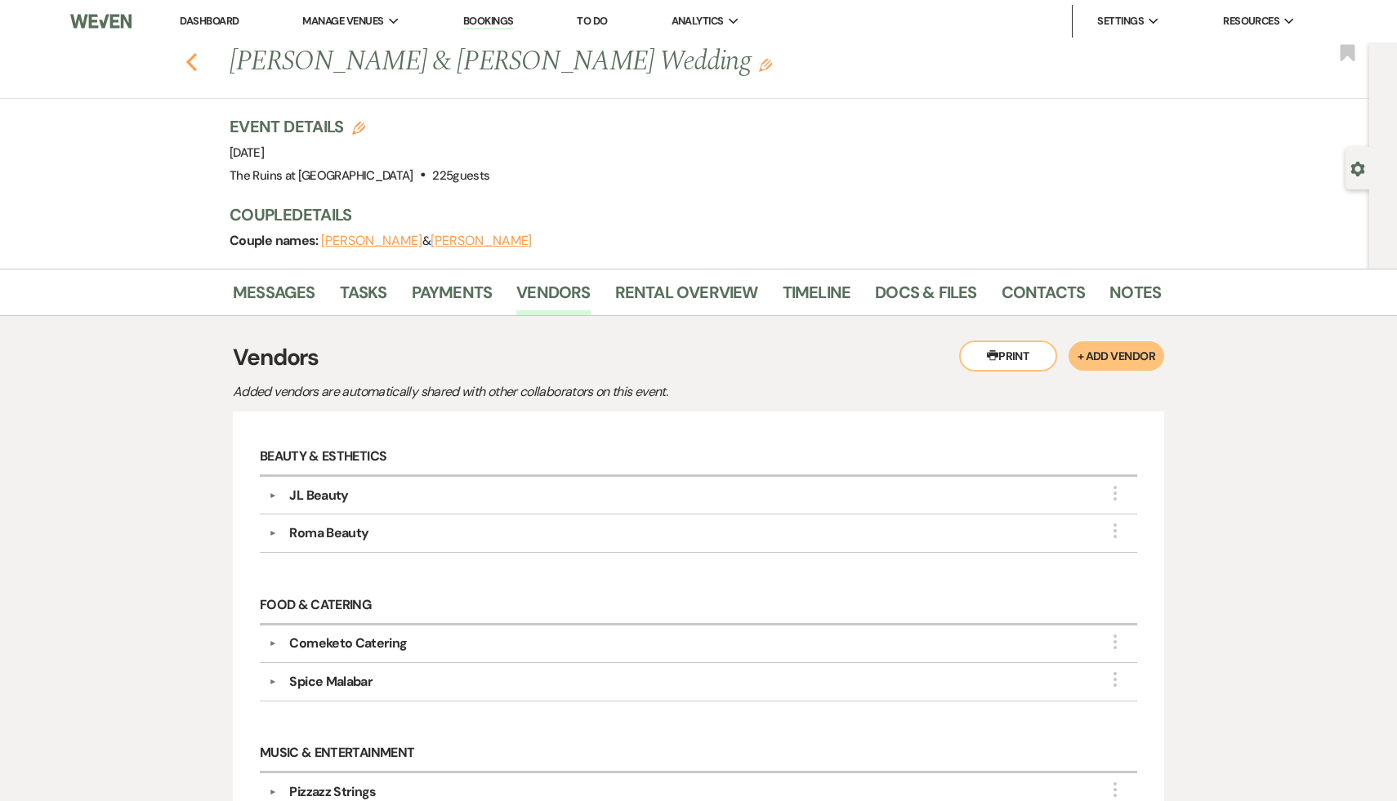
click at [186, 54] on icon "Previous" at bounding box center [191, 62] width 12 height 20
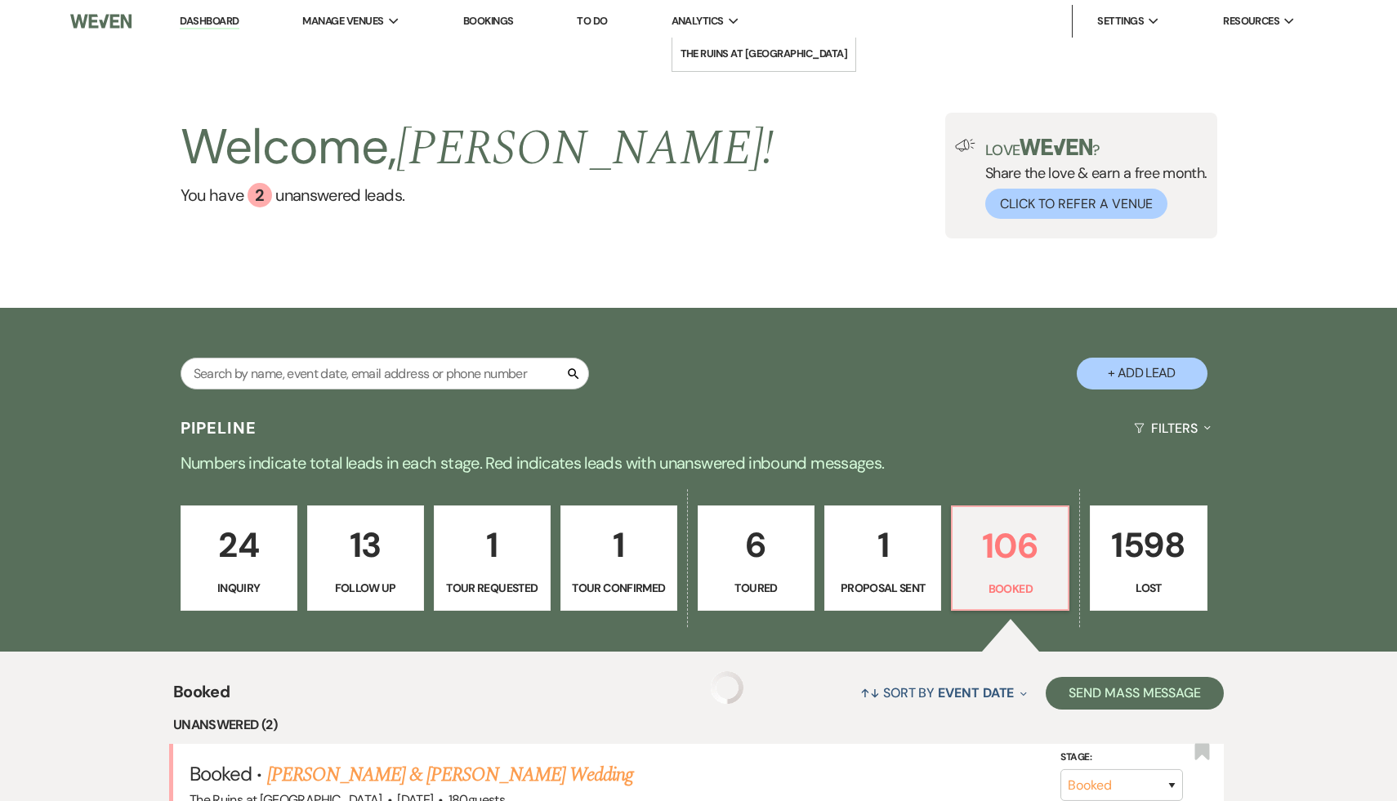
scroll to position [316, 0]
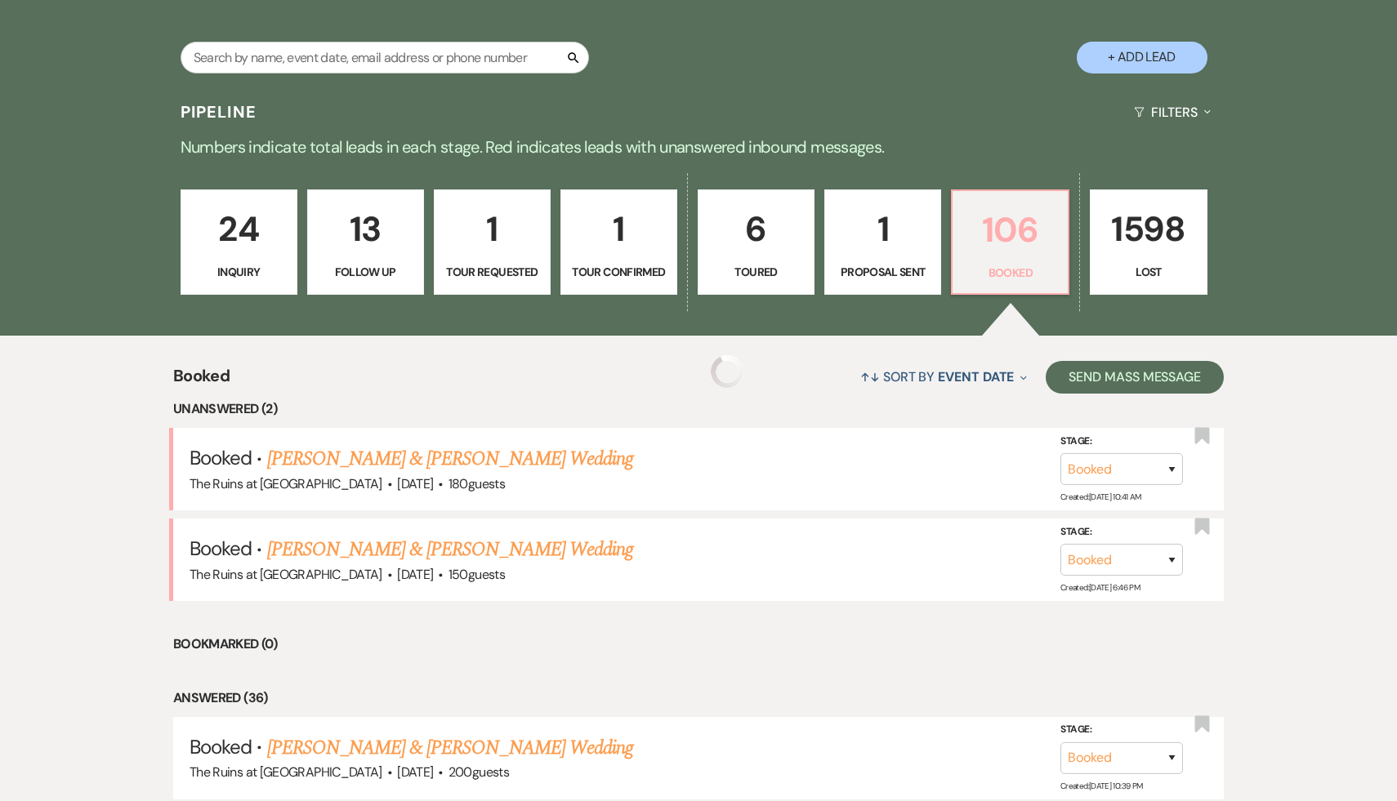
click at [1033, 236] on p "106" at bounding box center [1010, 230] width 96 height 55
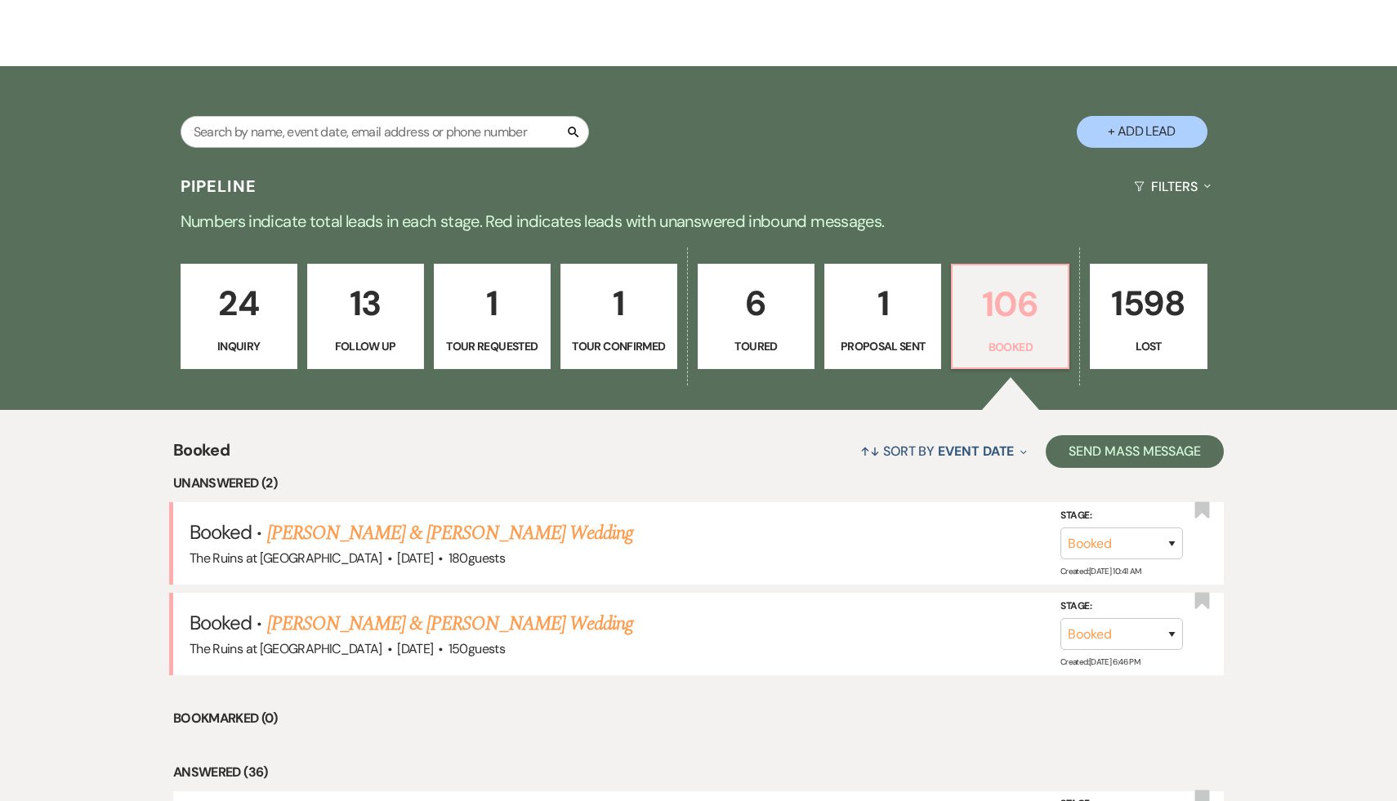
scroll to position [0, 0]
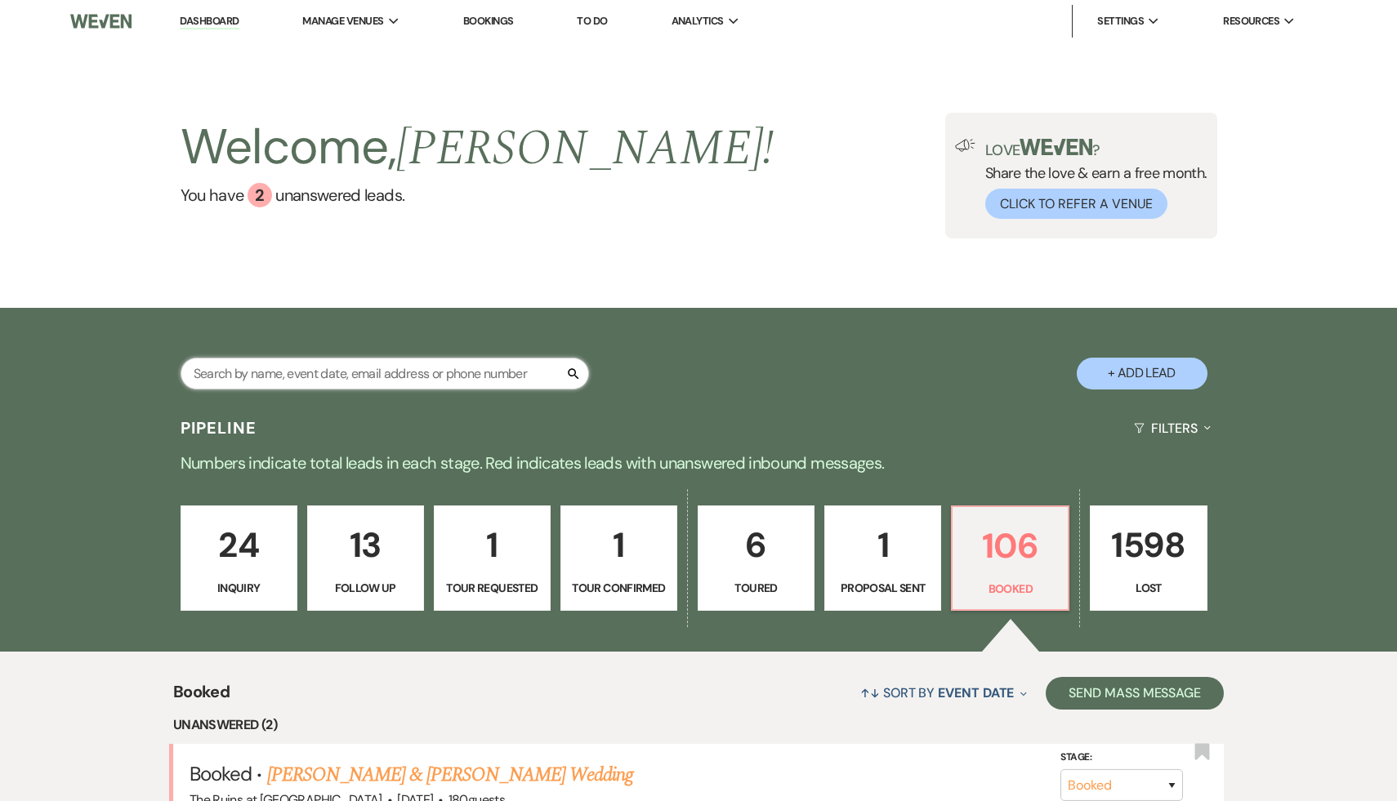
click at [497, 375] on input "text" at bounding box center [385, 374] width 408 height 32
click at [786, 698] on div "↑↓ Sort By Event Date Expand Send Mass Message" at bounding box center [727, 693] width 994 height 43
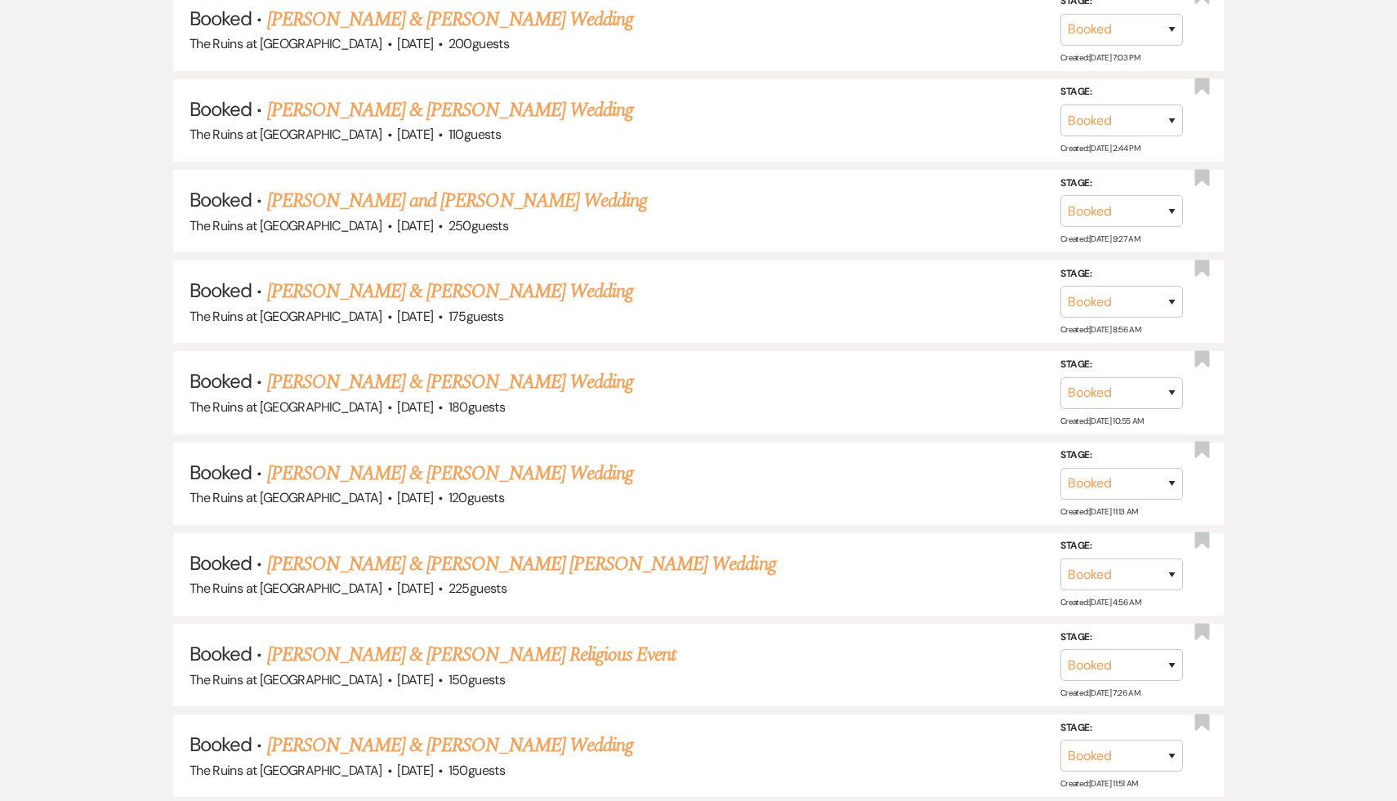
scroll to position [5338, 0]
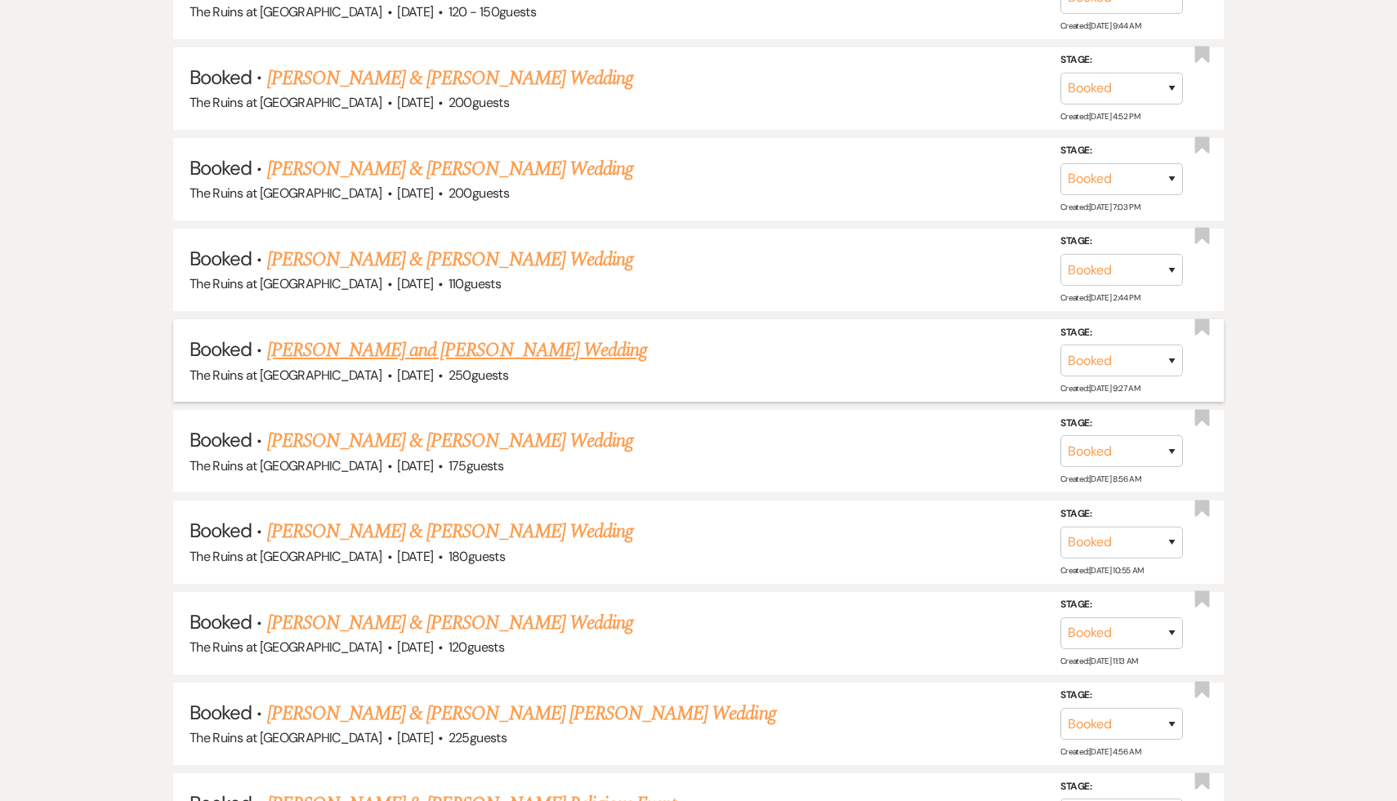
click at [395, 336] on link "[PERSON_NAME] and [PERSON_NAME] Wedding" at bounding box center [457, 350] width 381 height 29
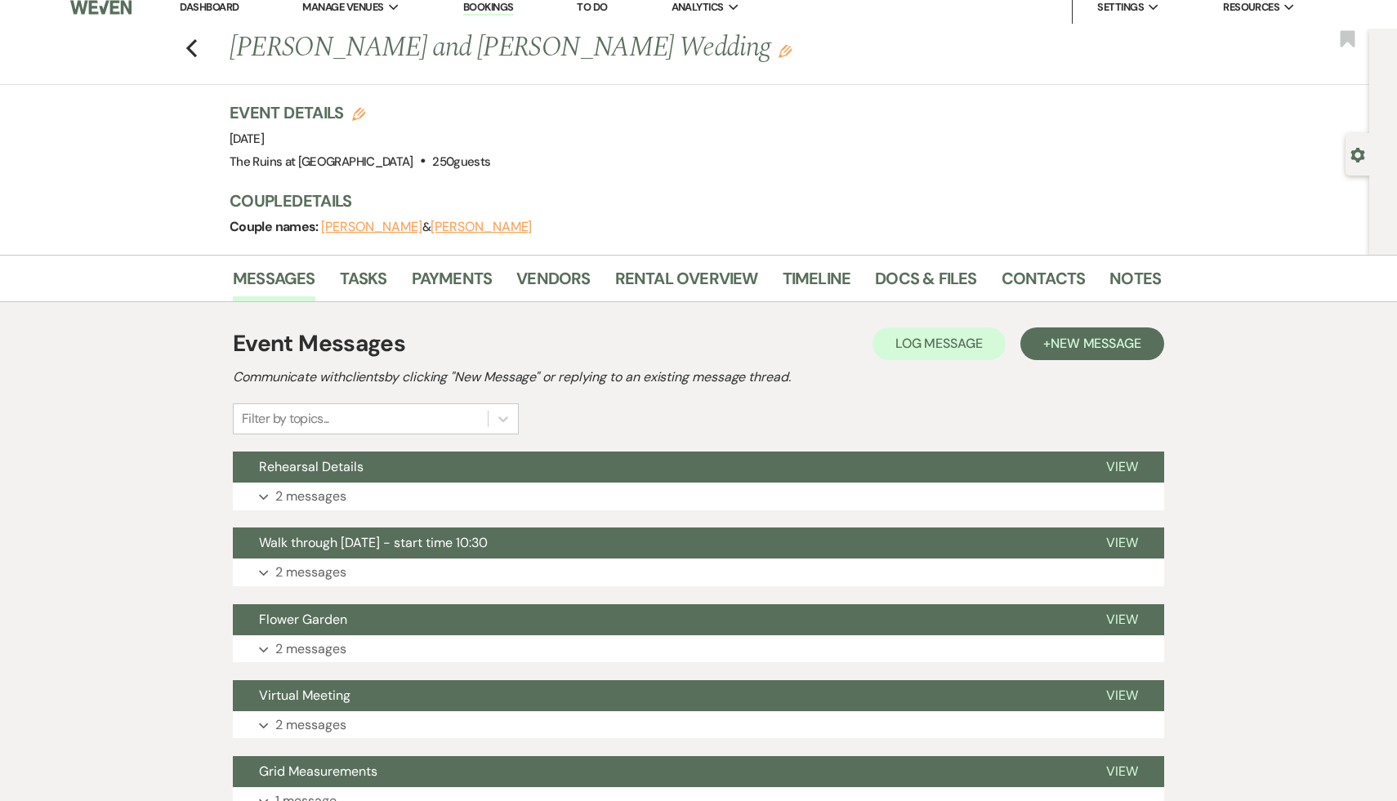
scroll to position [22, 0]
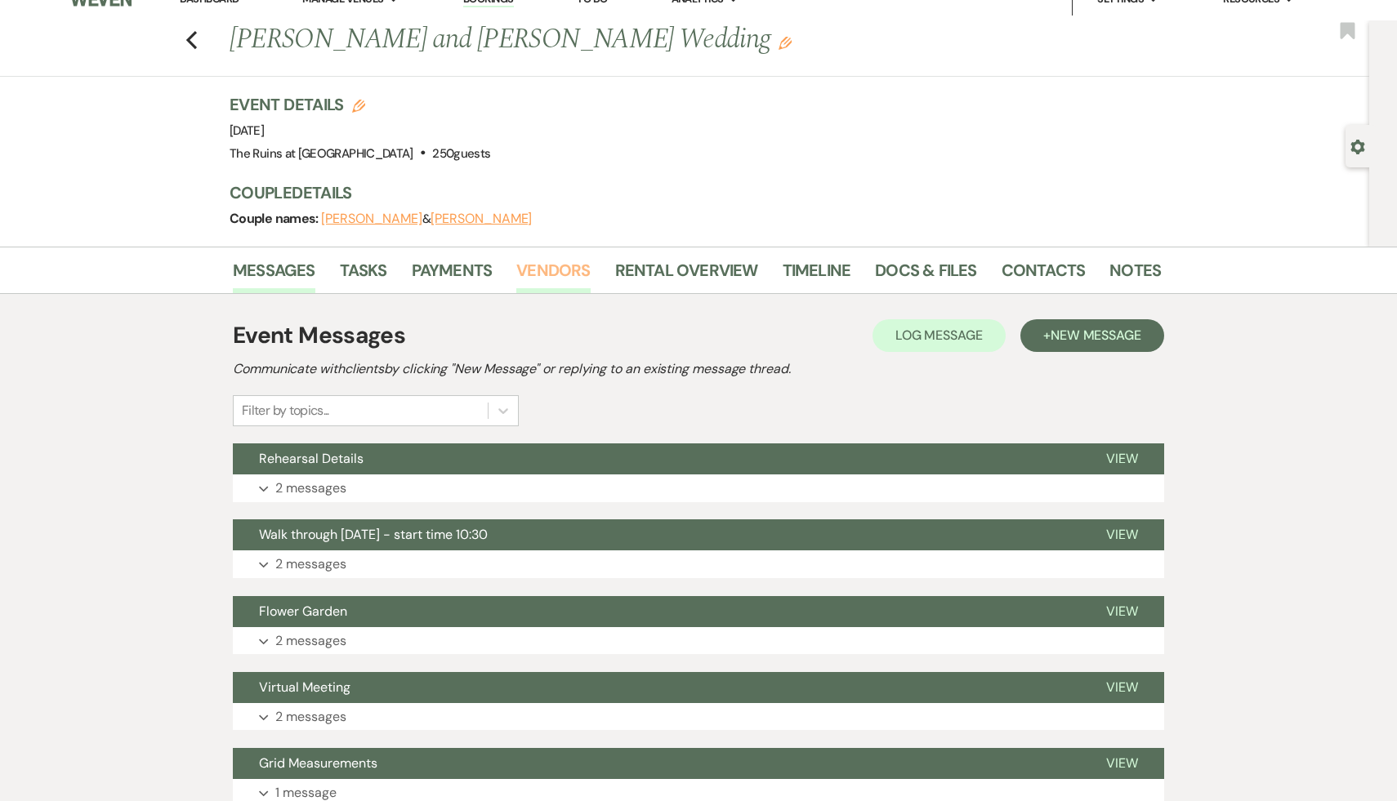
click at [549, 270] on link "Vendors" at bounding box center [553, 275] width 74 height 36
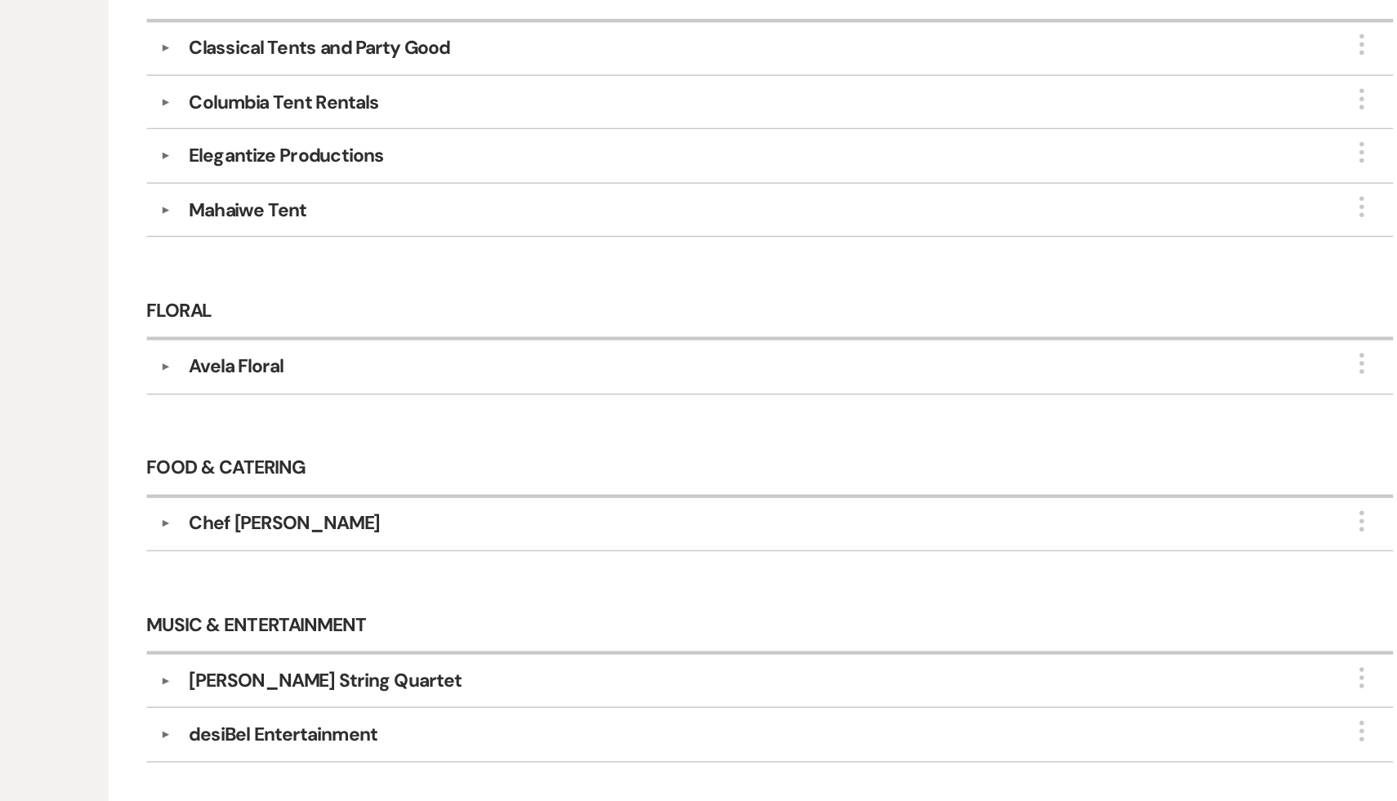
scroll to position [655, 0]
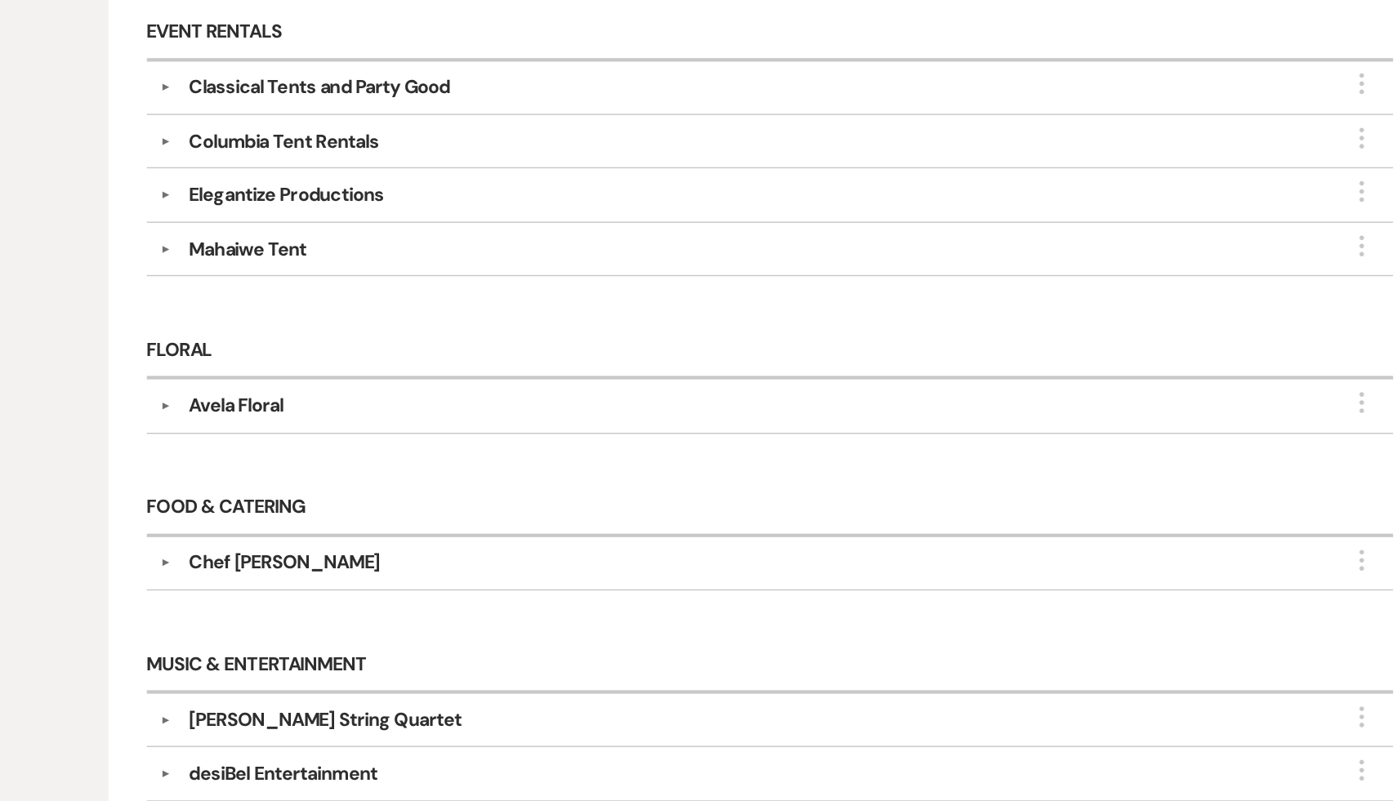
click at [405, 137] on div "Elegantize Productions" at bounding box center [357, 137] width 137 height 20
